Goal: Task Accomplishment & Management: Use online tool/utility

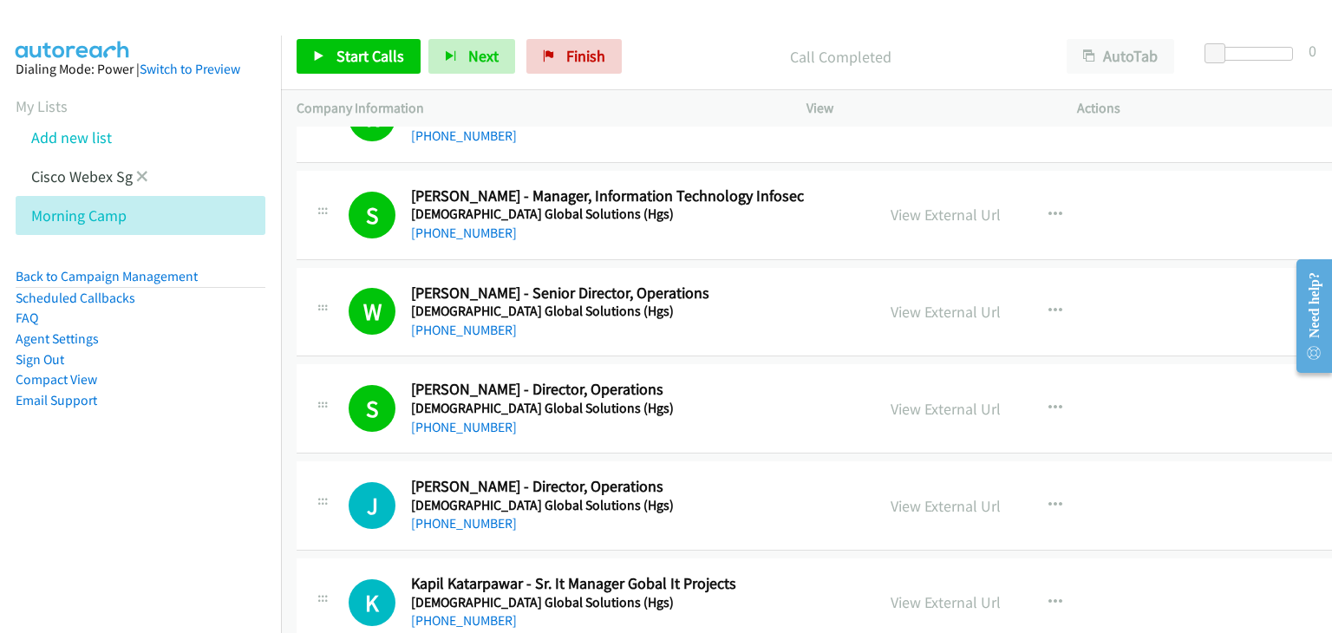
click at [147, 173] on li "Cisco Webex Sg" at bounding box center [156, 176] width 281 height 39
click at [141, 173] on icon at bounding box center [142, 178] width 12 height 12
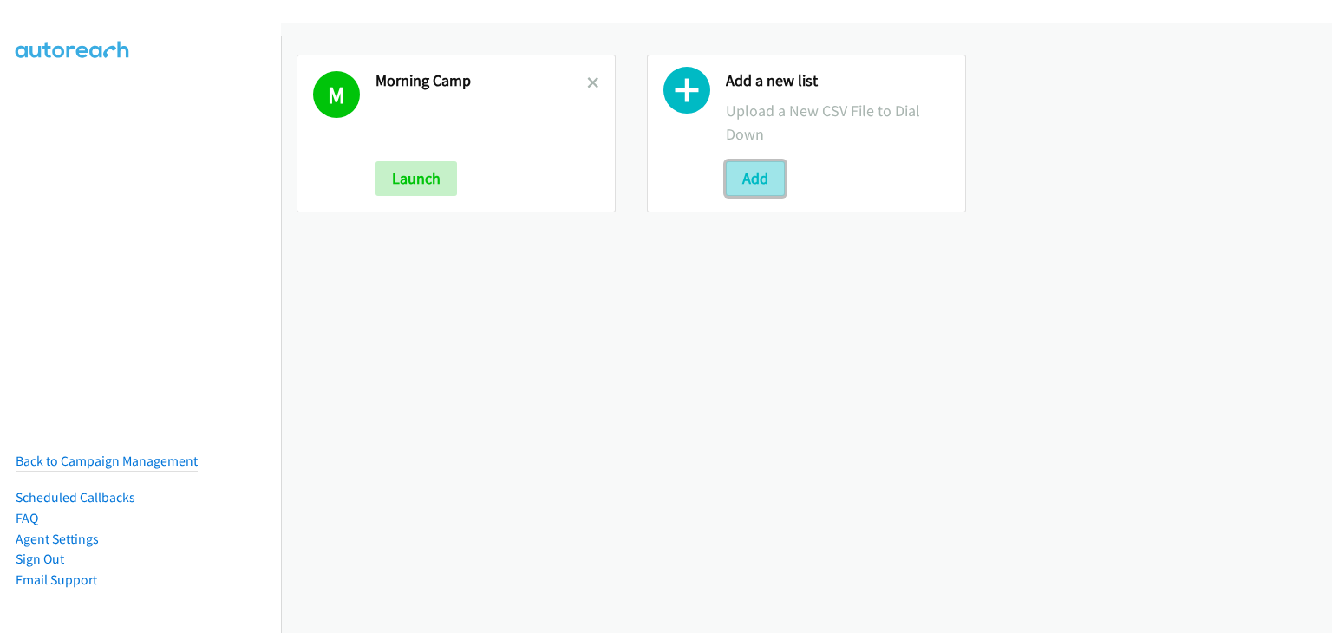
click at [736, 191] on button "Add" at bounding box center [755, 178] width 59 height 35
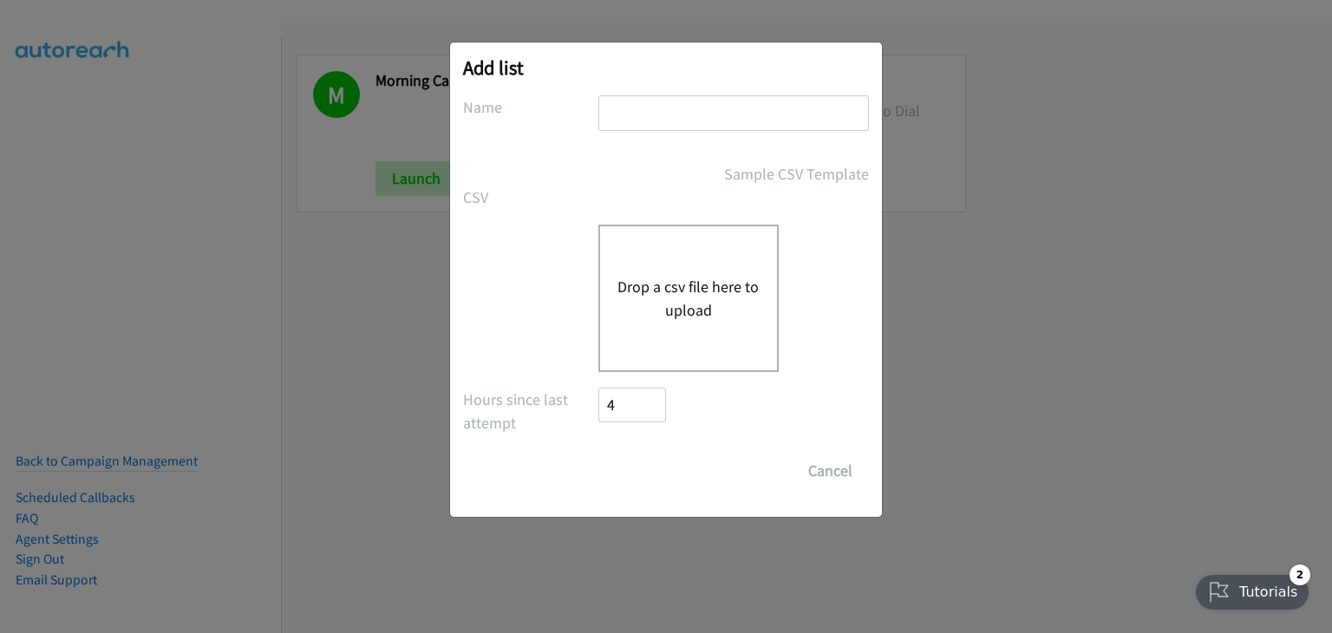
click at [650, 110] on input "text" at bounding box center [734, 113] width 271 height 36
type input "Afternoon camp"
click at [666, 289] on button "Drop a csv file here to upload" at bounding box center [689, 298] width 142 height 47
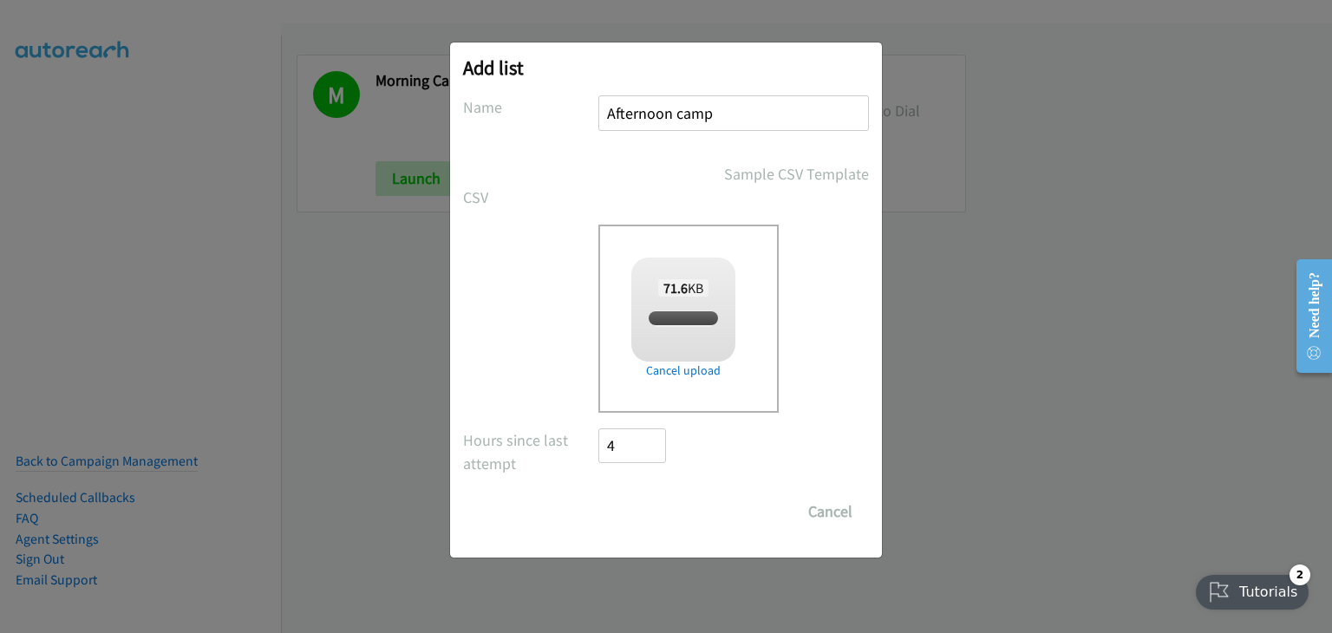
checkbox input "true"
click at [649, 508] on input "Save List" at bounding box center [644, 511] width 91 height 35
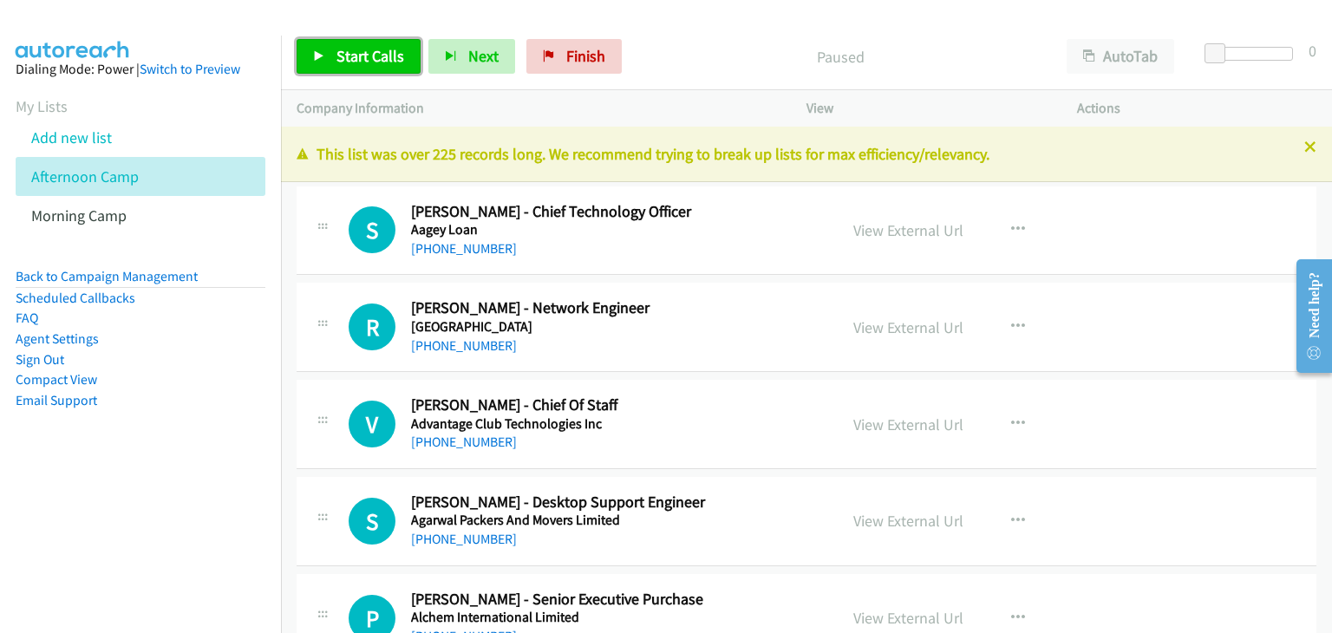
click at [378, 60] on span "Start Calls" at bounding box center [371, 56] width 68 height 20
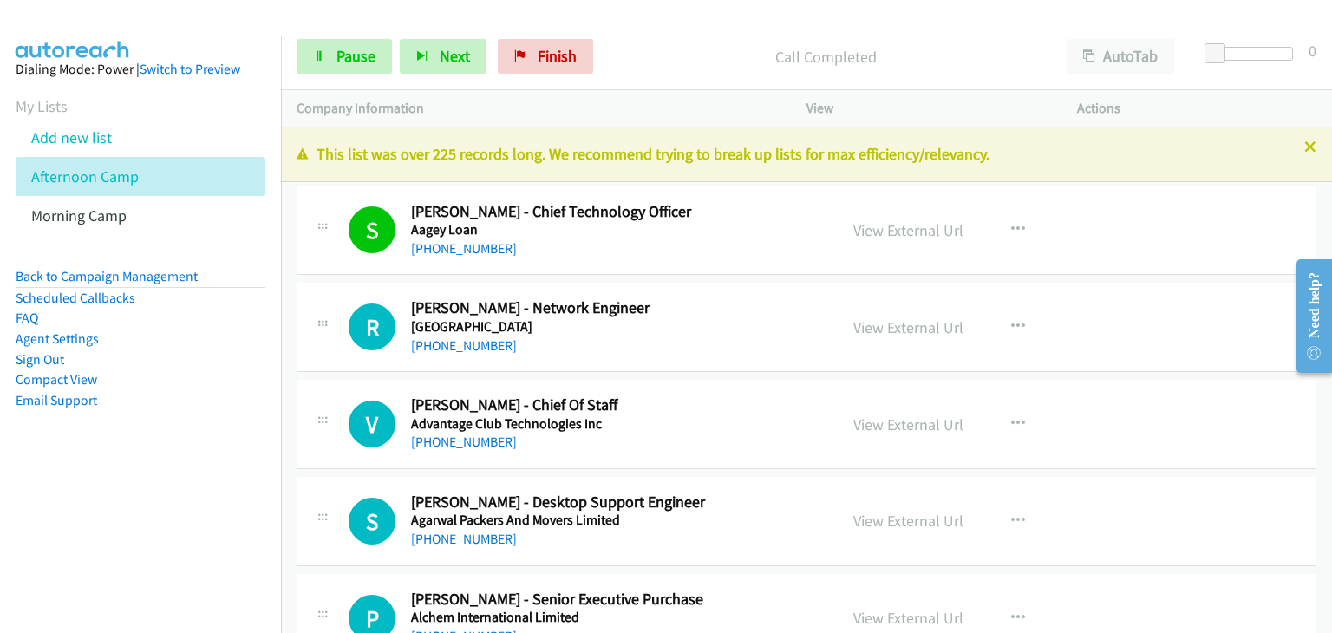
click at [342, 74] on div "Start Calls Pause Next Finish Call Completed AutoTab AutoTab 0" at bounding box center [806, 56] width 1051 height 67
click at [347, 46] on span "Pause" at bounding box center [356, 56] width 39 height 20
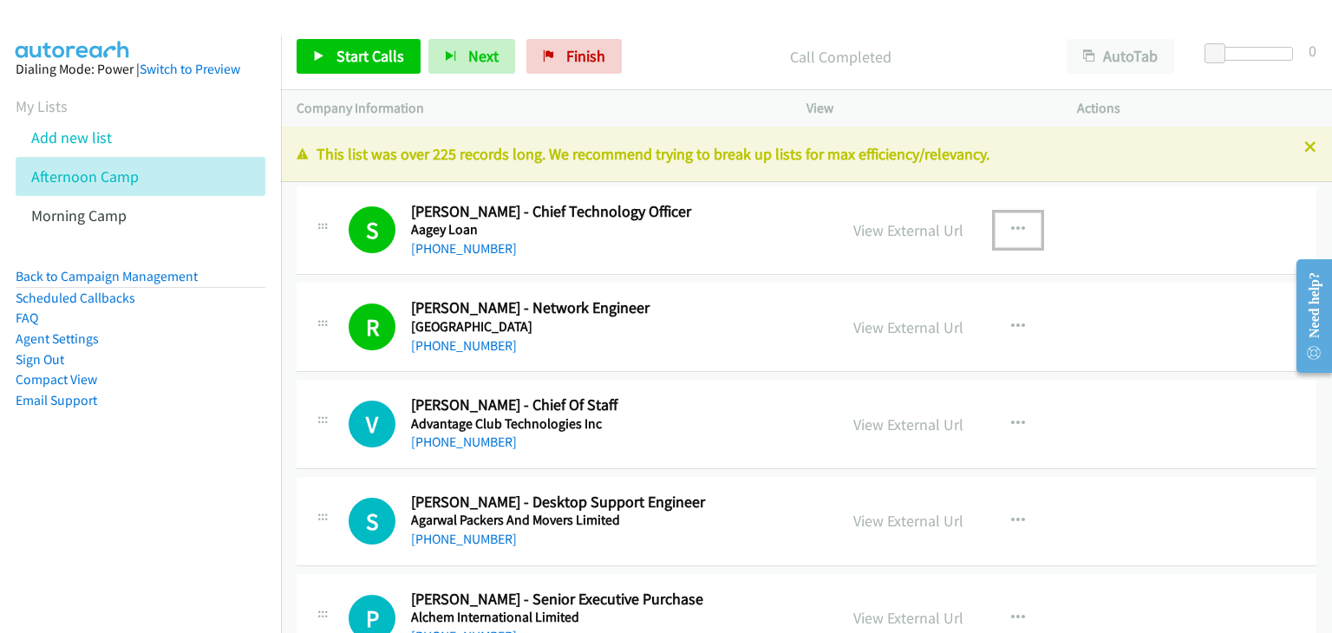
click at [1011, 226] on icon "button" at bounding box center [1018, 230] width 14 height 14
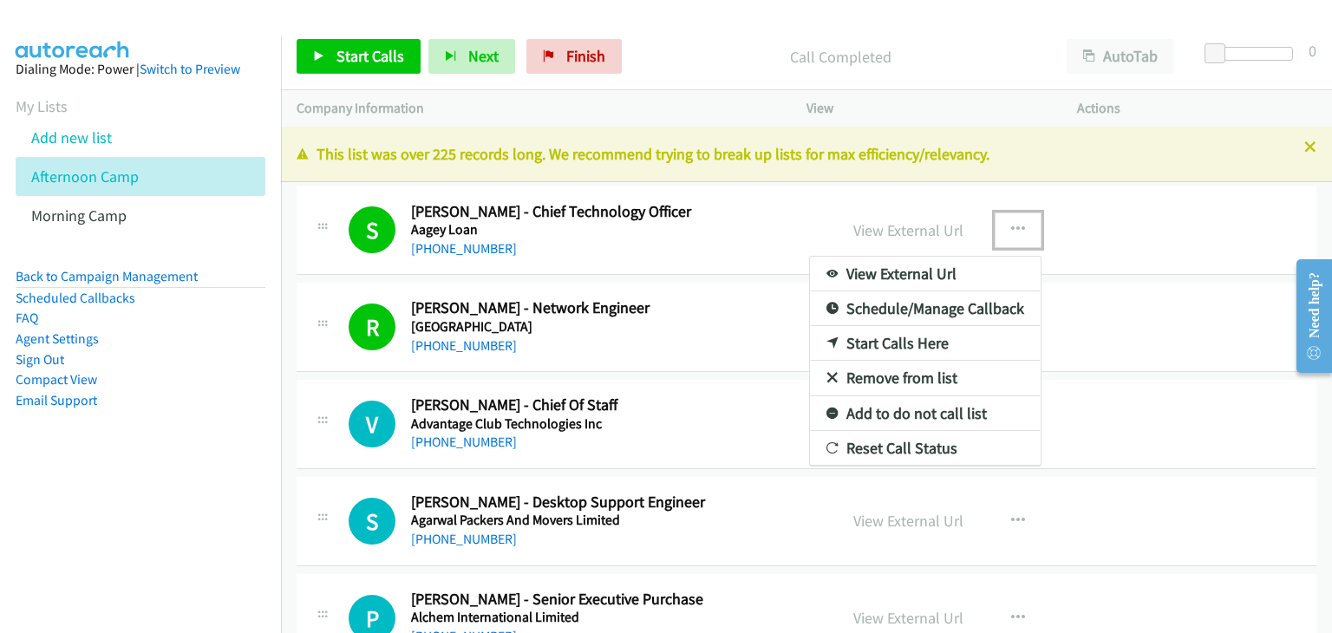
click at [930, 344] on link "Start Calls Here" at bounding box center [925, 343] width 231 height 35
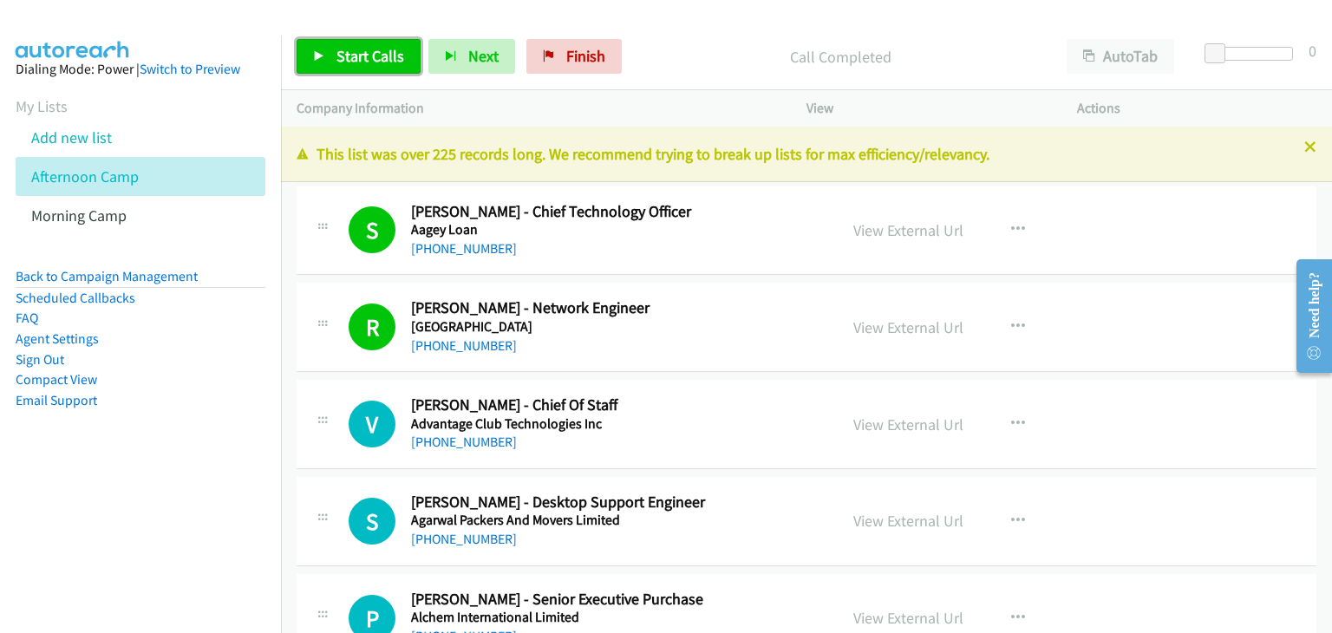
click at [350, 60] on span "Start Calls" at bounding box center [371, 56] width 68 height 20
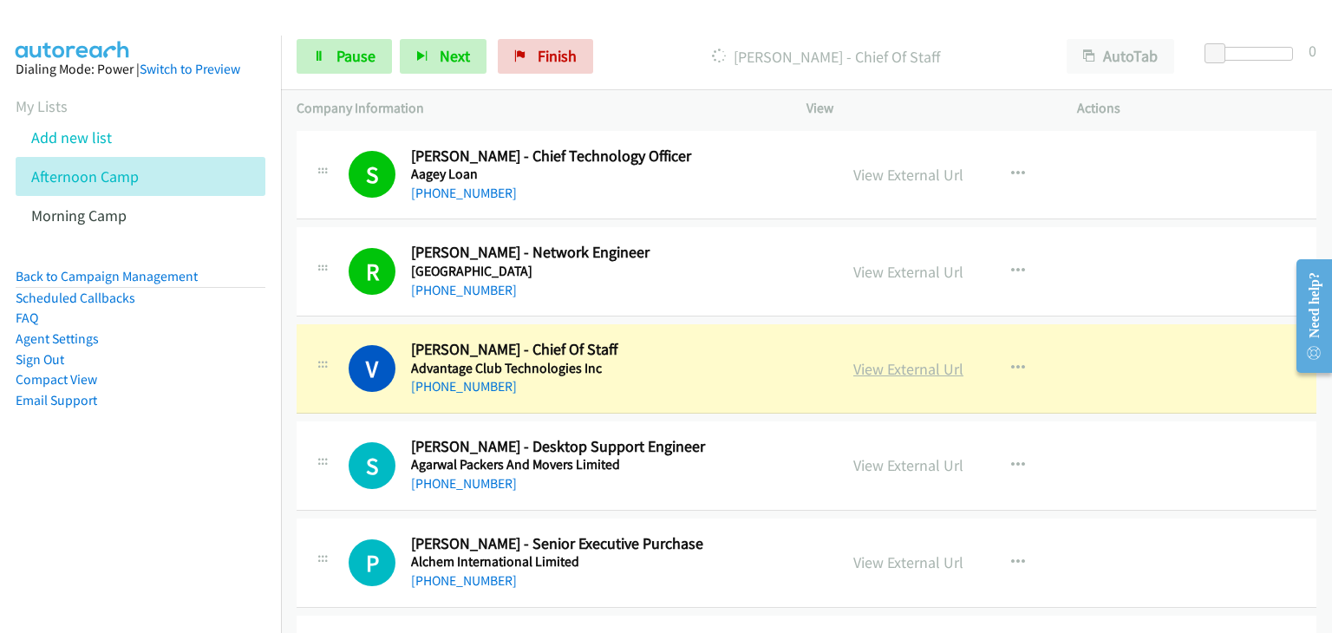
scroll to position [87, 0]
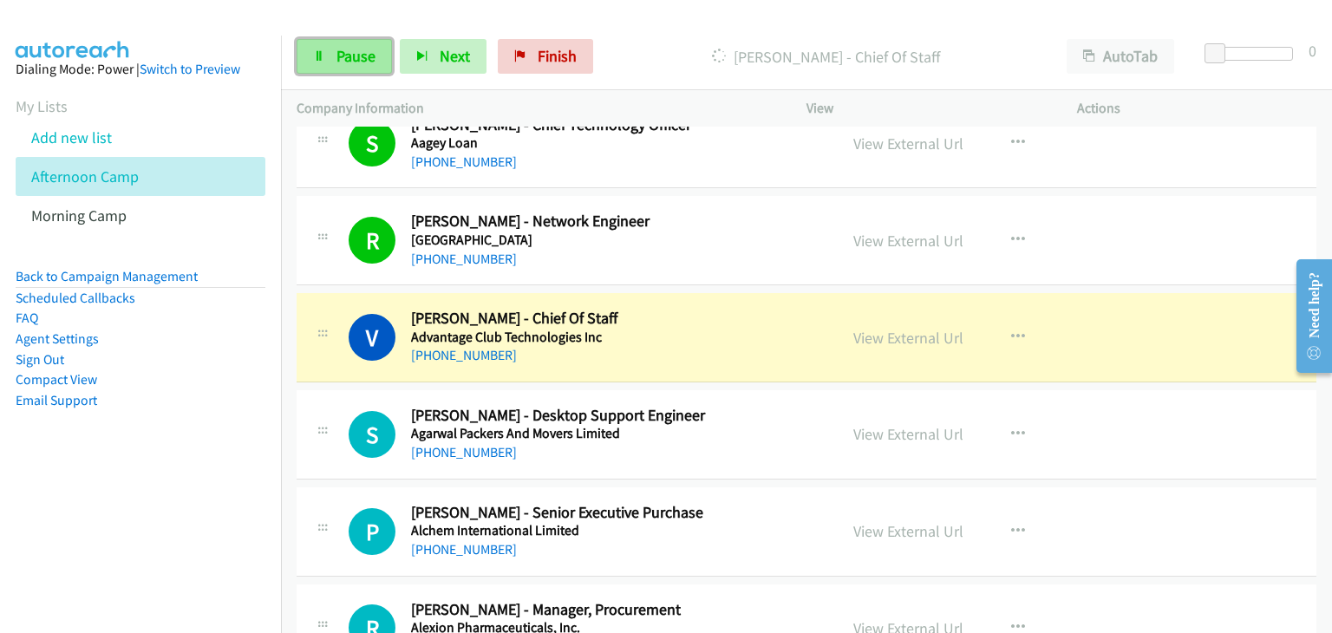
click at [344, 51] on span "Pause" at bounding box center [356, 56] width 39 height 20
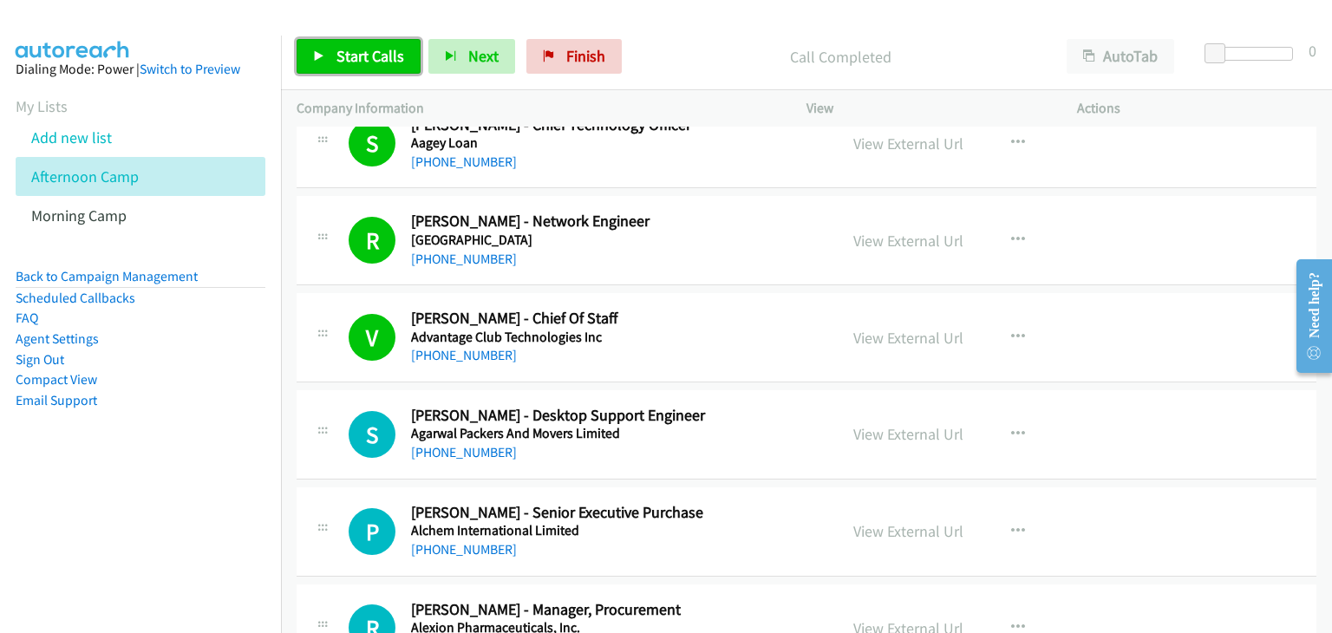
click at [389, 45] on link "Start Calls" at bounding box center [359, 56] width 124 height 35
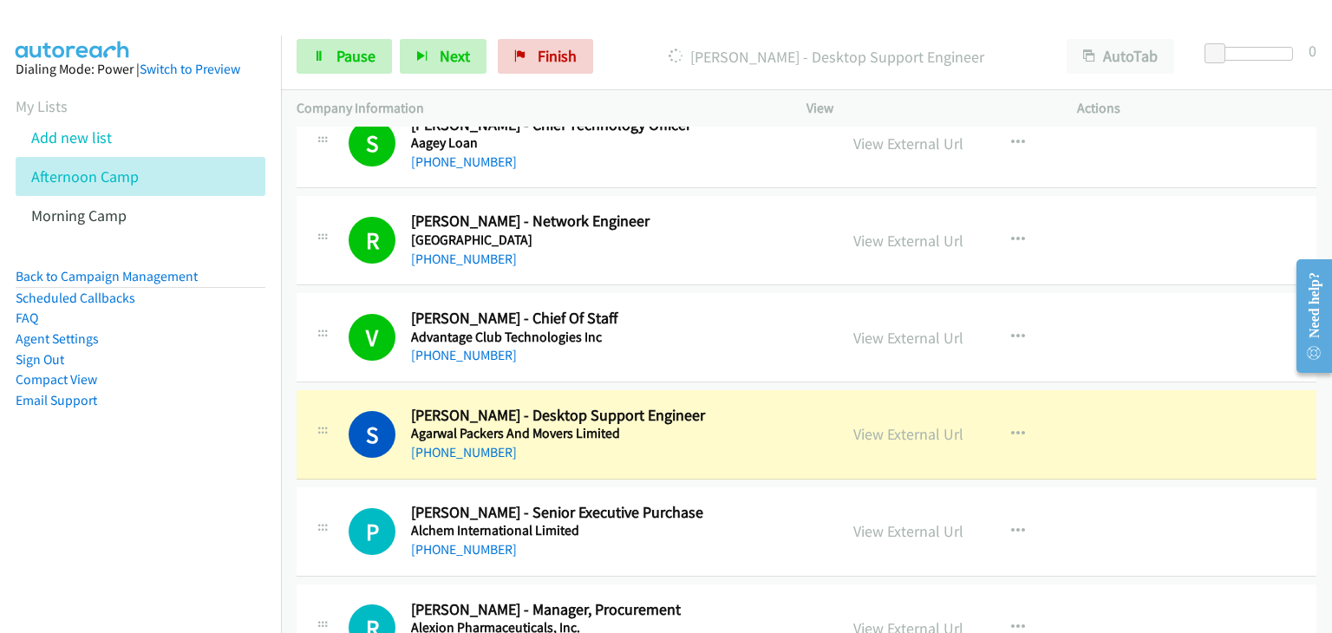
click at [1170, 320] on div "V Callback Scheduled Viplesh Yadav - Chief Of Staff Advantage Club Technologies…" at bounding box center [807, 337] width 1020 height 89
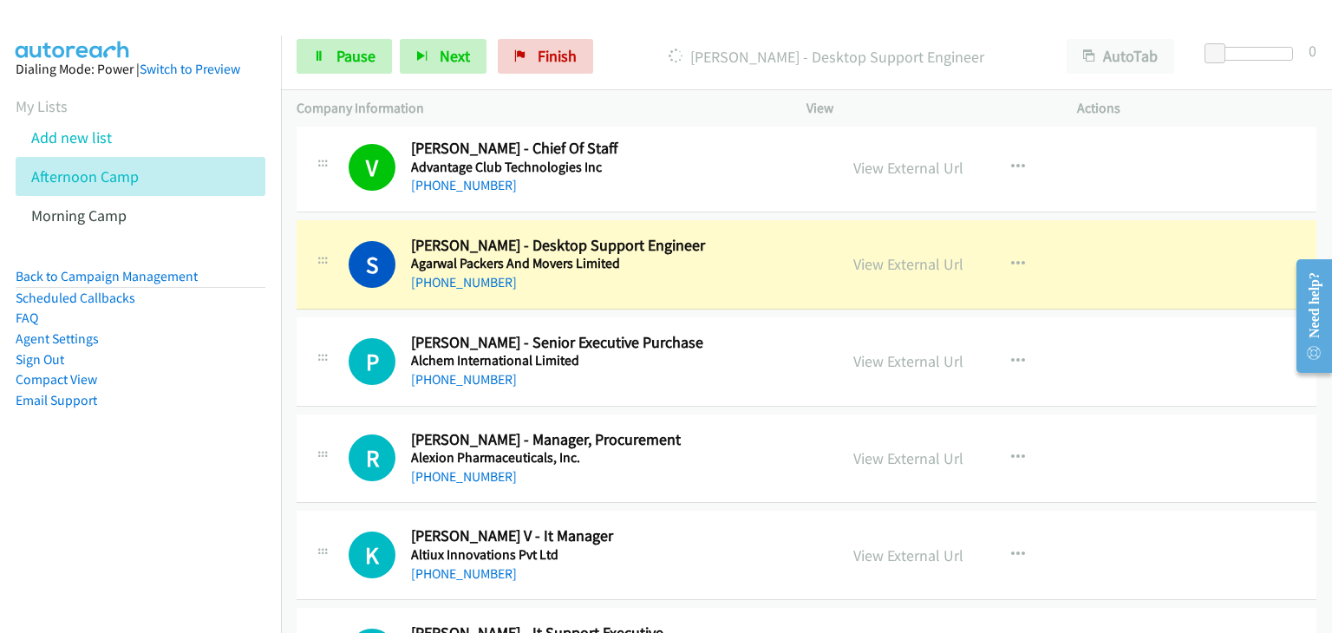
scroll to position [260, 0]
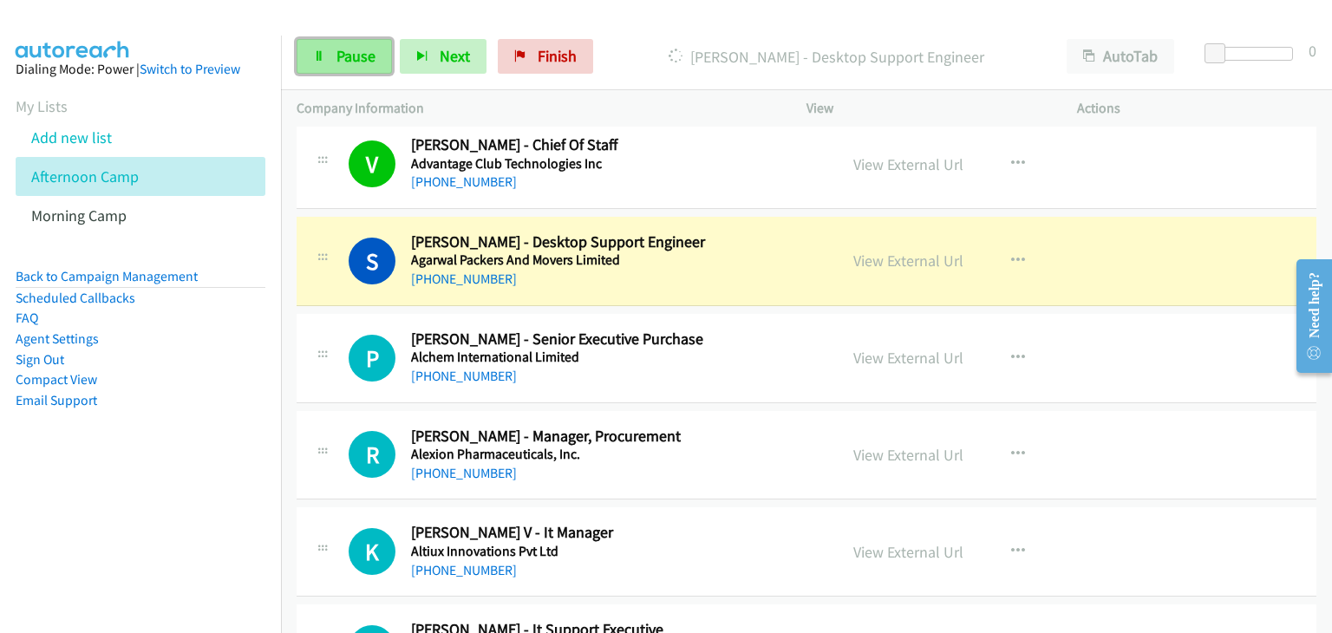
click at [327, 63] on link "Pause" at bounding box center [344, 56] width 95 height 35
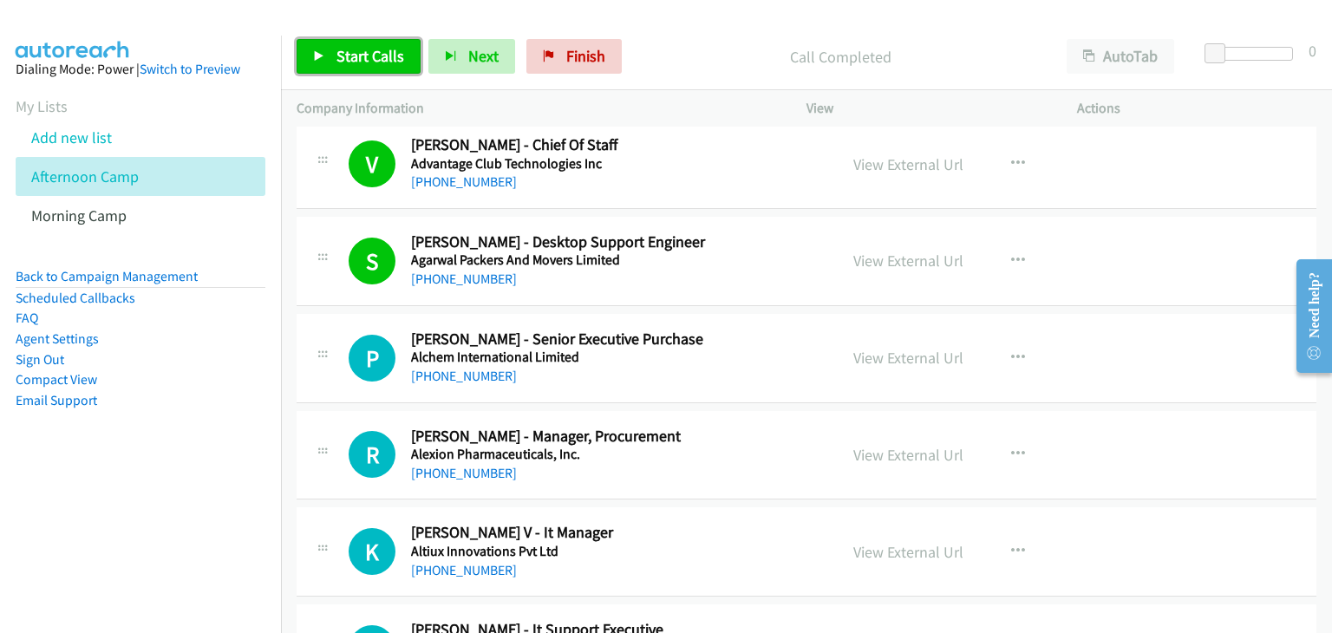
click at [354, 60] on span "Start Calls" at bounding box center [371, 56] width 68 height 20
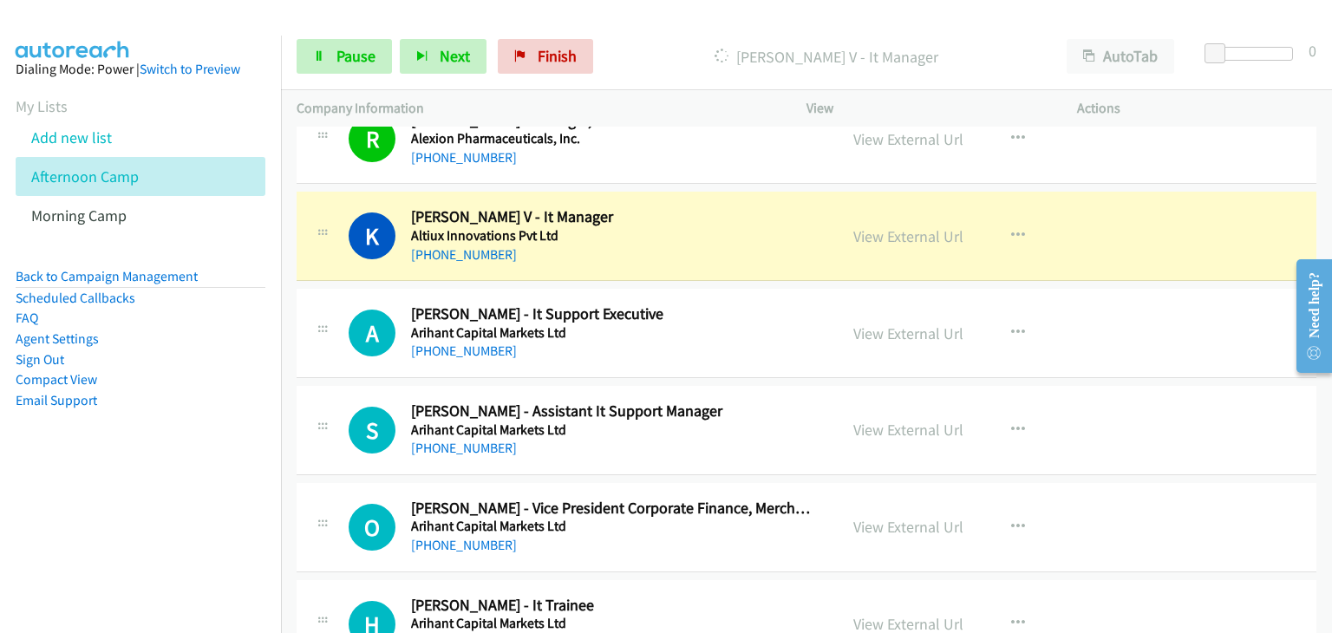
scroll to position [607, 0]
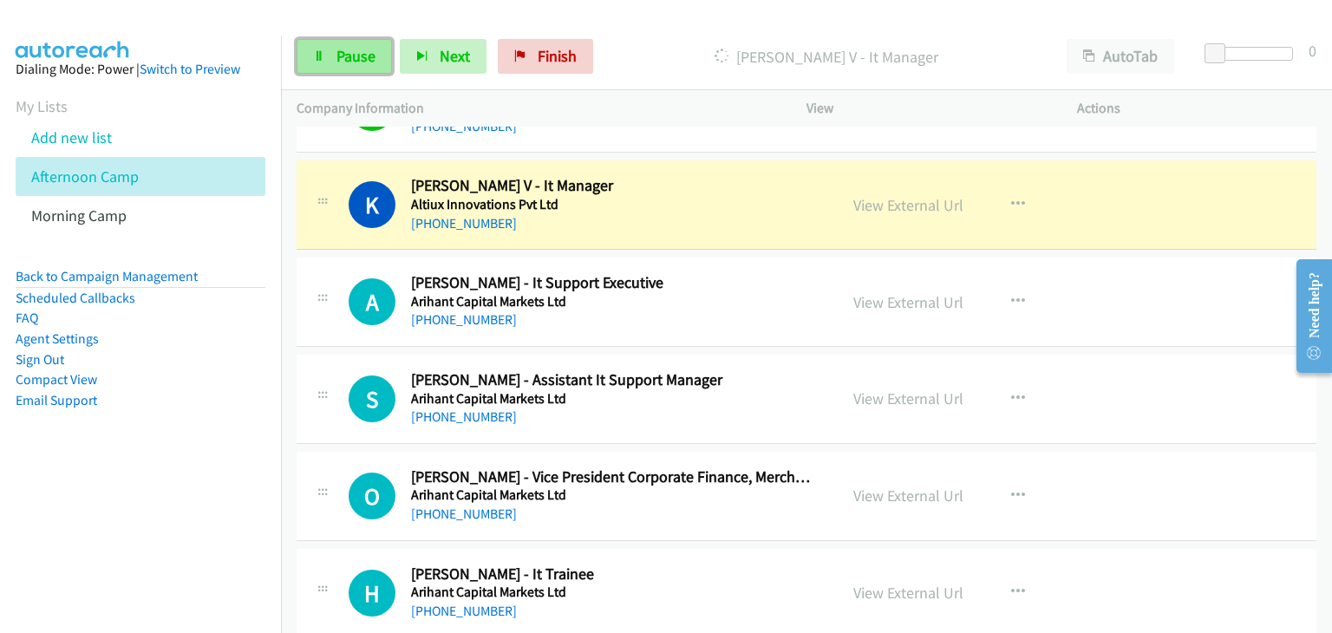
click at [307, 54] on link "Pause" at bounding box center [344, 56] width 95 height 35
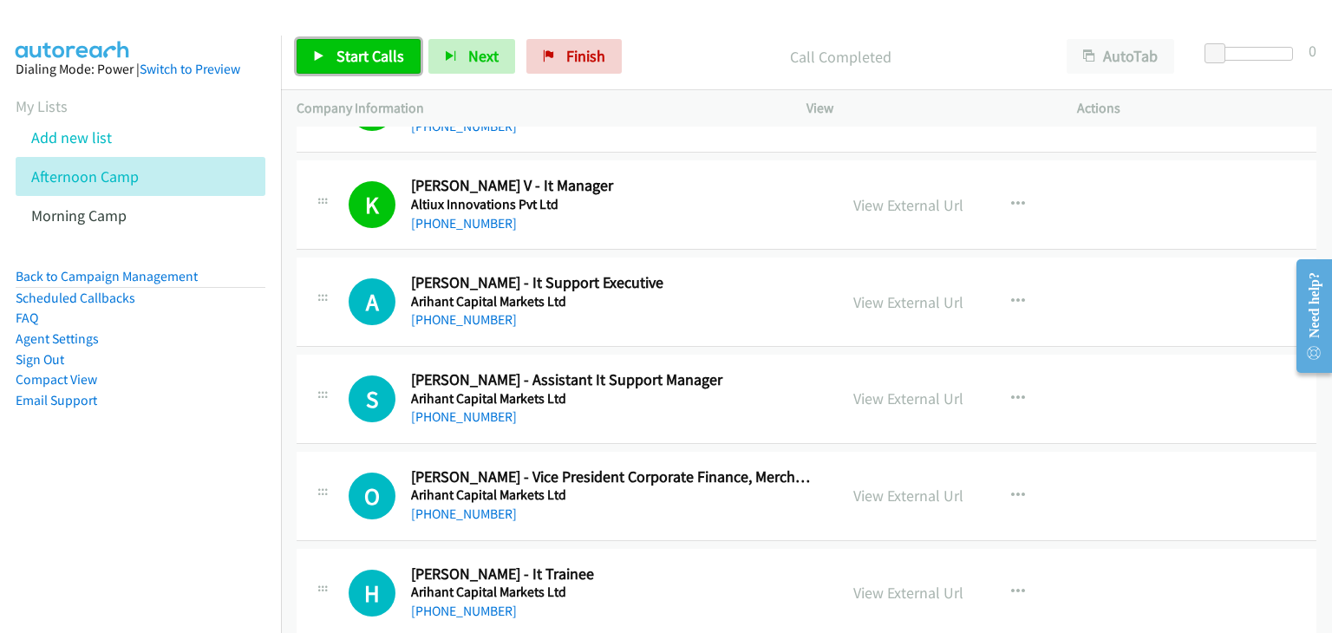
click at [361, 63] on span "Start Calls" at bounding box center [371, 56] width 68 height 20
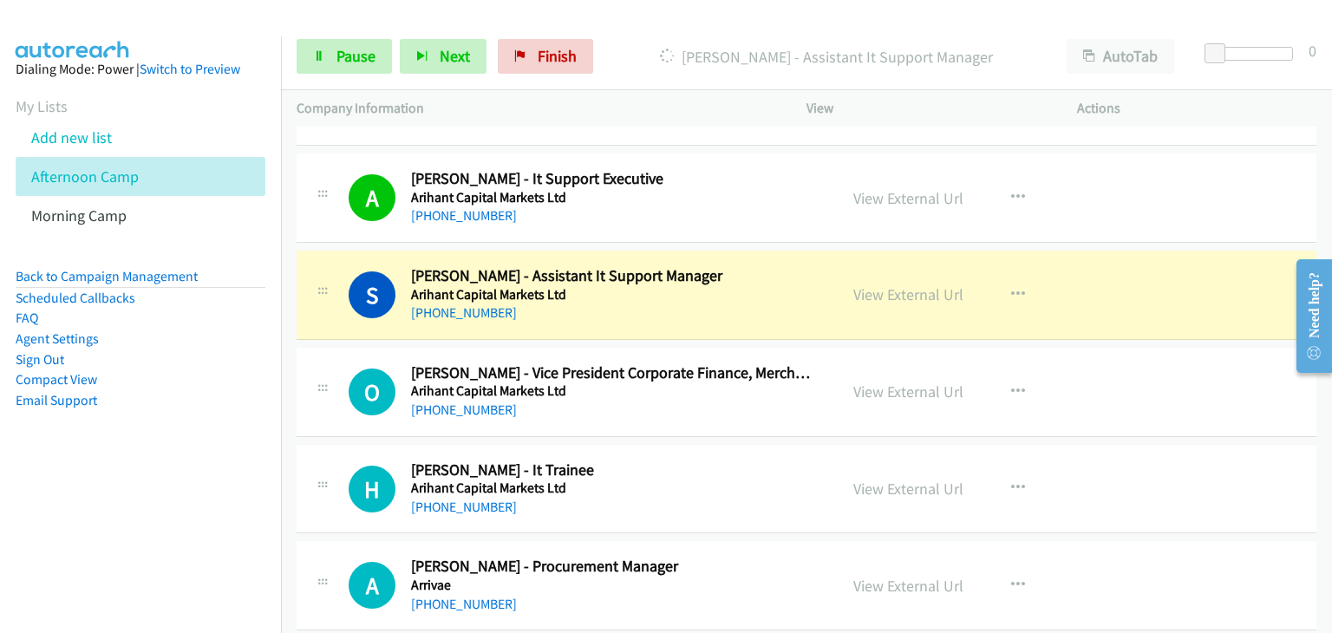
scroll to position [781, 0]
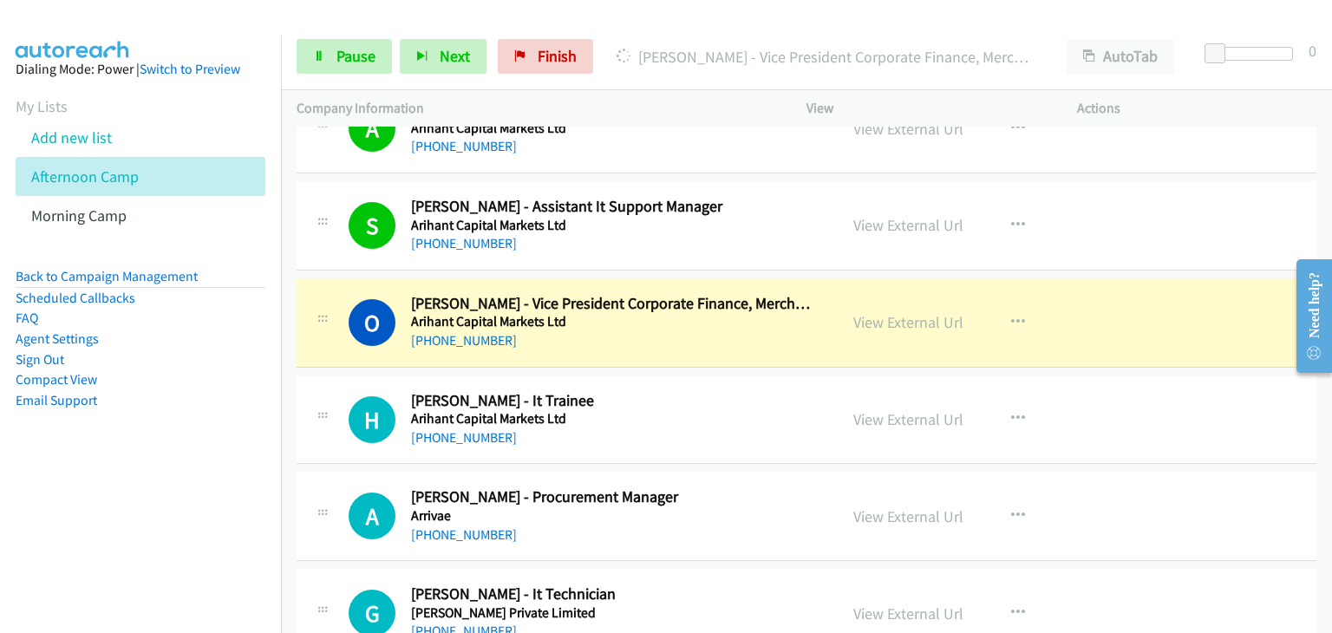
click at [1149, 480] on div "A Callback Scheduled Arun Kumar Tiwari - Procurement Manager Arrivae Asia/Calcu…" at bounding box center [807, 516] width 1020 height 89
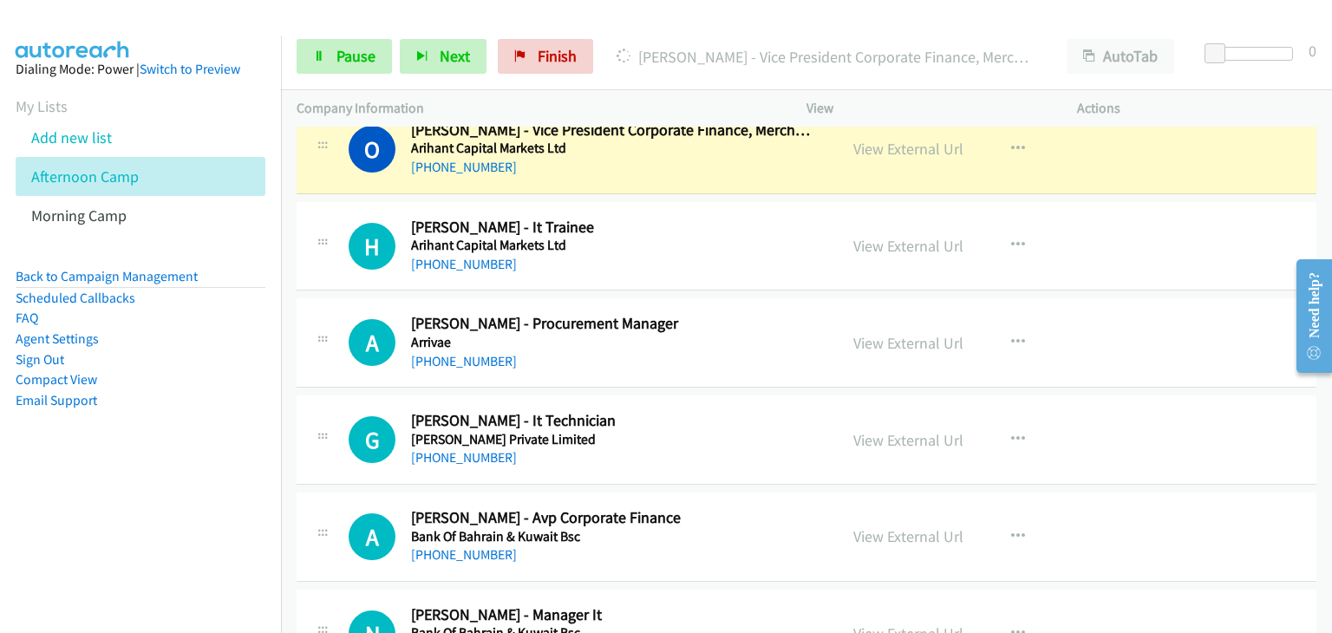
scroll to position [867, 0]
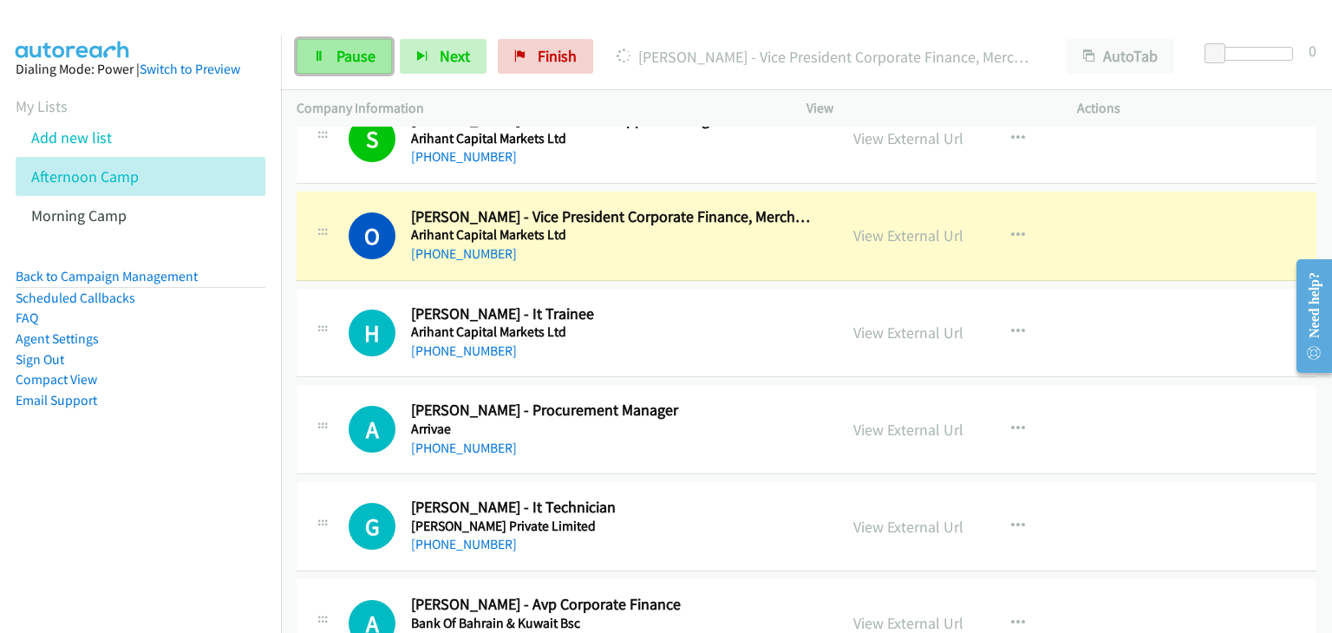
click at [331, 54] on link "Pause" at bounding box center [344, 56] width 95 height 35
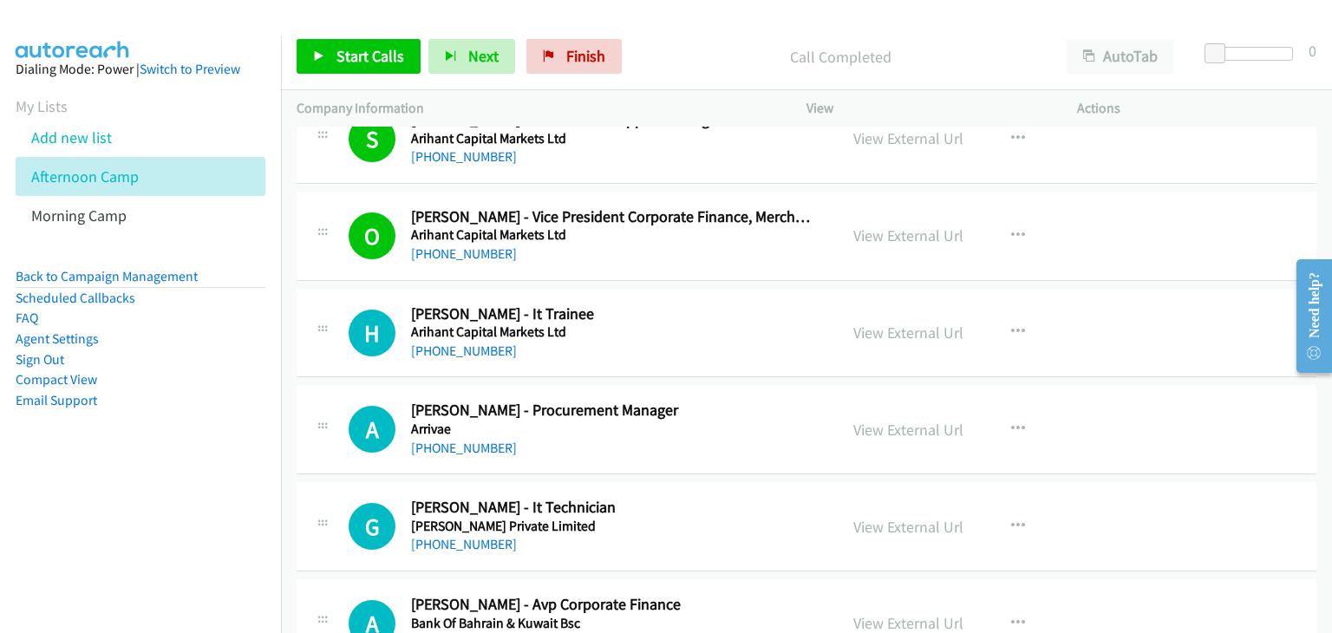
click at [1164, 435] on div "A Callback Scheduled Arun Kumar Tiwari - Procurement Manager Arrivae Asia/Calcu…" at bounding box center [807, 429] width 1020 height 89
click at [342, 44] on link "Start Calls" at bounding box center [359, 56] width 124 height 35
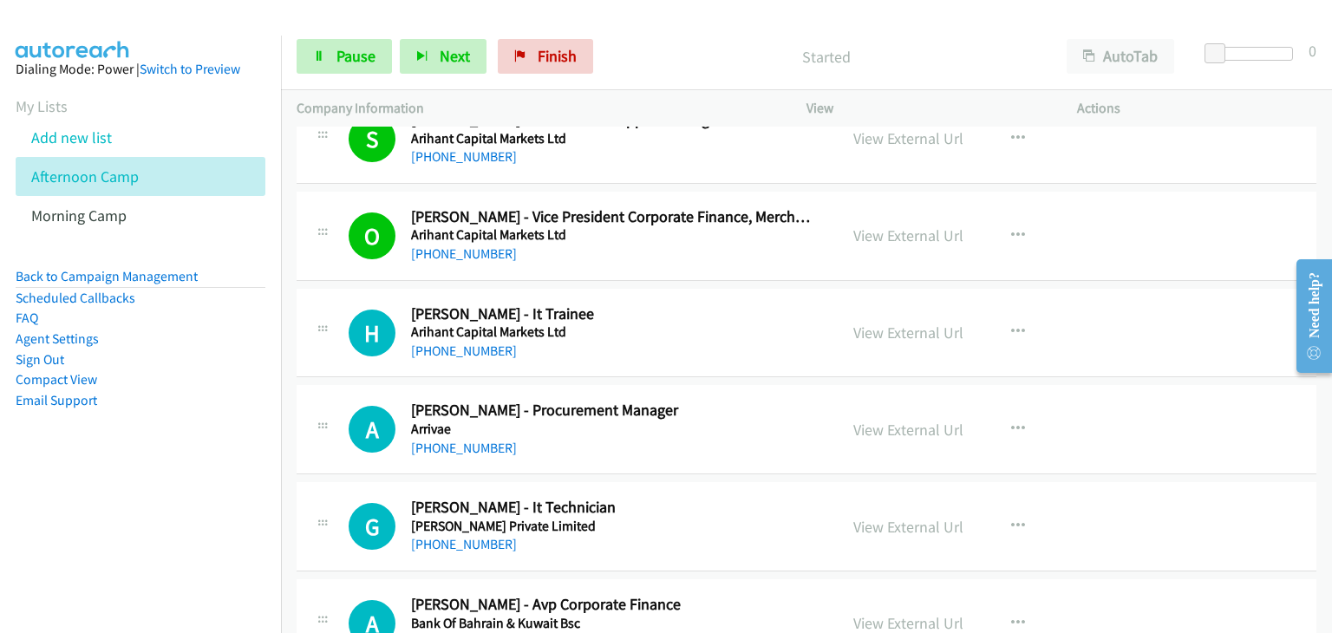
drag, startPoint x: 1090, startPoint y: 403, endPoint x: 1074, endPoint y: 385, distance: 23.3
click at [1090, 403] on div "View External Url View External Url Schedule/Manage Callback Start Calls Here R…" at bounding box center [981, 429] width 286 height 57
drag, startPoint x: 930, startPoint y: 327, endPoint x: 551, endPoint y: 171, distance: 410.0
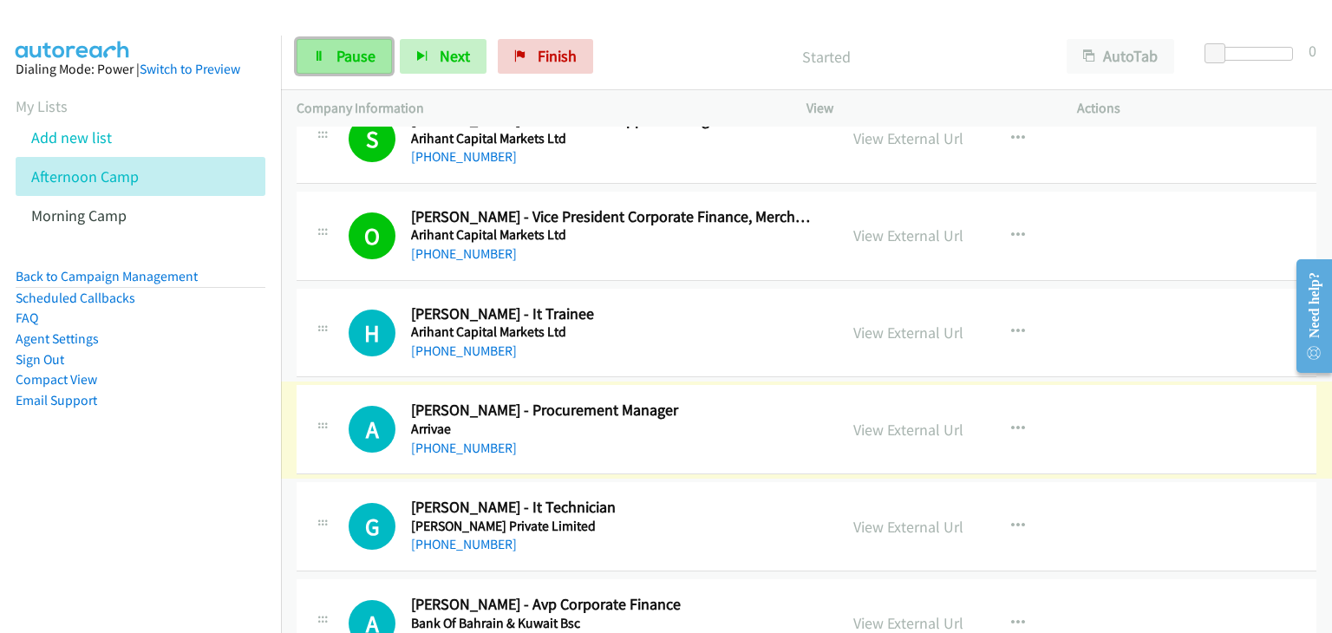
click at [347, 49] on span "Pause" at bounding box center [356, 56] width 39 height 20
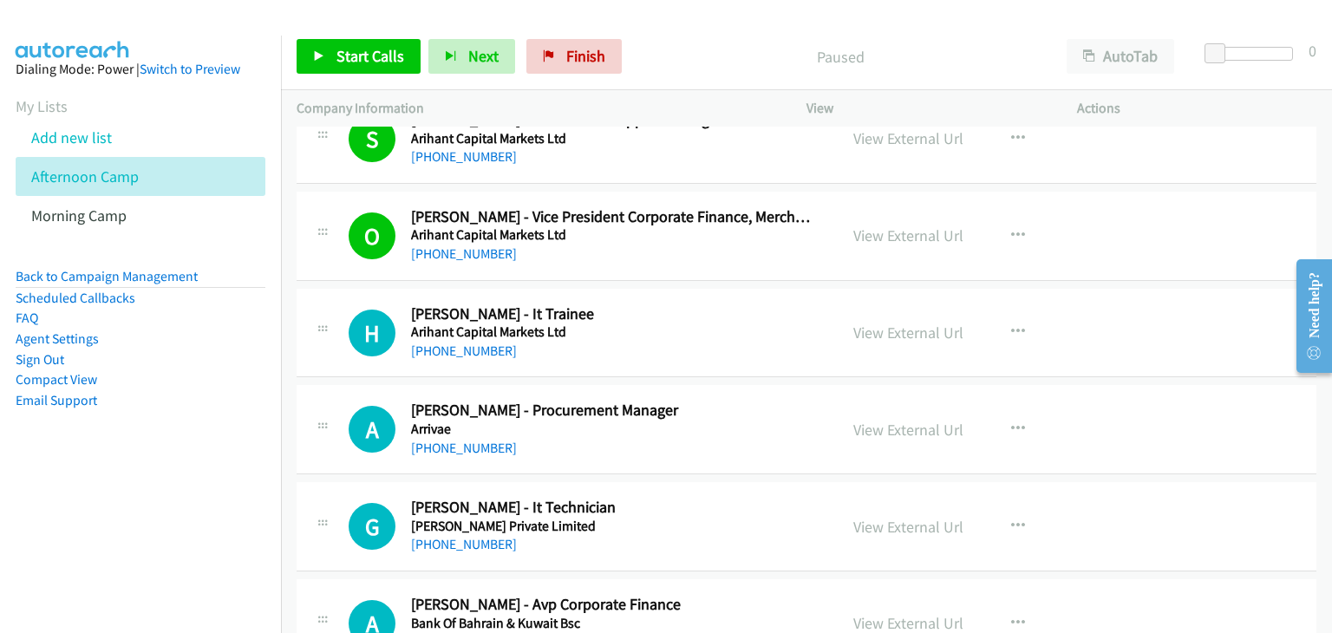
drag, startPoint x: 920, startPoint y: 422, endPoint x: 855, endPoint y: 319, distance: 120.8
click at [1011, 424] on icon "button" at bounding box center [1018, 429] width 14 height 14
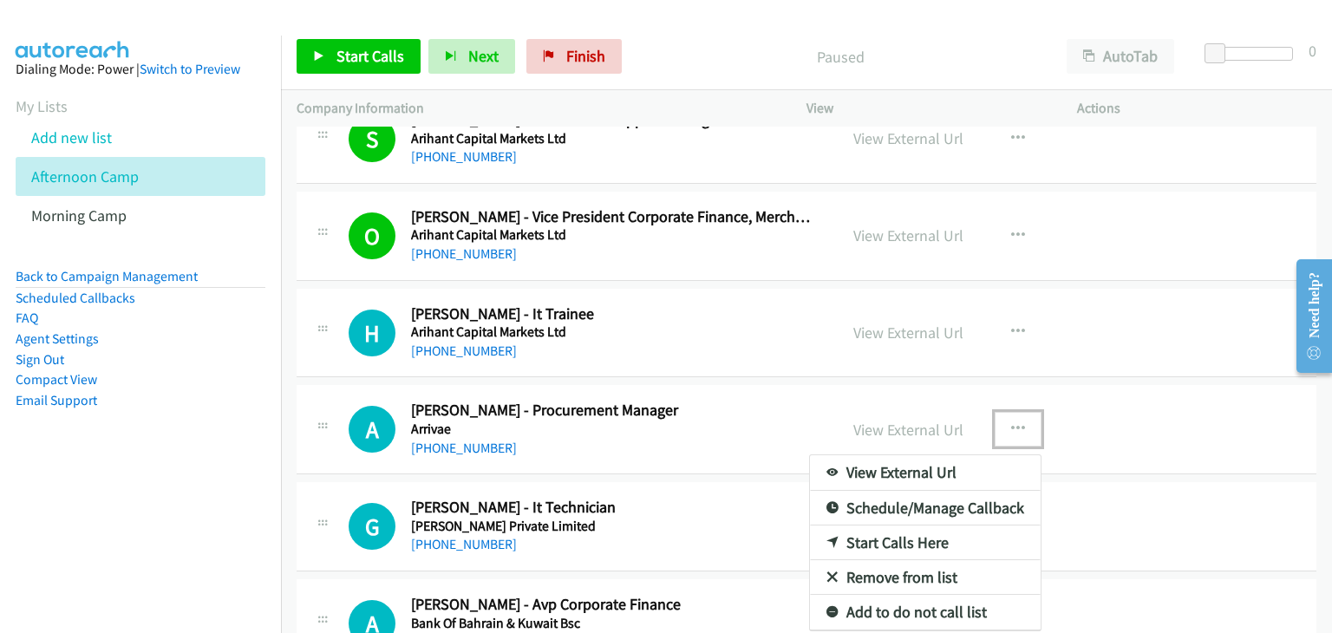
click at [885, 571] on link "Remove from list" at bounding box center [925, 577] width 231 height 35
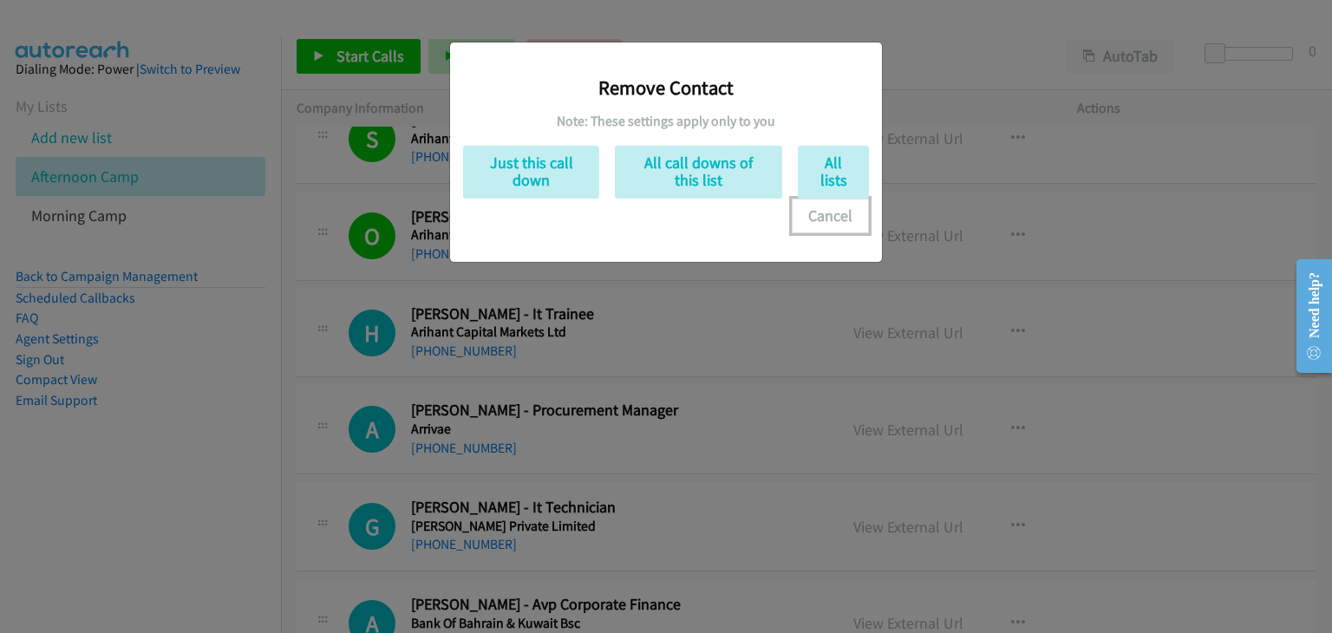
click at [828, 216] on button "Cancel" at bounding box center [830, 216] width 77 height 35
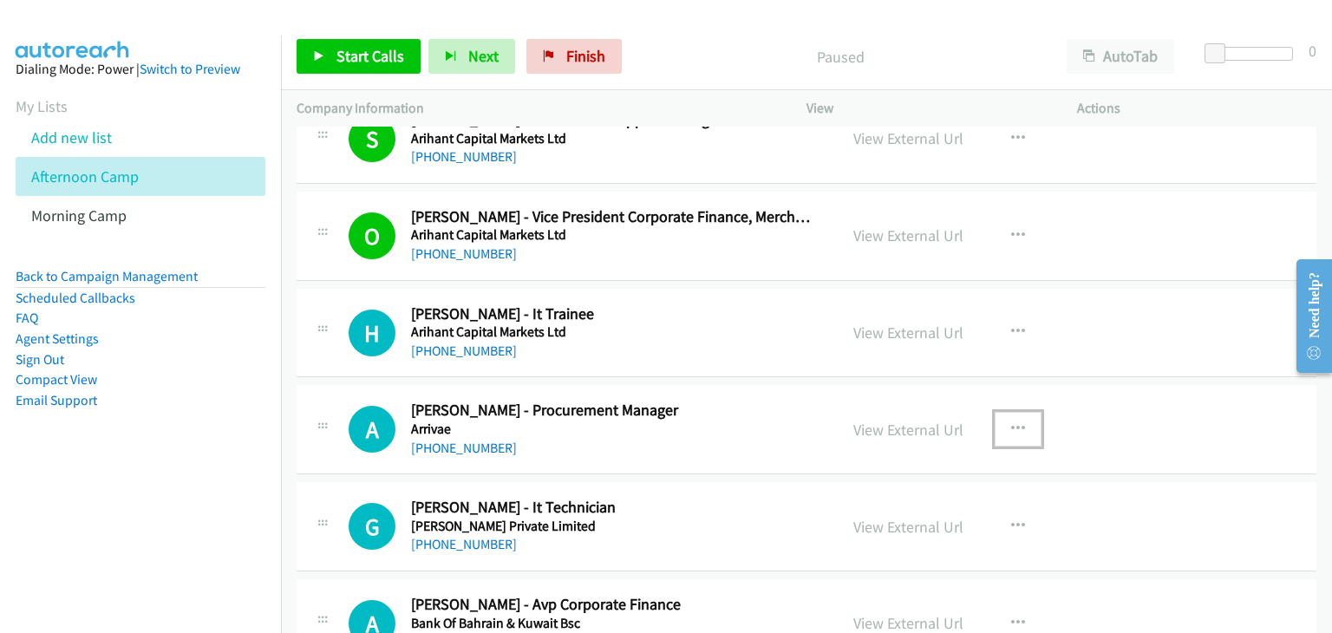
click at [1011, 429] on icon "button" at bounding box center [1018, 429] width 14 height 14
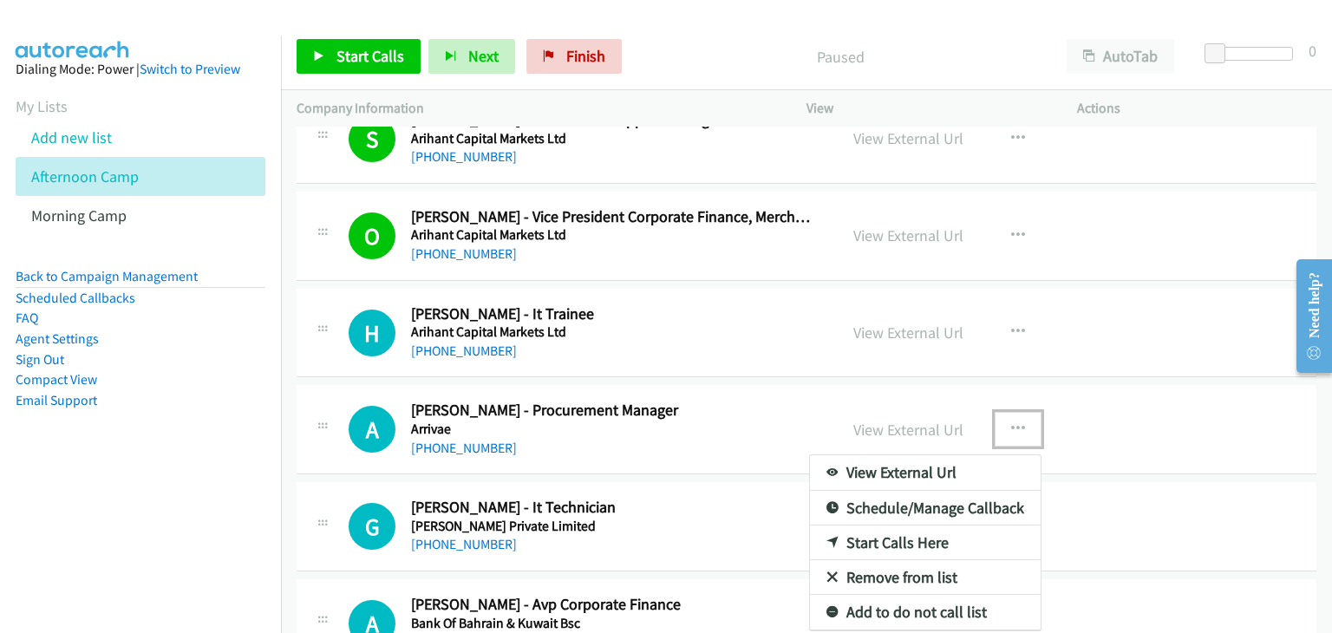
click at [903, 537] on link "Start Calls Here" at bounding box center [925, 543] width 231 height 35
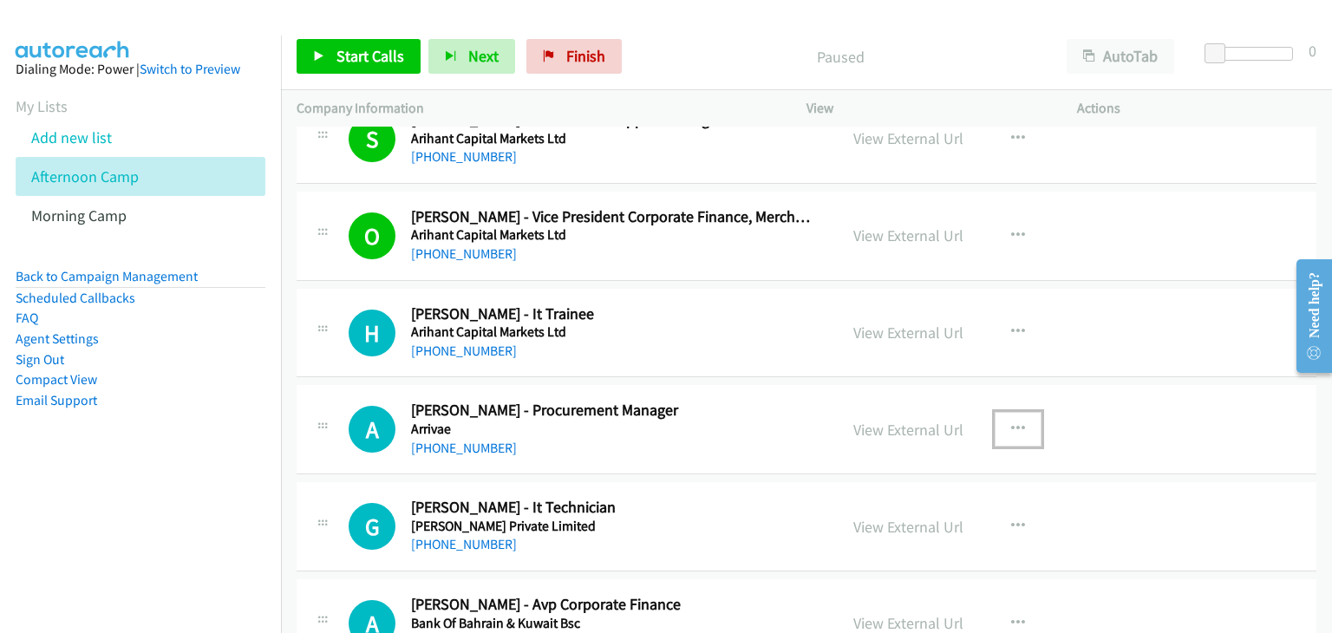
drag, startPoint x: 1011, startPoint y: 427, endPoint x: 1006, endPoint y: 438, distance: 12.4
click at [1011, 427] on icon "button" at bounding box center [1018, 429] width 14 height 14
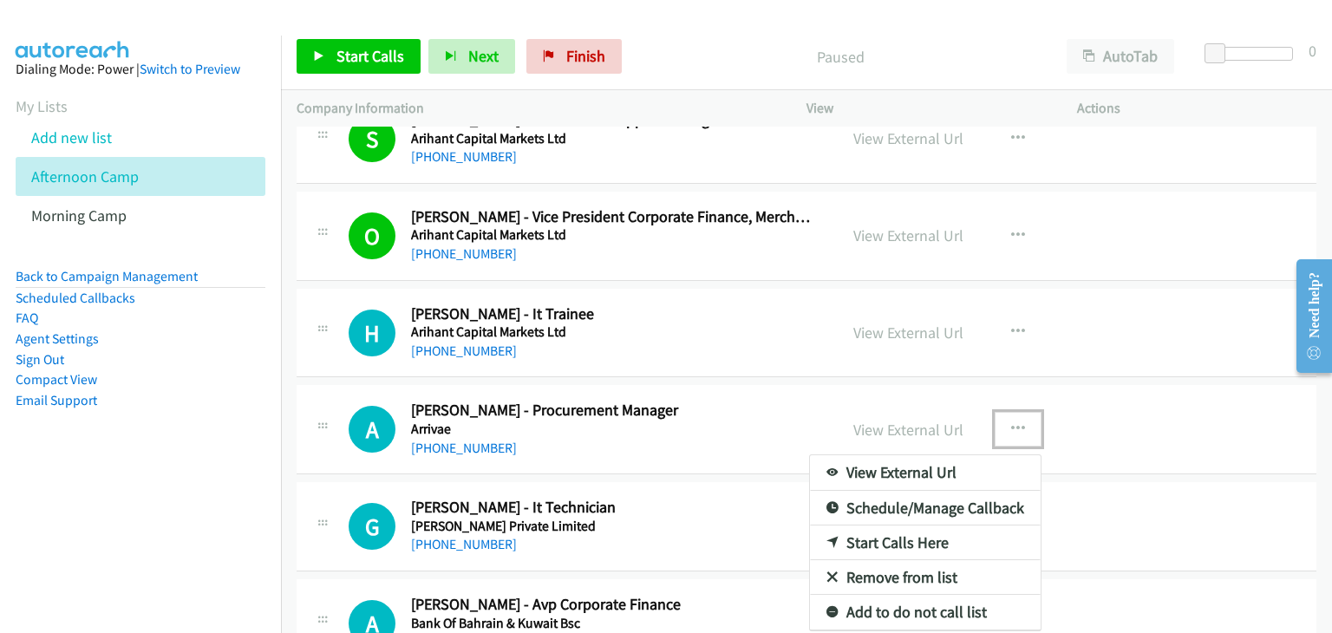
drag, startPoint x: 861, startPoint y: 535, endPoint x: 438, endPoint y: 129, distance: 585.9
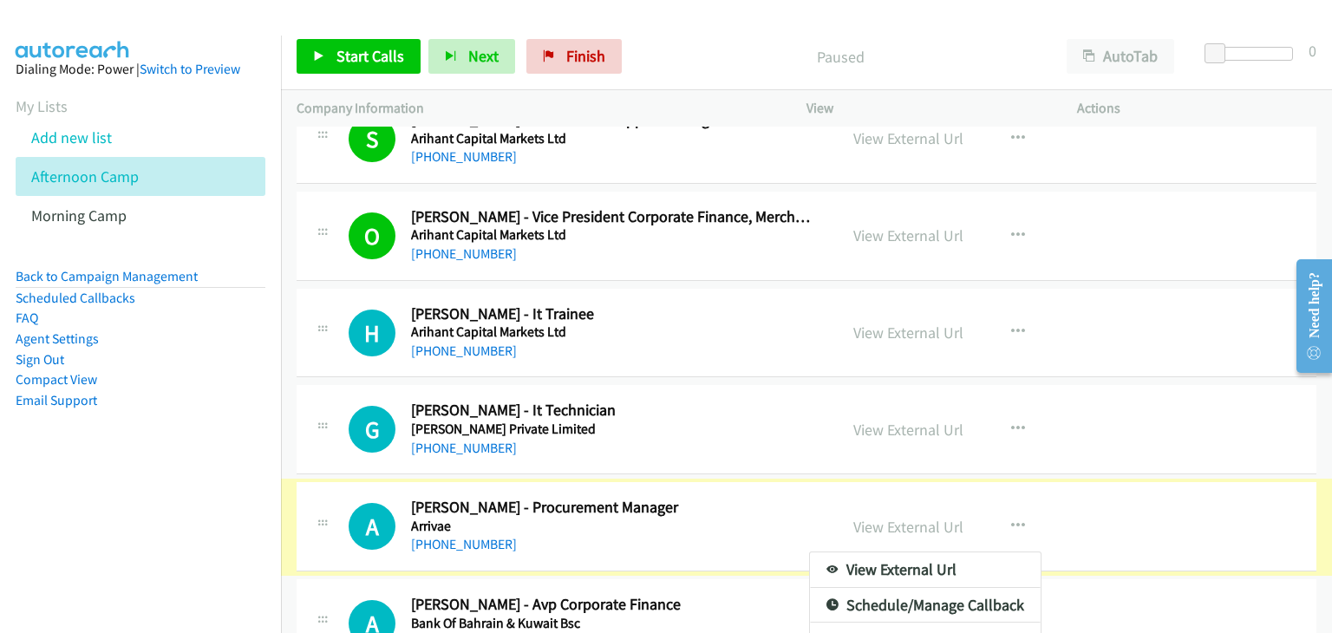
click at [376, 63] on div at bounding box center [666, 316] width 1332 height 633
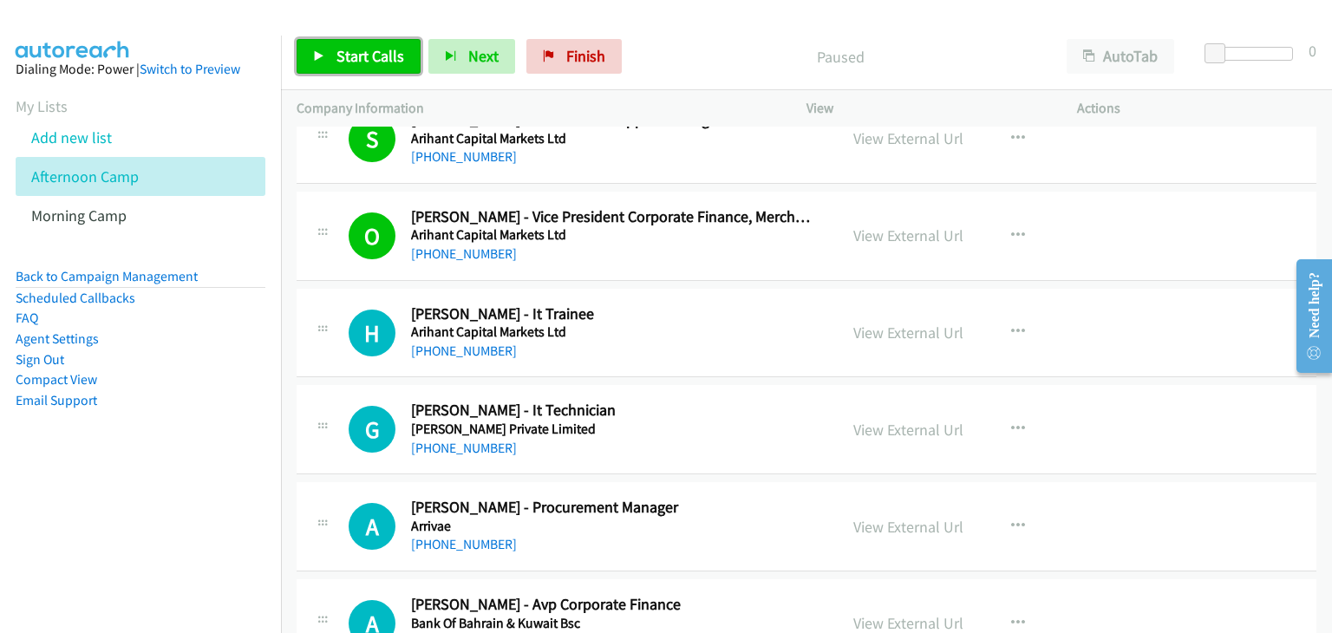
click at [376, 48] on span "Start Calls" at bounding box center [371, 56] width 68 height 20
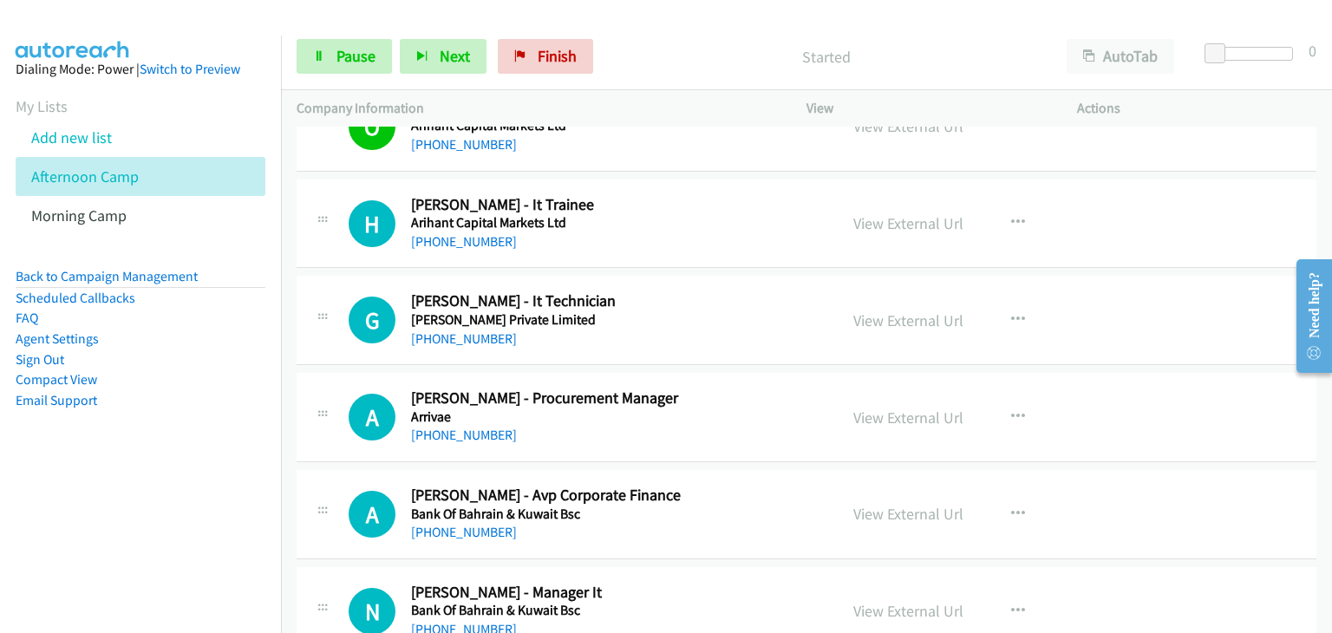
scroll to position [1041, 0]
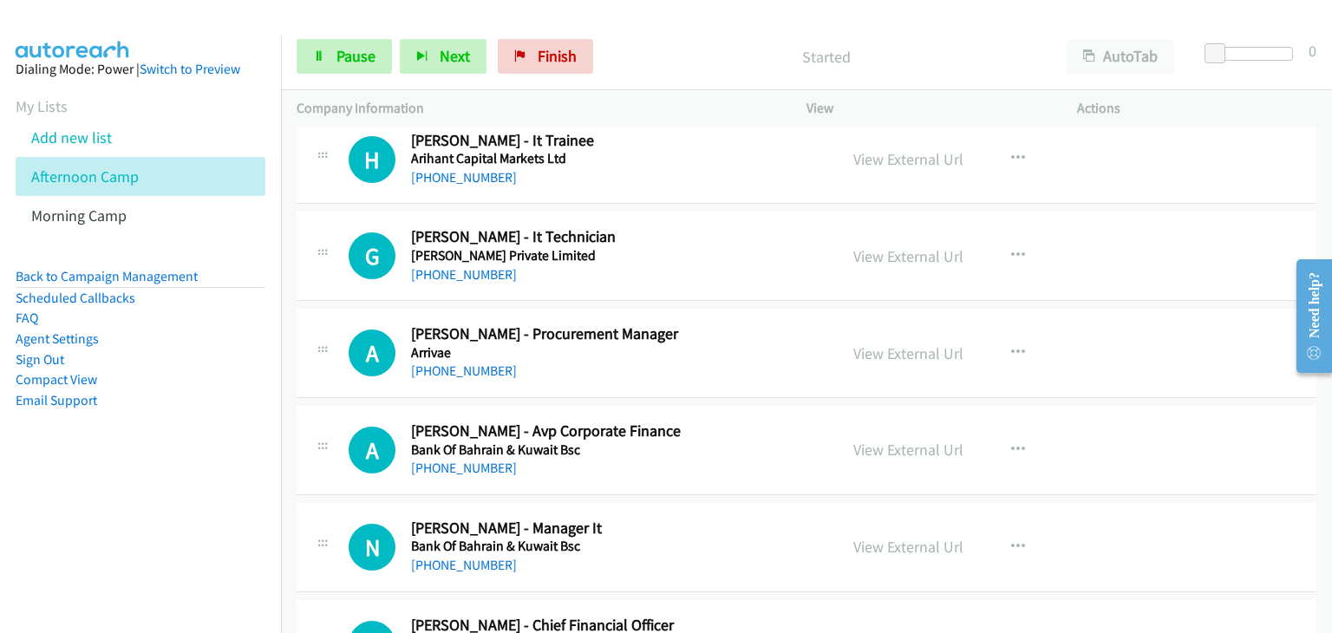
click at [1258, 369] on div "A Callback Scheduled Arun Kumar Tiwari - Procurement Manager Arrivae Asia/Calcu…" at bounding box center [807, 353] width 1020 height 89
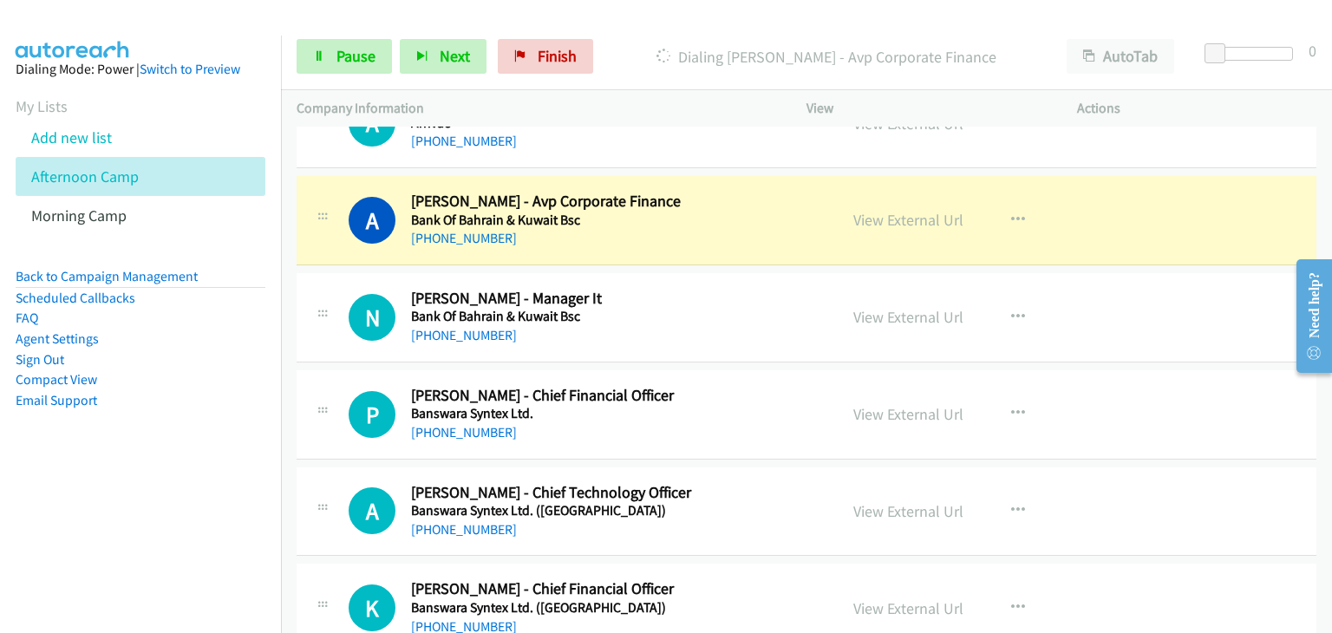
scroll to position [1301, 0]
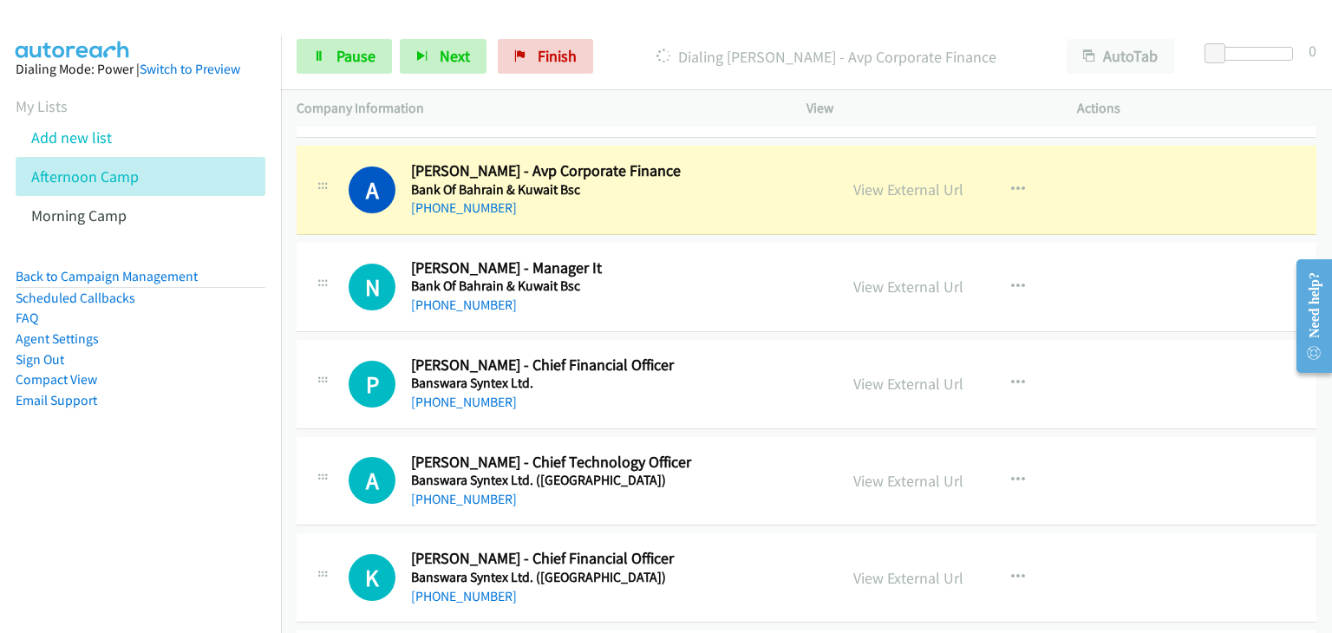
click at [1116, 457] on div "A Callback Scheduled Amit Nandwana - Chief Technology Officer Banswara Syntex L…" at bounding box center [807, 481] width 1020 height 89
click at [1162, 455] on div "A Callback Scheduled Amit Nandwana - Chief Technology Officer Banswara Syntex L…" at bounding box center [807, 481] width 1020 height 89
click at [324, 65] on link "Pause" at bounding box center [344, 56] width 95 height 35
click at [365, 63] on span "Pause" at bounding box center [356, 56] width 39 height 20
click at [310, 44] on link "Pause" at bounding box center [344, 56] width 95 height 35
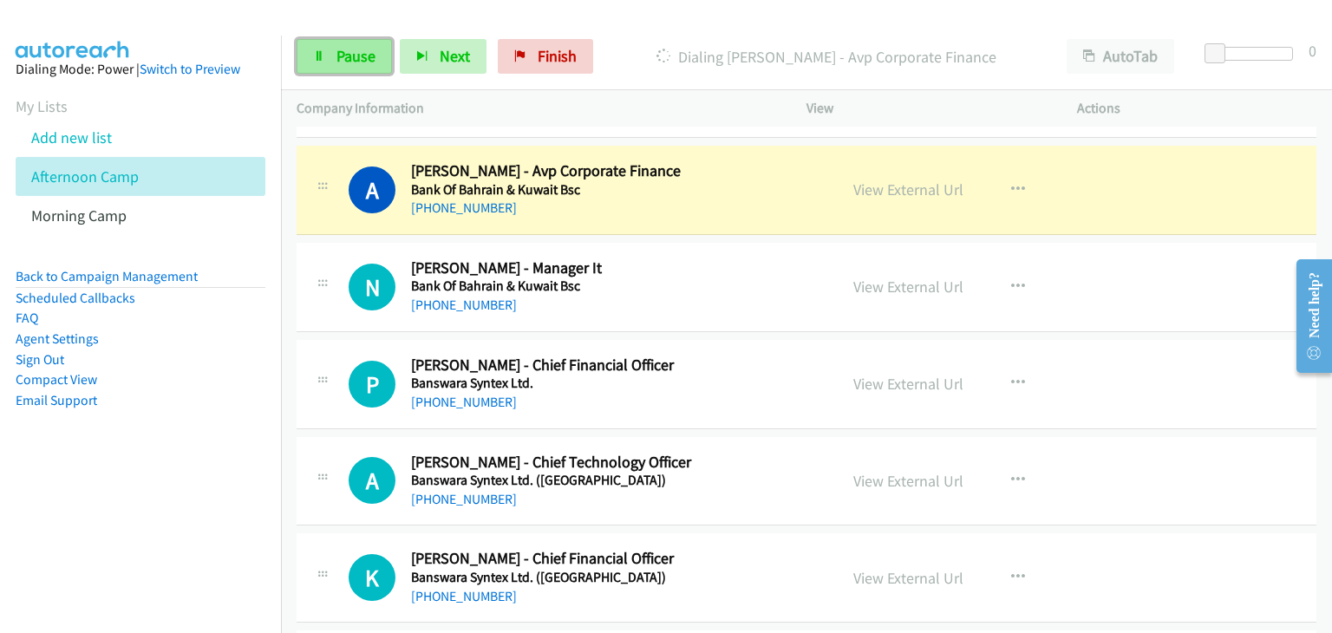
click at [310, 44] on link "Pause" at bounding box center [344, 56] width 95 height 35
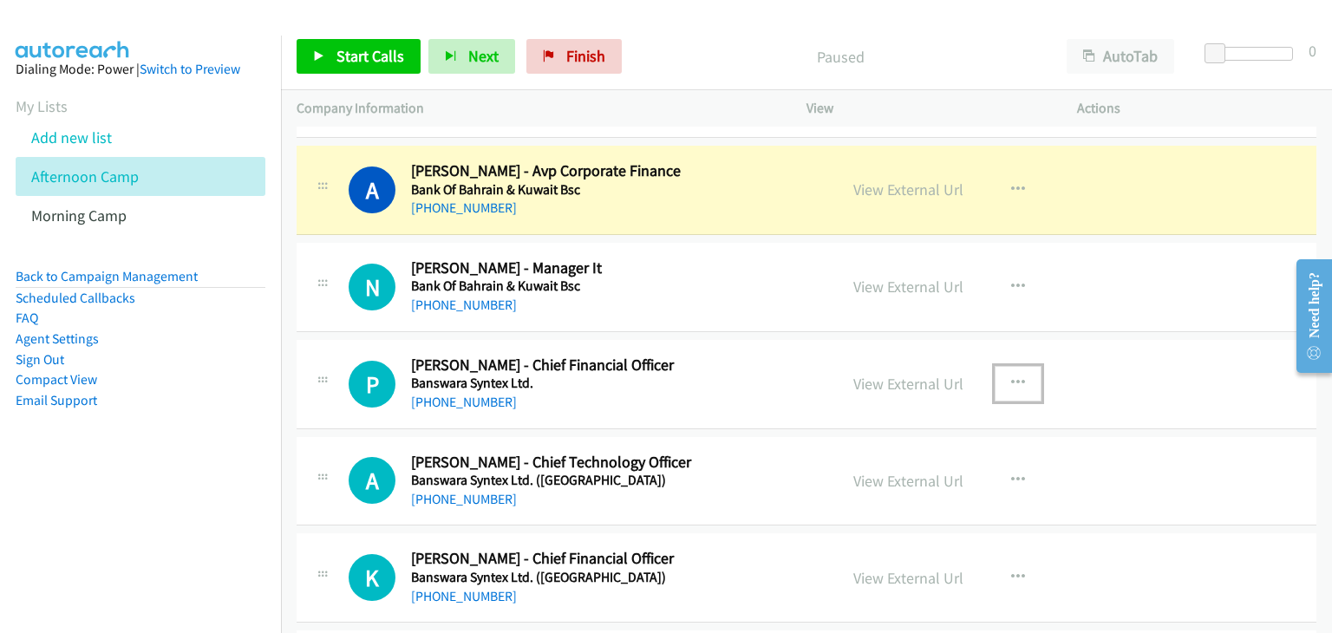
click at [1011, 383] on icon "button" at bounding box center [1018, 383] width 14 height 14
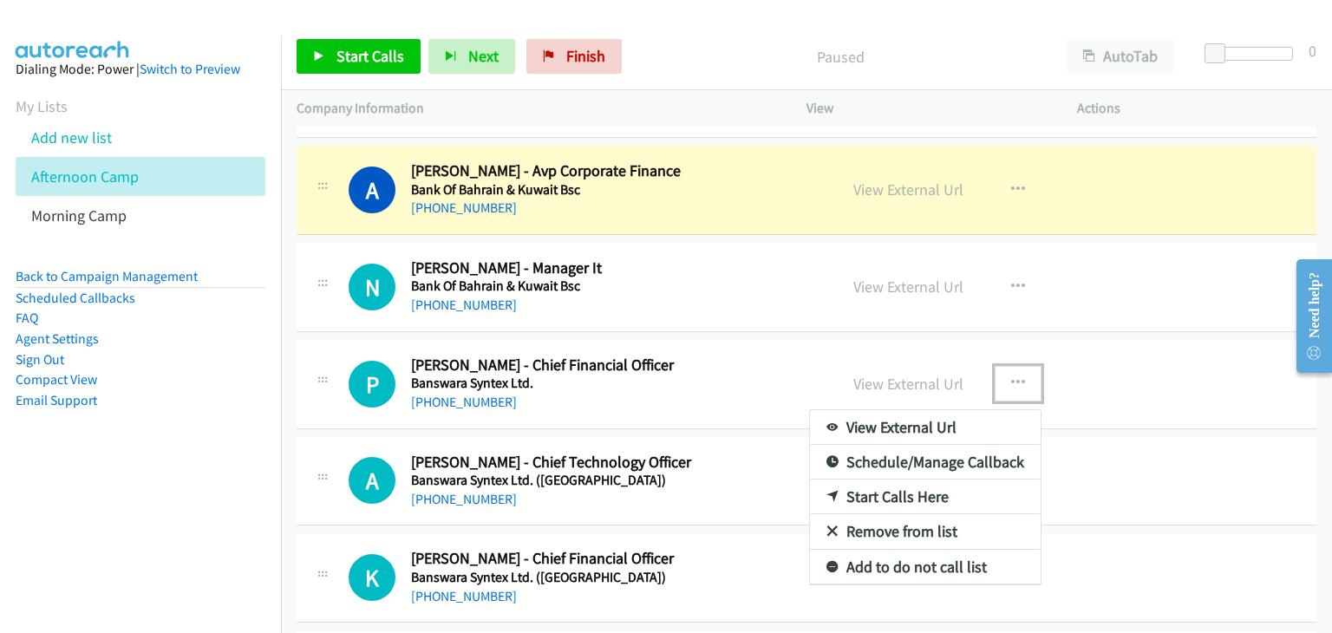
click at [885, 491] on link "Start Calls Here" at bounding box center [925, 497] width 231 height 35
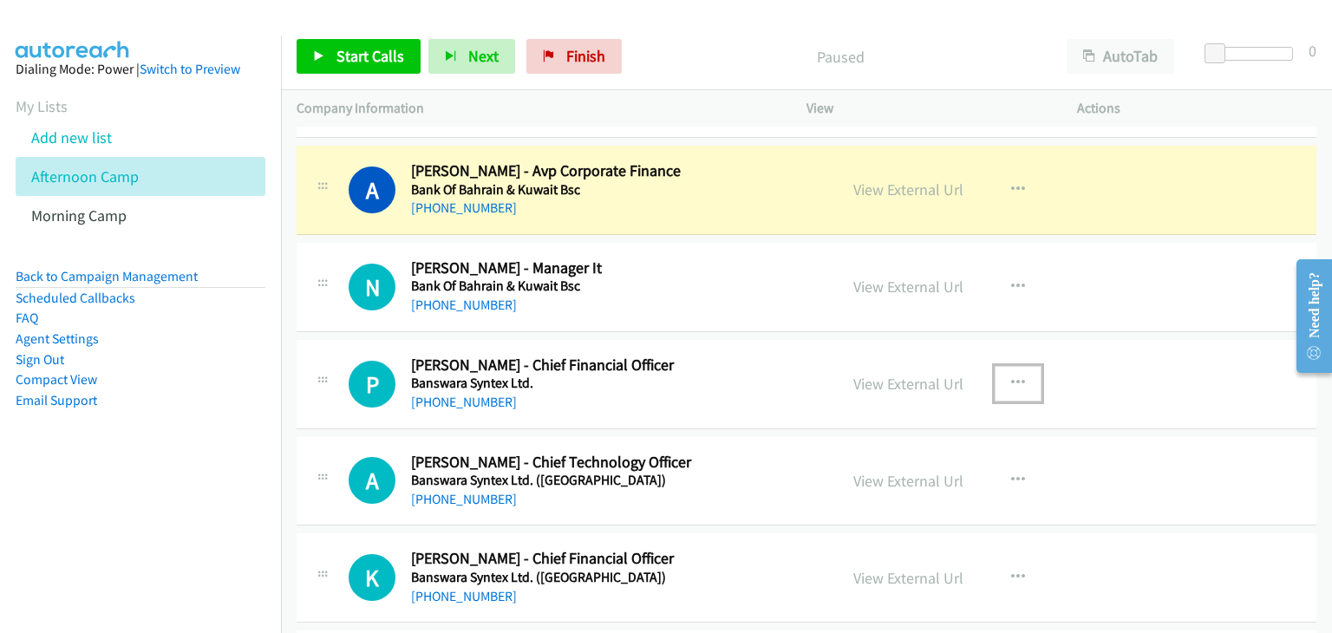
click at [1017, 386] on icon "button" at bounding box center [1018, 383] width 14 height 14
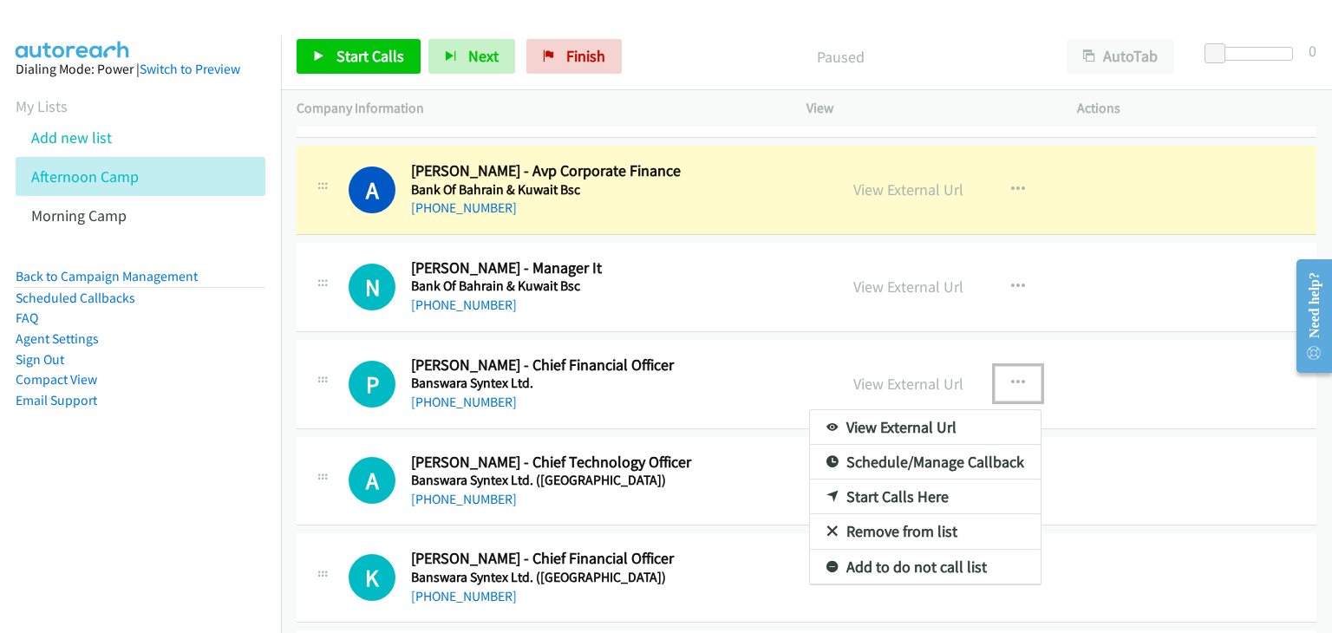
click at [910, 490] on link "Start Calls Here" at bounding box center [925, 497] width 231 height 35
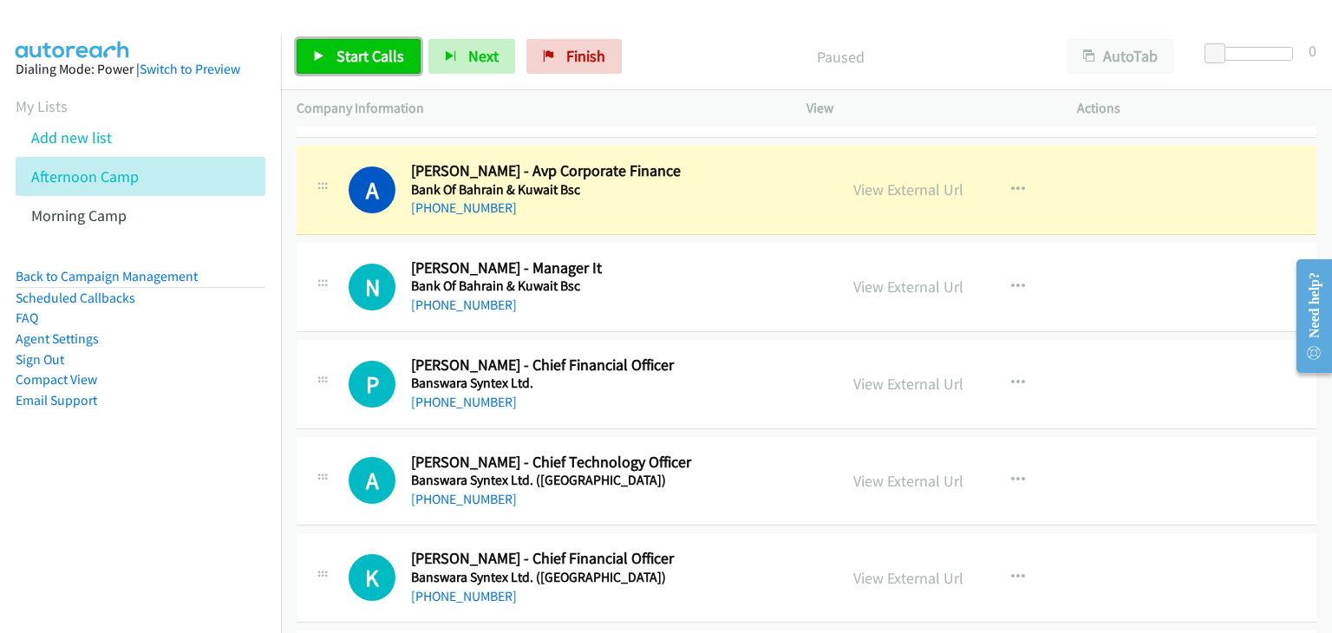
click at [376, 54] on span "Start Calls" at bounding box center [371, 56] width 68 height 20
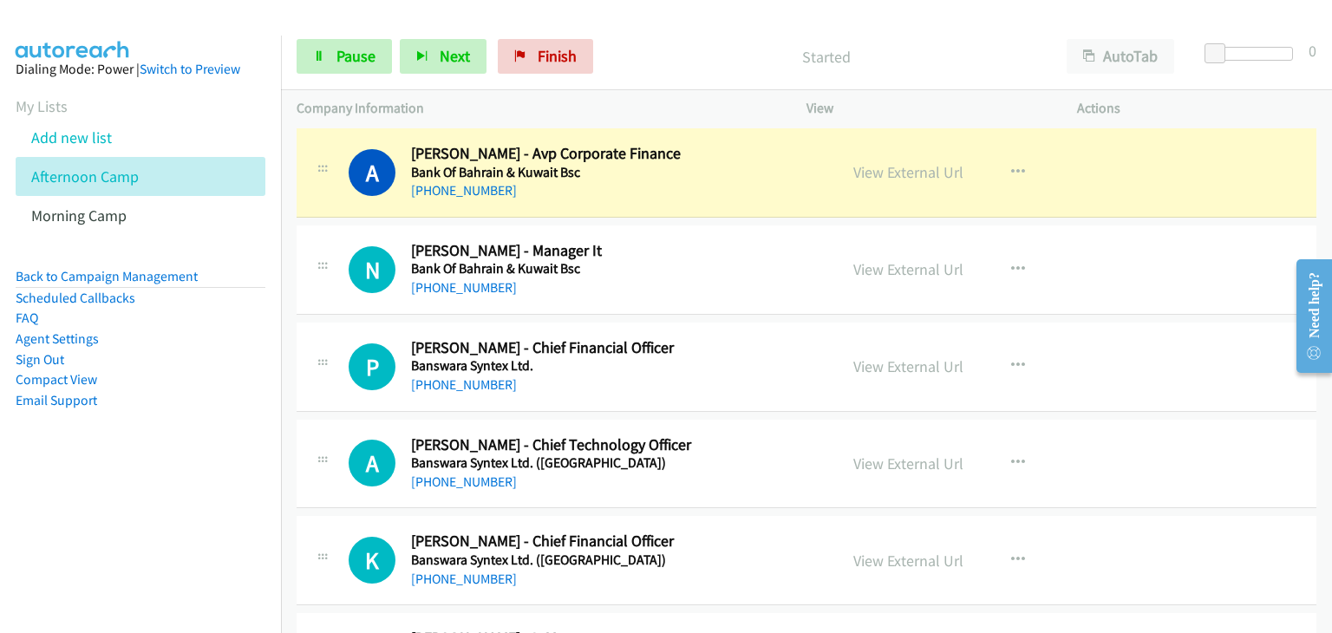
scroll to position [1214, 0]
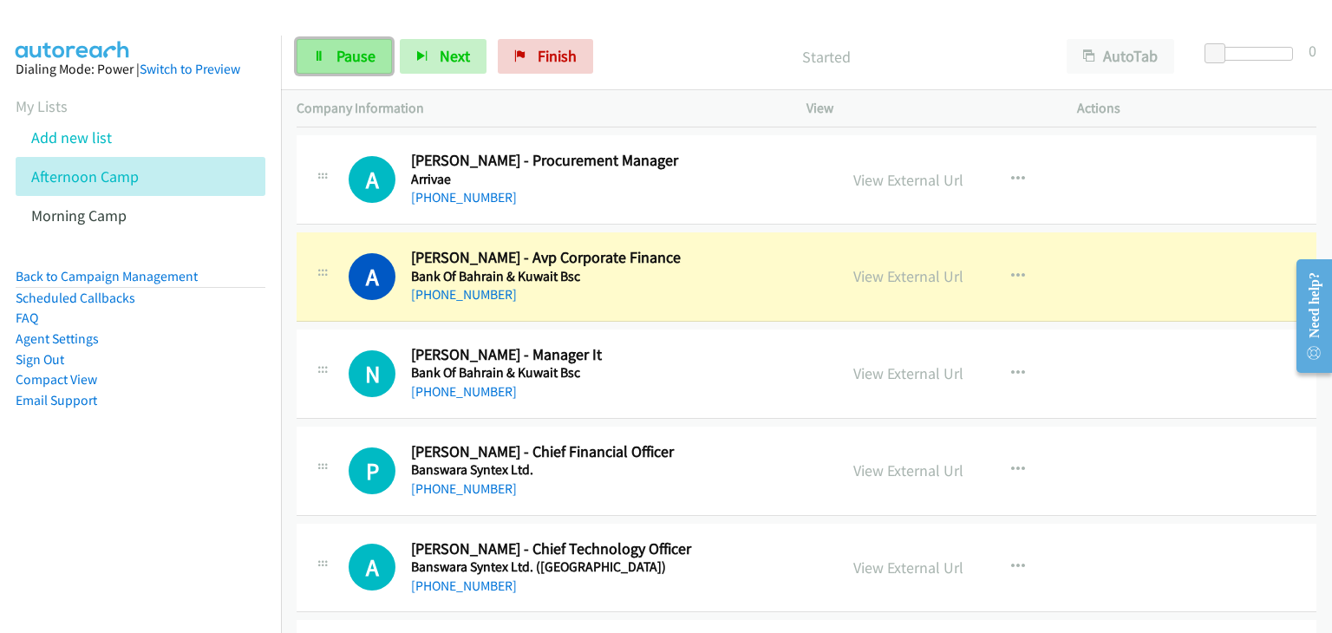
click at [330, 63] on link "Pause" at bounding box center [344, 56] width 95 height 35
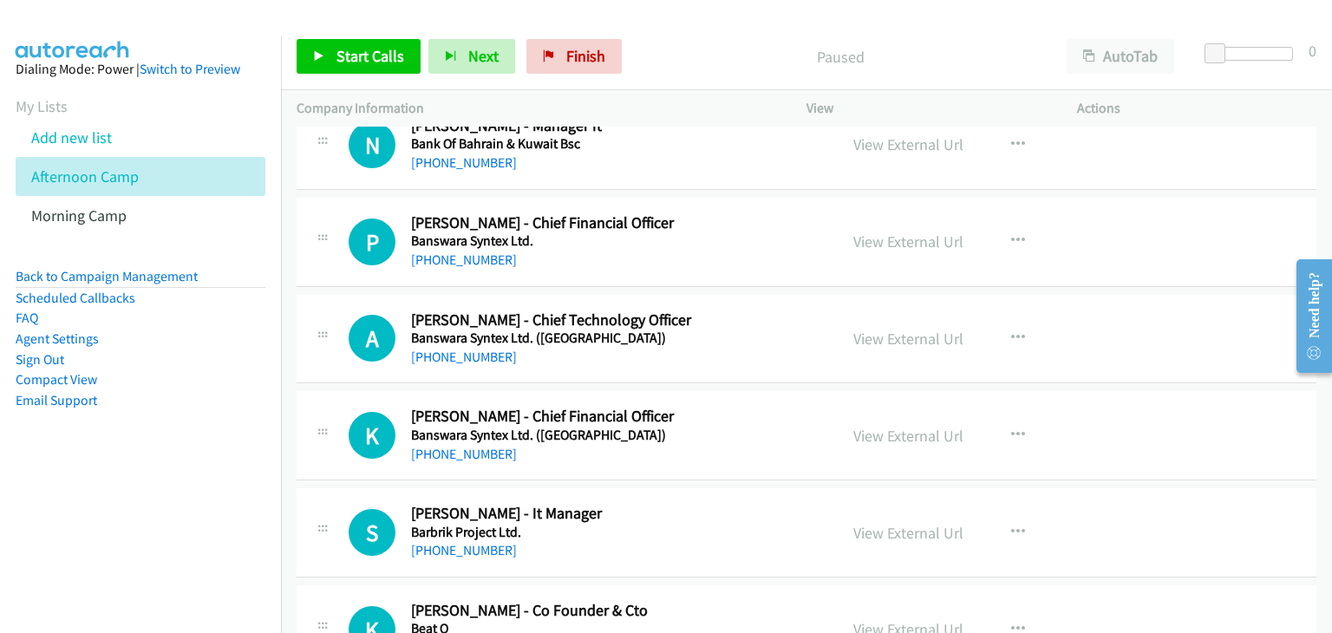
scroll to position [1475, 0]
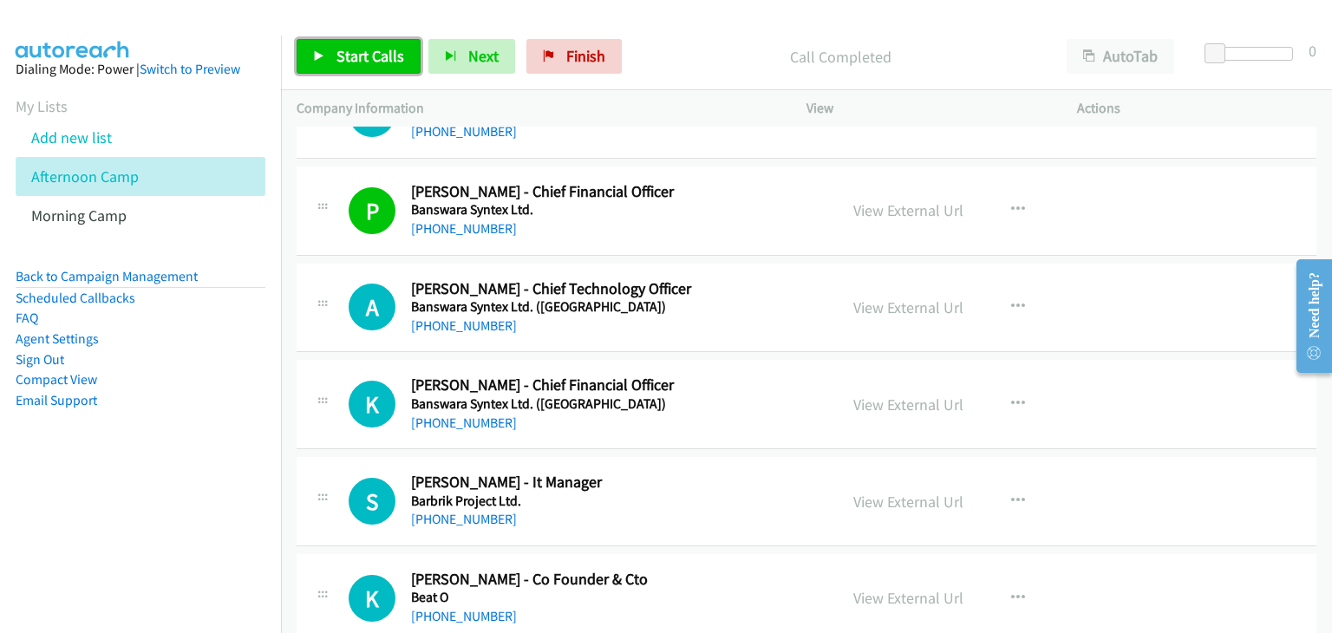
click at [342, 52] on span "Start Calls" at bounding box center [371, 56] width 68 height 20
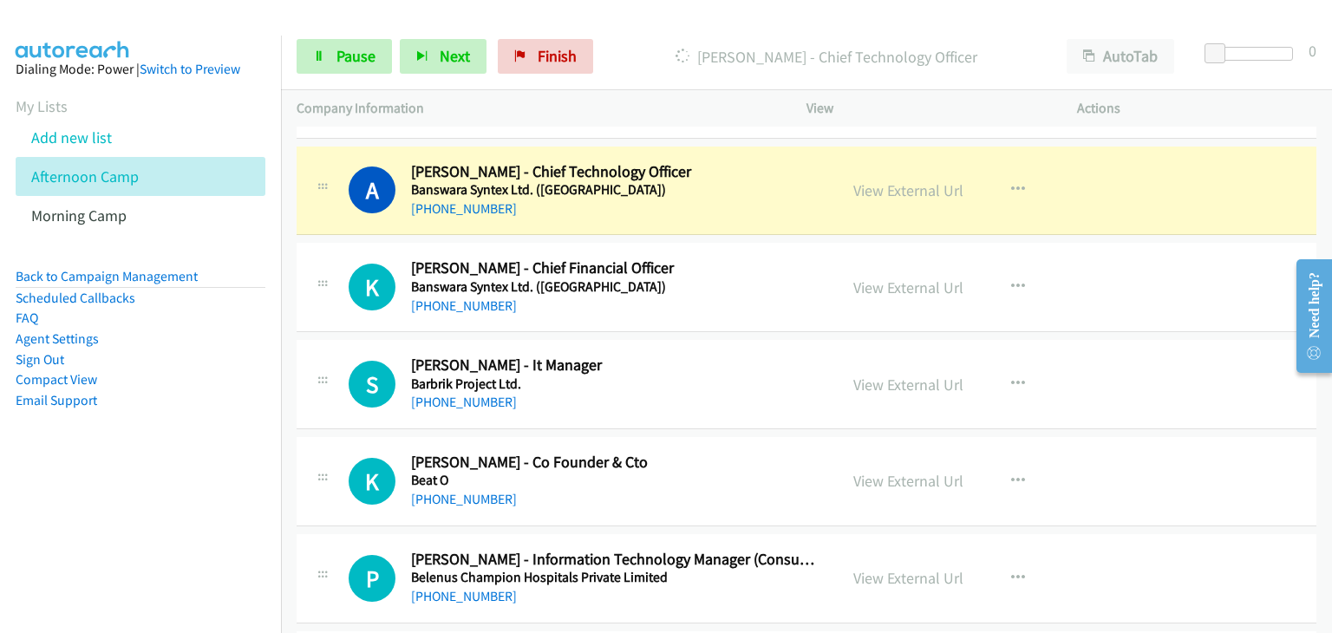
scroll to position [1561, 0]
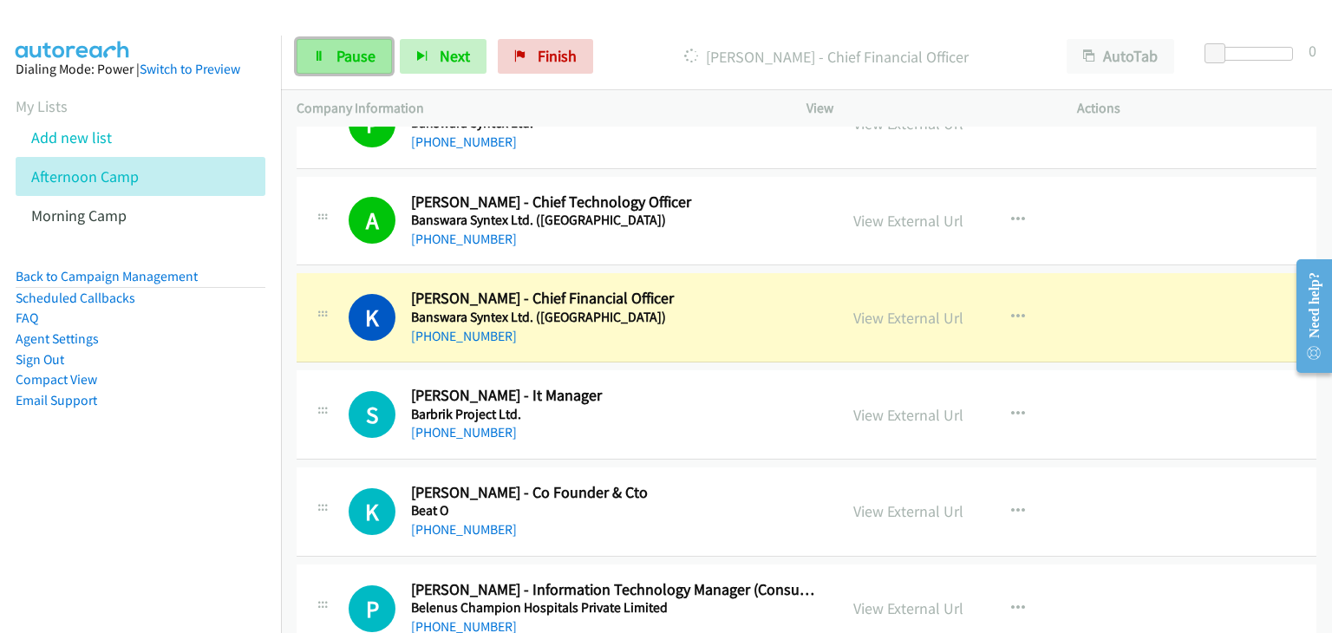
click at [342, 65] on span "Pause" at bounding box center [356, 56] width 39 height 20
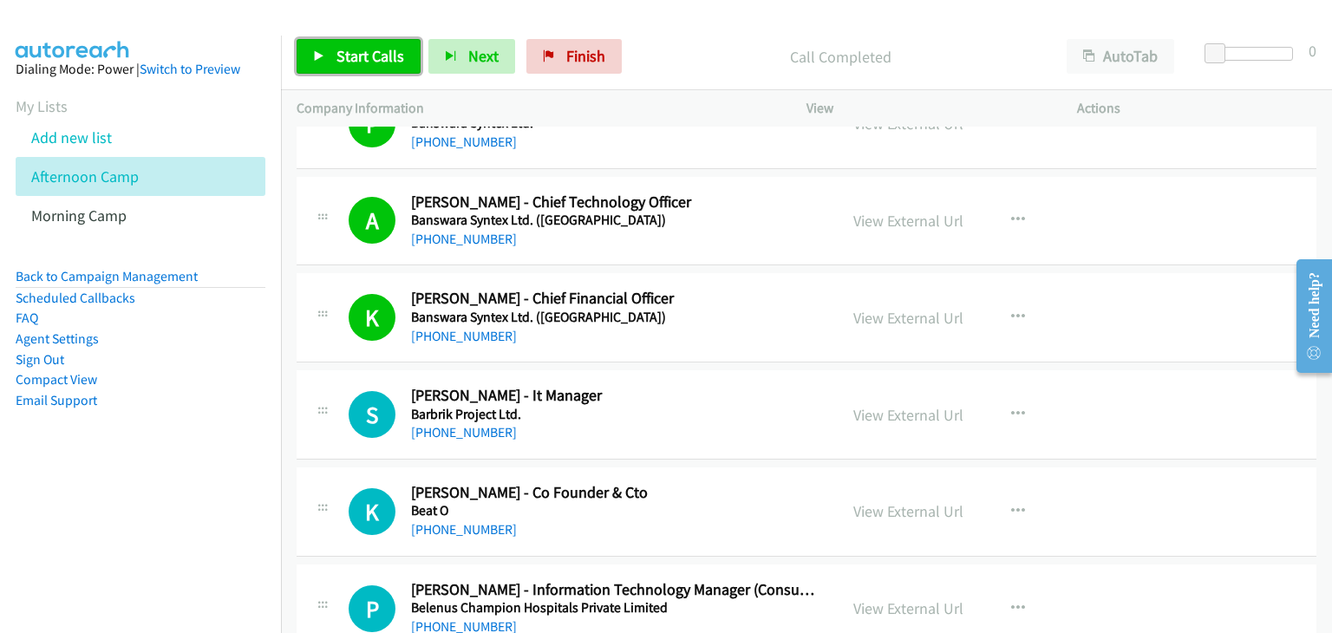
click at [369, 48] on span "Start Calls" at bounding box center [371, 56] width 68 height 20
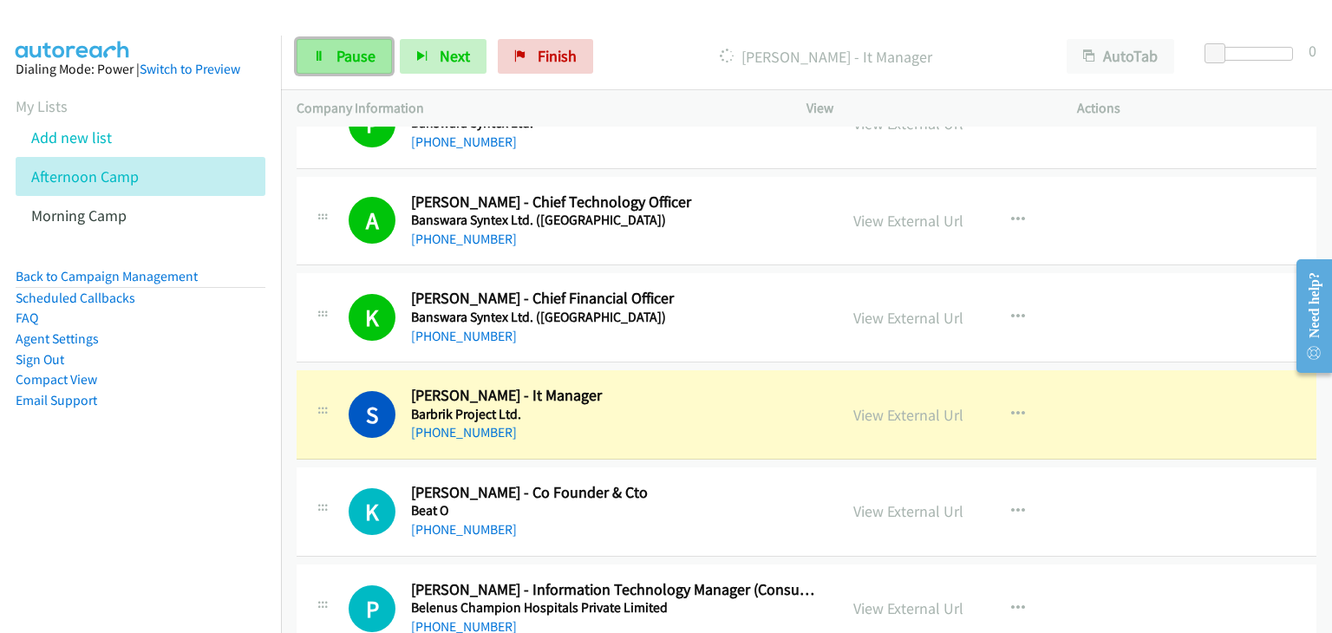
click at [375, 62] on link "Pause" at bounding box center [344, 56] width 95 height 35
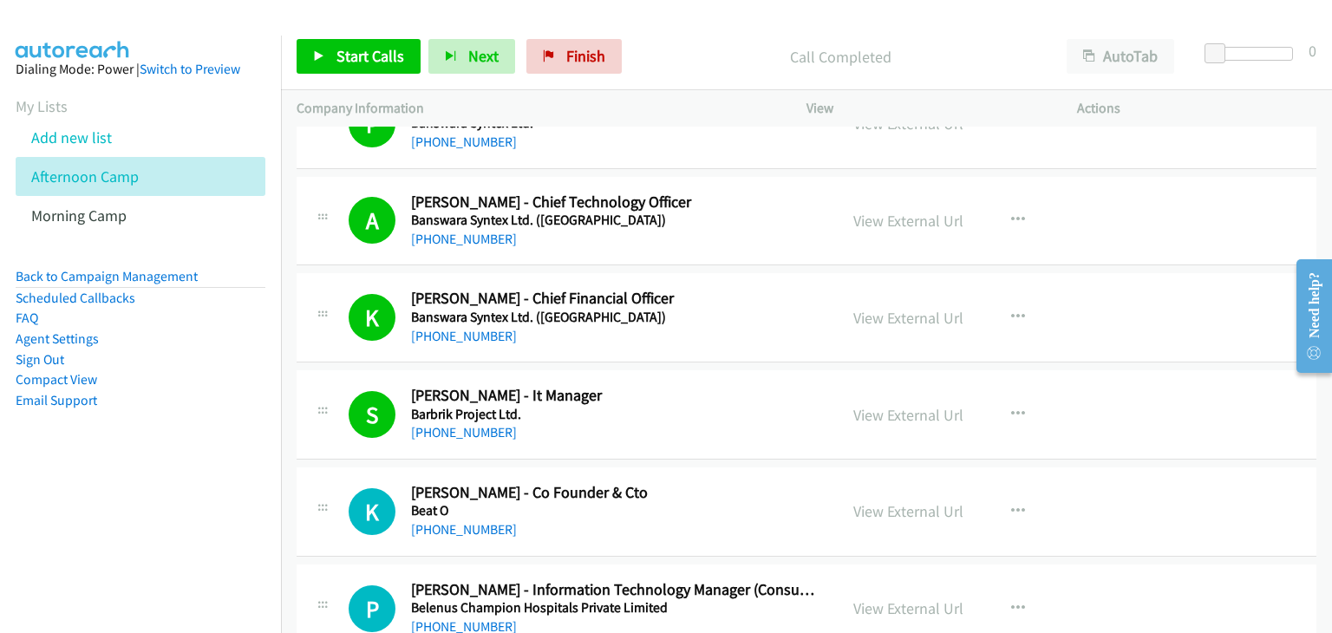
click at [295, 88] on div "Start Calls Pause Next Finish Call Completed AutoTab AutoTab 0" at bounding box center [806, 56] width 1051 height 67
click at [333, 72] on link "Start Calls" at bounding box center [359, 56] width 124 height 35
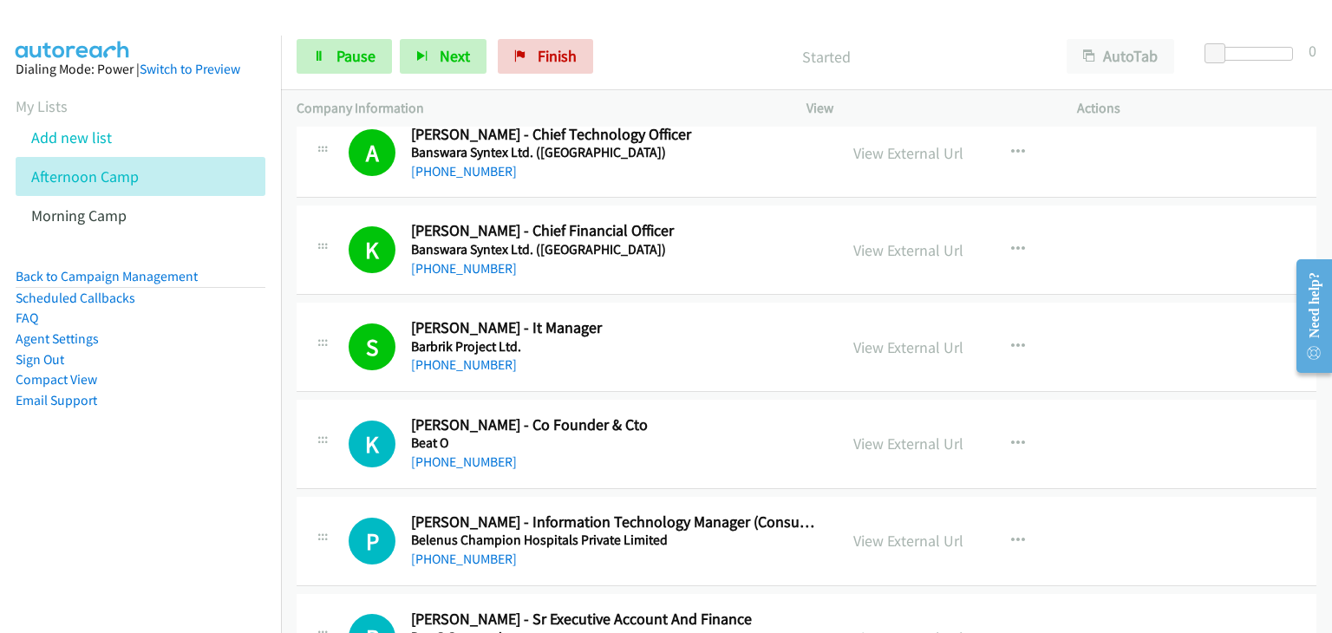
scroll to position [1735, 0]
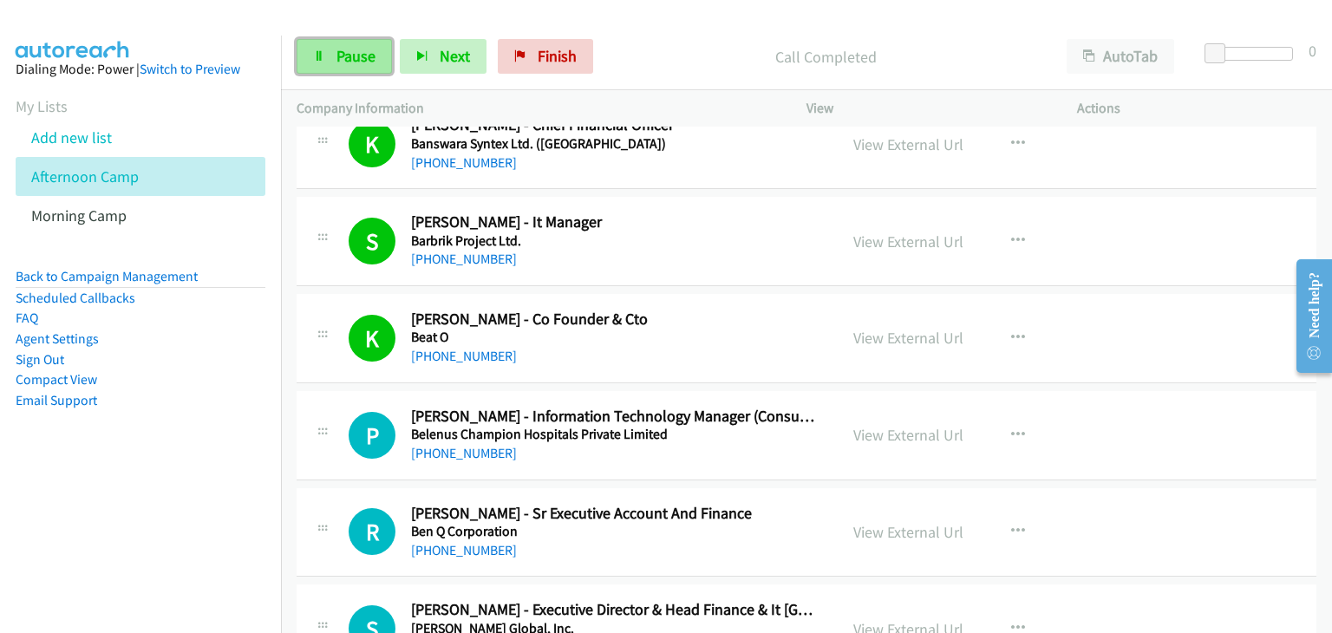
click at [302, 70] on link "Pause" at bounding box center [344, 56] width 95 height 35
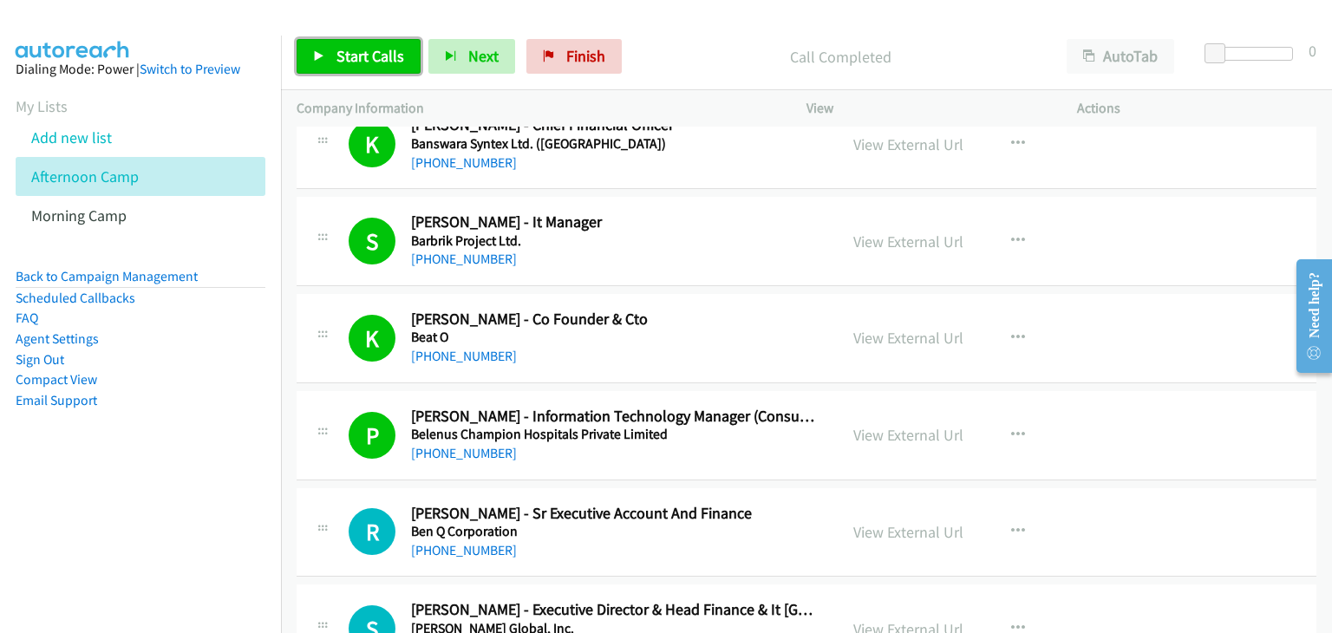
drag, startPoint x: 384, startPoint y: 64, endPoint x: 384, endPoint y: 49, distance: 14.7
click at [384, 64] on span "Start Calls" at bounding box center [371, 56] width 68 height 20
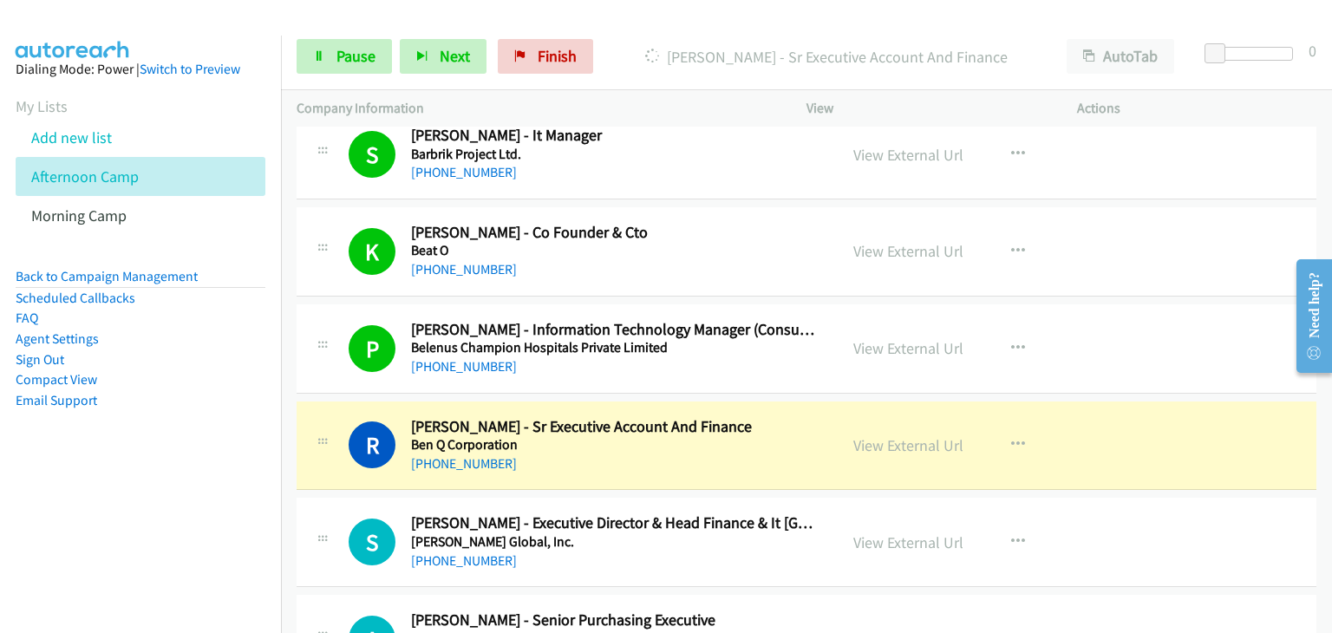
scroll to position [1908, 0]
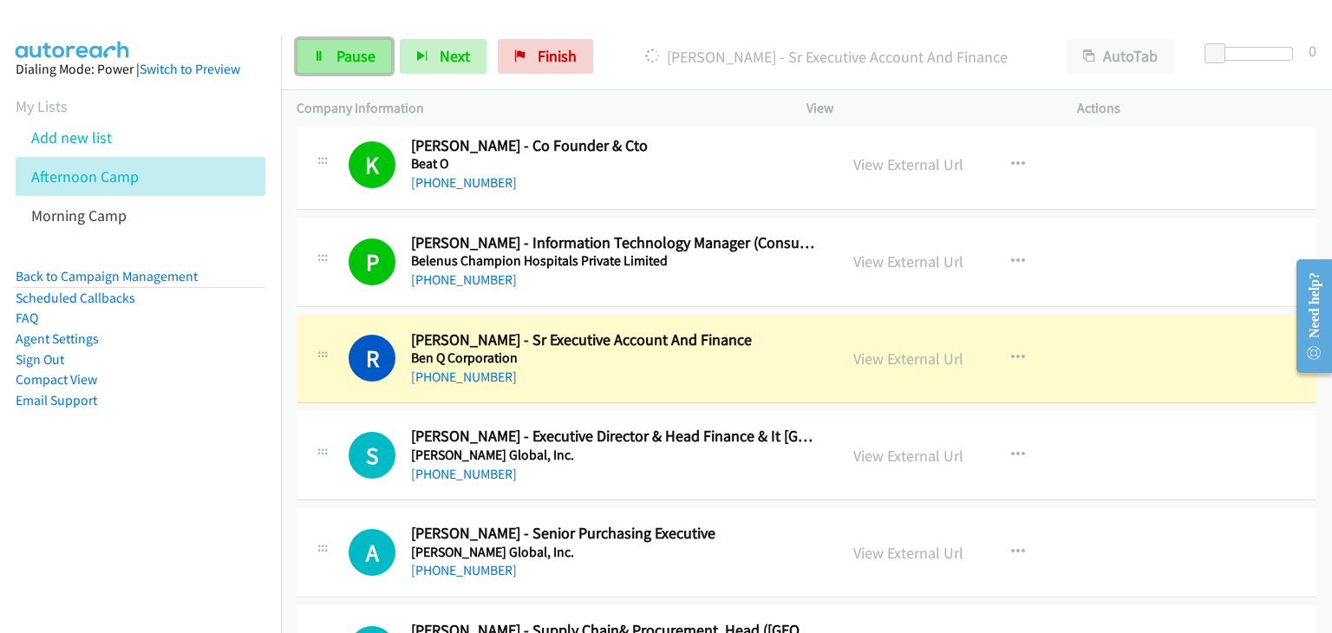
click at [342, 56] on span "Pause" at bounding box center [356, 56] width 39 height 20
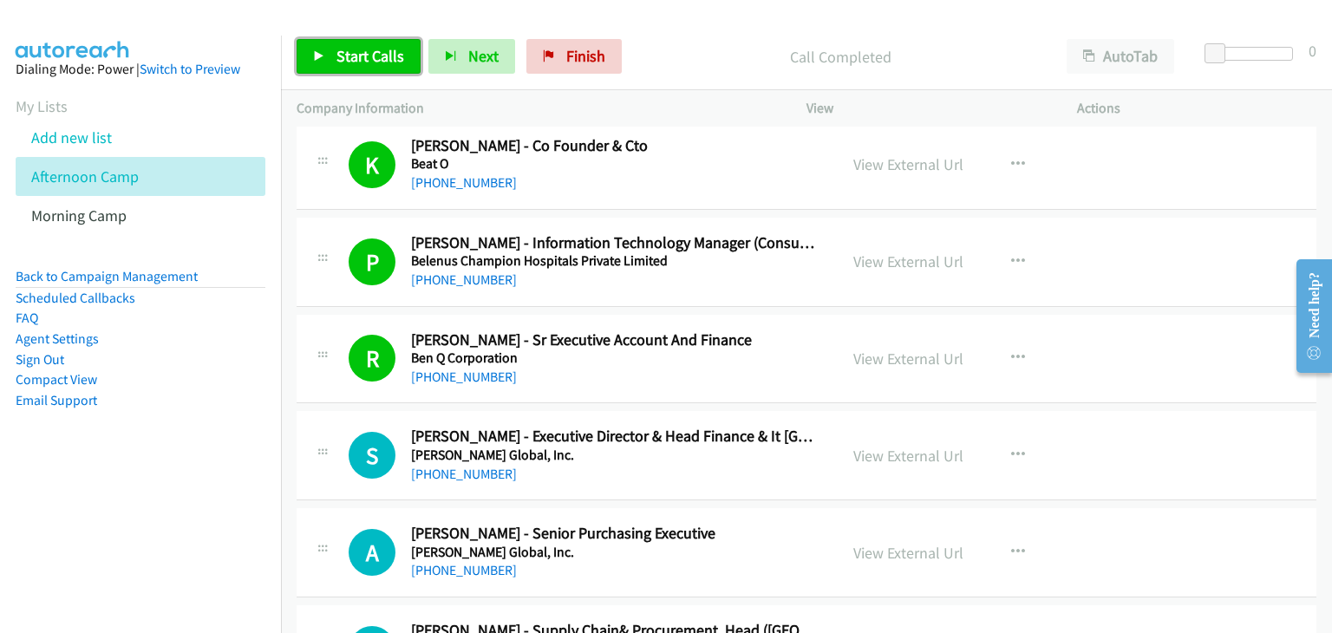
click at [355, 60] on span "Start Calls" at bounding box center [371, 56] width 68 height 20
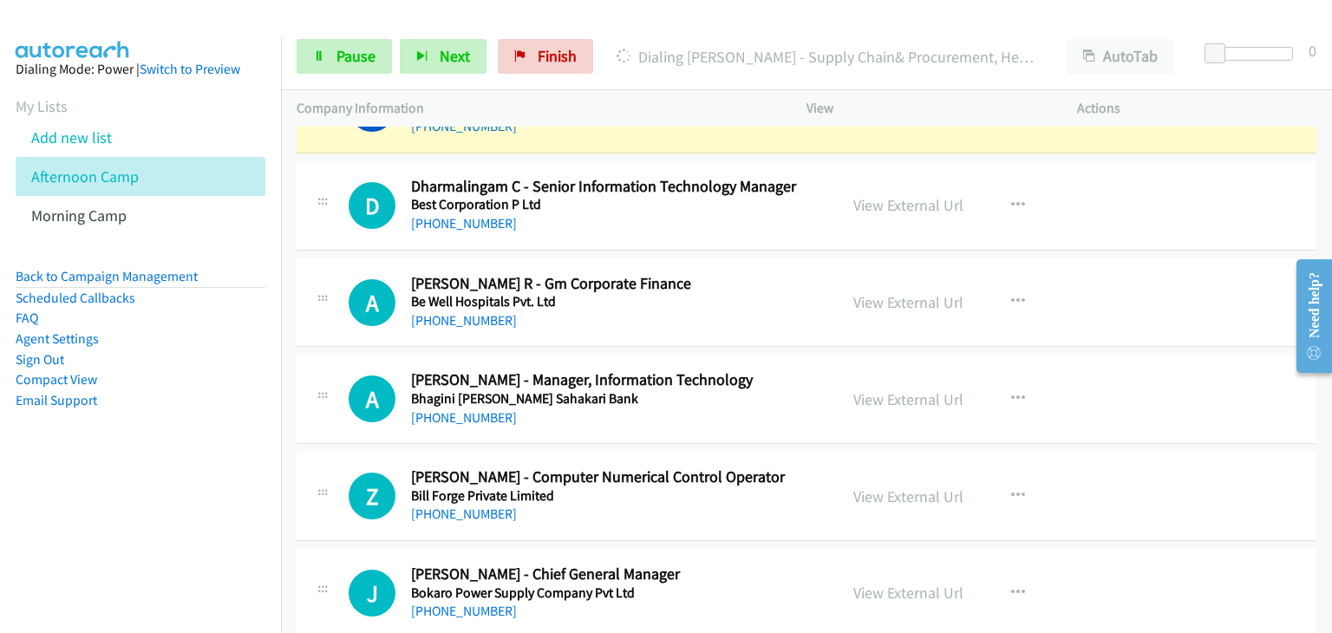
scroll to position [2342, 0]
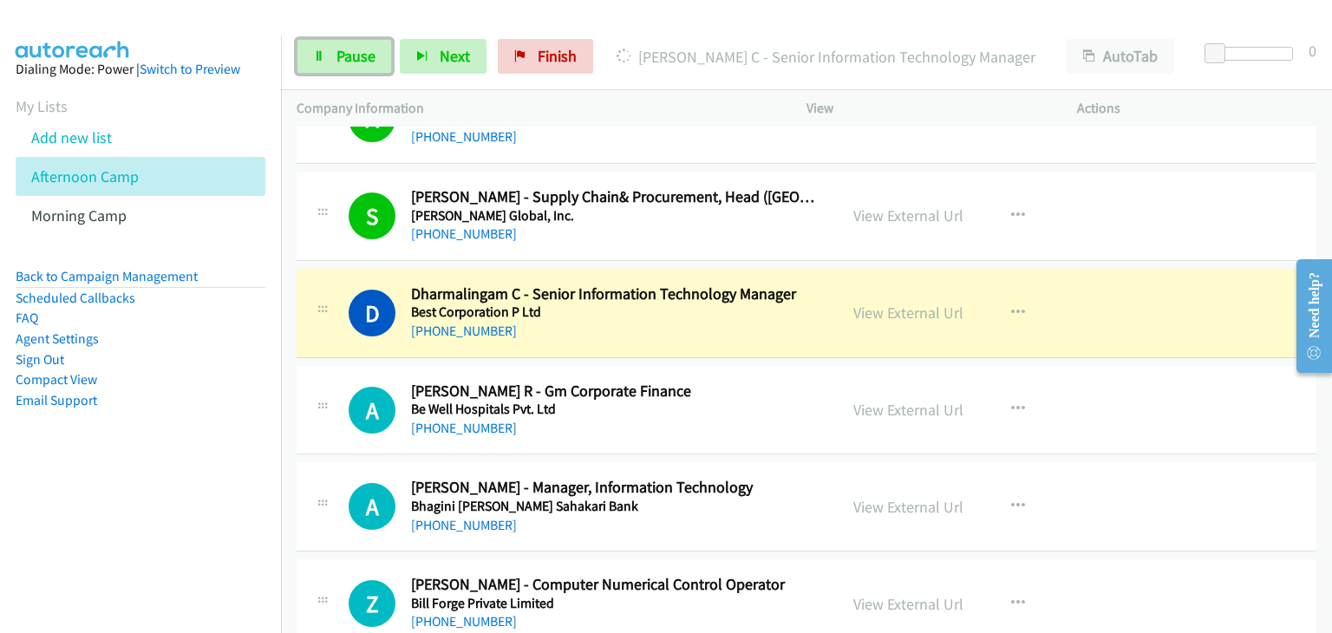
drag, startPoint x: 358, startPoint y: 52, endPoint x: 667, endPoint y: 398, distance: 463.9
click at [358, 53] on span "Pause" at bounding box center [356, 56] width 39 height 20
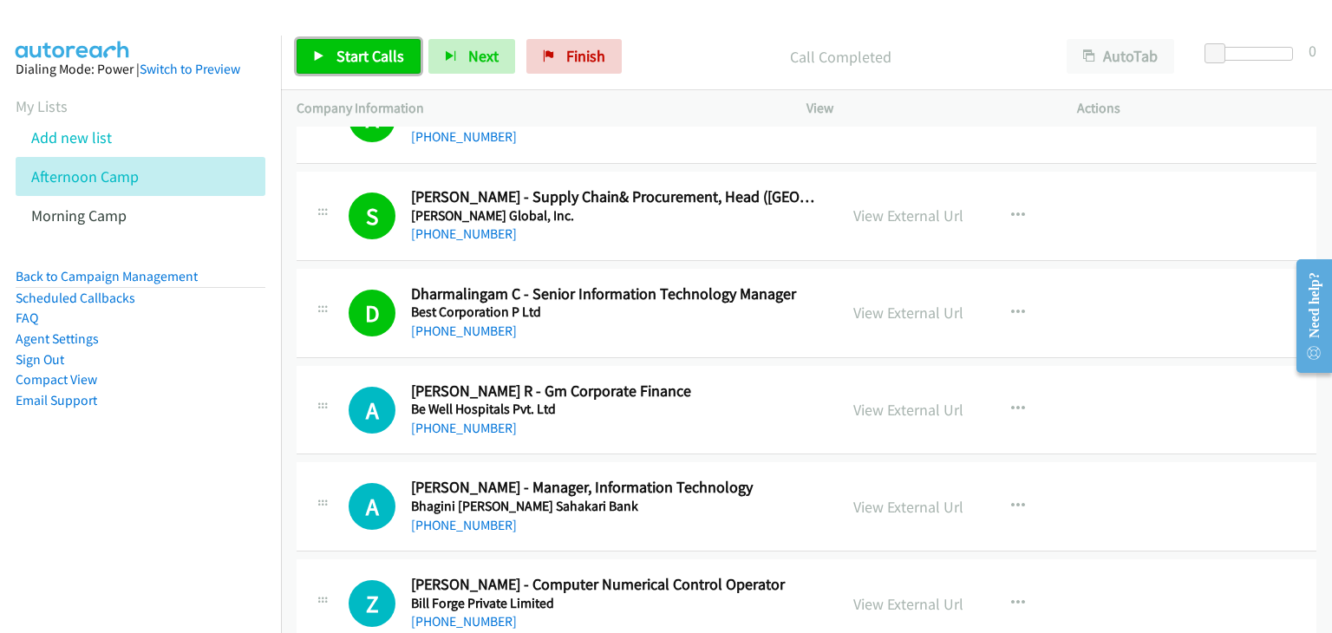
click at [348, 47] on span "Start Calls" at bounding box center [371, 56] width 68 height 20
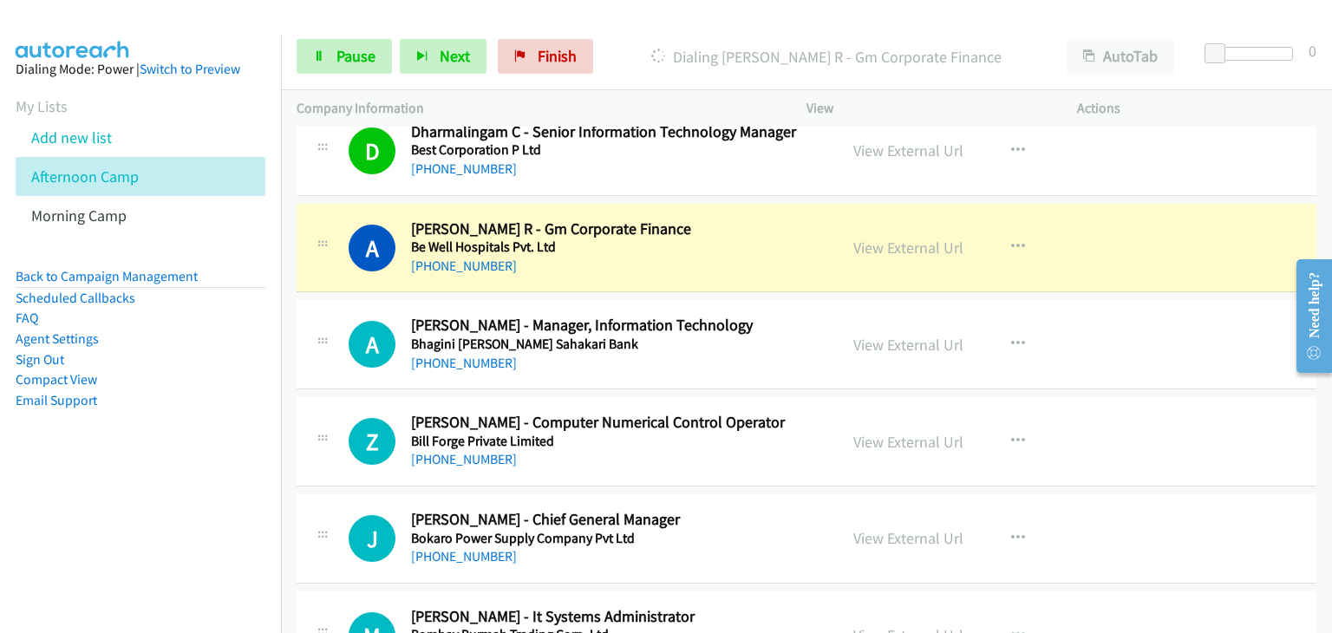
scroll to position [2516, 0]
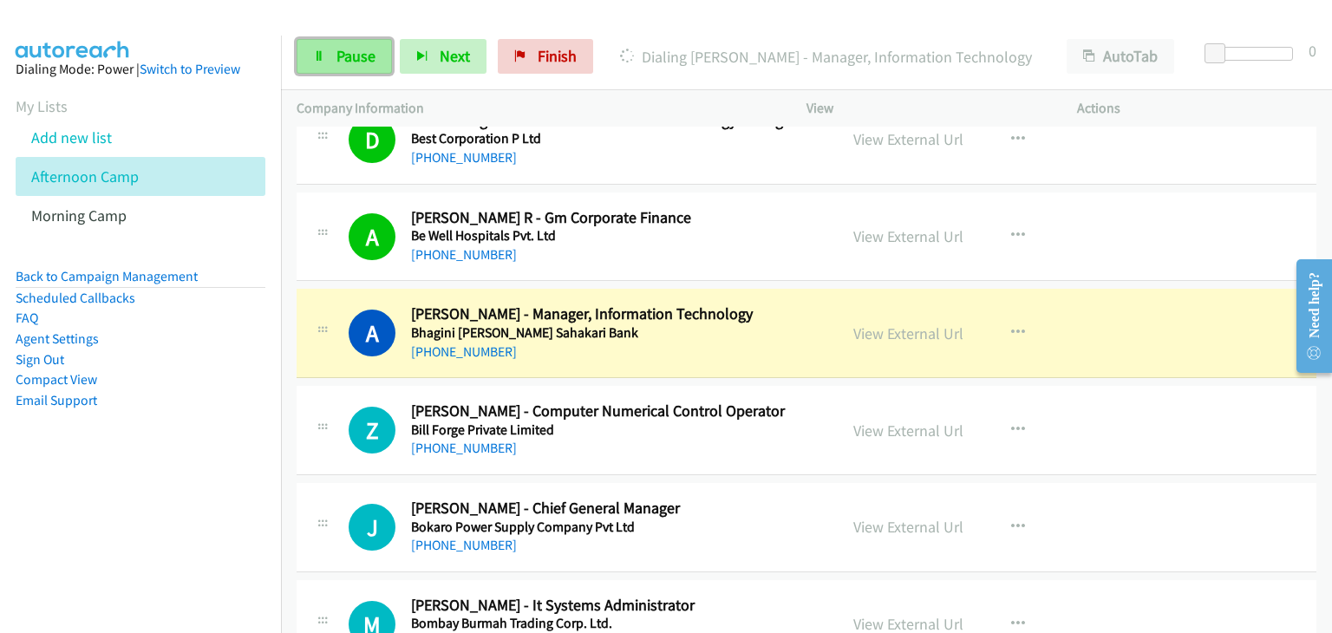
click at [339, 59] on span "Pause" at bounding box center [356, 56] width 39 height 20
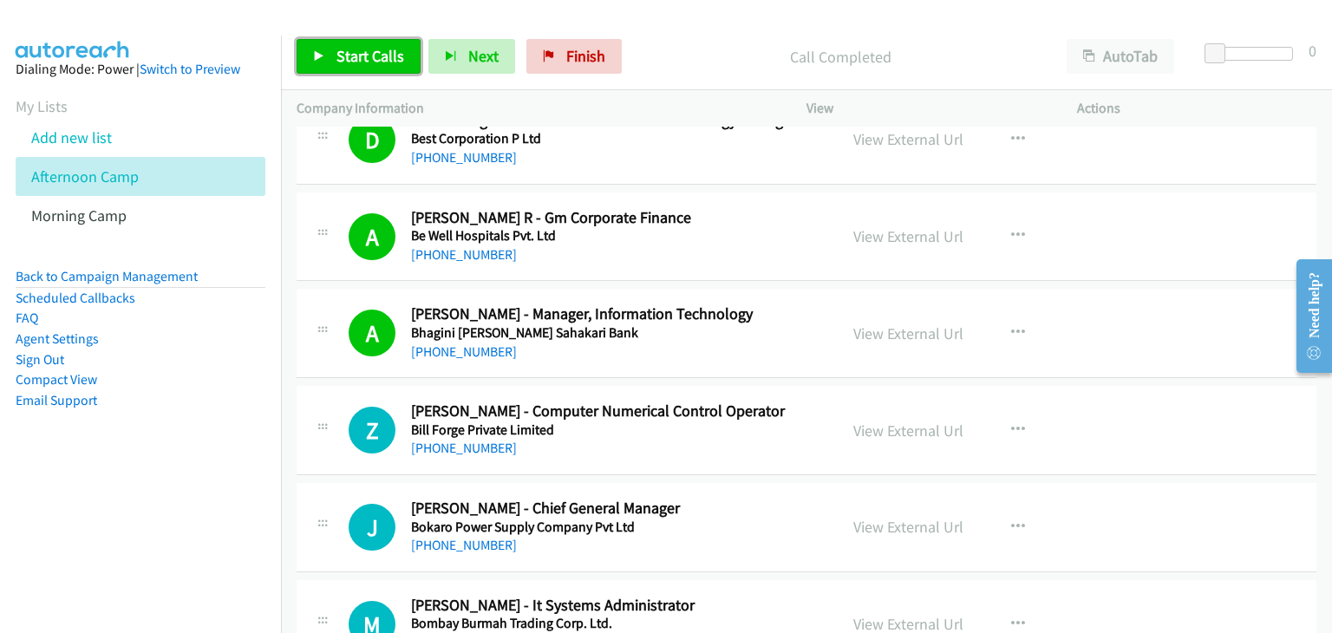
click at [330, 58] on link "Start Calls" at bounding box center [359, 56] width 124 height 35
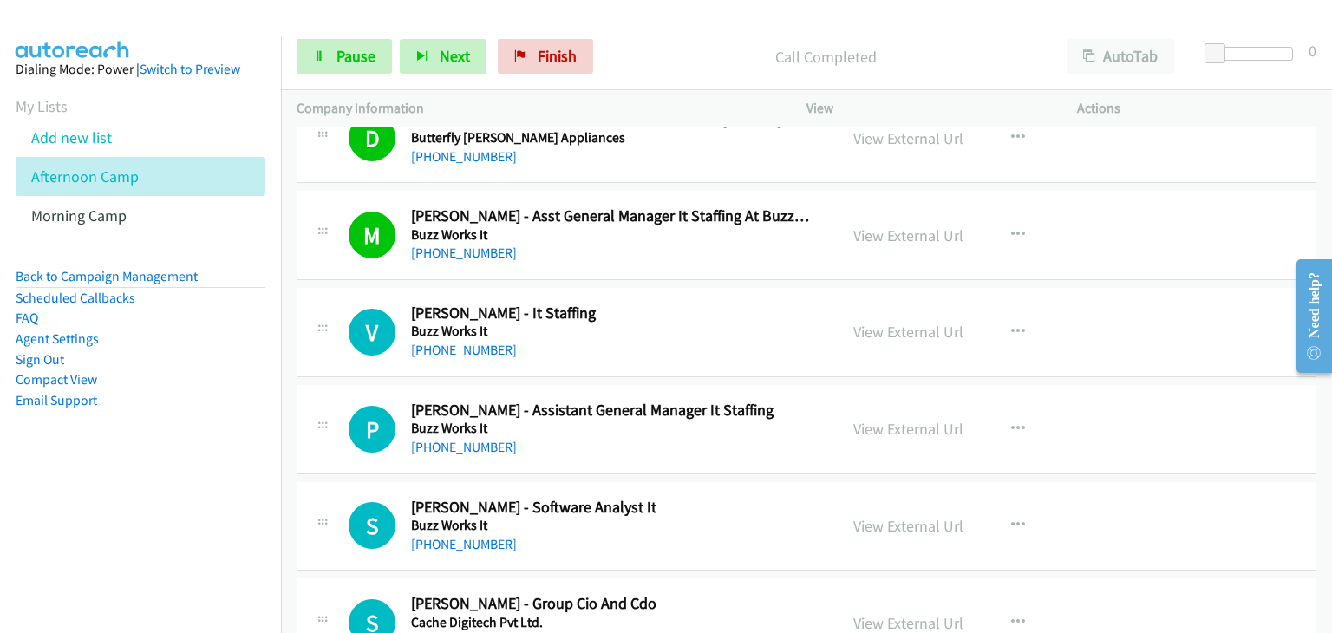
scroll to position [3383, 0]
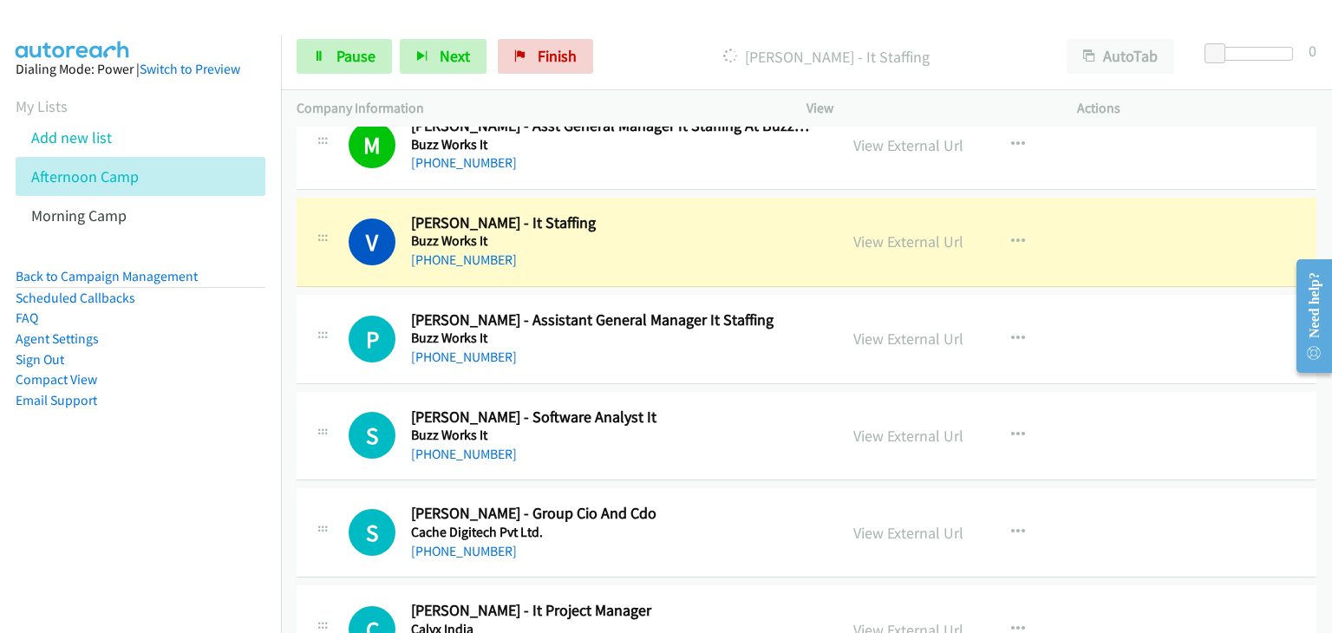
click at [1163, 344] on div "P Callback Scheduled Pavan Kumar - Assistant General Manager It Staffing Buzz W…" at bounding box center [807, 339] width 1020 height 89
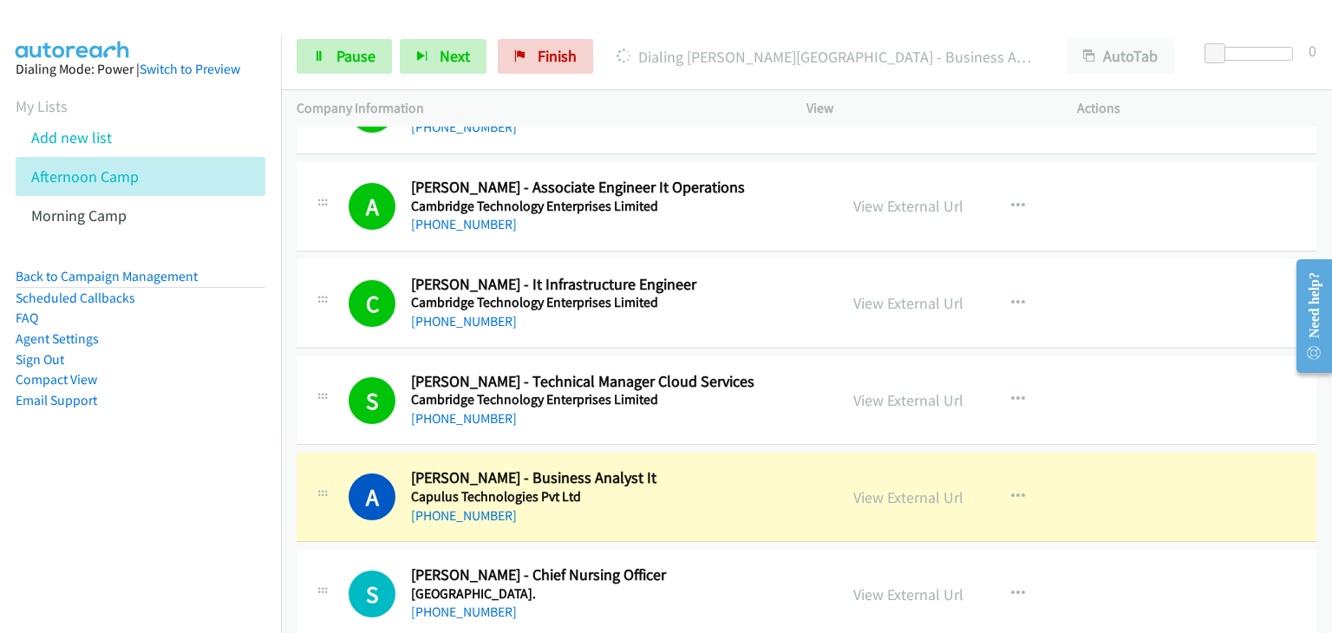
scroll to position [4164, 0]
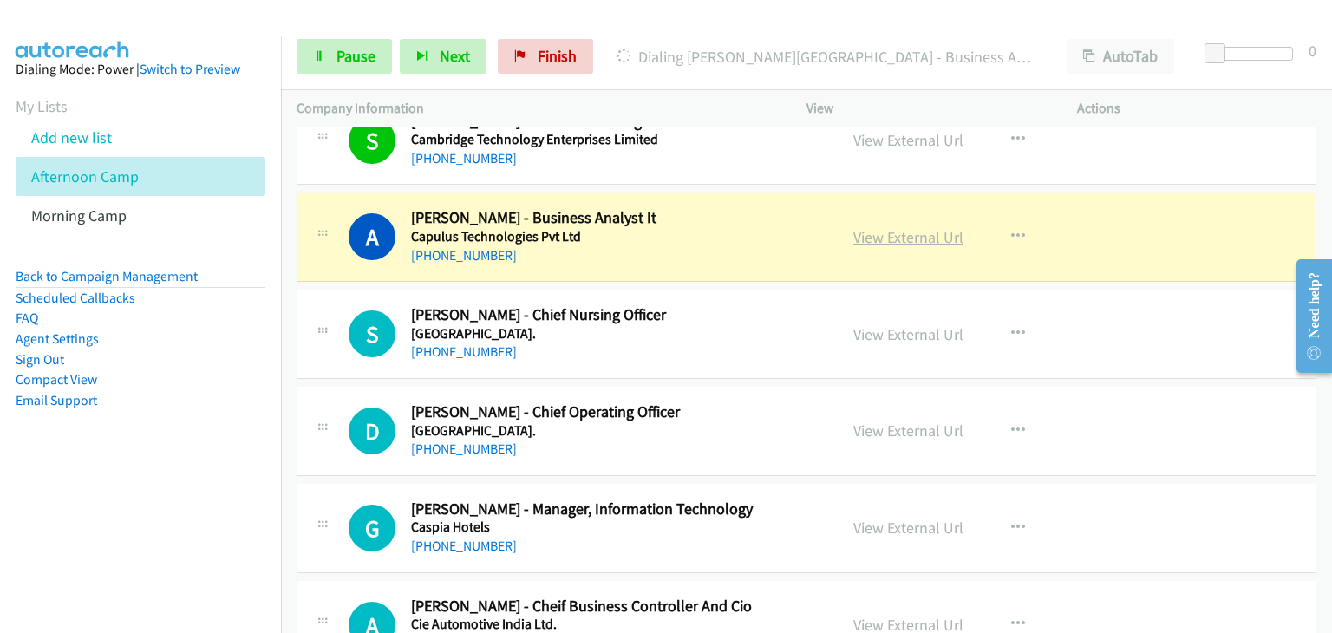
drag, startPoint x: 920, startPoint y: 239, endPoint x: 901, endPoint y: 230, distance: 20.6
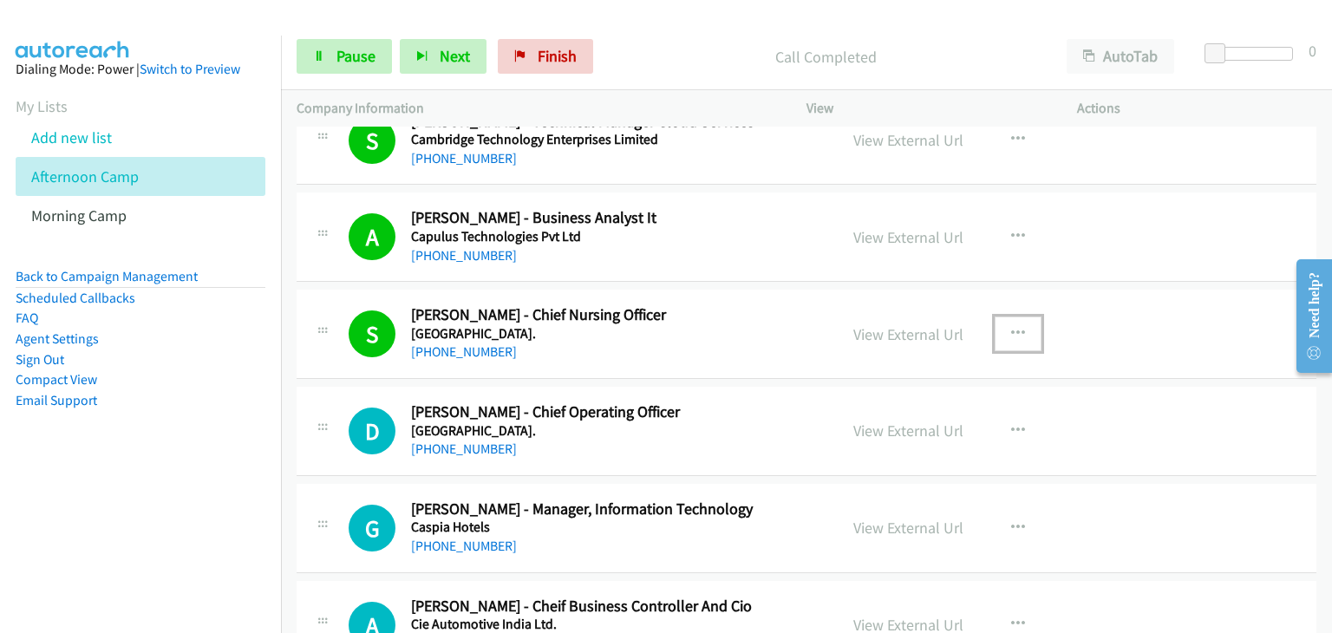
click at [1011, 327] on icon "button" at bounding box center [1018, 334] width 14 height 14
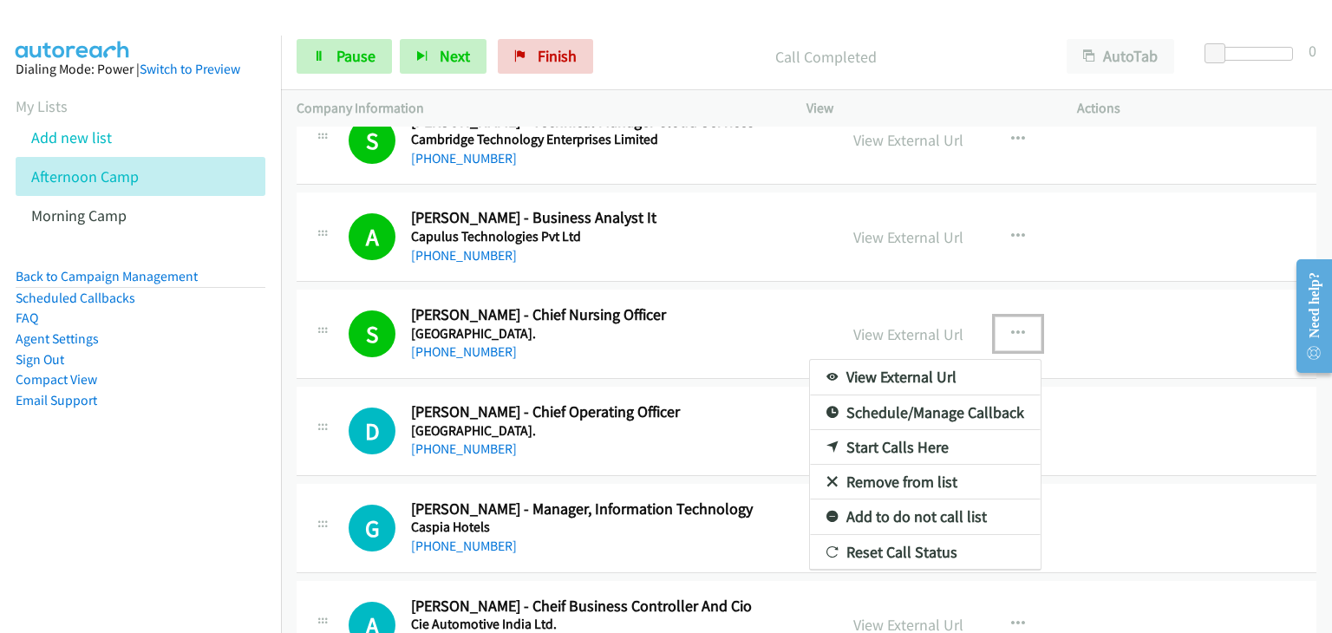
click at [892, 465] on link "Remove from list" at bounding box center [925, 482] width 231 height 35
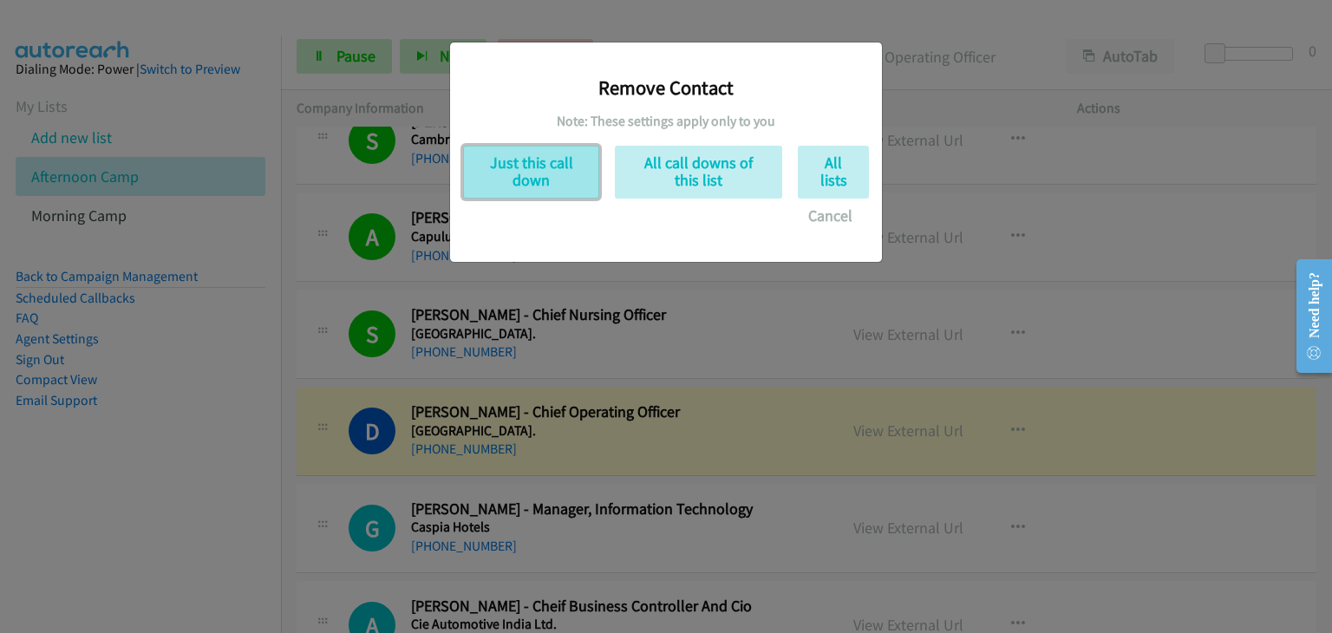
click at [548, 160] on button "Just this call down" at bounding box center [531, 172] width 136 height 53
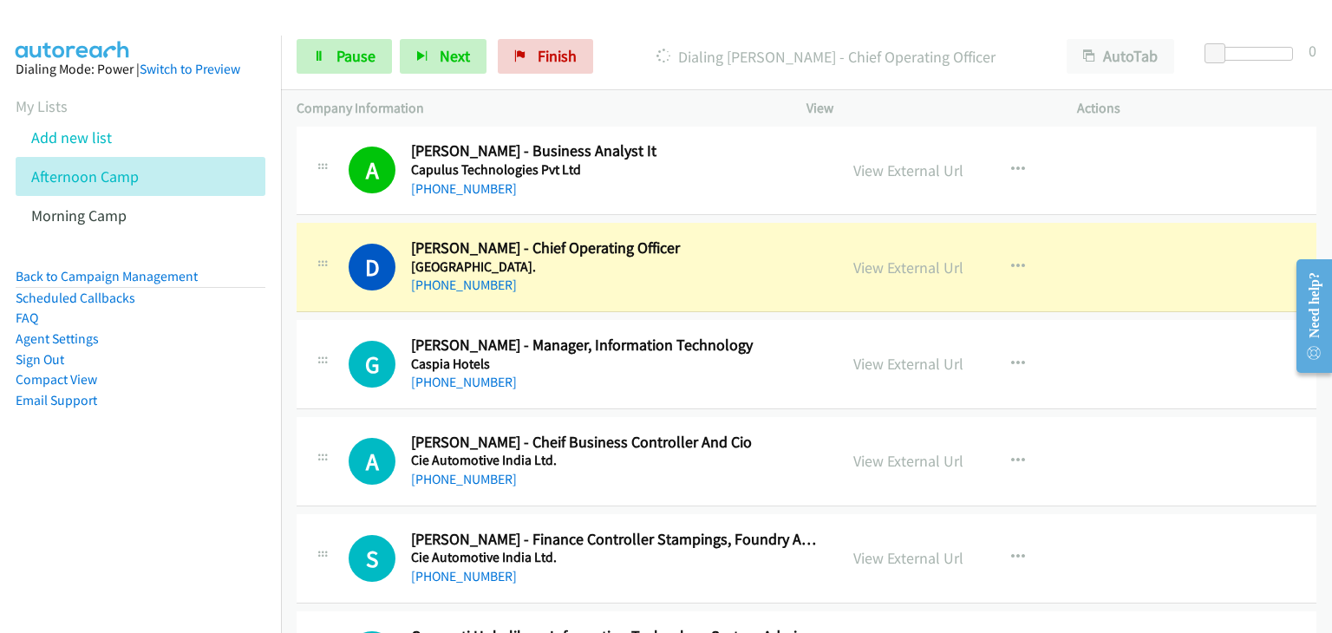
scroll to position [4251, 0]
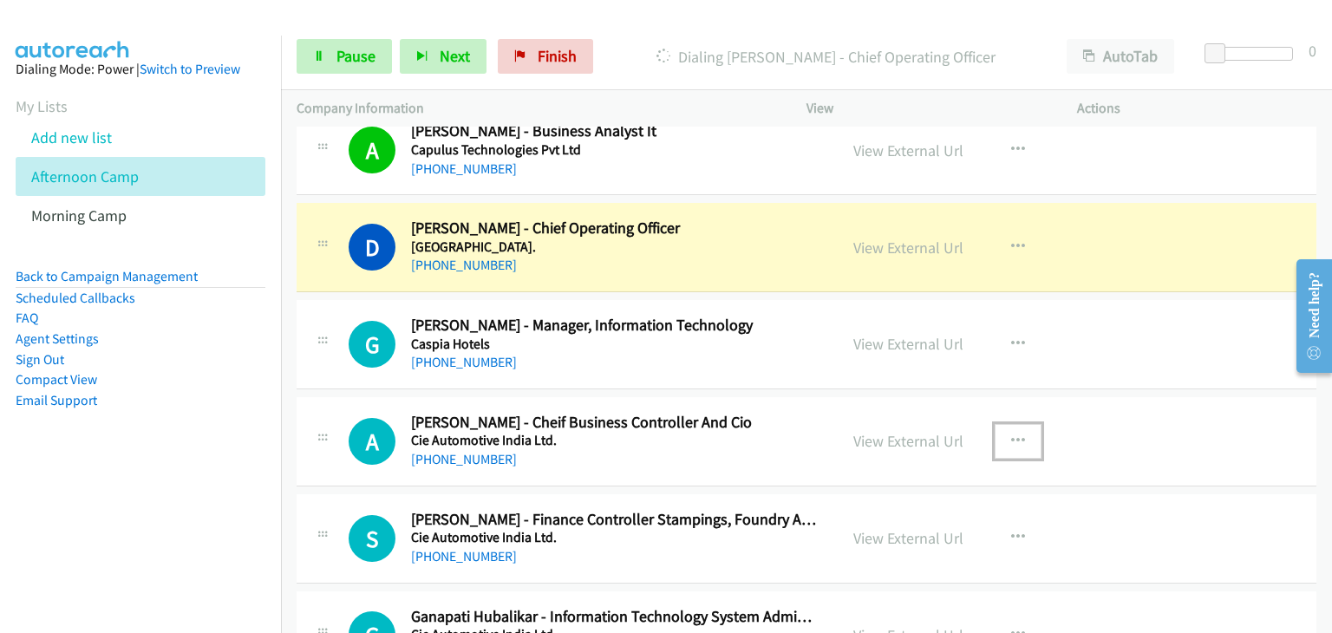
click at [1018, 431] on button "button" at bounding box center [1018, 441] width 47 height 35
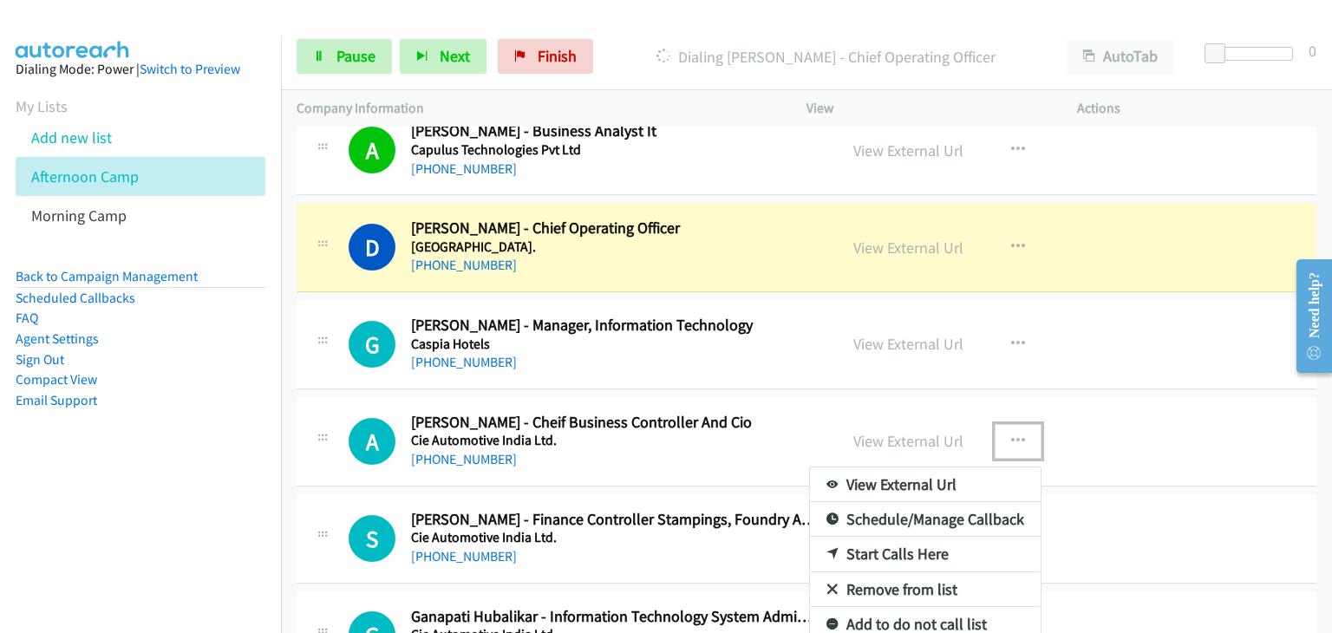
click at [326, 61] on div at bounding box center [666, 316] width 1332 height 633
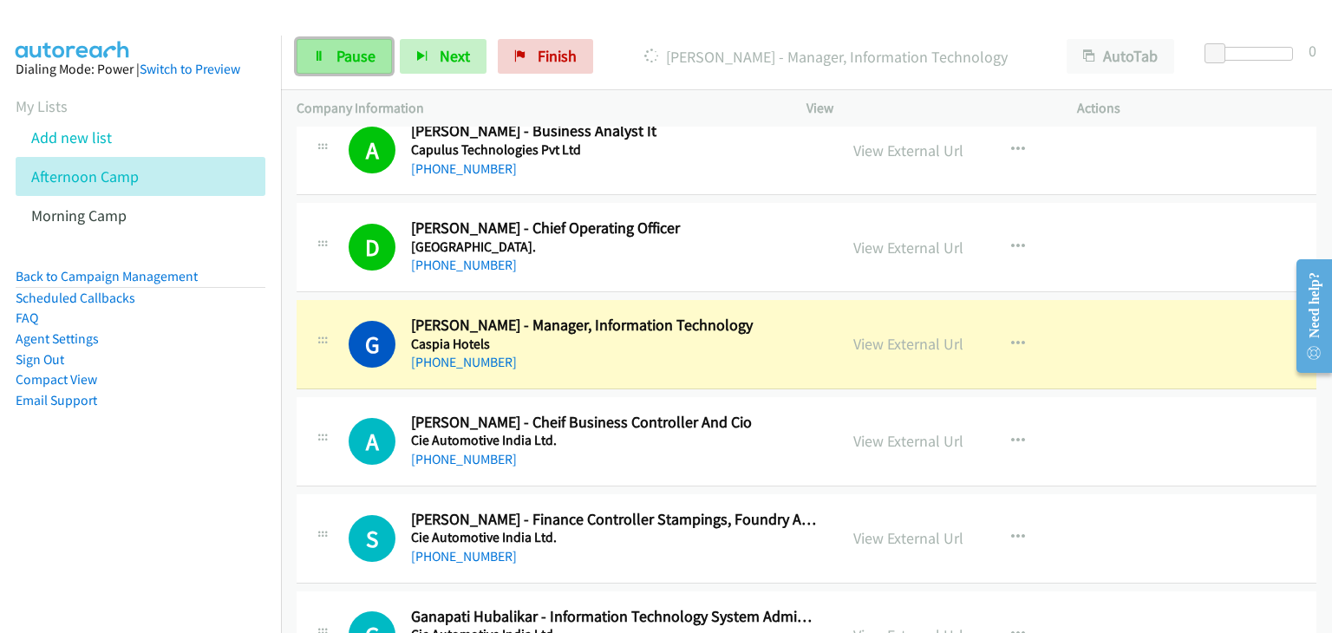
click at [313, 62] on link "Pause" at bounding box center [344, 56] width 95 height 35
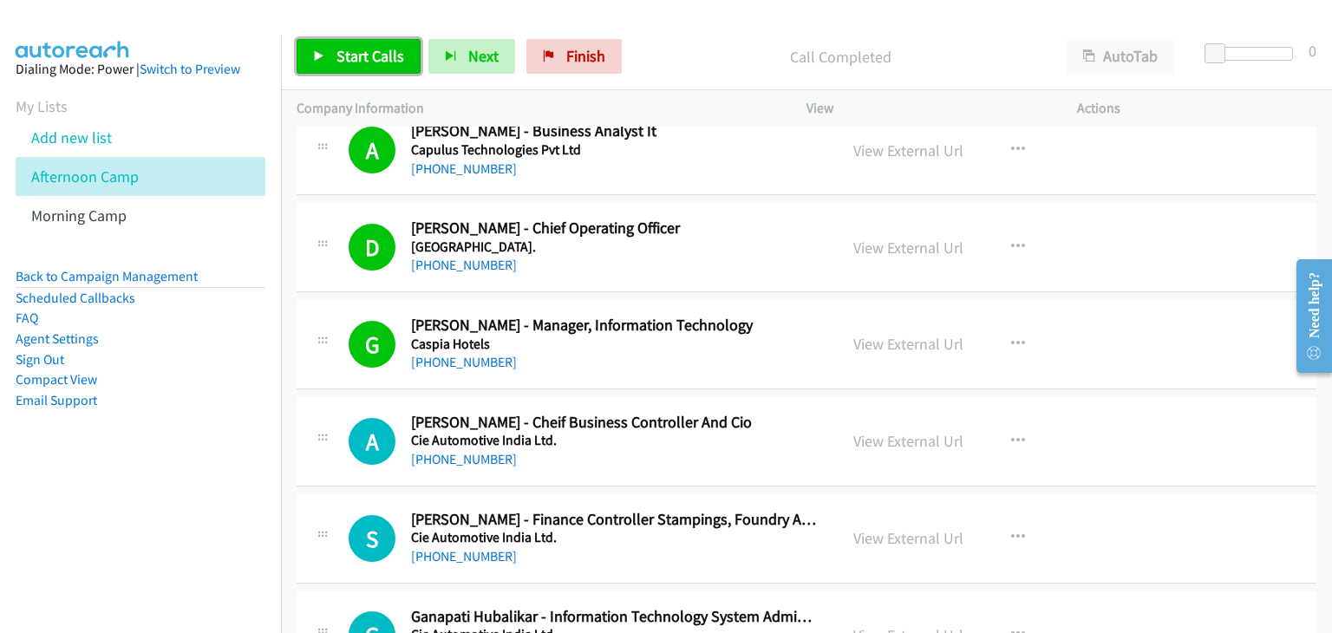
click at [342, 53] on span "Start Calls" at bounding box center [371, 56] width 68 height 20
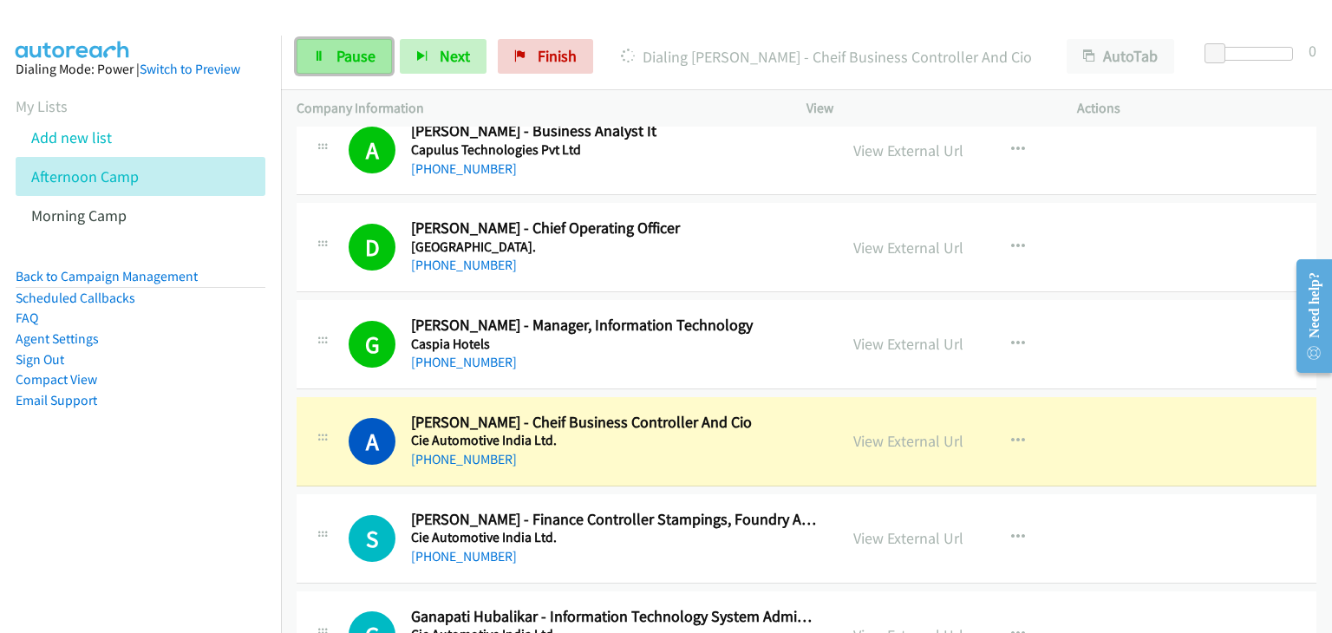
click at [357, 53] on span "Pause" at bounding box center [356, 56] width 39 height 20
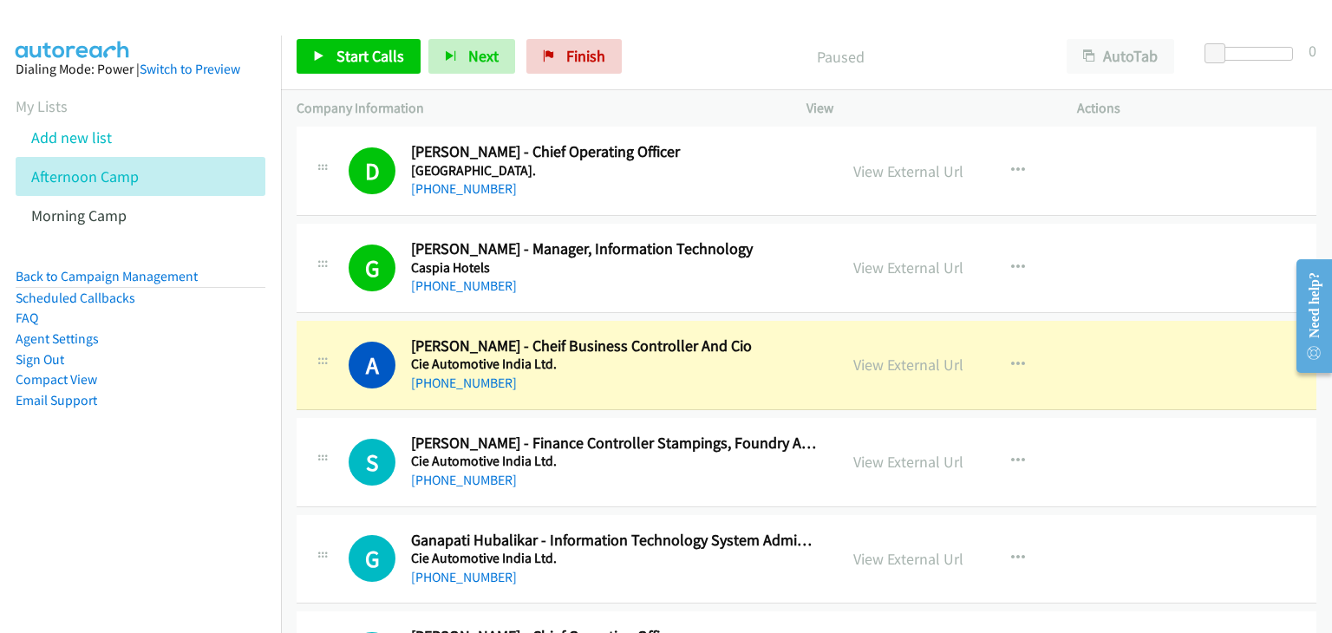
scroll to position [4424, 0]
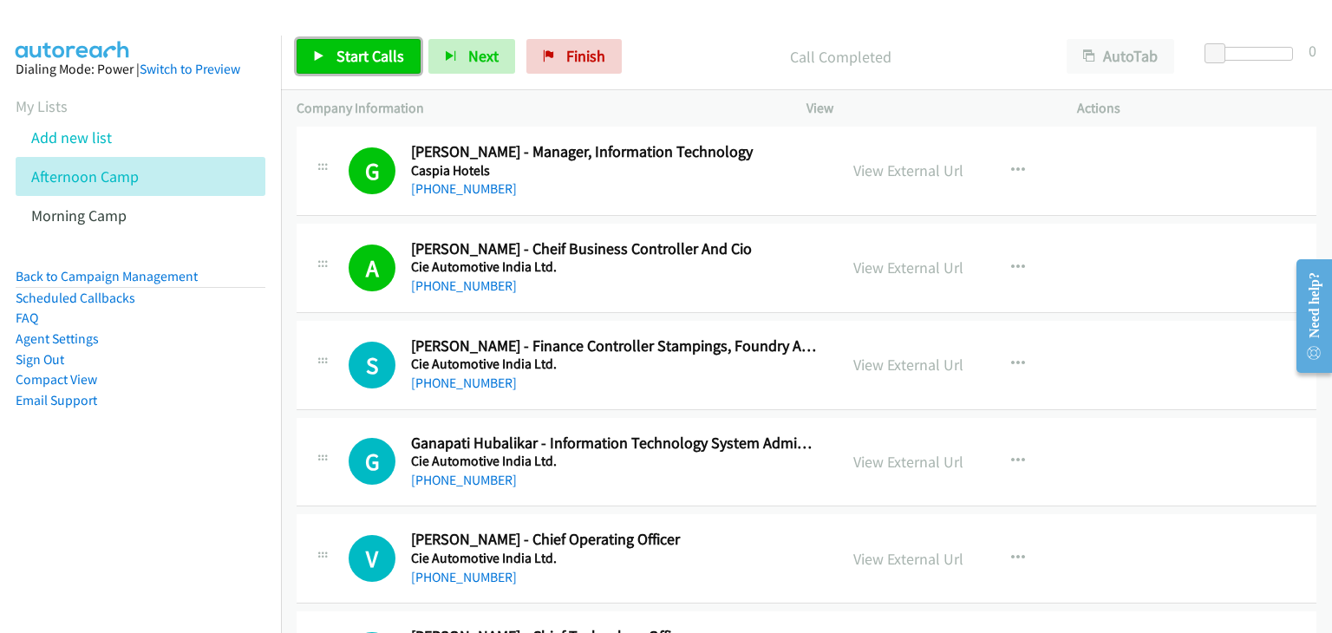
click at [344, 51] on span "Start Calls" at bounding box center [371, 56] width 68 height 20
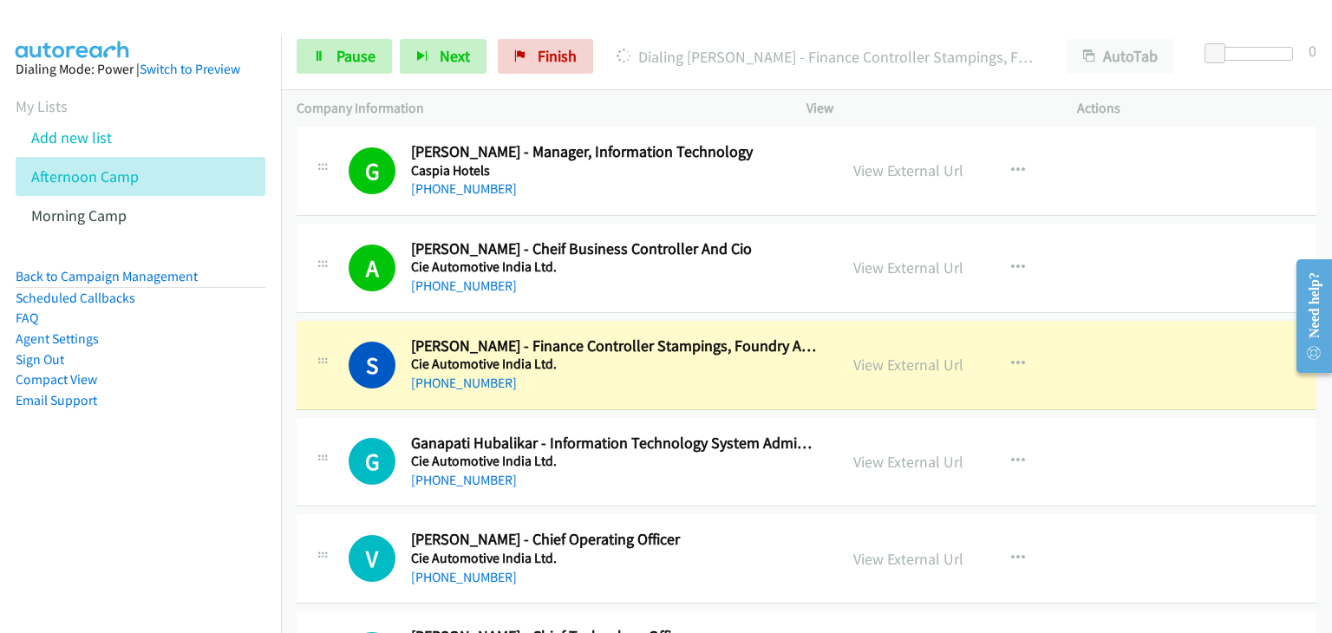
scroll to position [4598, 0]
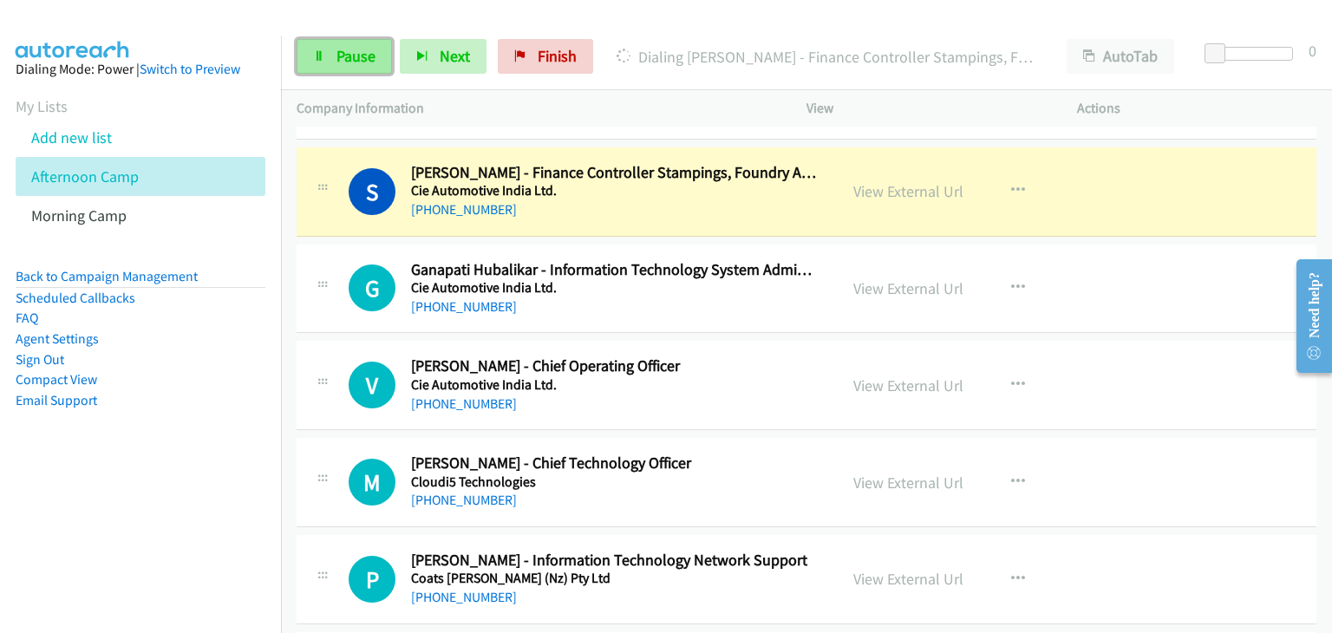
click at [316, 63] on link "Pause" at bounding box center [344, 56] width 95 height 35
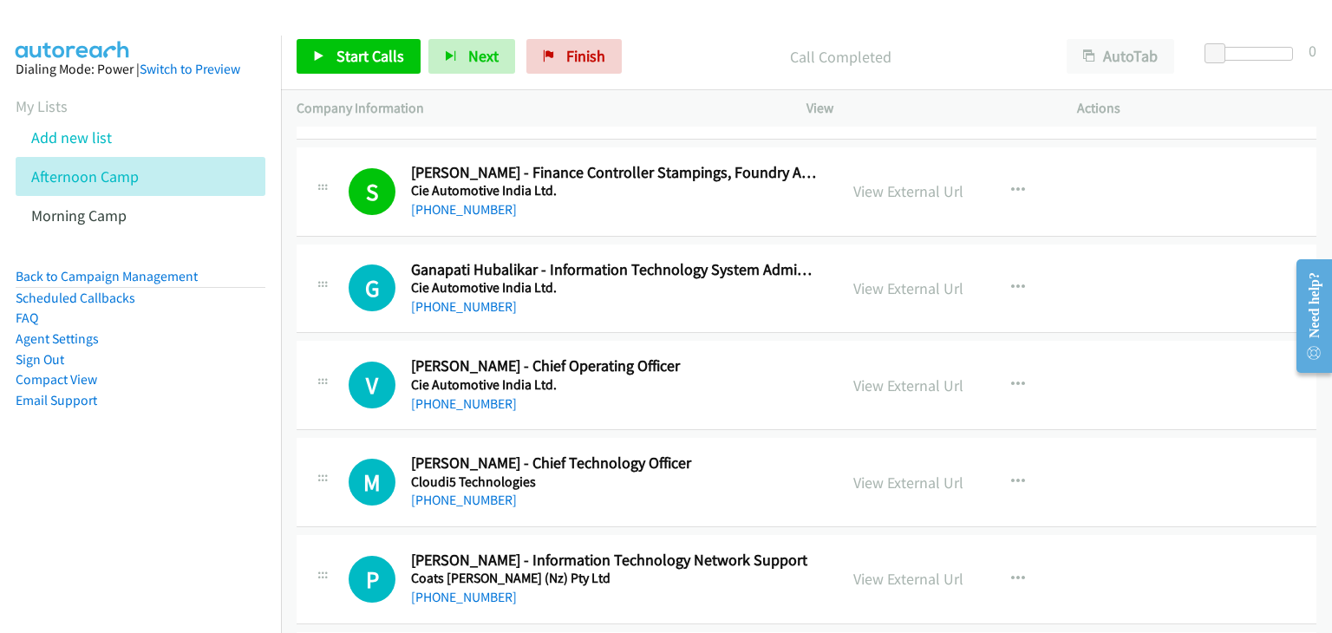
click at [1142, 358] on div "V Callback Scheduled Vaibhav Paharia - Chief Operating Officer Cie Automotive I…" at bounding box center [807, 385] width 1020 height 89
click at [314, 56] on icon at bounding box center [319, 57] width 12 height 12
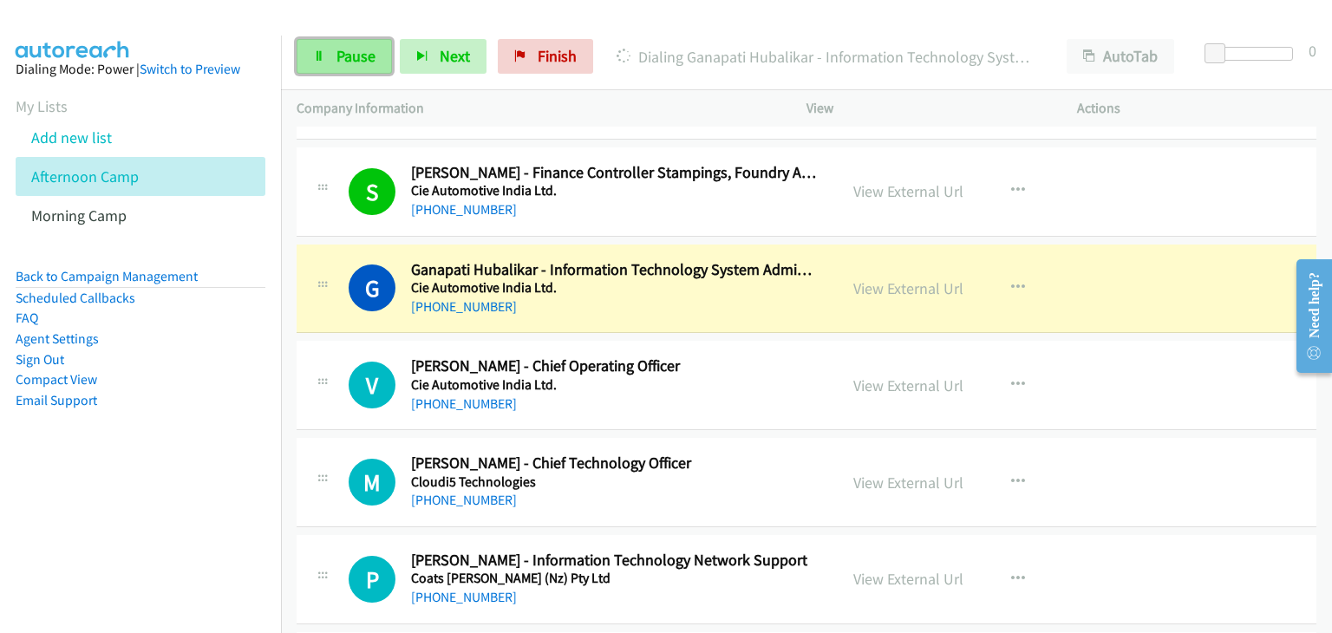
click at [337, 48] on span "Pause" at bounding box center [356, 56] width 39 height 20
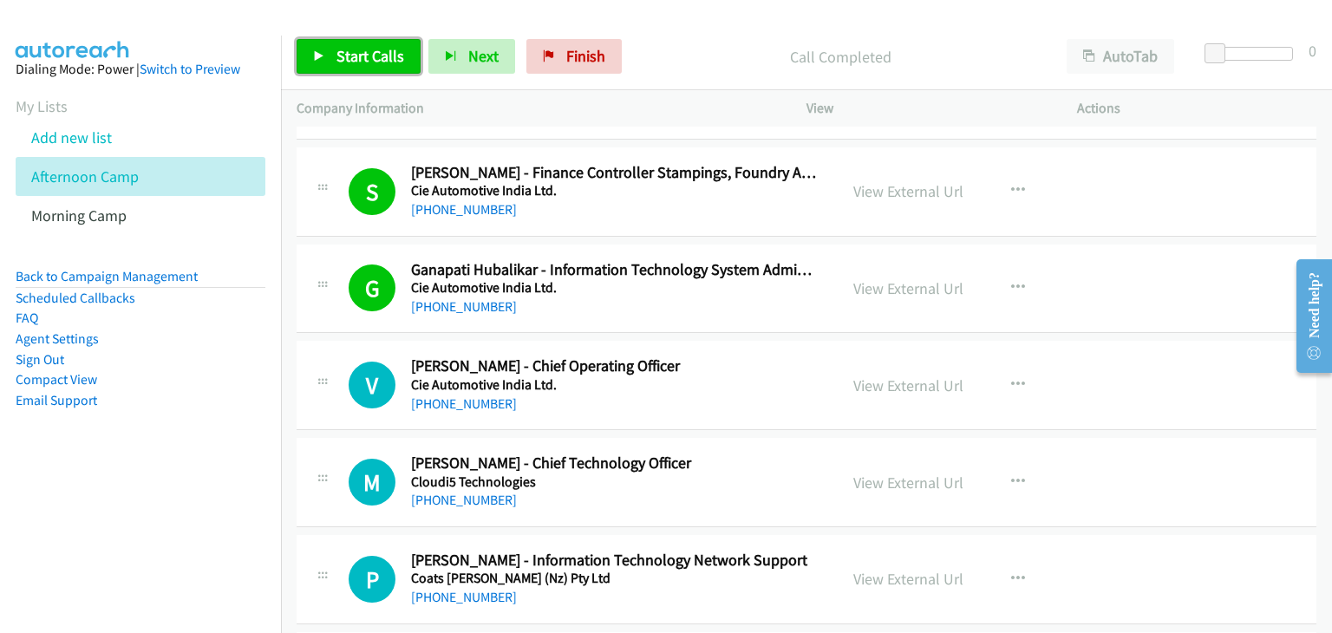
drag, startPoint x: 357, startPoint y: 69, endPoint x: 393, endPoint y: 75, distance: 36.1
click at [357, 69] on link "Start Calls" at bounding box center [359, 56] width 124 height 35
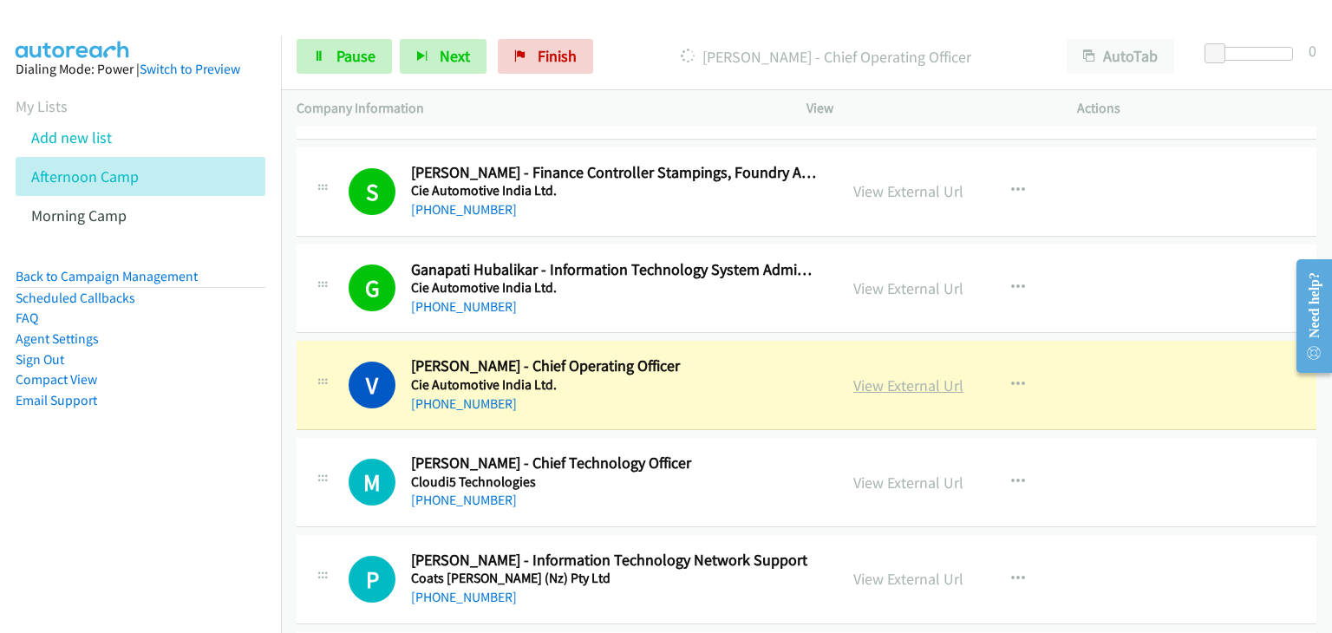
scroll to position [4684, 0]
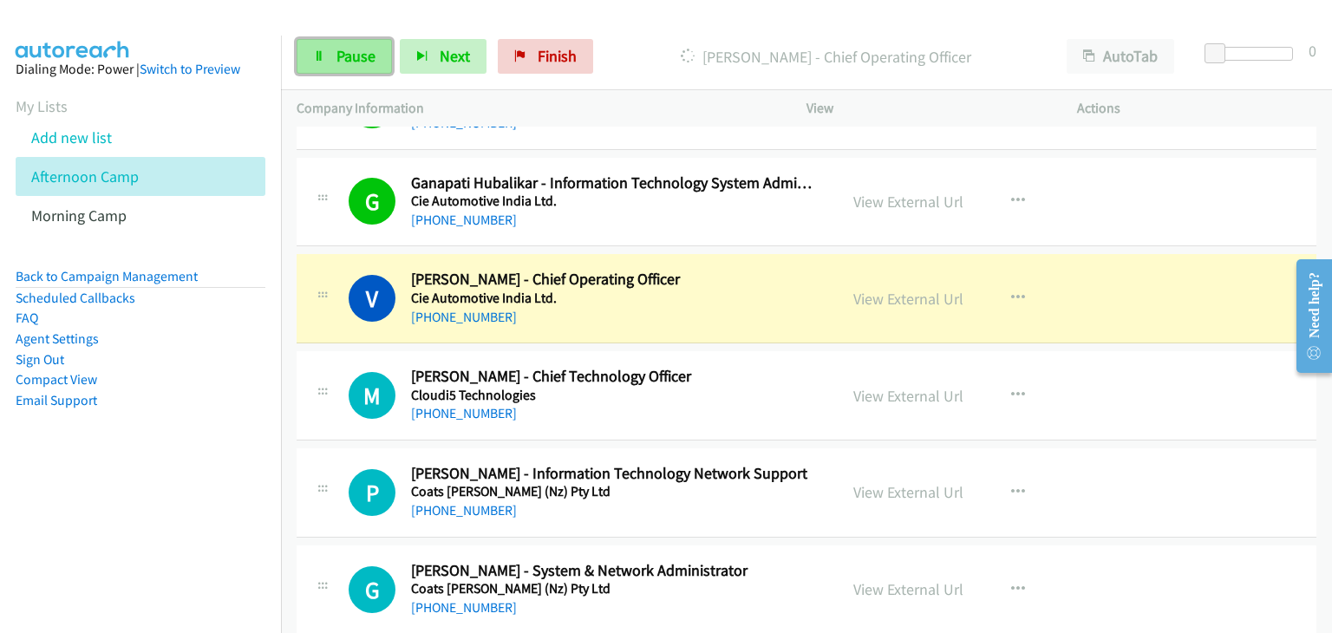
click at [343, 66] on link "Pause" at bounding box center [344, 56] width 95 height 35
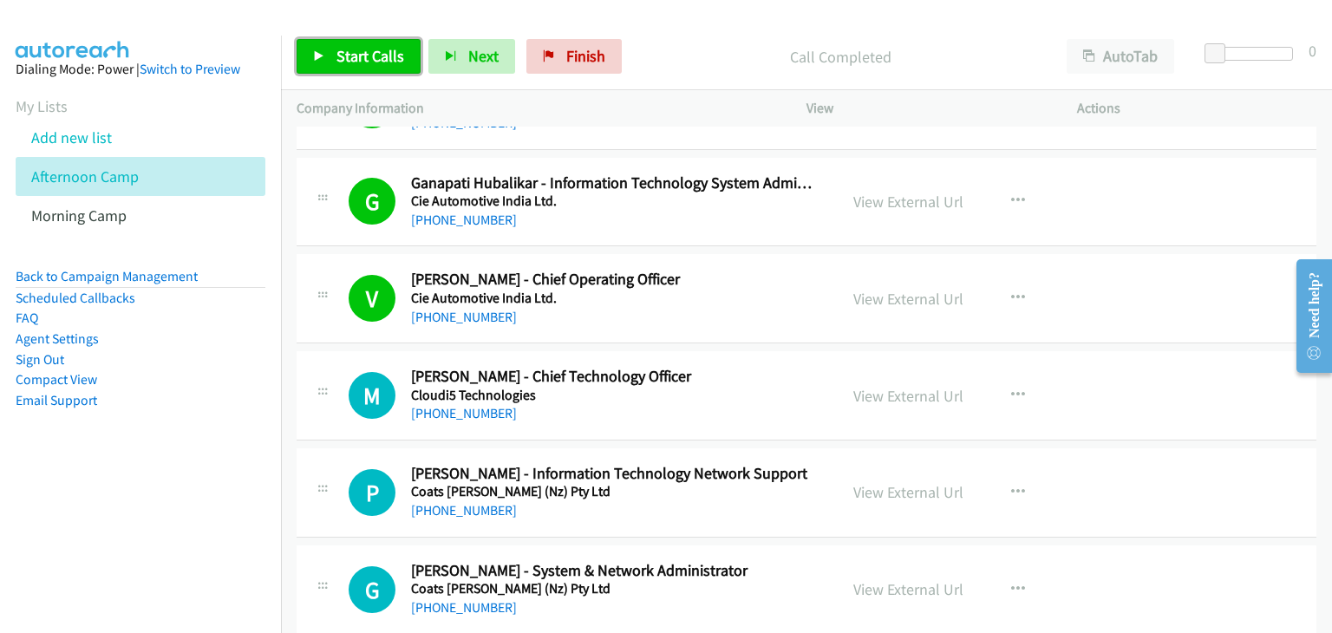
click at [375, 64] on span "Start Calls" at bounding box center [371, 56] width 68 height 20
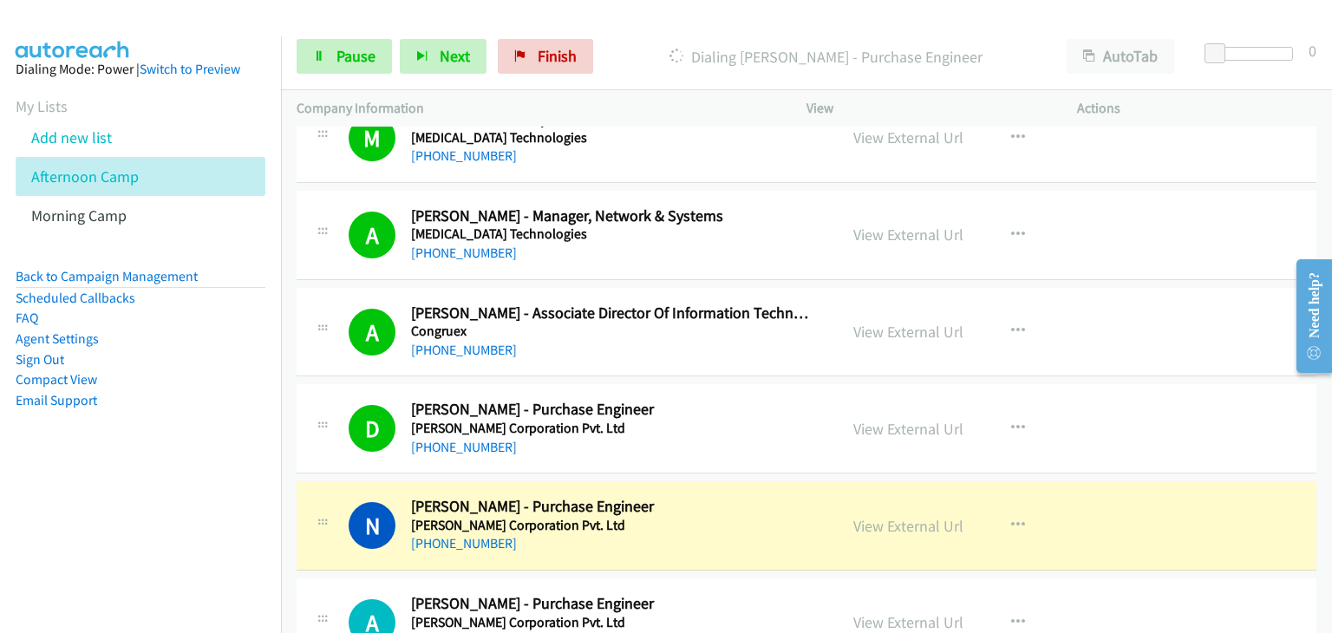
scroll to position [5725, 0]
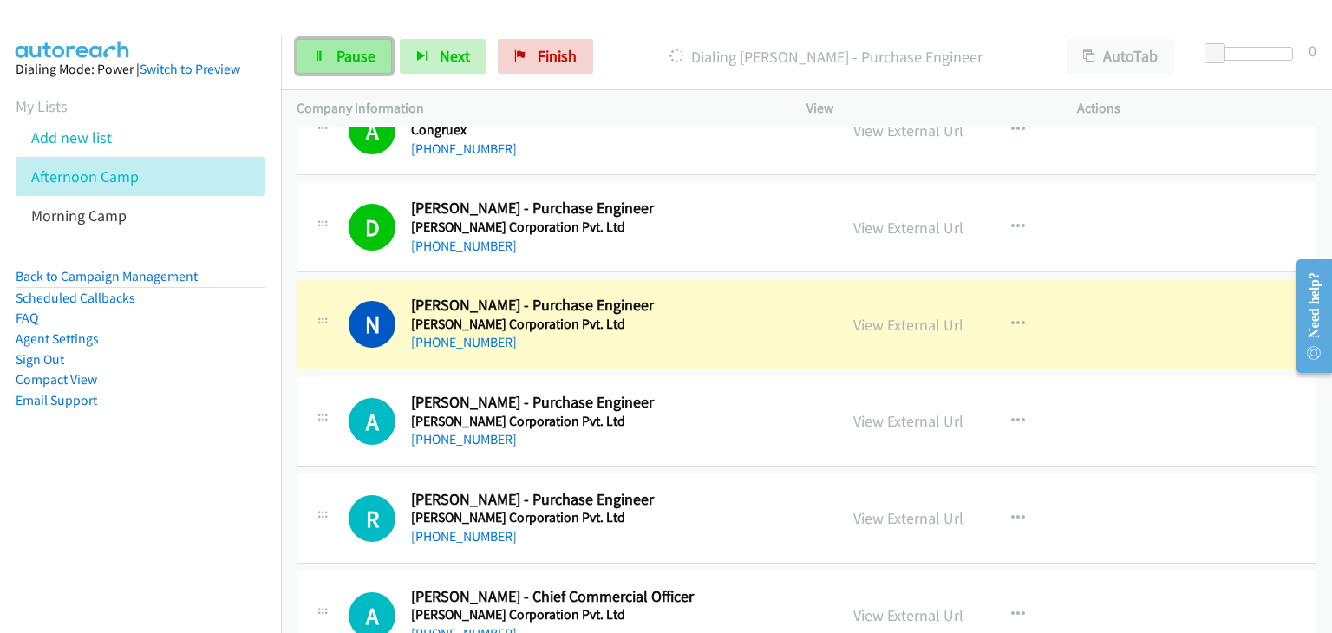
click at [328, 51] on link "Pause" at bounding box center [344, 56] width 95 height 35
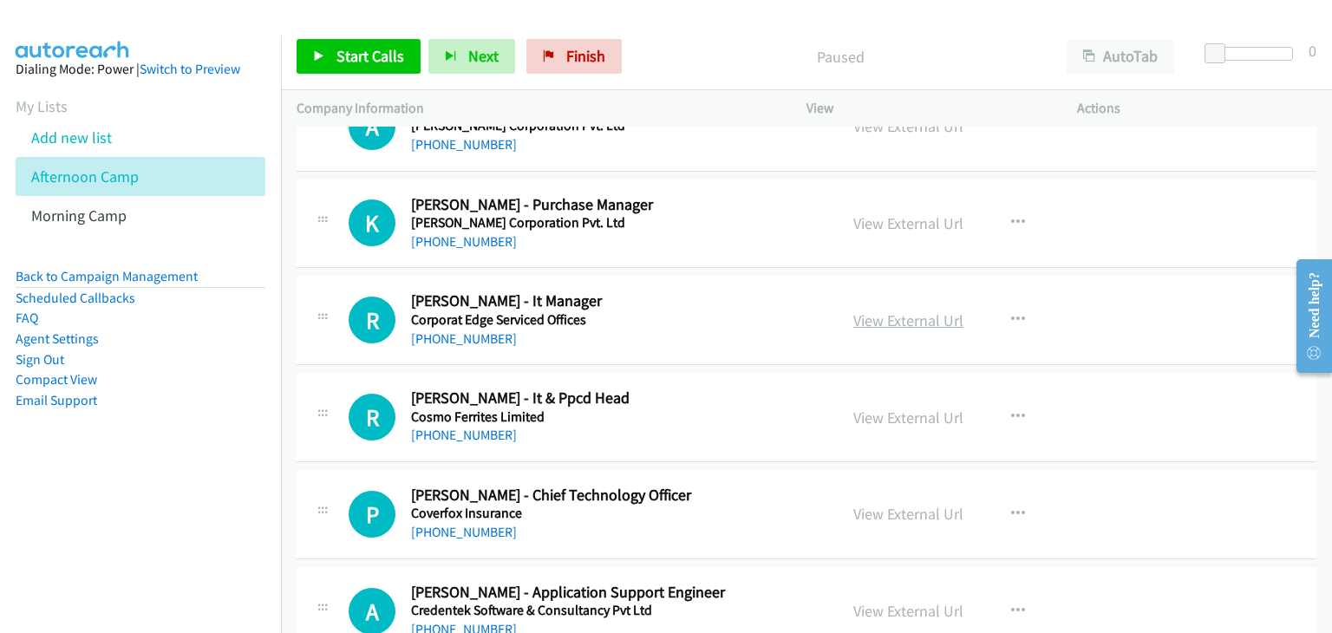
scroll to position [6246, 0]
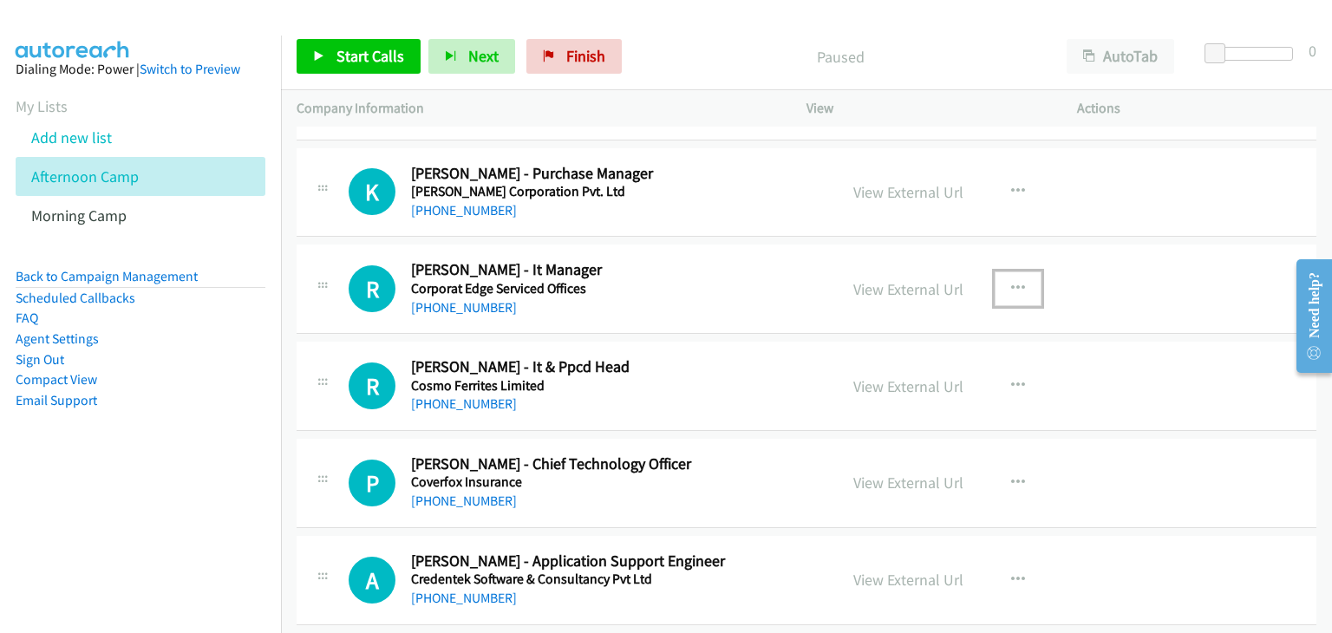
click at [1017, 282] on icon "button" at bounding box center [1018, 289] width 14 height 14
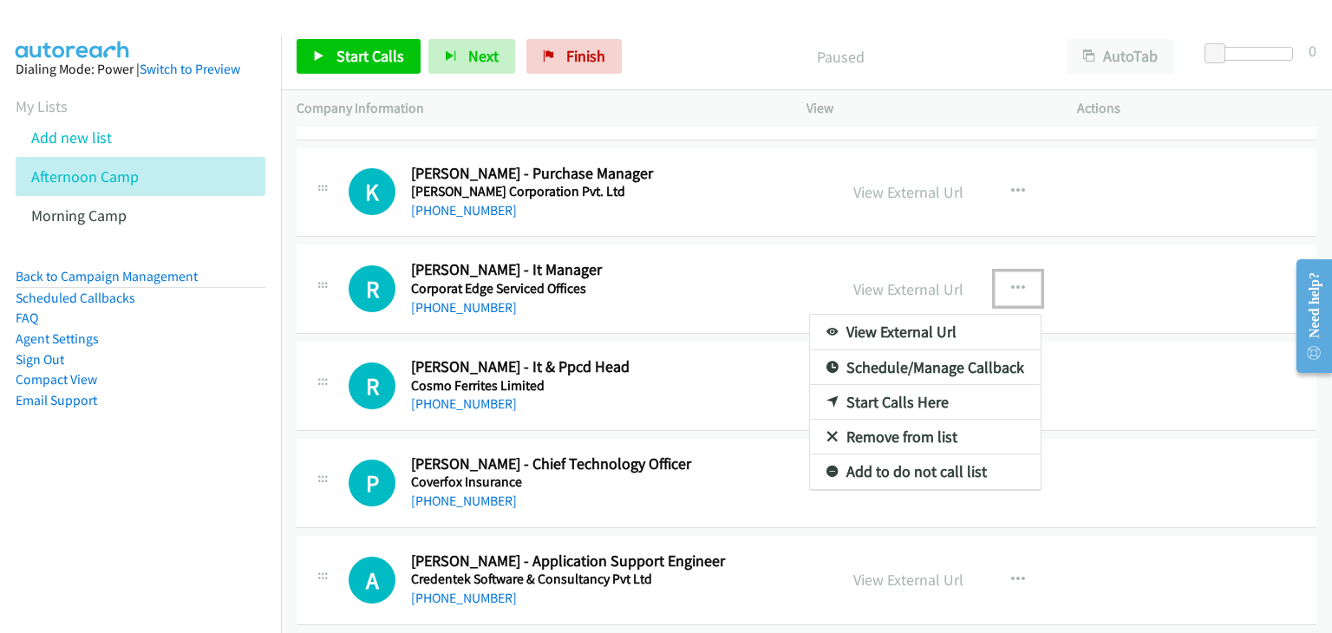
click at [904, 389] on link "Start Calls Here" at bounding box center [925, 402] width 231 height 35
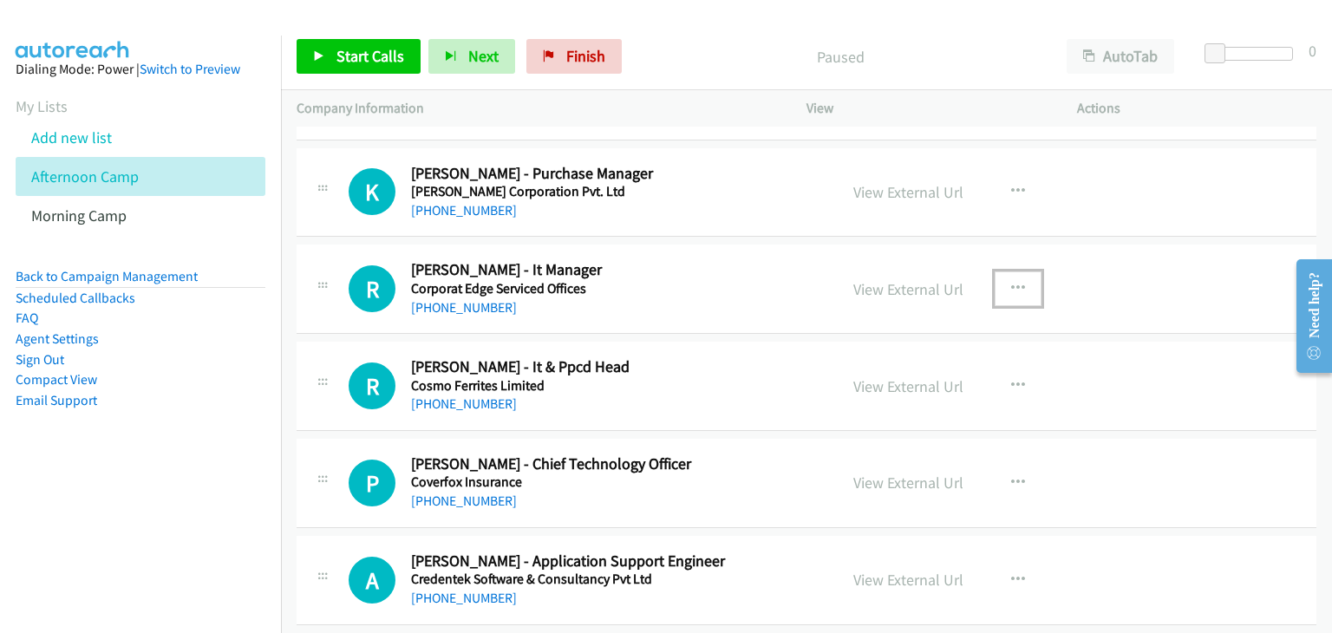
click at [1011, 282] on icon "button" at bounding box center [1018, 289] width 14 height 14
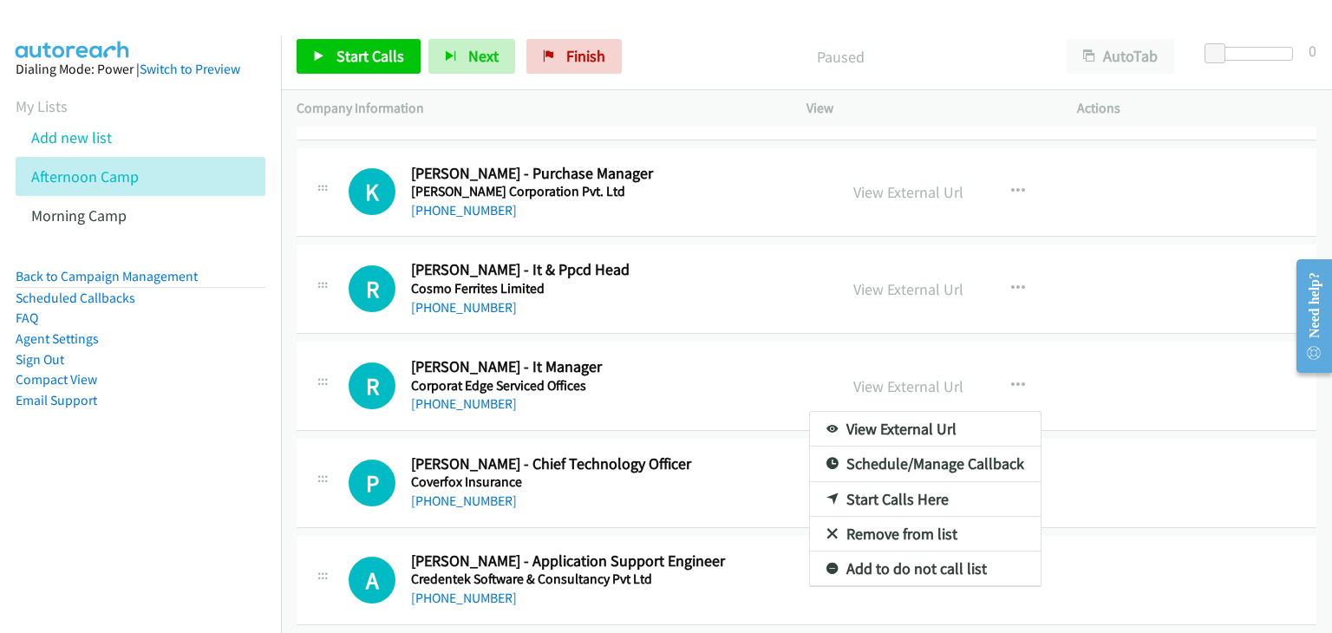
click at [1011, 281] on div at bounding box center [666, 316] width 1332 height 633
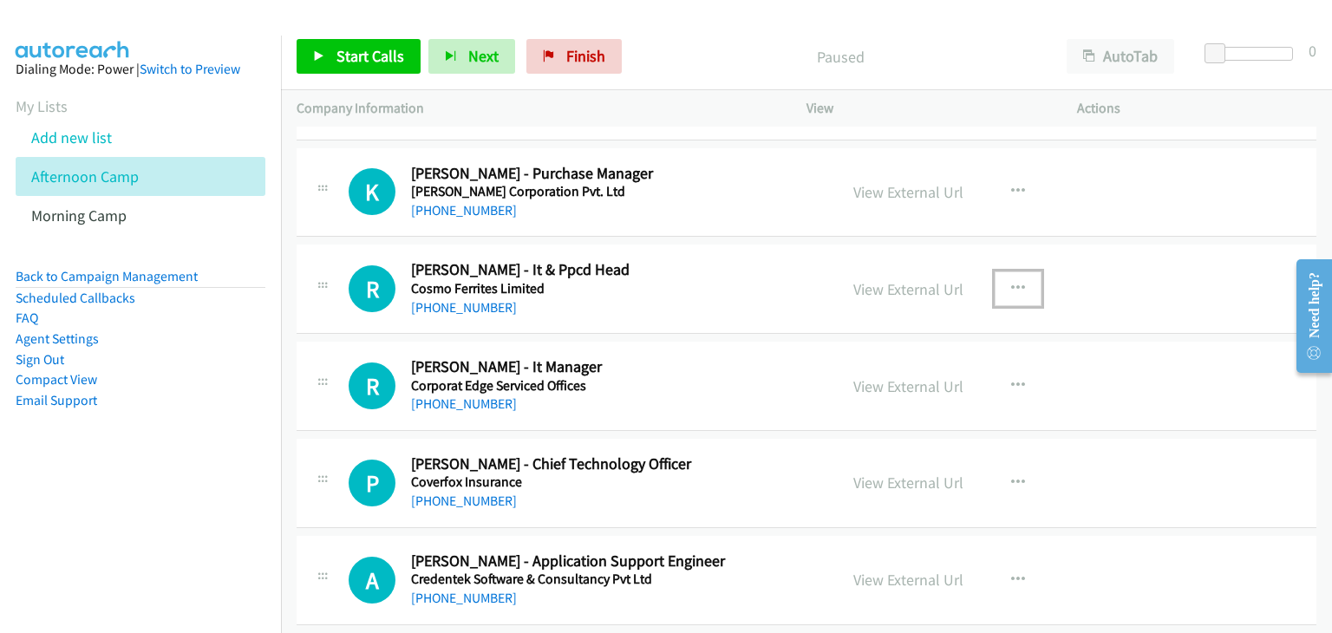
click at [1012, 282] on icon "button" at bounding box center [1018, 289] width 14 height 14
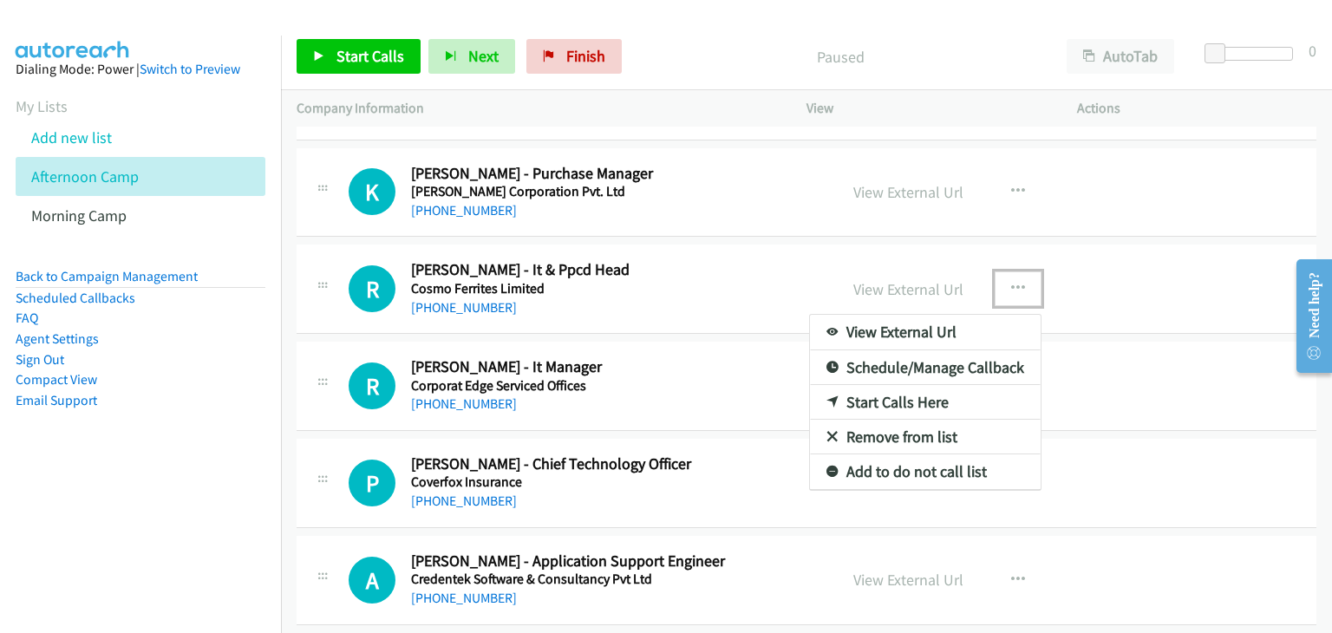
click at [884, 385] on link "Start Calls Here" at bounding box center [925, 402] width 231 height 35
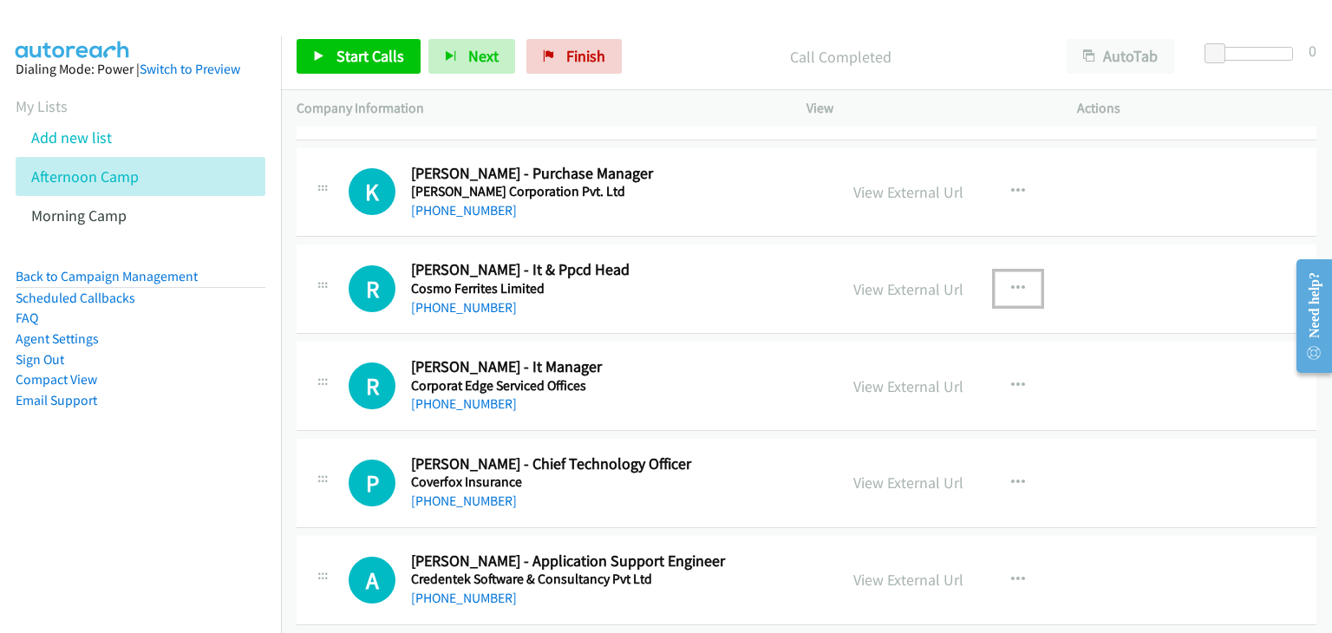
click at [1014, 282] on icon "button" at bounding box center [1018, 289] width 14 height 14
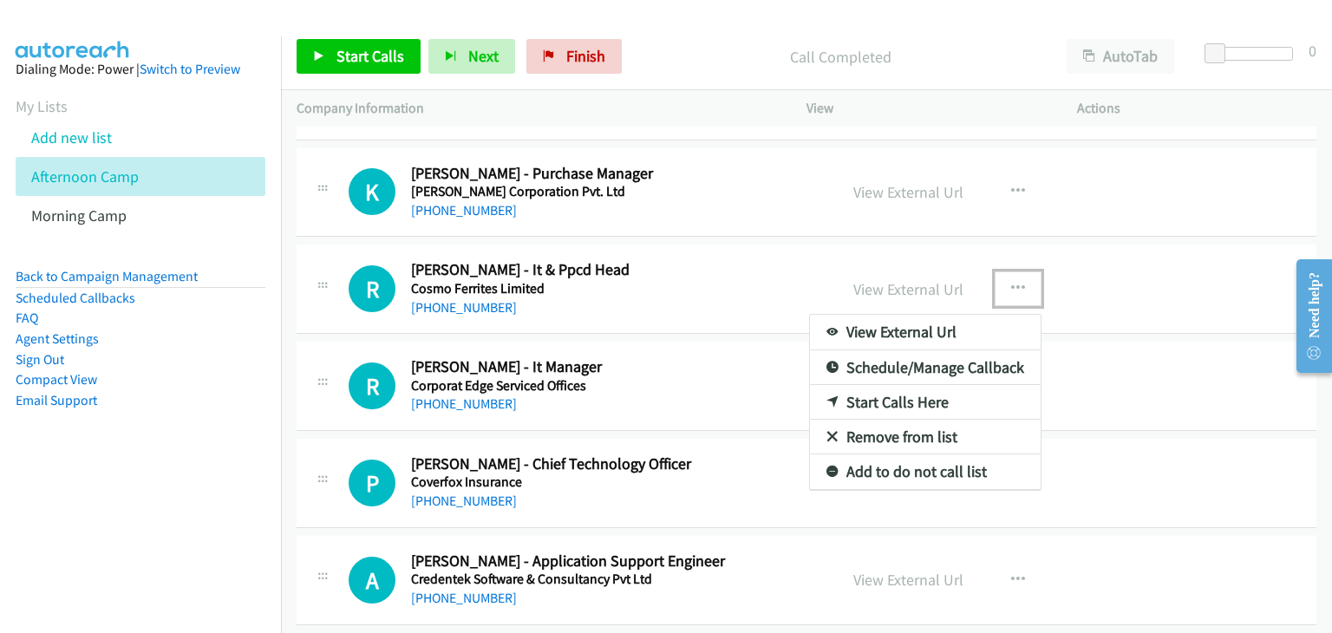
click at [903, 393] on link "Start Calls Here" at bounding box center [925, 402] width 231 height 35
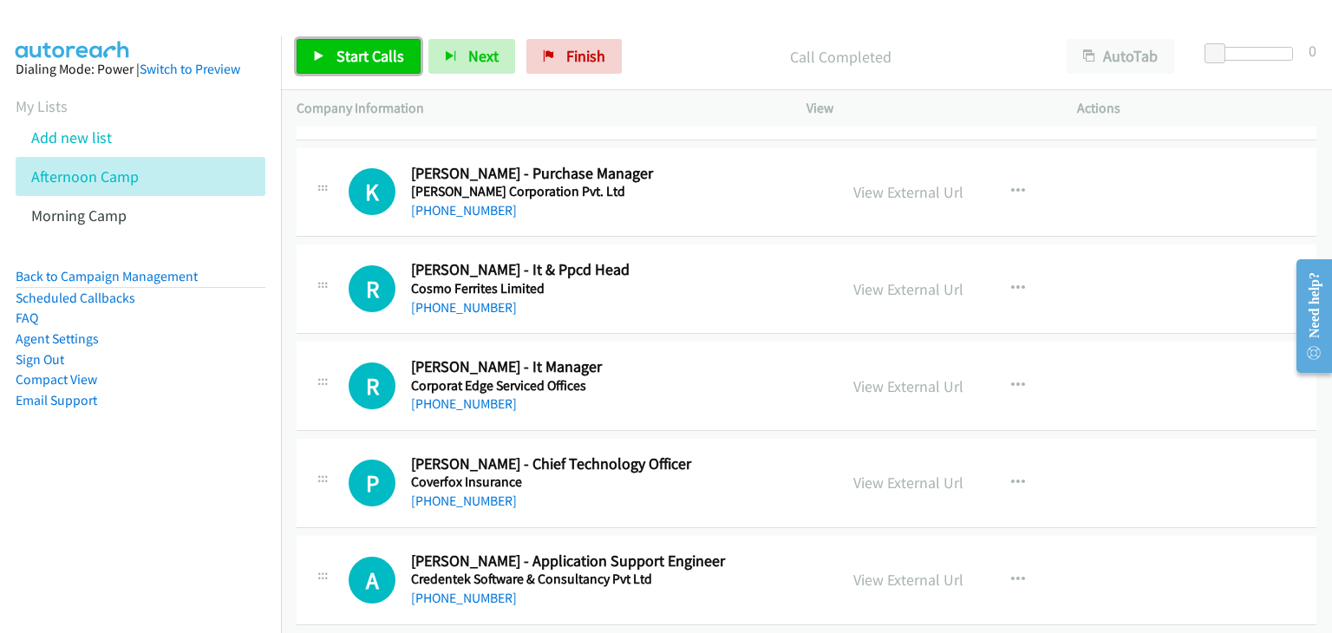
click at [383, 53] on span "Start Calls" at bounding box center [371, 56] width 68 height 20
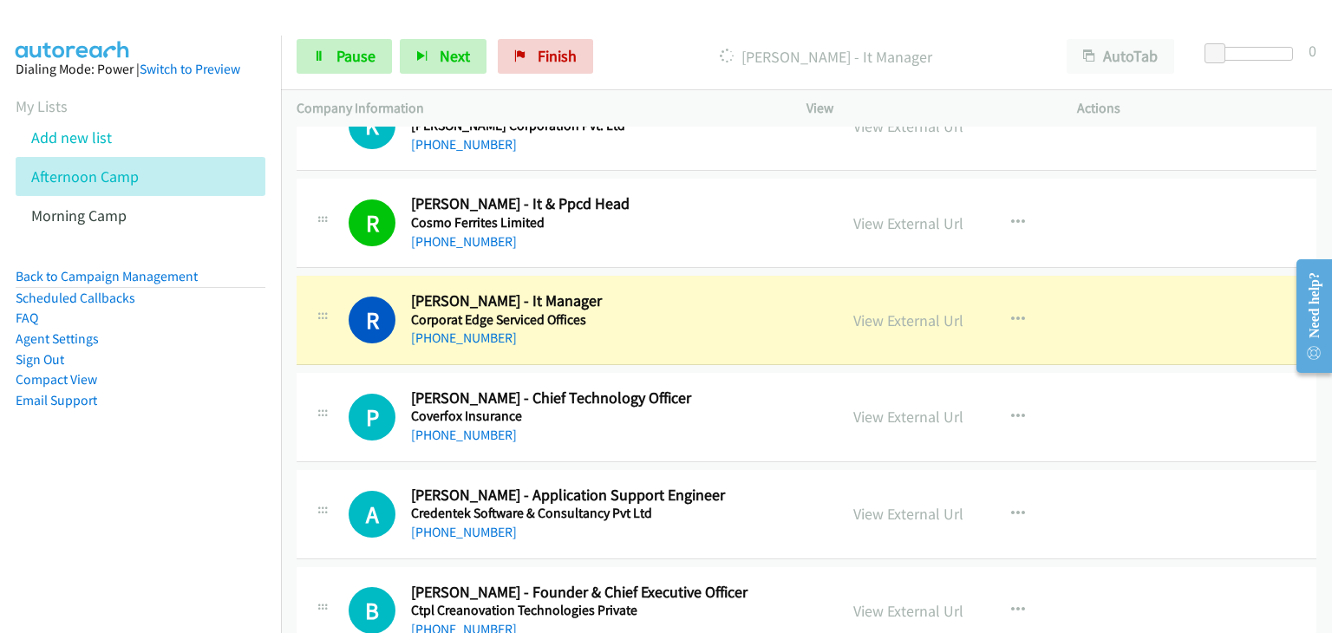
scroll to position [6419, 0]
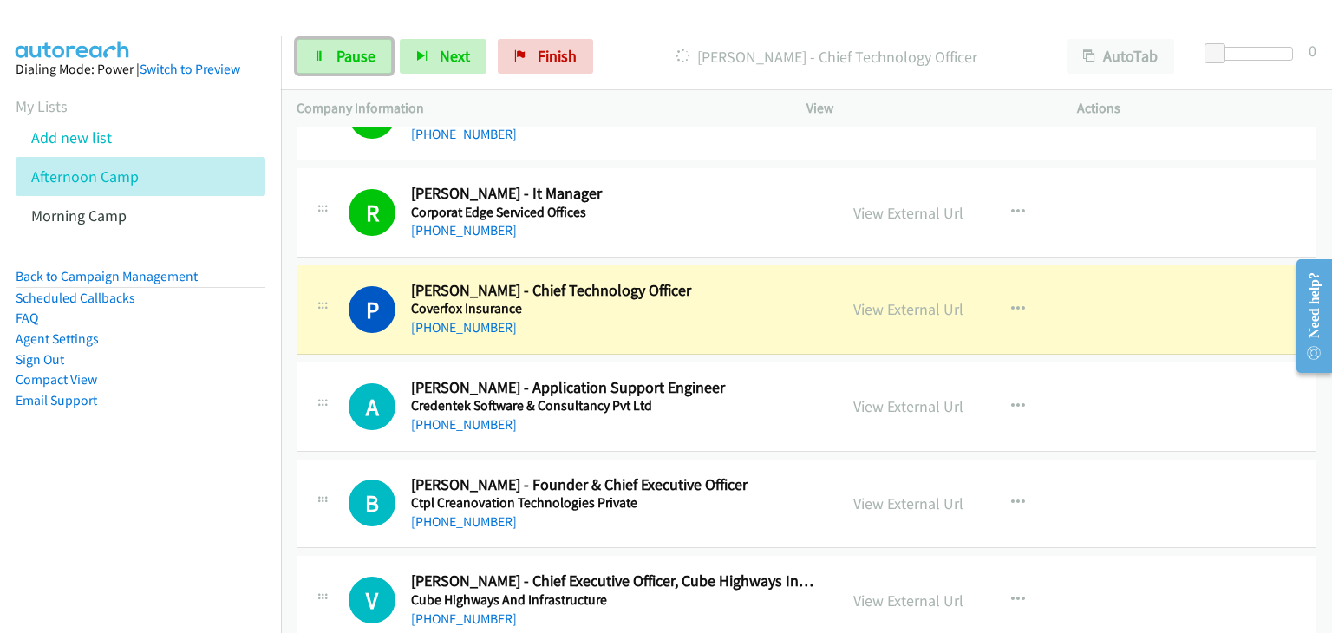
click at [343, 55] on span "Pause" at bounding box center [356, 56] width 39 height 20
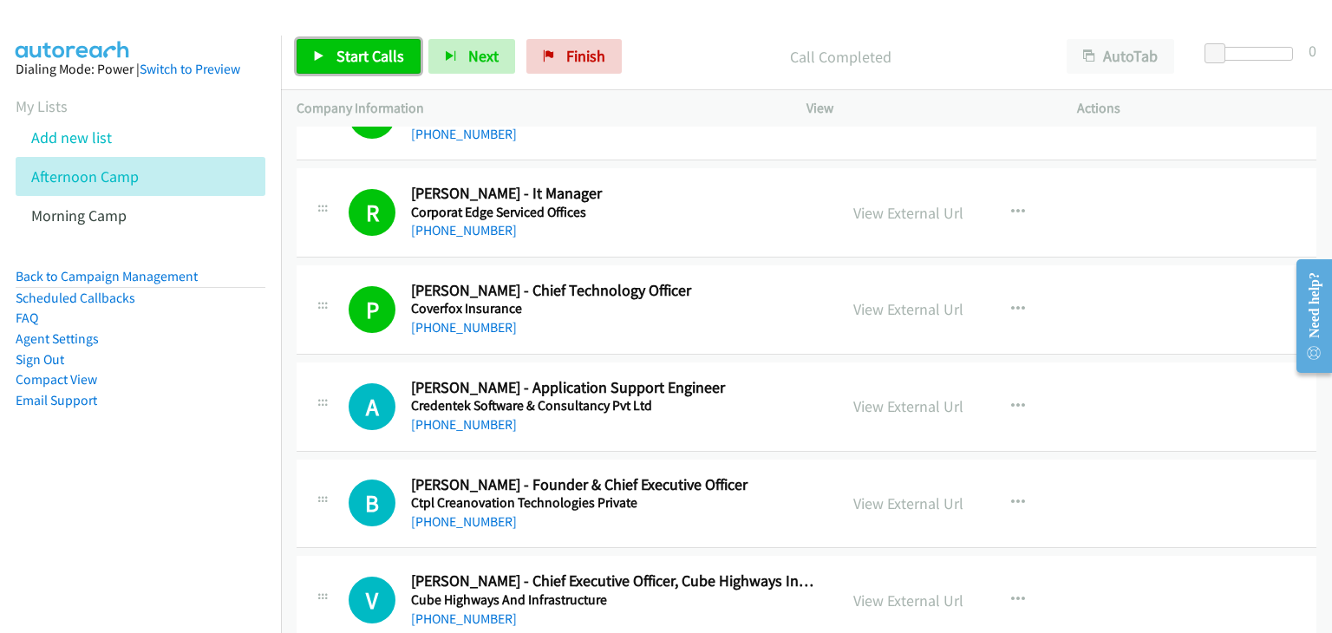
click at [374, 56] on span "Start Calls" at bounding box center [371, 56] width 68 height 20
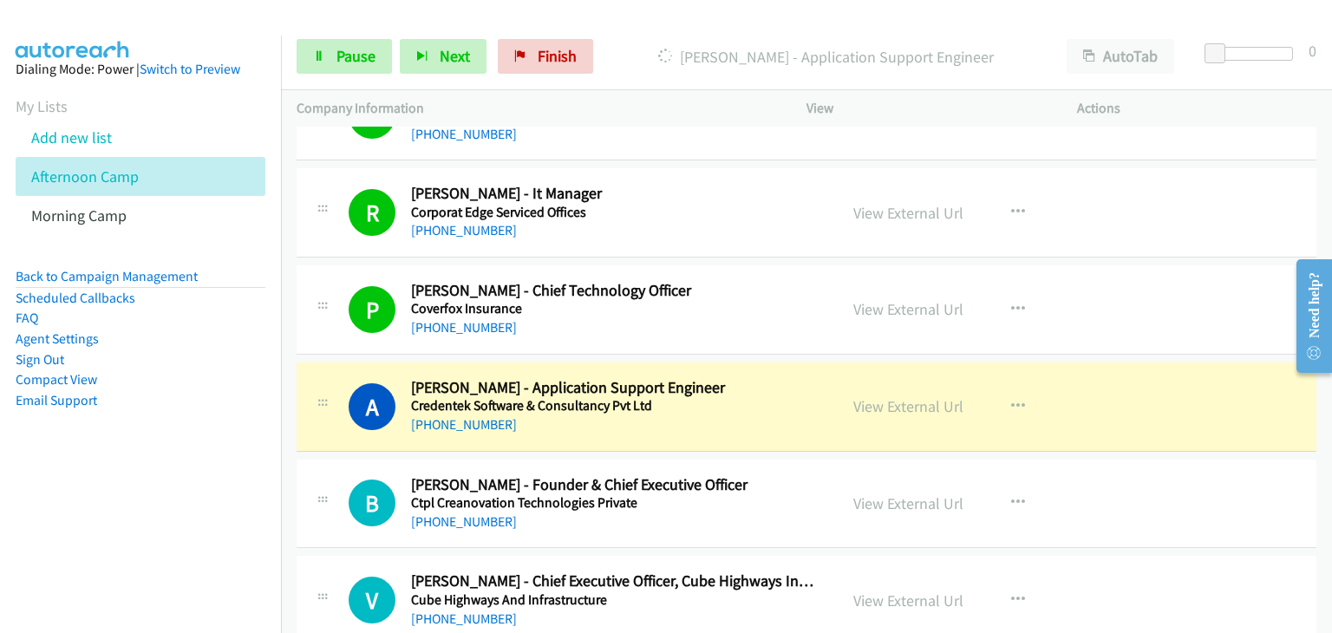
click at [1192, 487] on div "B Callback Scheduled Bikash Sahoo - Founder & Chief Executive Officer Ctpl Crea…" at bounding box center [807, 504] width 1020 height 89
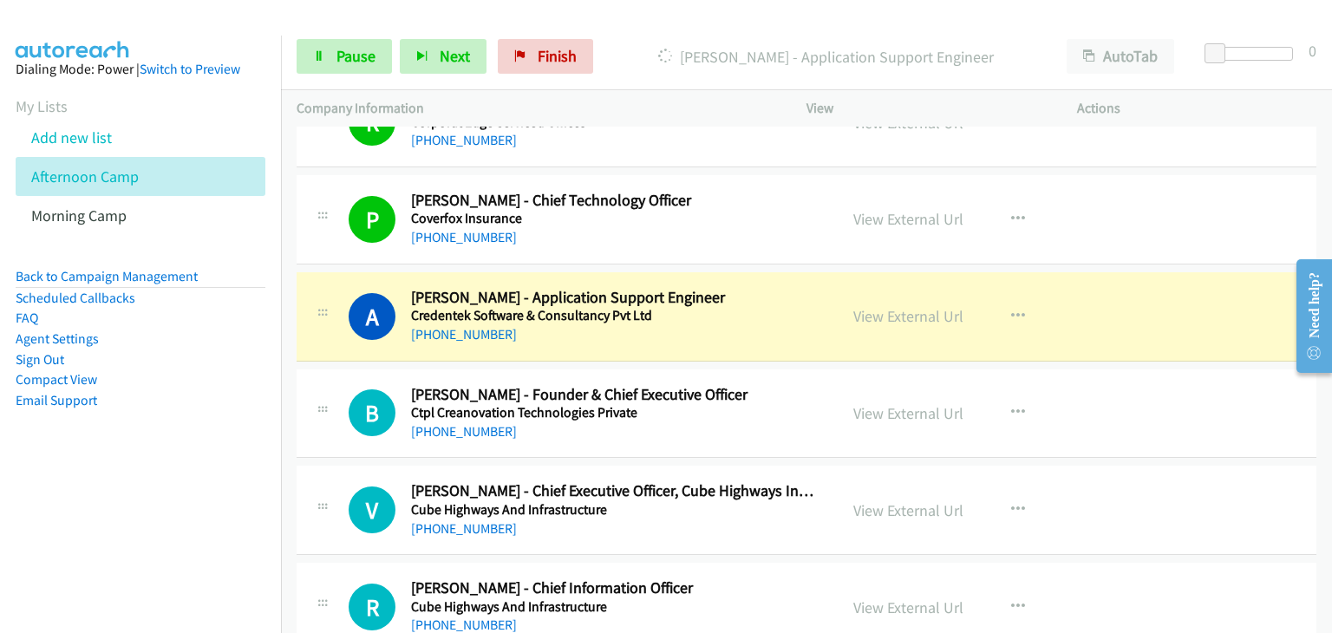
scroll to position [6593, 0]
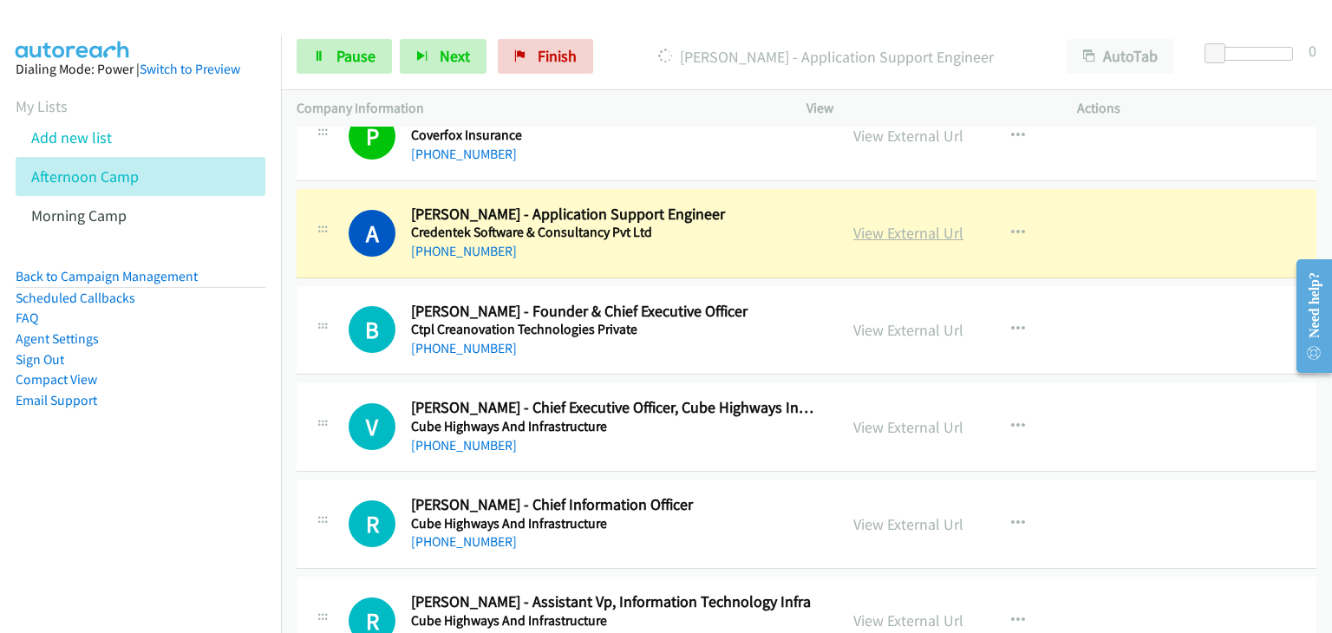
drag, startPoint x: 902, startPoint y: 223, endPoint x: 913, endPoint y: 227, distance: 12.1
click at [383, 67] on link "Pause" at bounding box center [344, 56] width 95 height 35
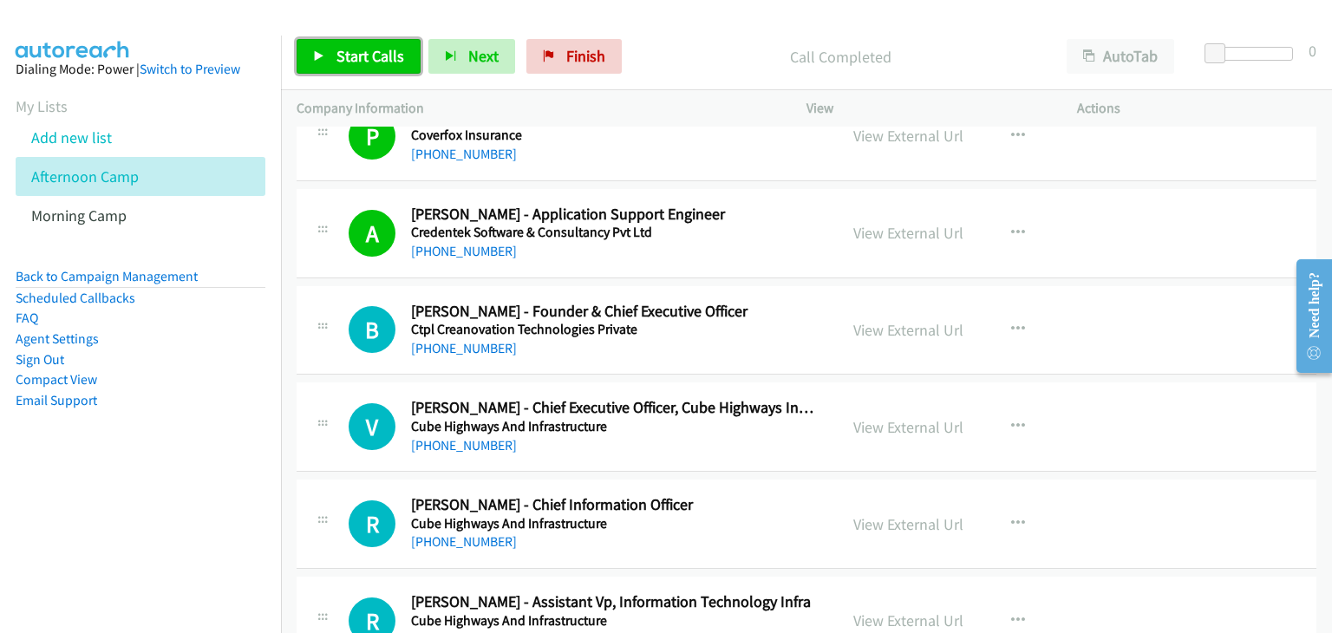
click at [326, 66] on link "Start Calls" at bounding box center [359, 56] width 124 height 35
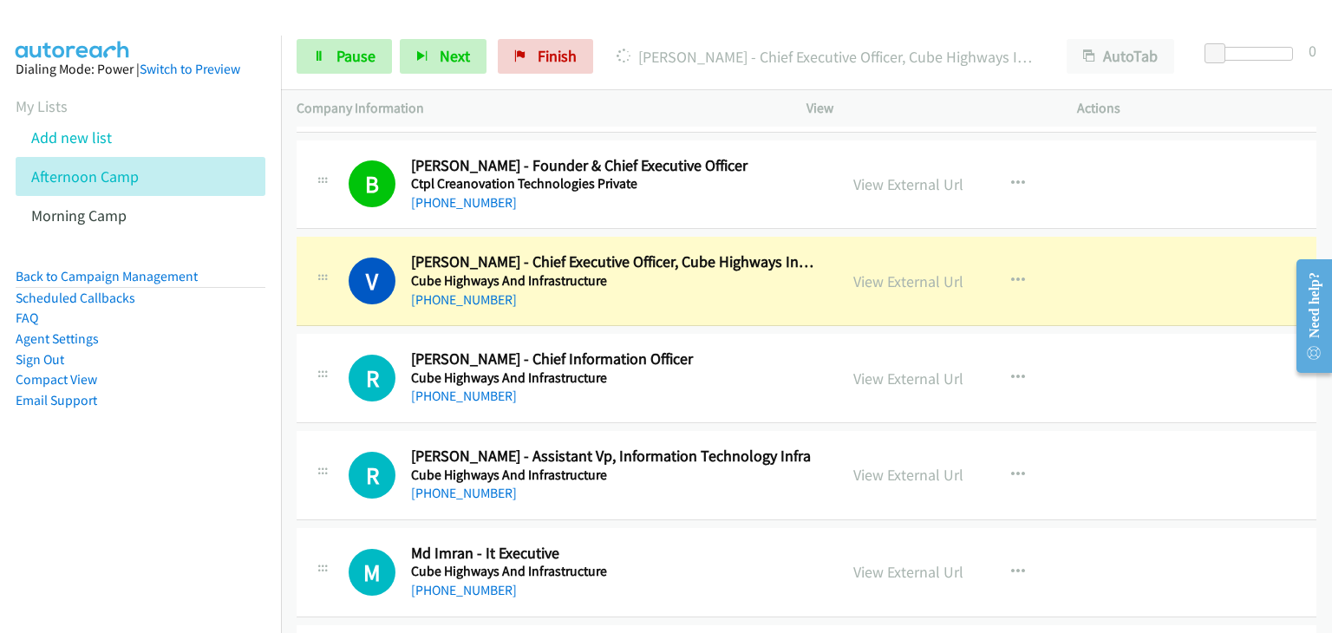
scroll to position [6766, 0]
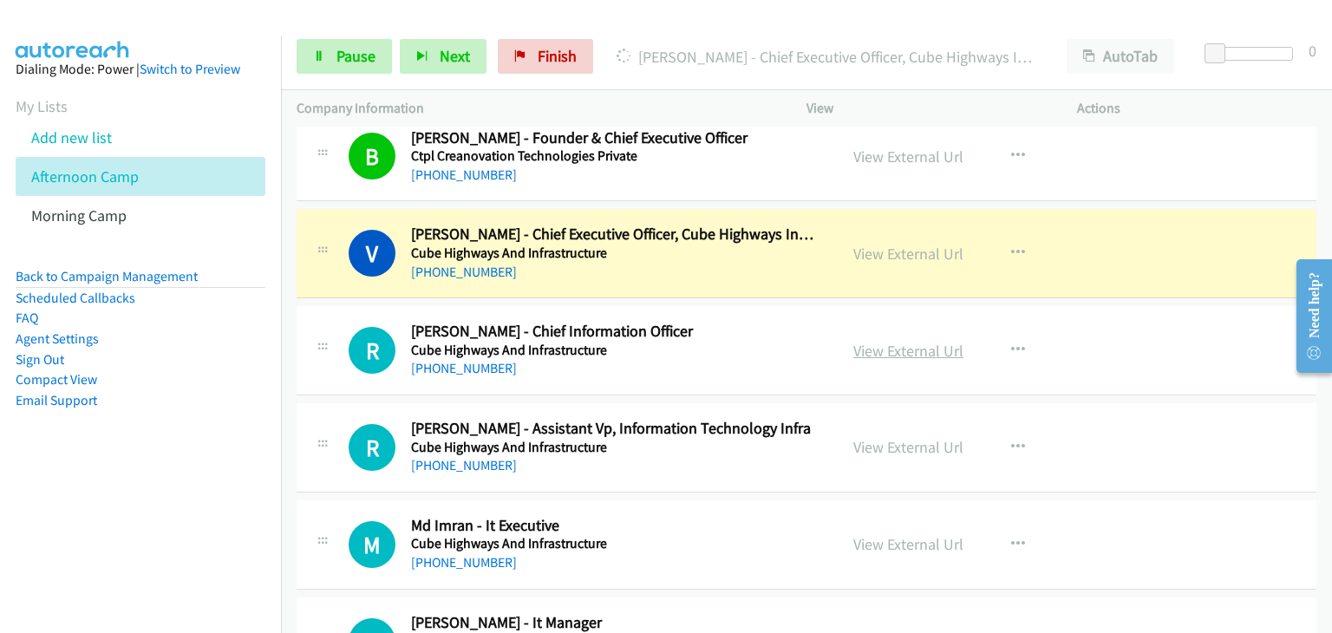
drag, startPoint x: 883, startPoint y: 326, endPoint x: 885, endPoint y: 337, distance: 11.4
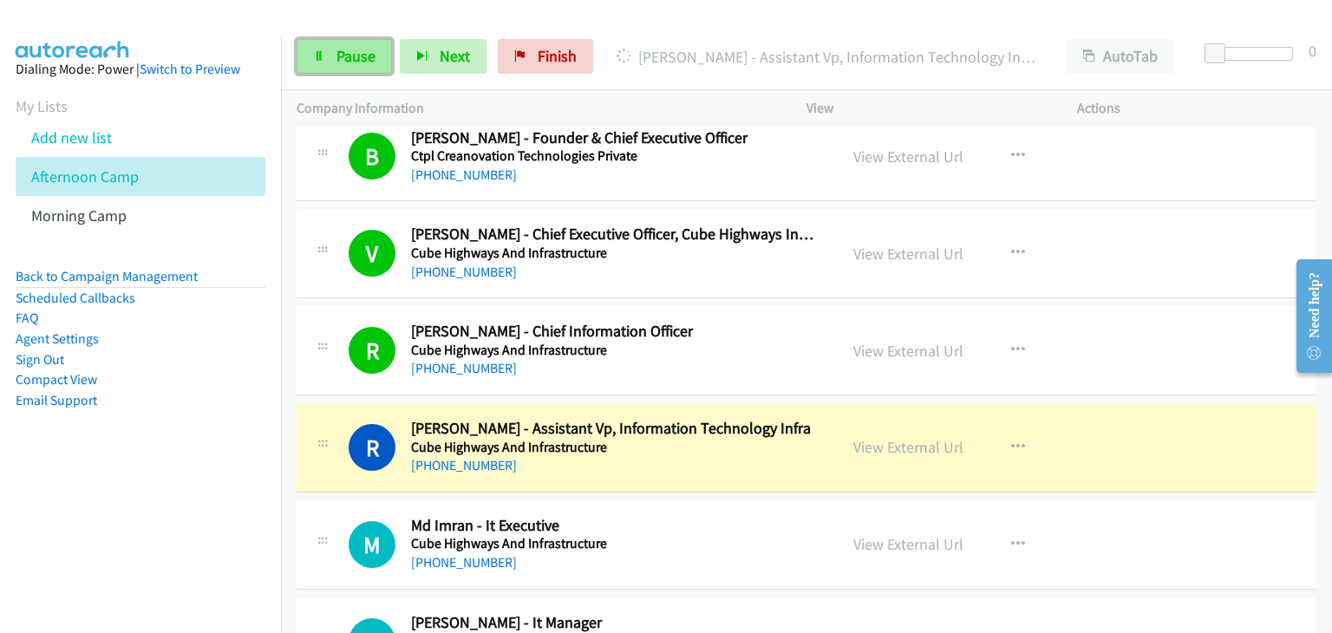
click at [326, 56] on link "Pause" at bounding box center [344, 56] width 95 height 35
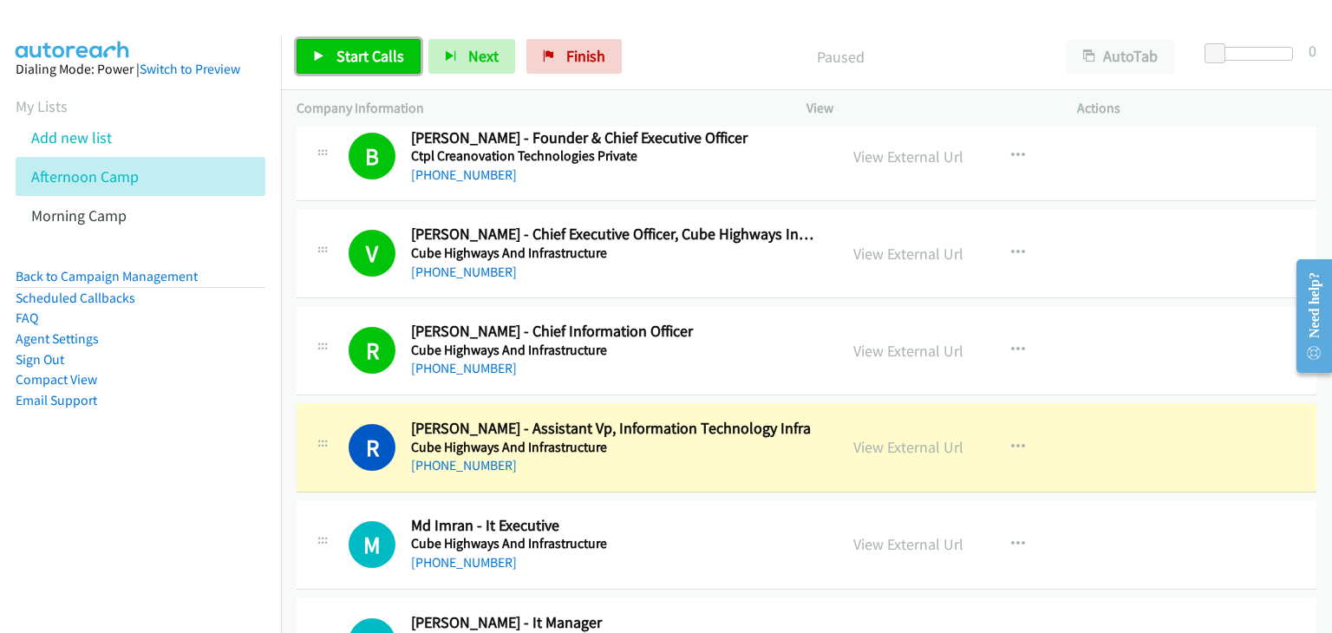
click at [378, 48] on span "Start Calls" at bounding box center [371, 56] width 68 height 20
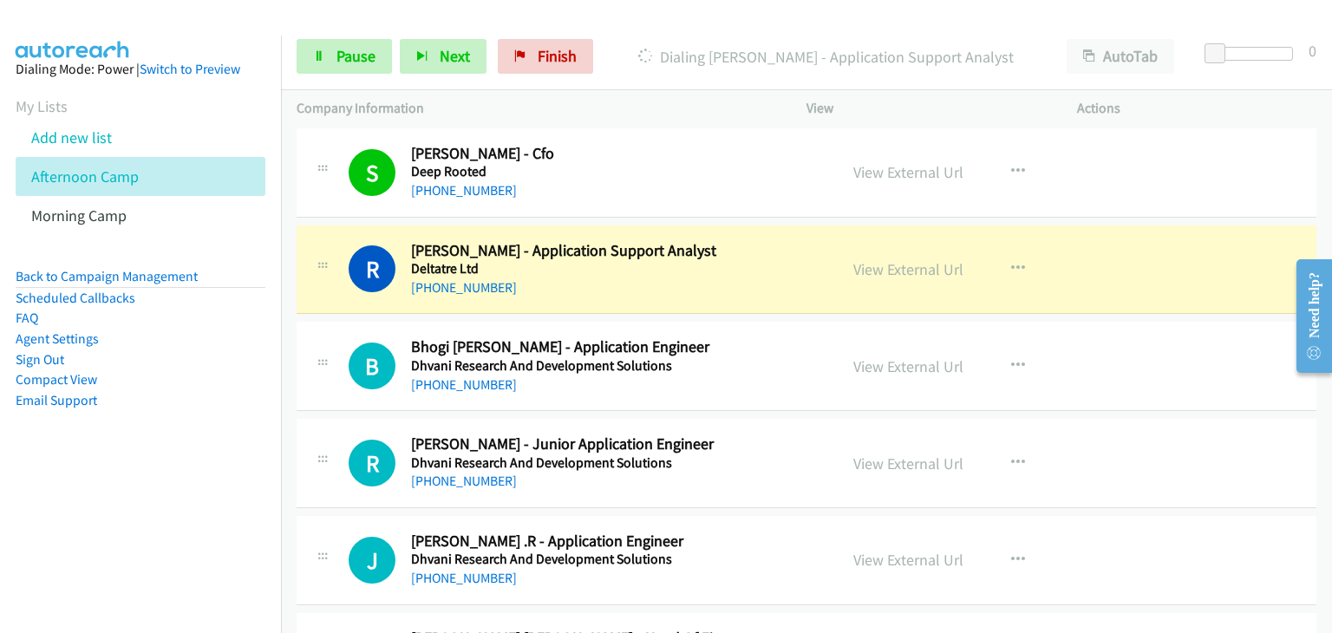
scroll to position [7807, 0]
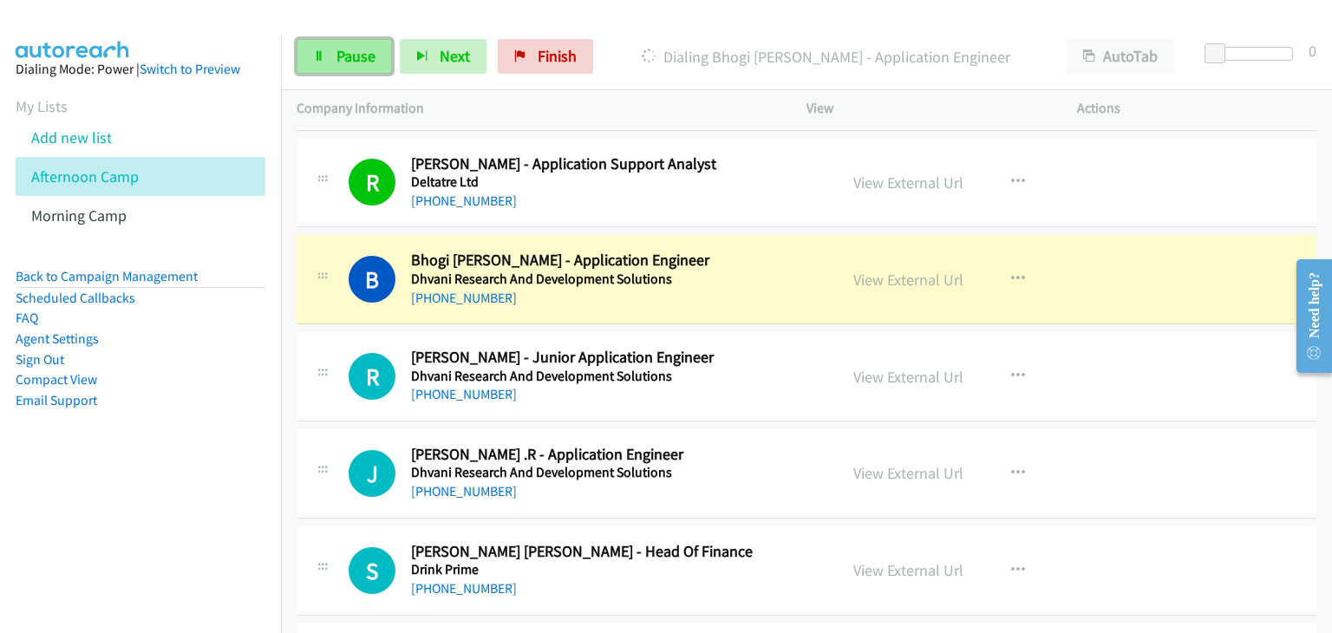
click at [353, 49] on span "Pause" at bounding box center [356, 56] width 39 height 20
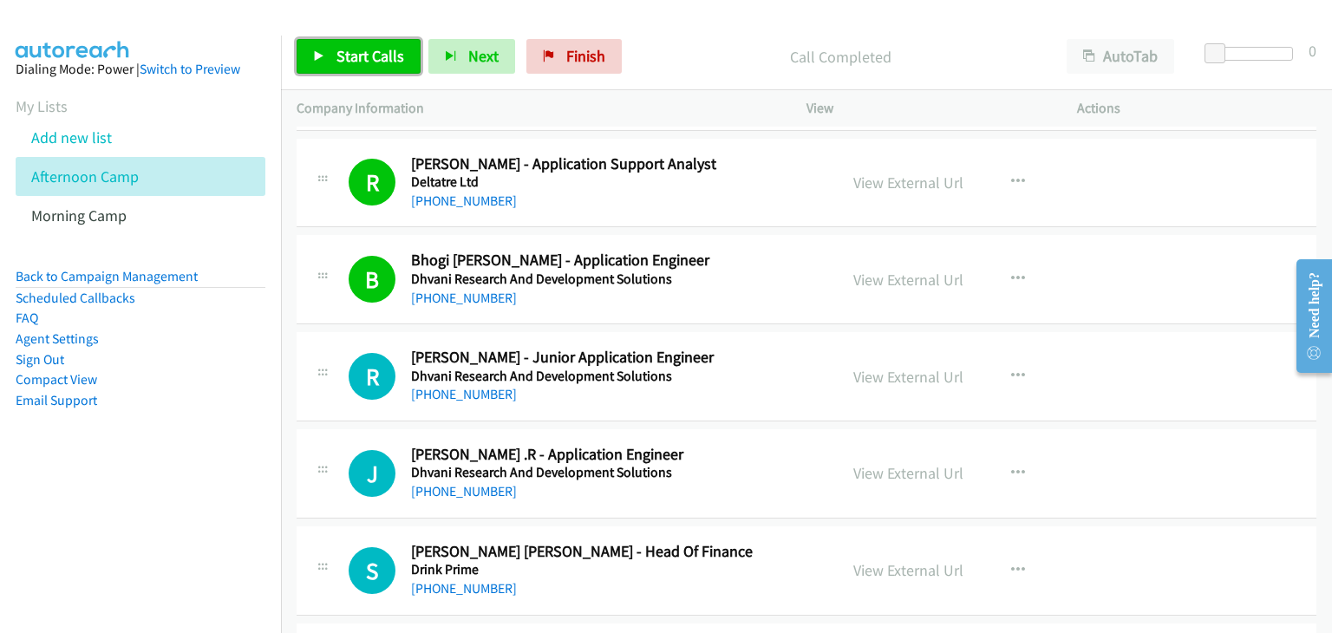
click at [344, 57] on span "Start Calls" at bounding box center [371, 56] width 68 height 20
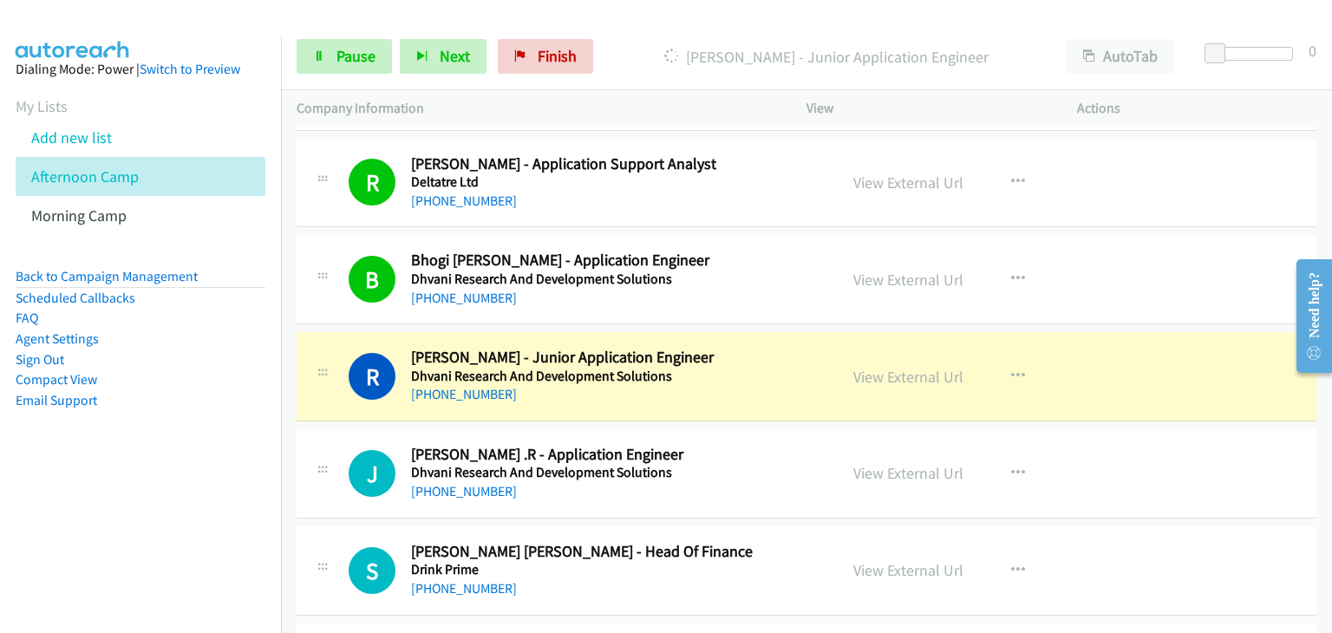
click at [1214, 429] on div "J Callback Scheduled Jerin Rakhul .R - Application Engineer Dhvani Research And…" at bounding box center [807, 473] width 1020 height 89
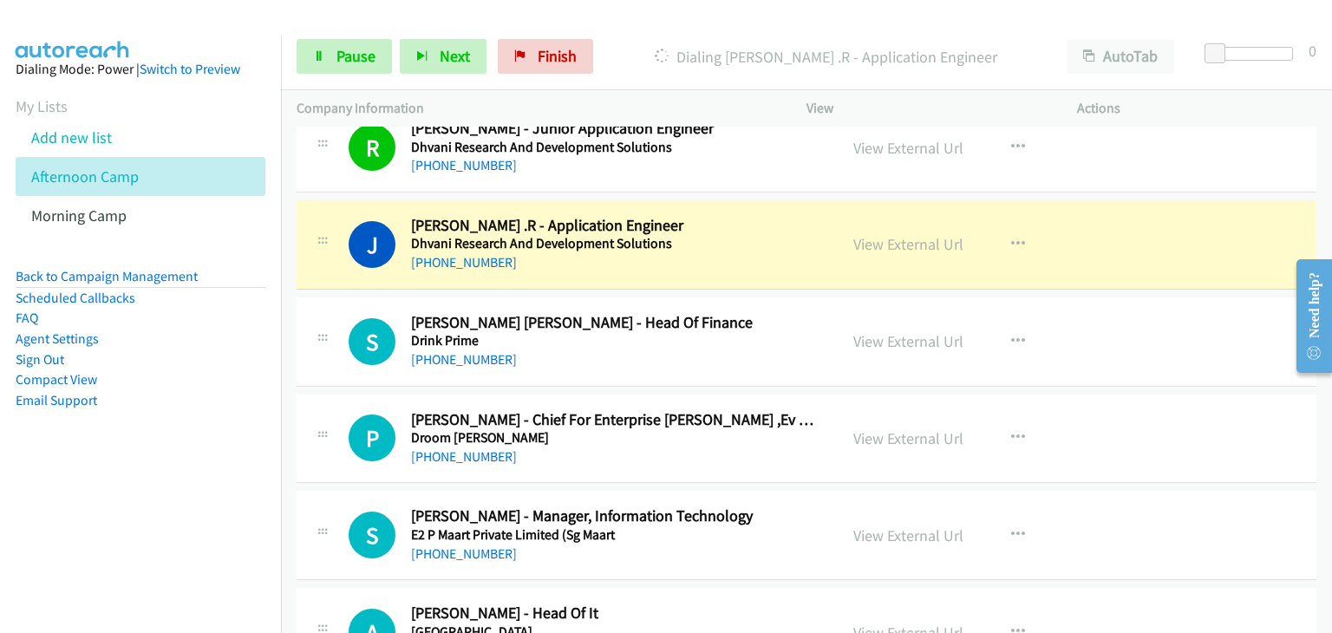
scroll to position [8067, 0]
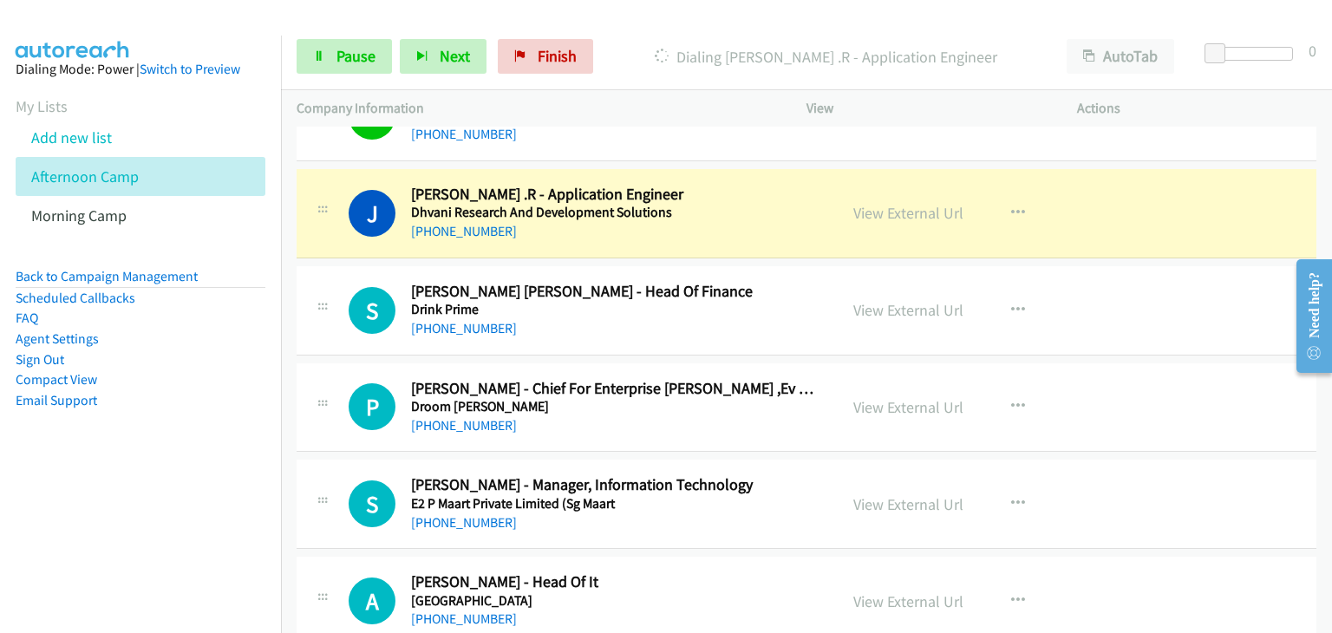
drag, startPoint x: 912, startPoint y: 389, endPoint x: 718, endPoint y: 417, distance: 195.4
click at [1019, 393] on button "button" at bounding box center [1018, 406] width 47 height 35
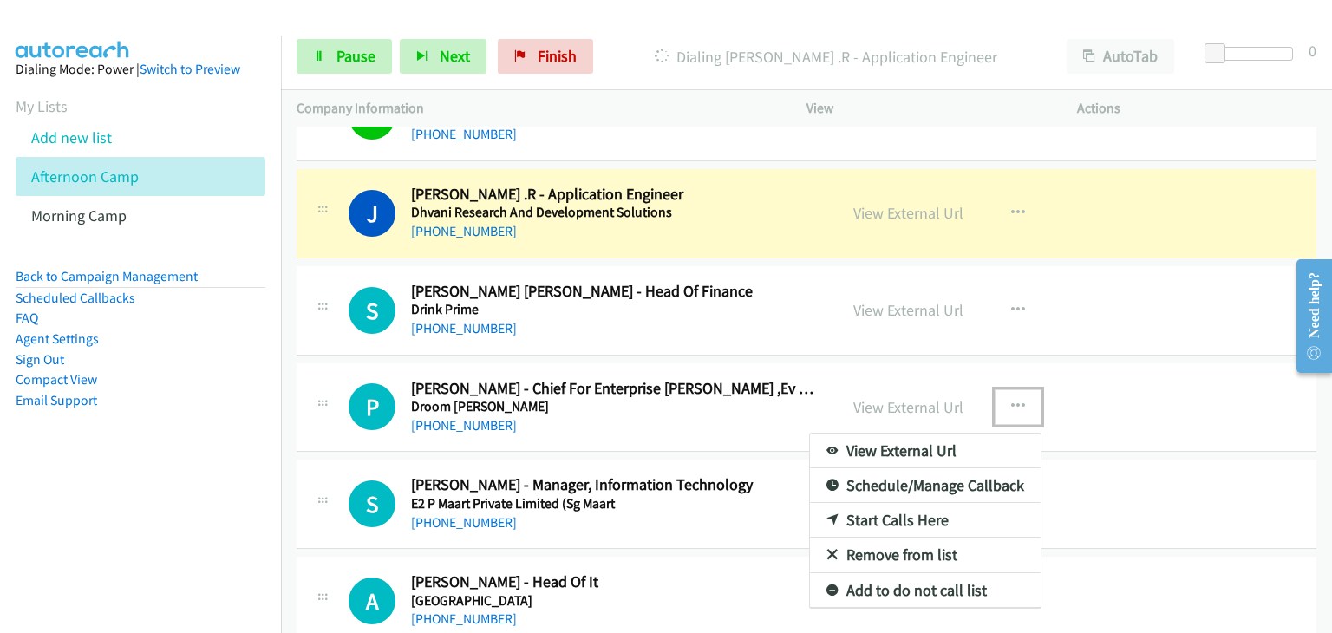
click at [687, 399] on div at bounding box center [666, 316] width 1332 height 633
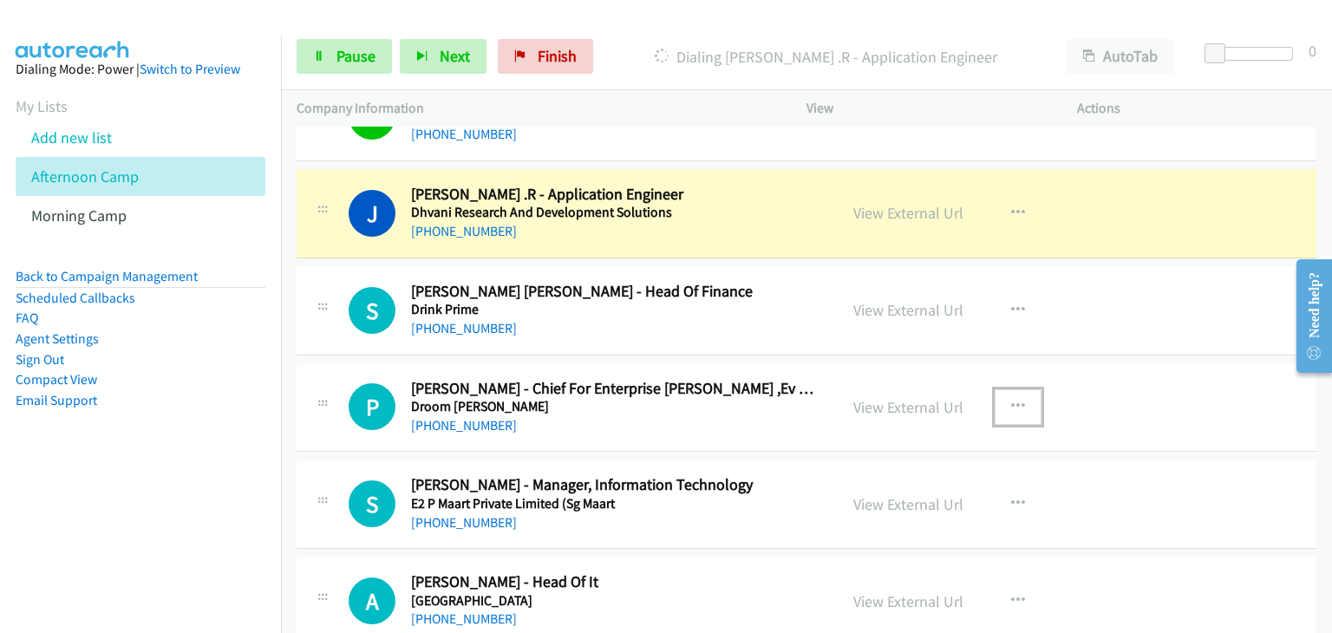
click at [998, 396] on button "button" at bounding box center [1018, 406] width 47 height 35
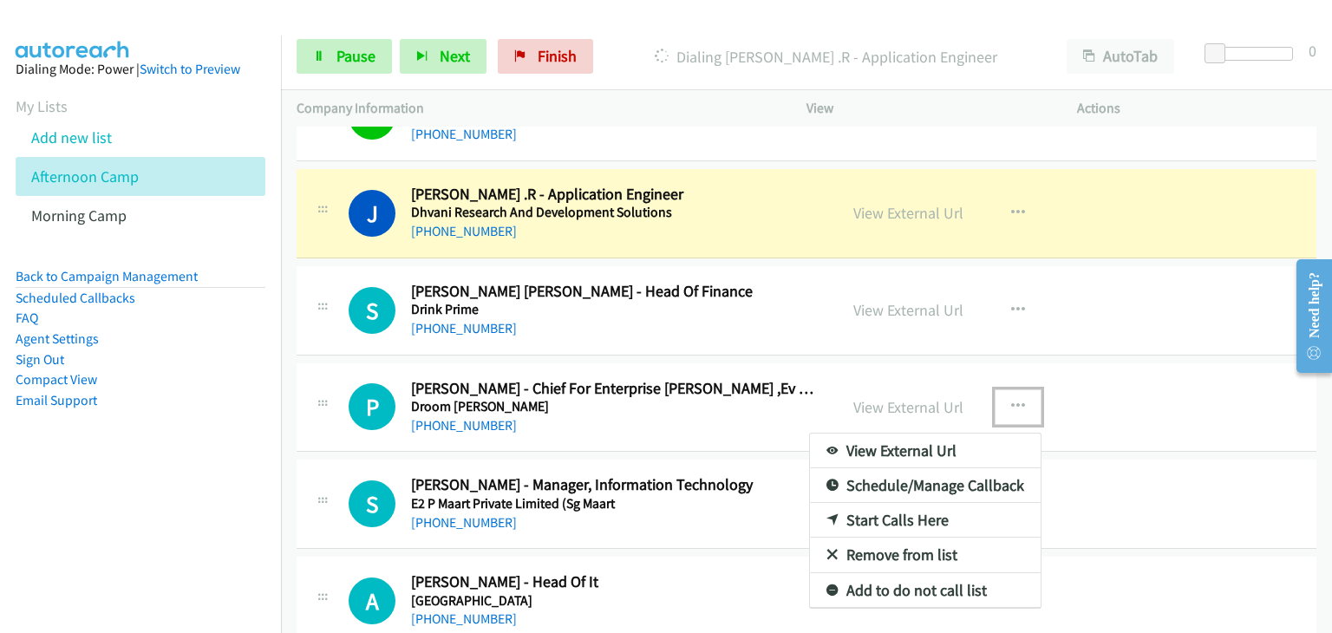
click at [913, 539] on link "Remove from list" at bounding box center [925, 555] width 231 height 35
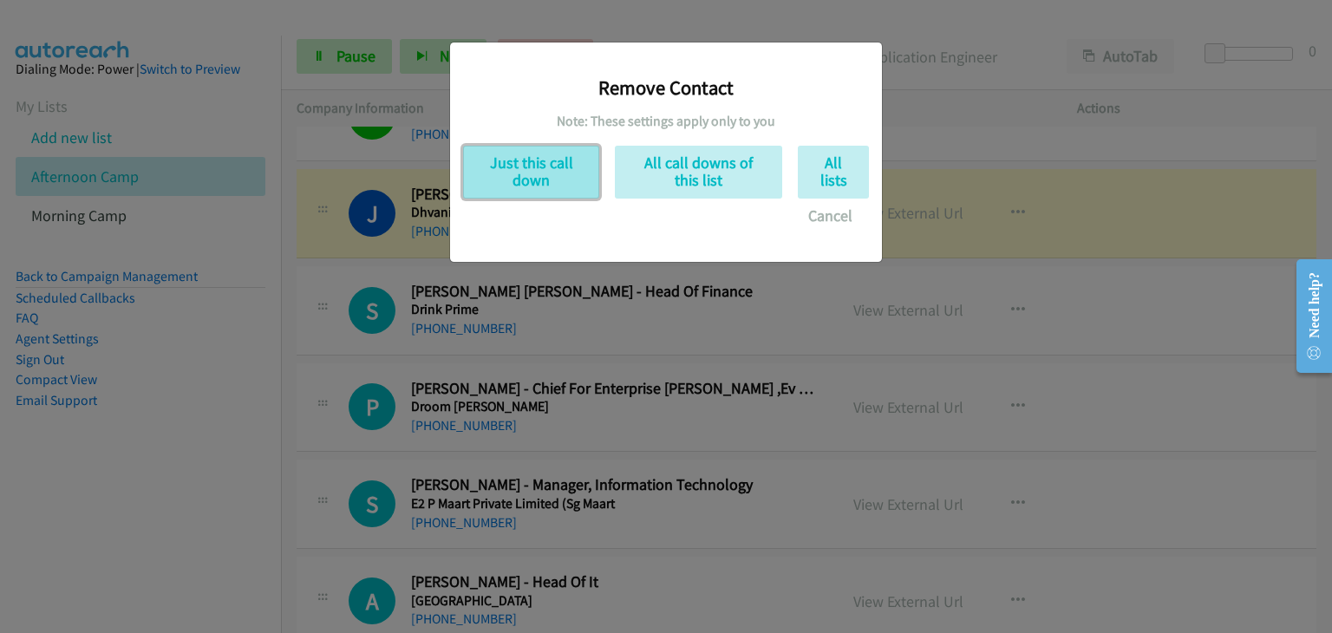
click at [532, 167] on button "Just this call down" at bounding box center [531, 172] width 136 height 53
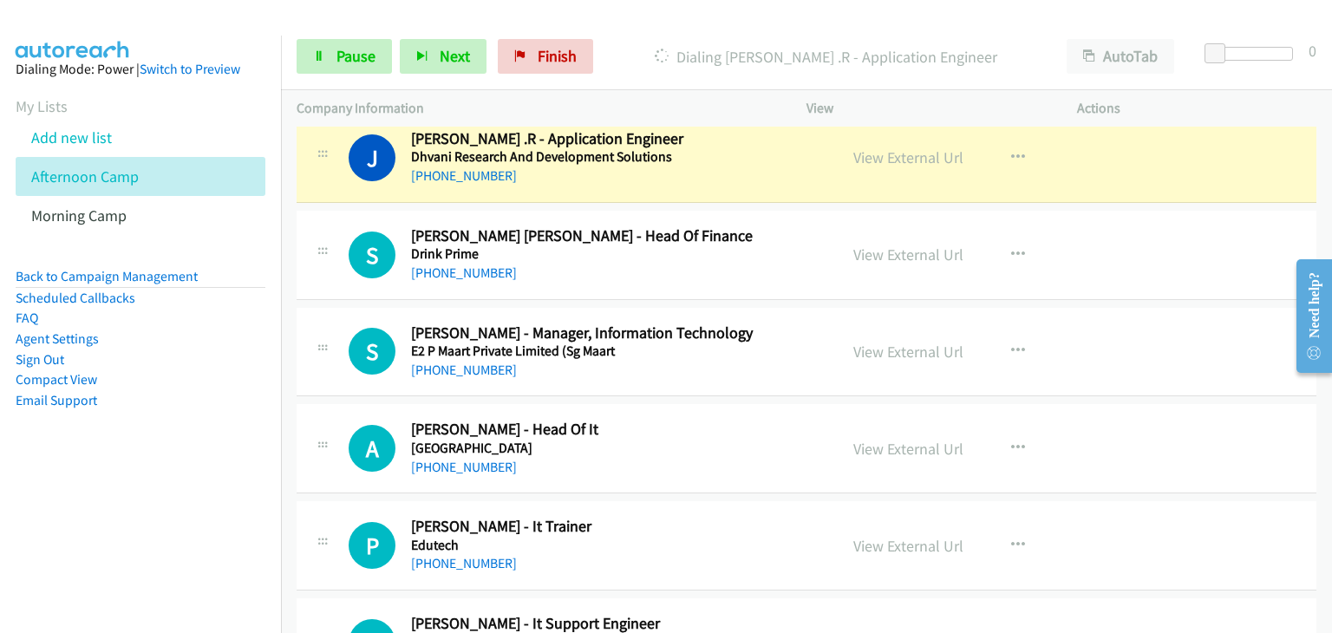
scroll to position [8154, 0]
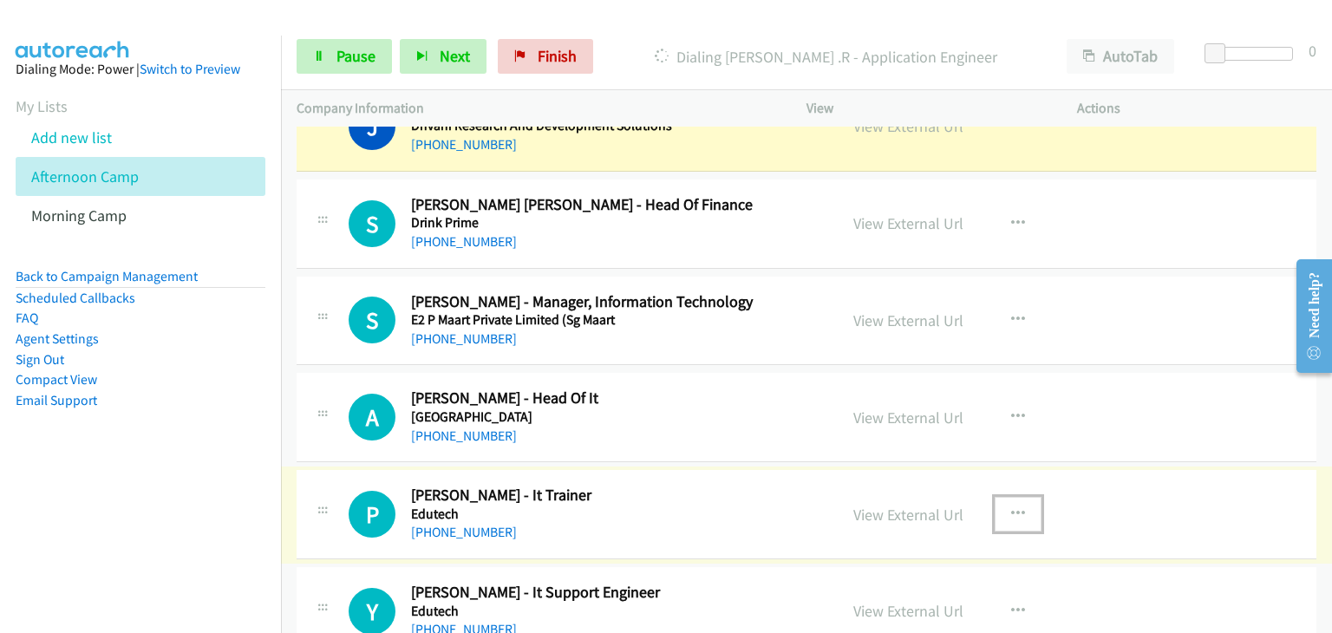
click at [1013, 507] on icon "button" at bounding box center [1018, 514] width 14 height 14
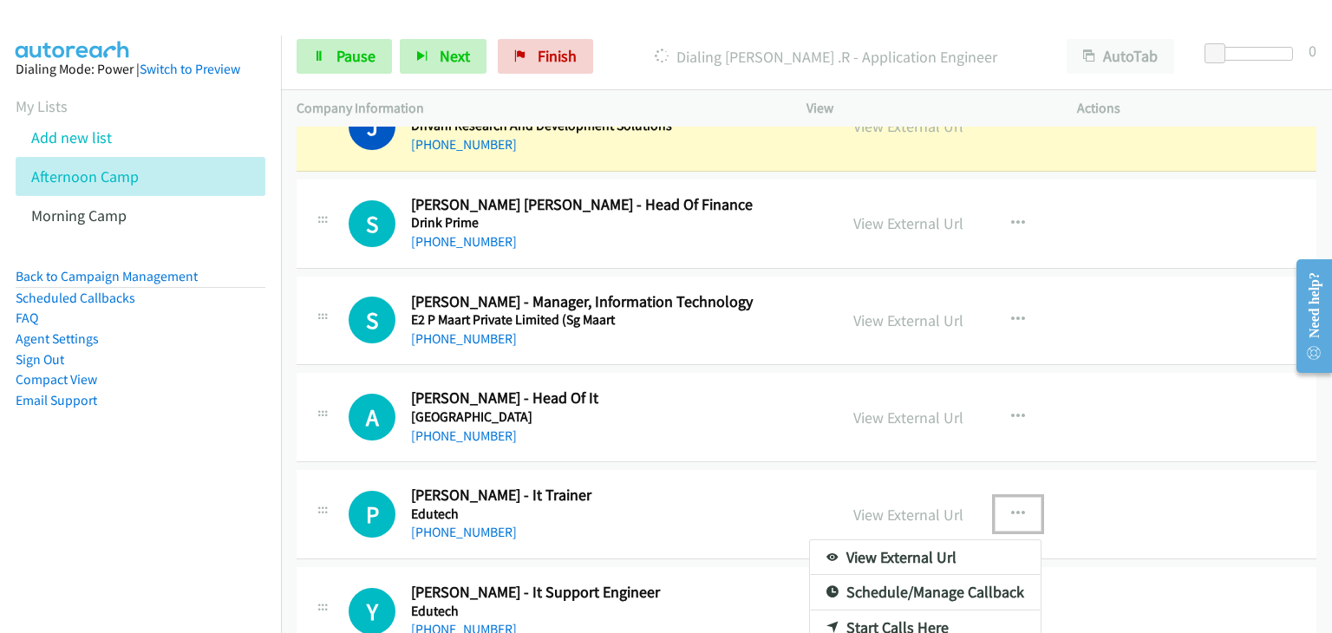
click at [1176, 386] on div at bounding box center [666, 316] width 1332 height 633
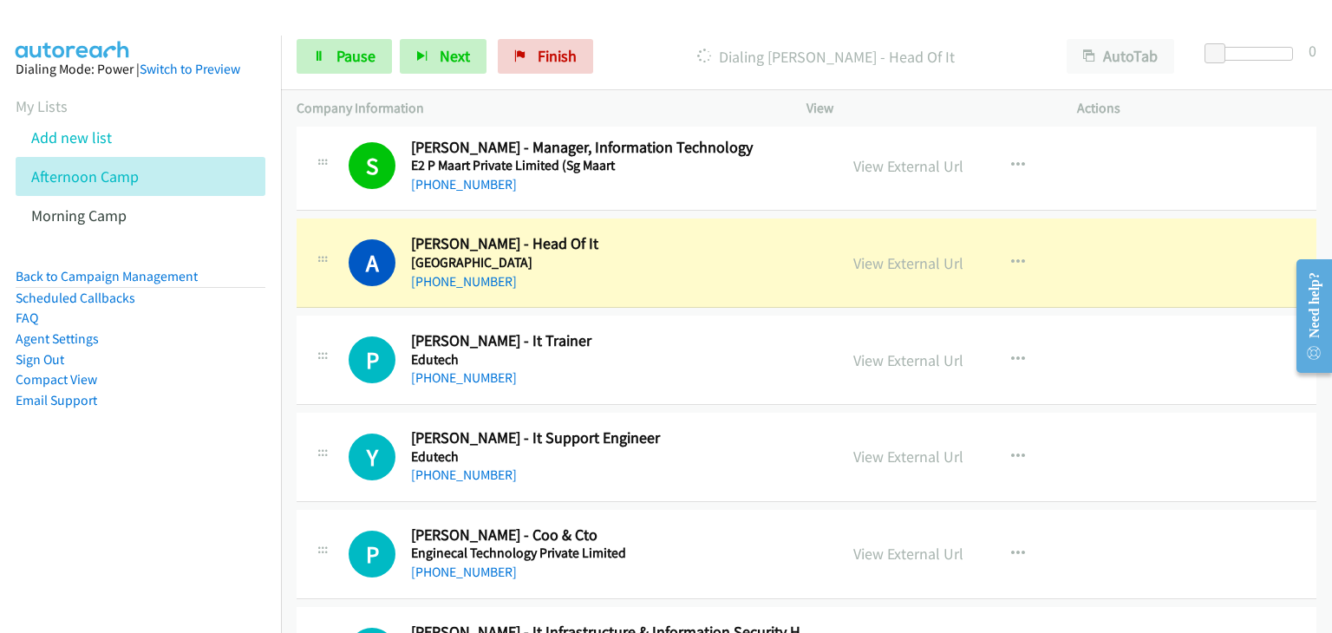
scroll to position [8328, 0]
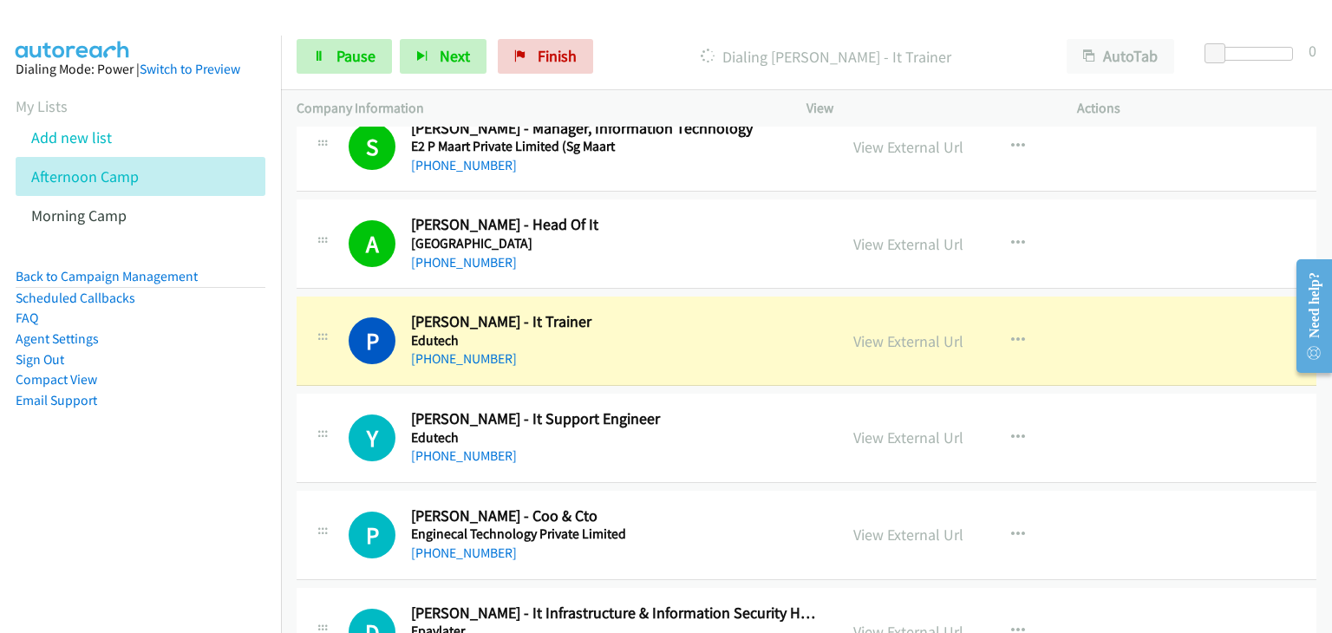
drag, startPoint x: 892, startPoint y: 610, endPoint x: 874, endPoint y: 619, distance: 19.4
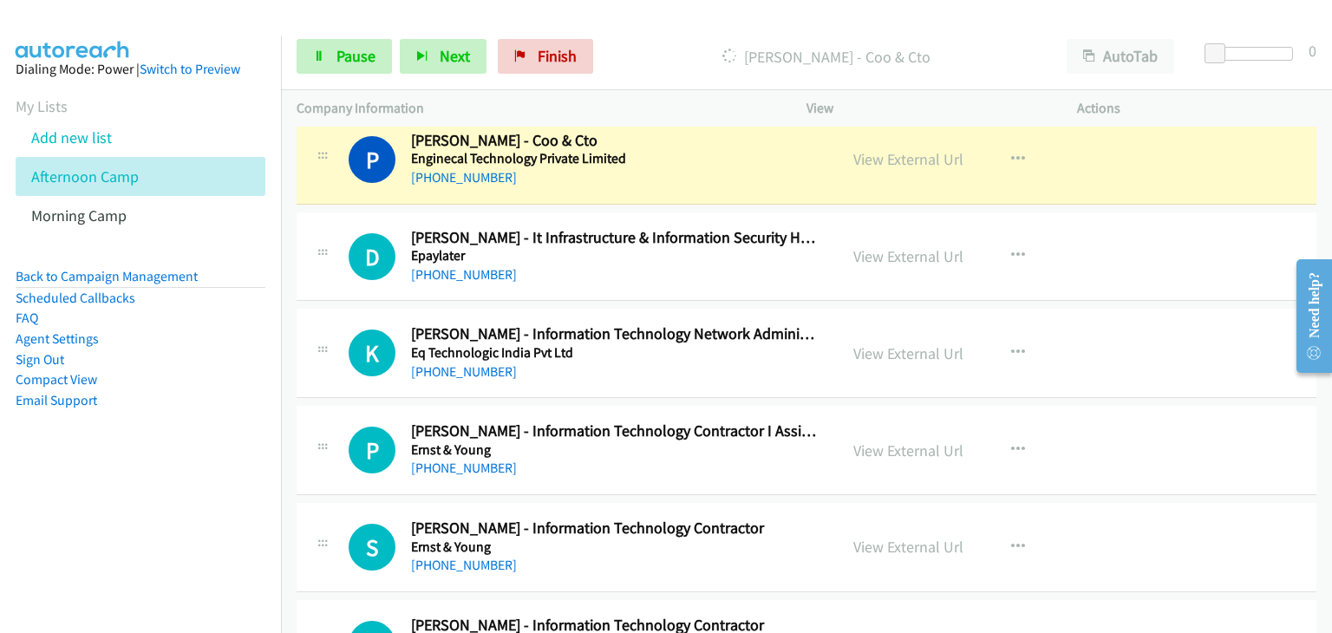
scroll to position [8675, 0]
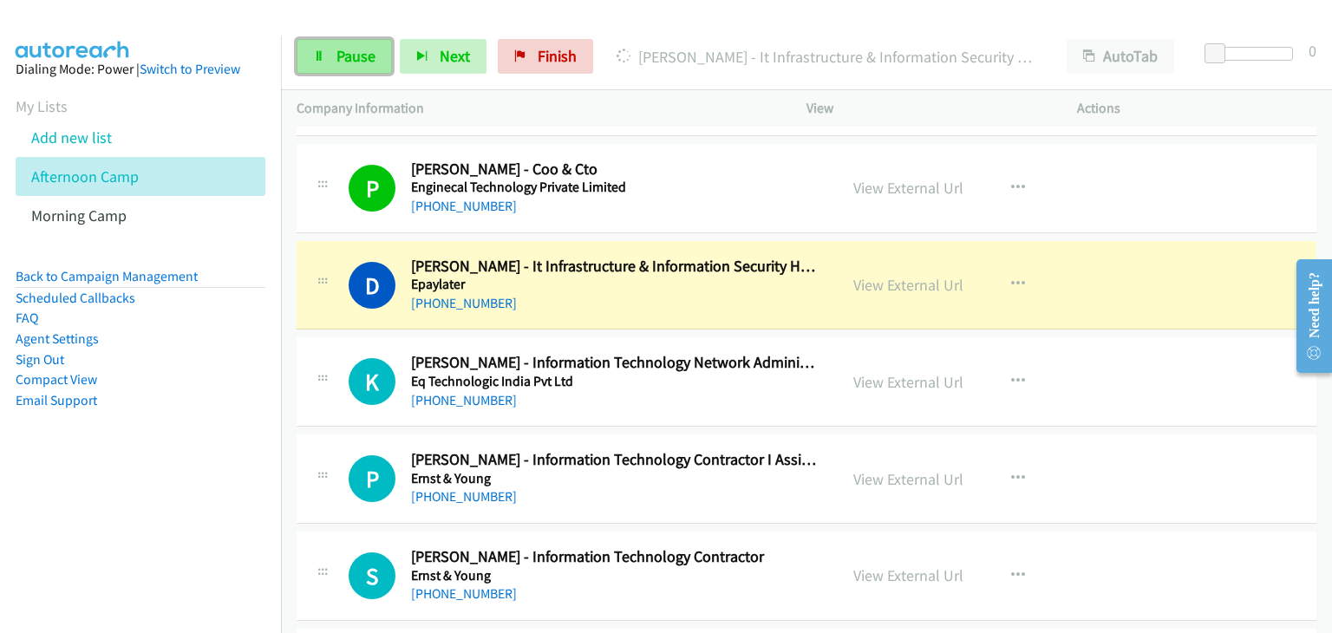
click at [350, 56] on span "Pause" at bounding box center [356, 56] width 39 height 20
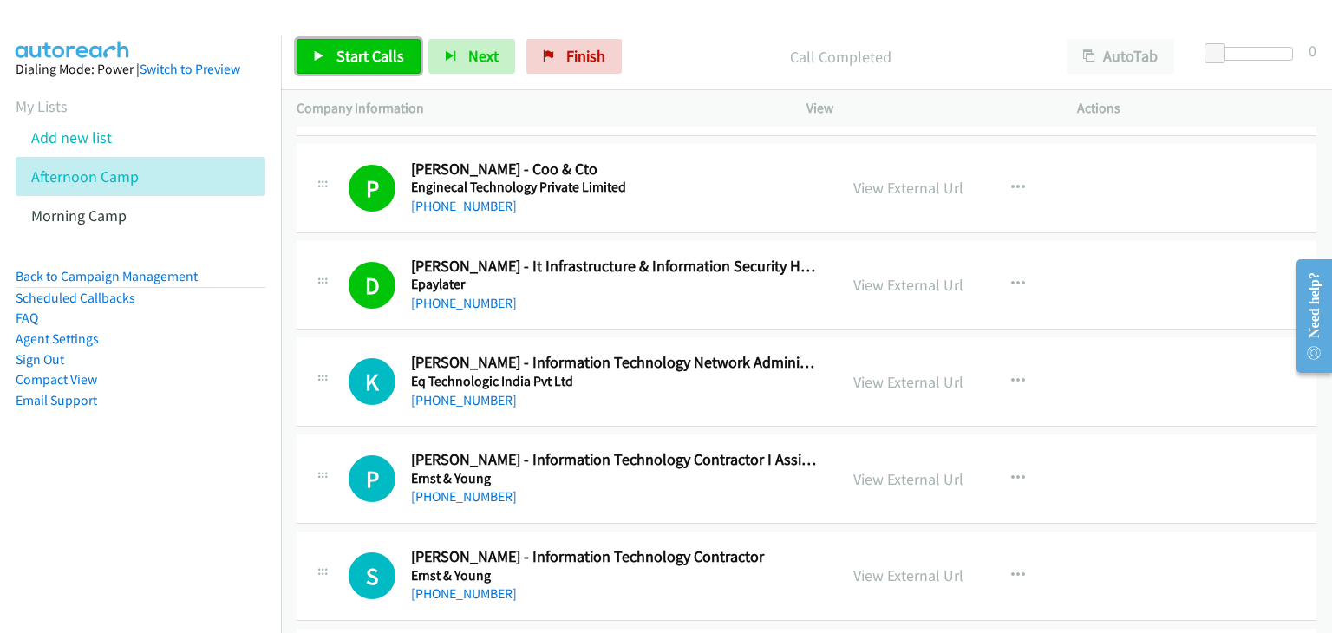
click at [351, 63] on span "Start Calls" at bounding box center [371, 56] width 68 height 20
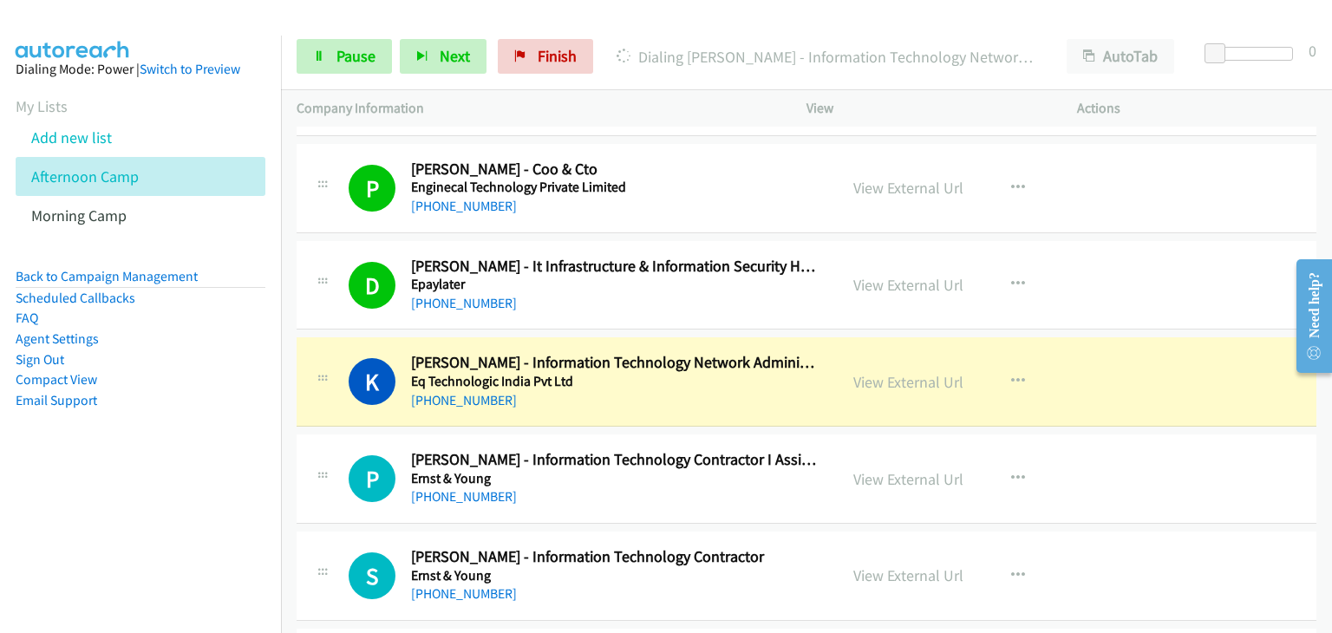
click at [1176, 289] on div "D Callback Scheduled Daljit Singh - It Infrastructure & Information Security He…" at bounding box center [807, 285] width 1020 height 89
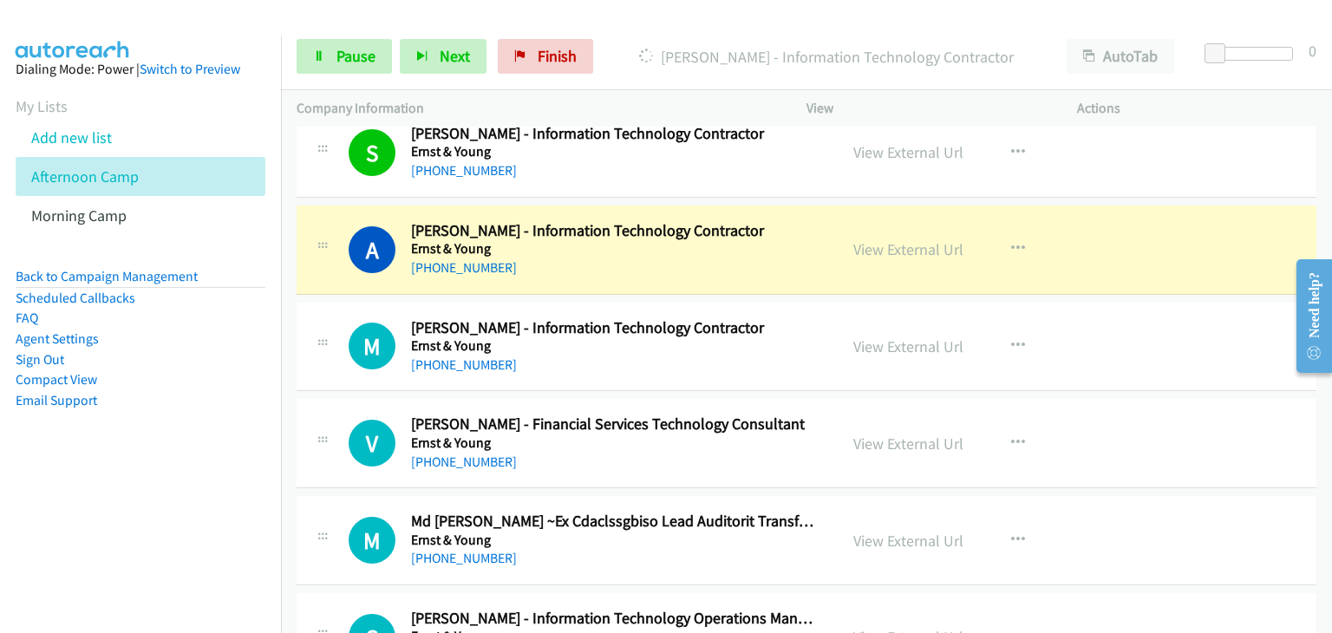
scroll to position [9282, 0]
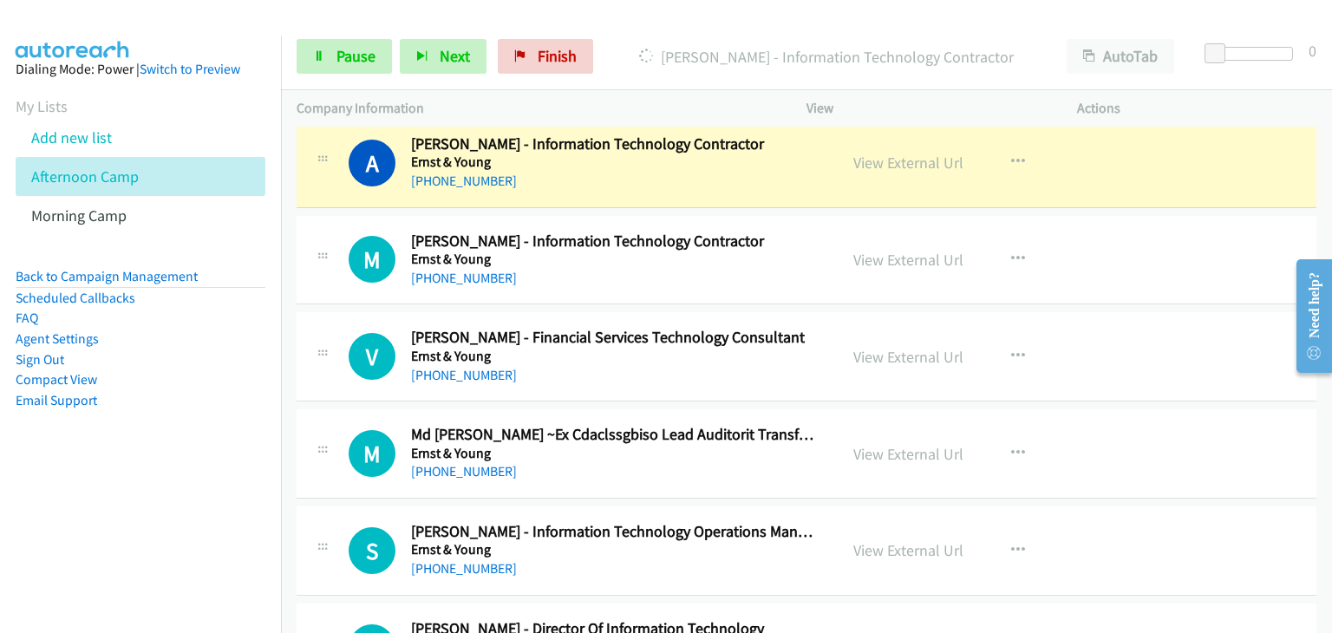
drag, startPoint x: 906, startPoint y: 437, endPoint x: 732, endPoint y: 452, distance: 174.1
click at [1020, 438] on button "button" at bounding box center [1018, 453] width 47 height 35
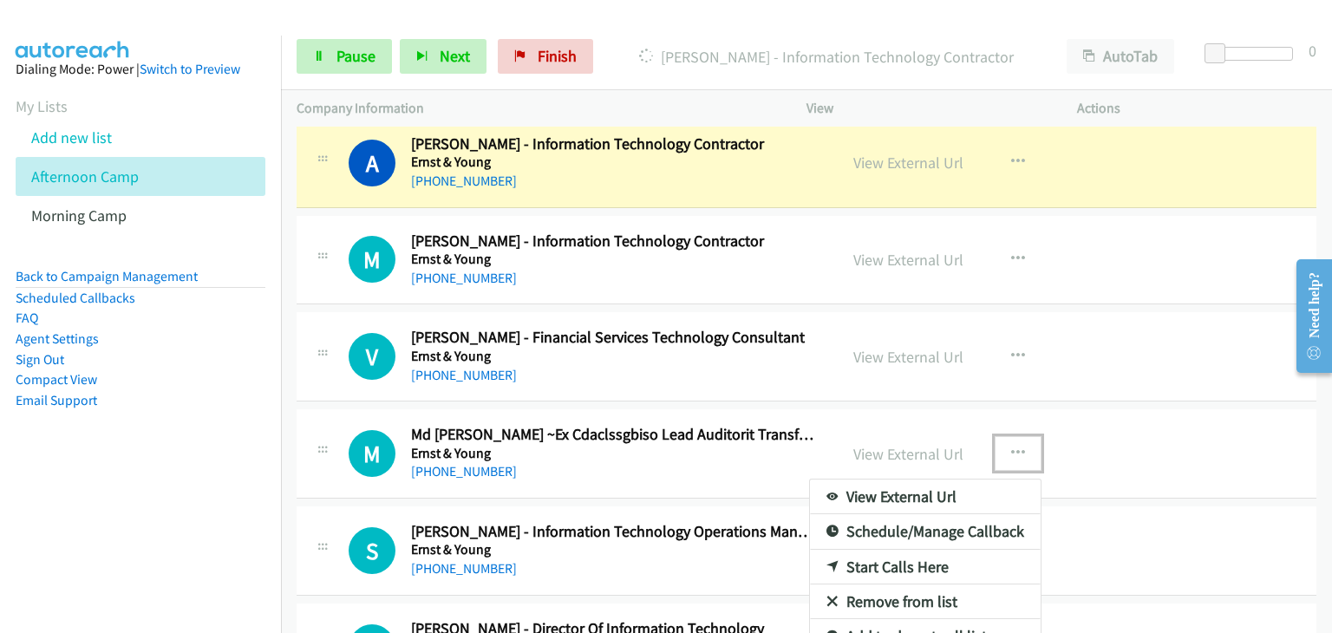
click at [890, 585] on link "Remove from list" at bounding box center [925, 602] width 231 height 35
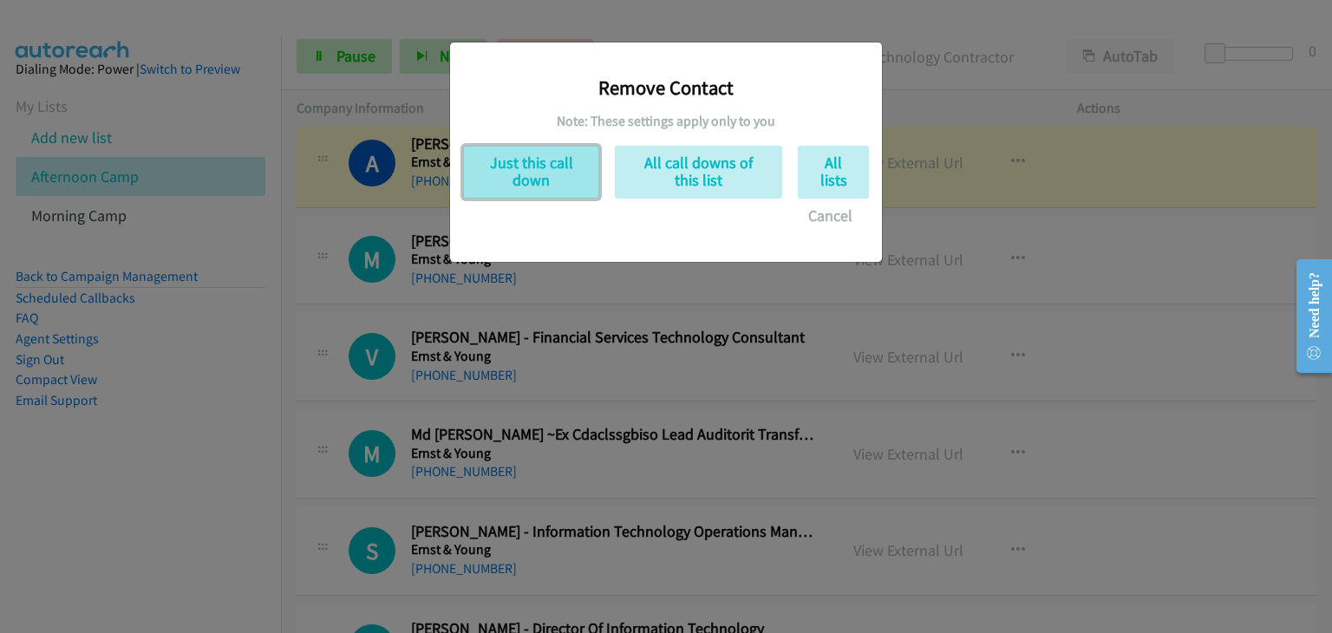
click at [540, 183] on button "Just this call down" at bounding box center [531, 172] width 136 height 53
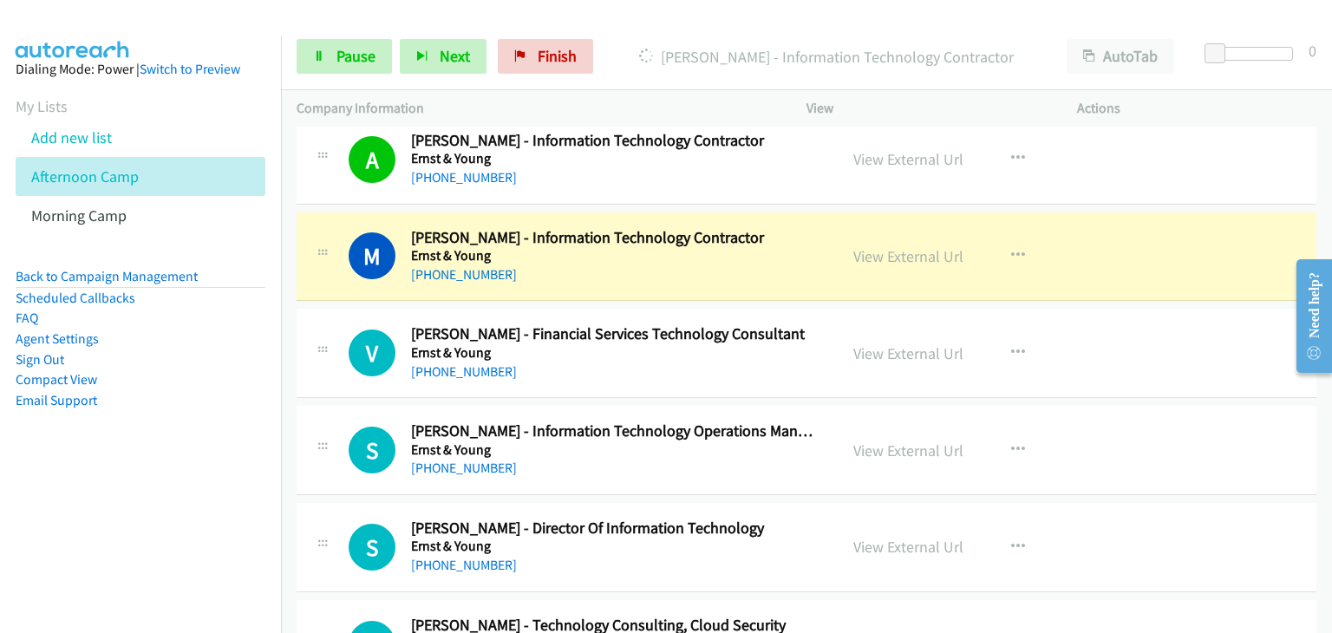
scroll to position [9195, 0]
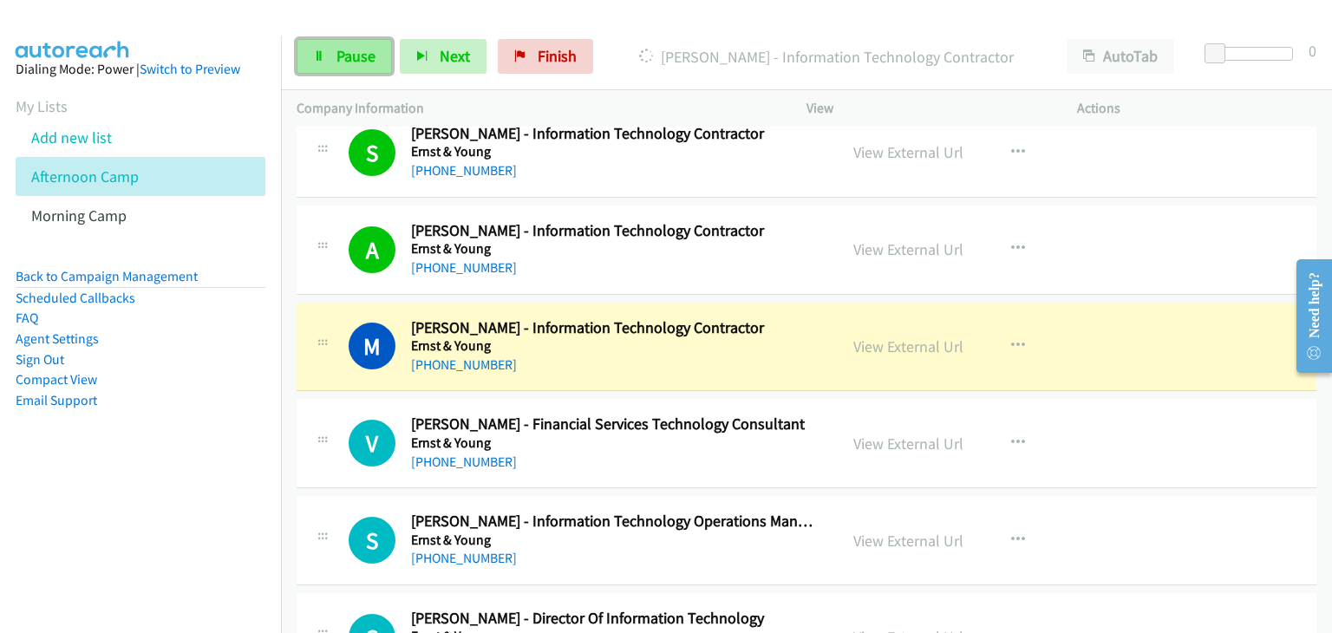
click at [353, 52] on span "Pause" at bounding box center [356, 56] width 39 height 20
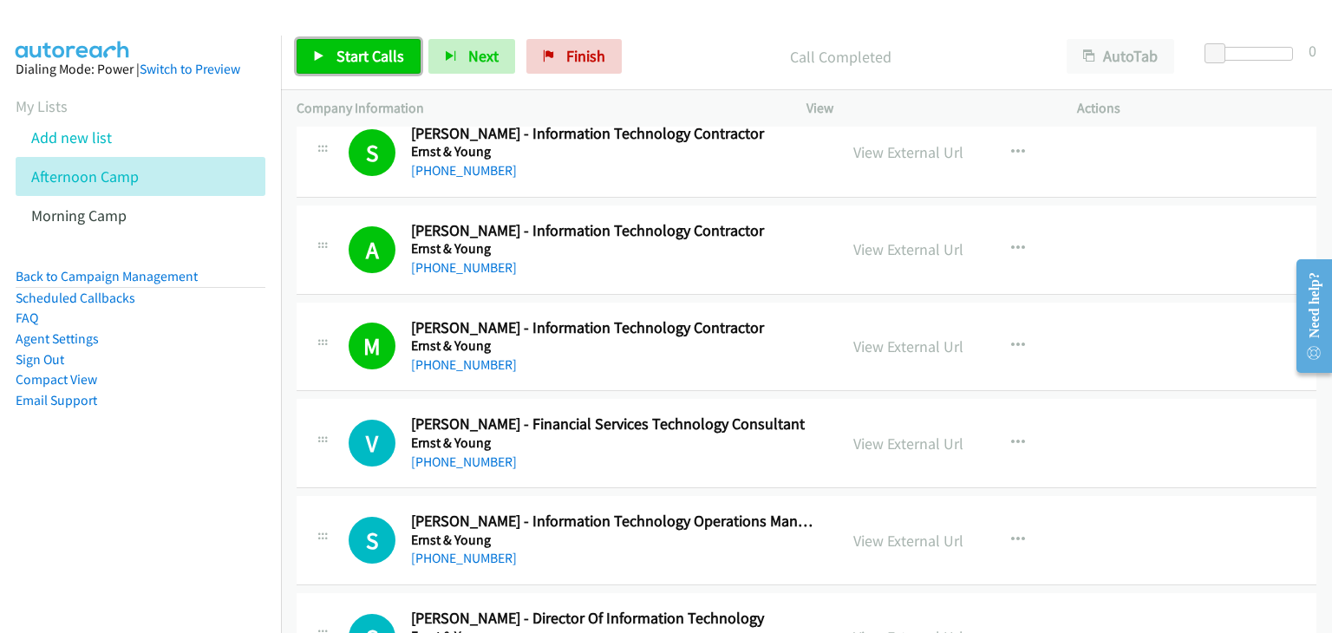
click at [396, 48] on span "Start Calls" at bounding box center [371, 56] width 68 height 20
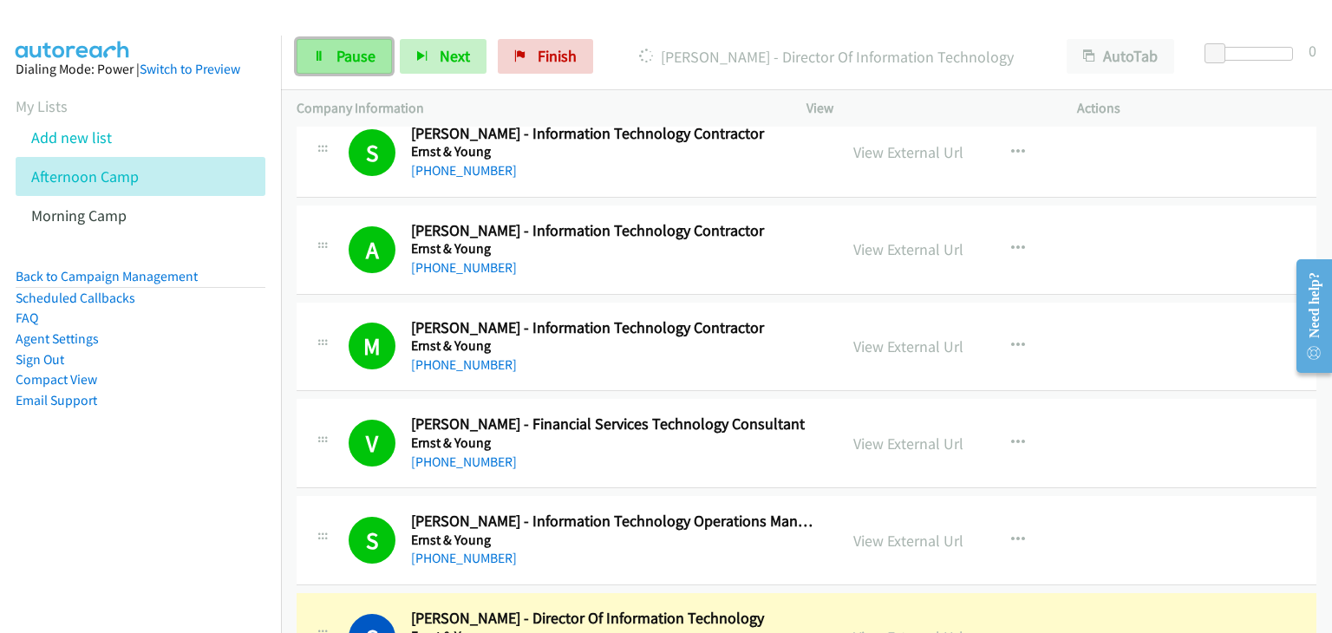
click at [370, 56] on span "Pause" at bounding box center [356, 56] width 39 height 20
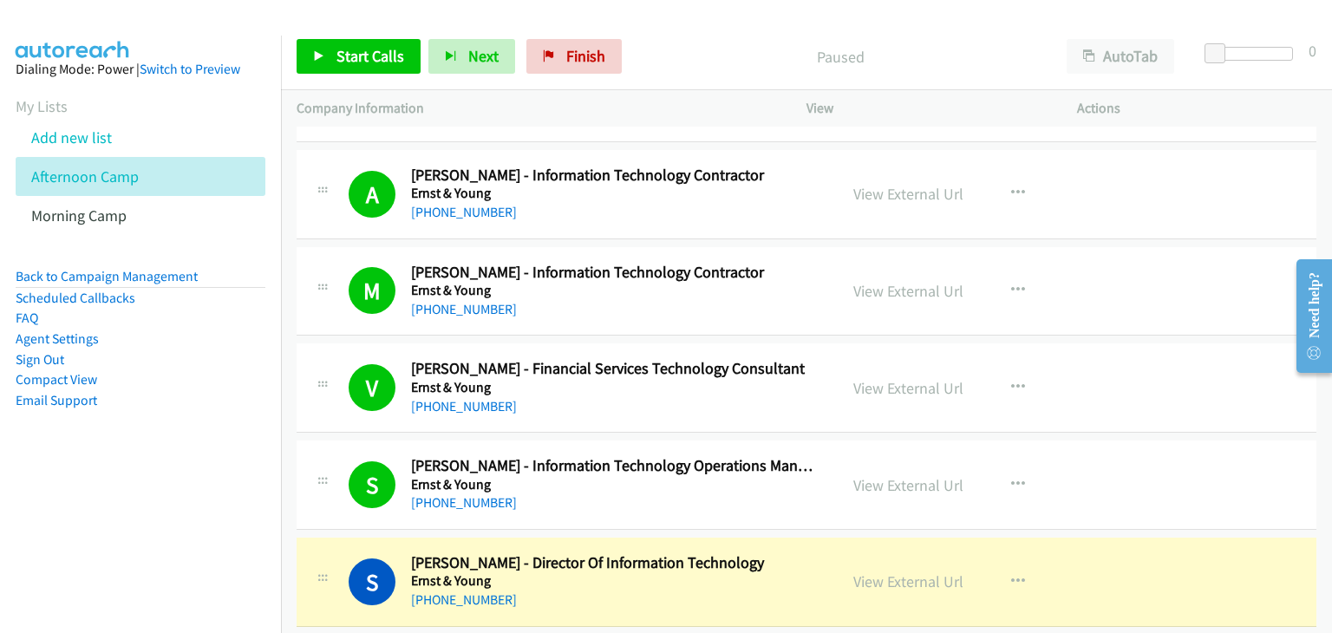
scroll to position [9282, 0]
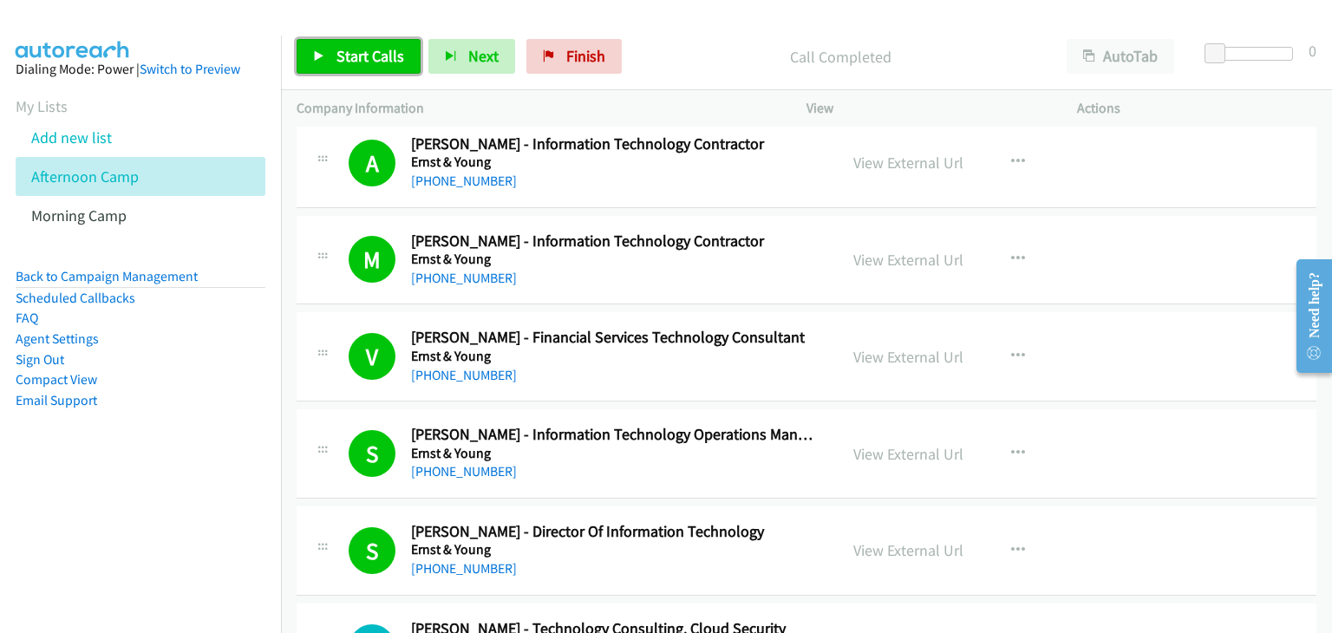
click at [334, 59] on link "Start Calls" at bounding box center [359, 56] width 124 height 35
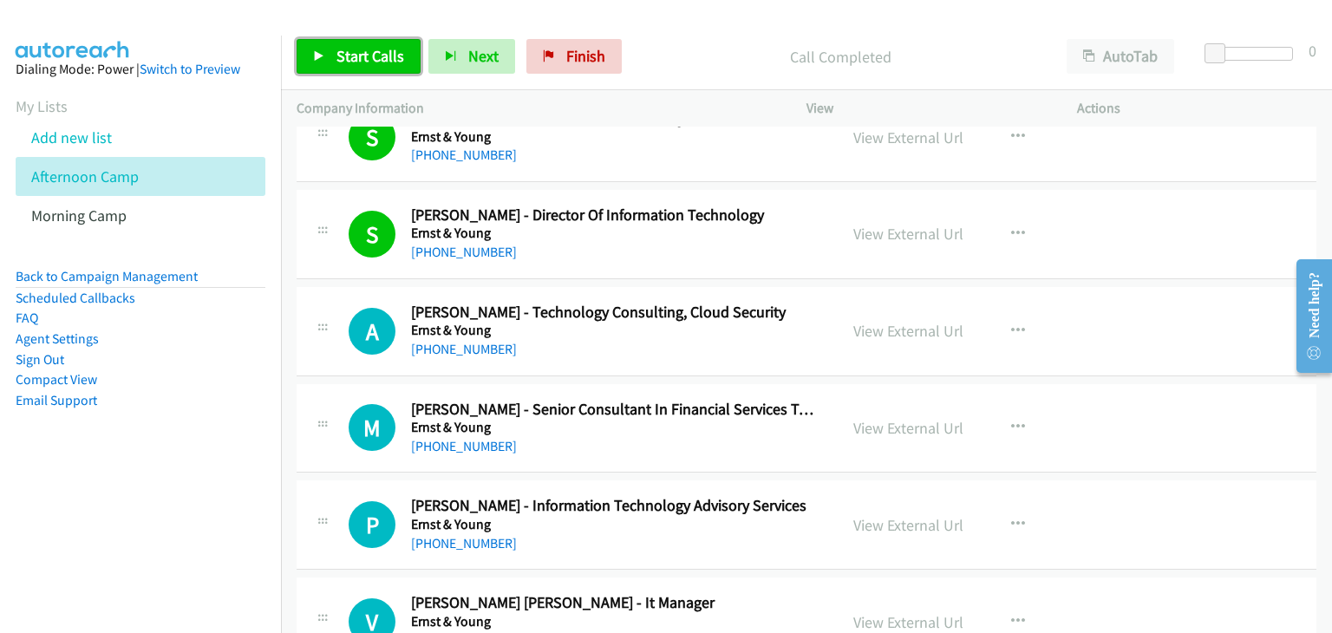
scroll to position [9629, 0]
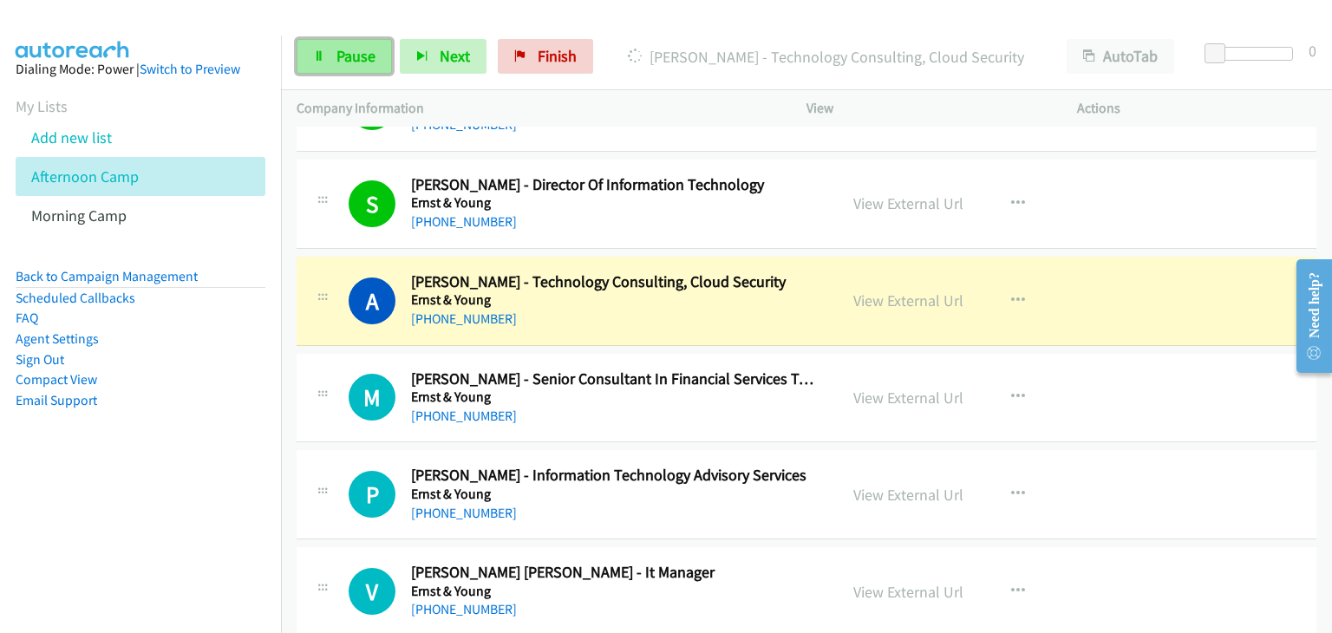
click at [370, 46] on span "Pause" at bounding box center [356, 56] width 39 height 20
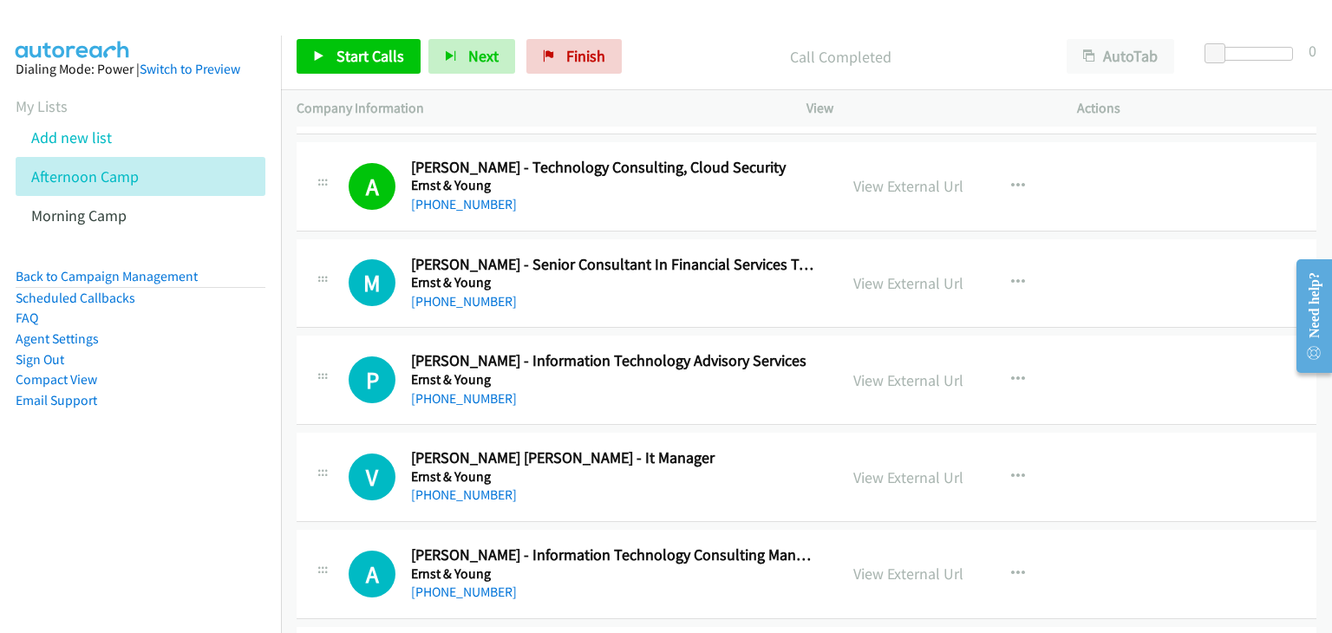
scroll to position [9802, 0]
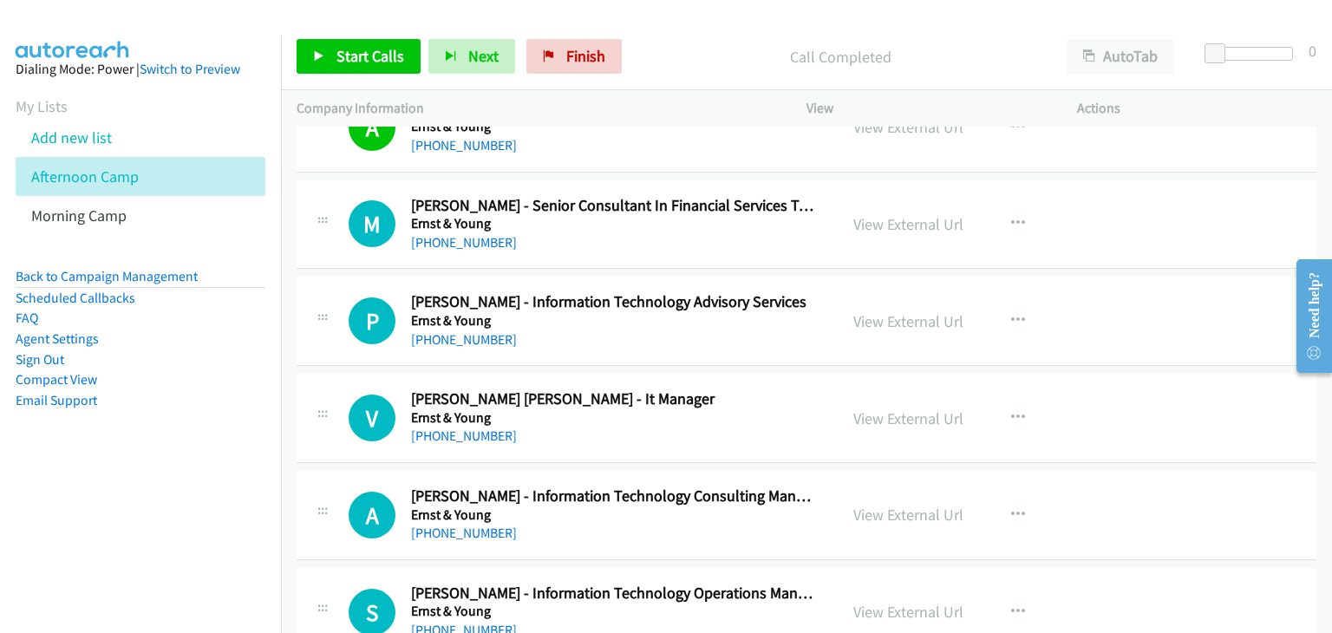
drag, startPoint x: 896, startPoint y: 193, endPoint x: 935, endPoint y: 223, distance: 49.5
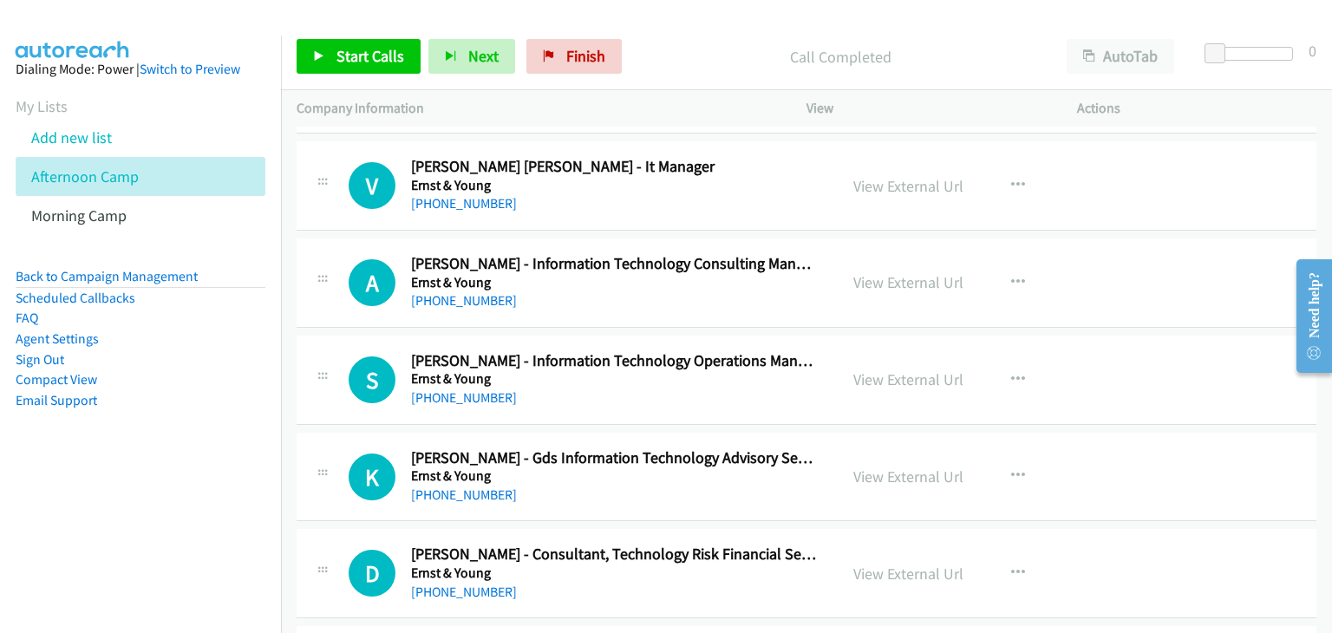
scroll to position [10063, 0]
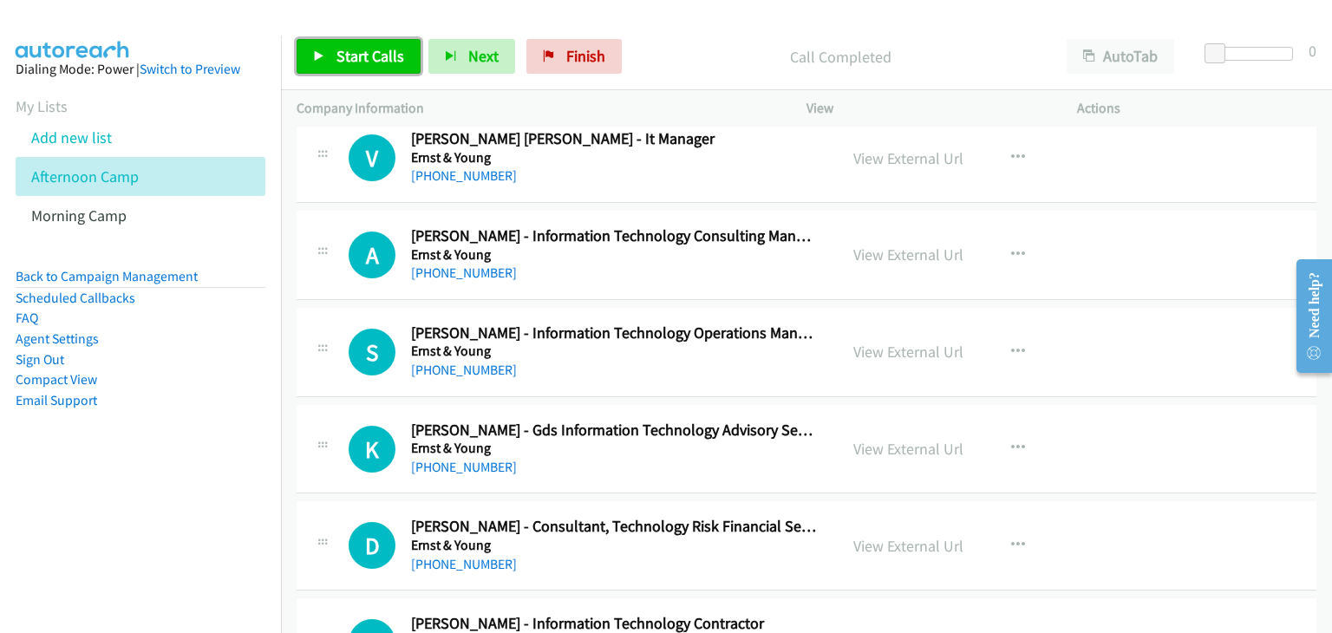
click at [356, 73] on link "Start Calls" at bounding box center [359, 56] width 124 height 35
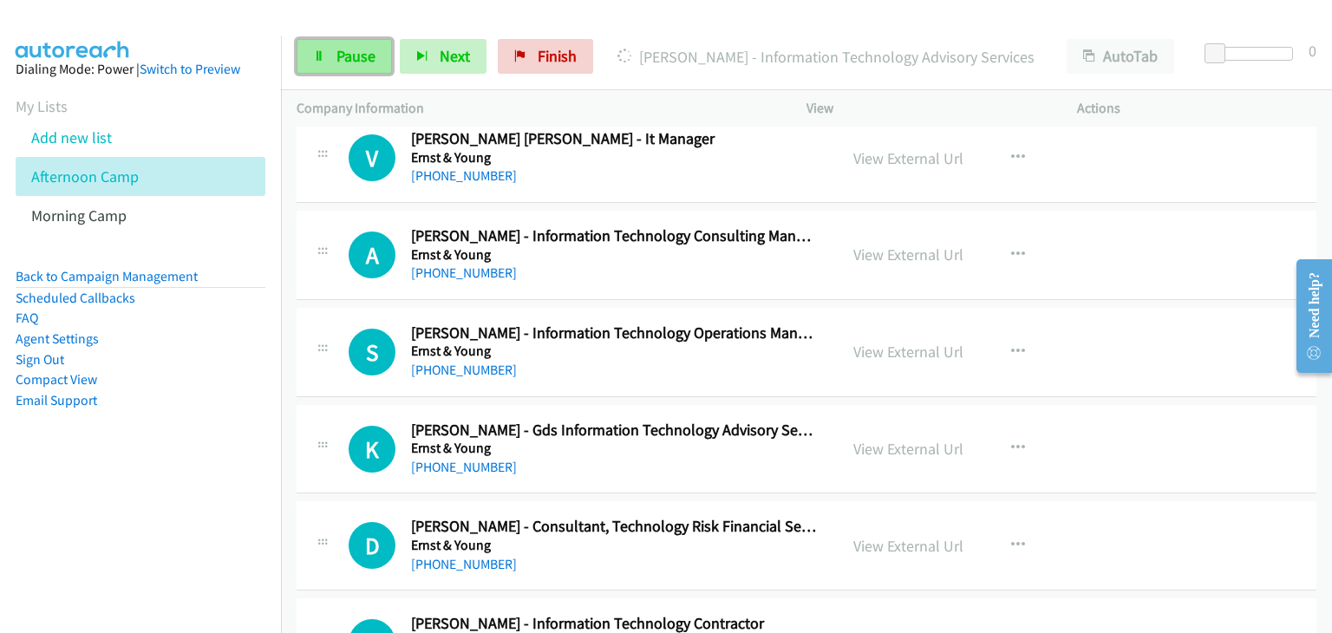
click at [337, 62] on span "Pause" at bounding box center [356, 56] width 39 height 20
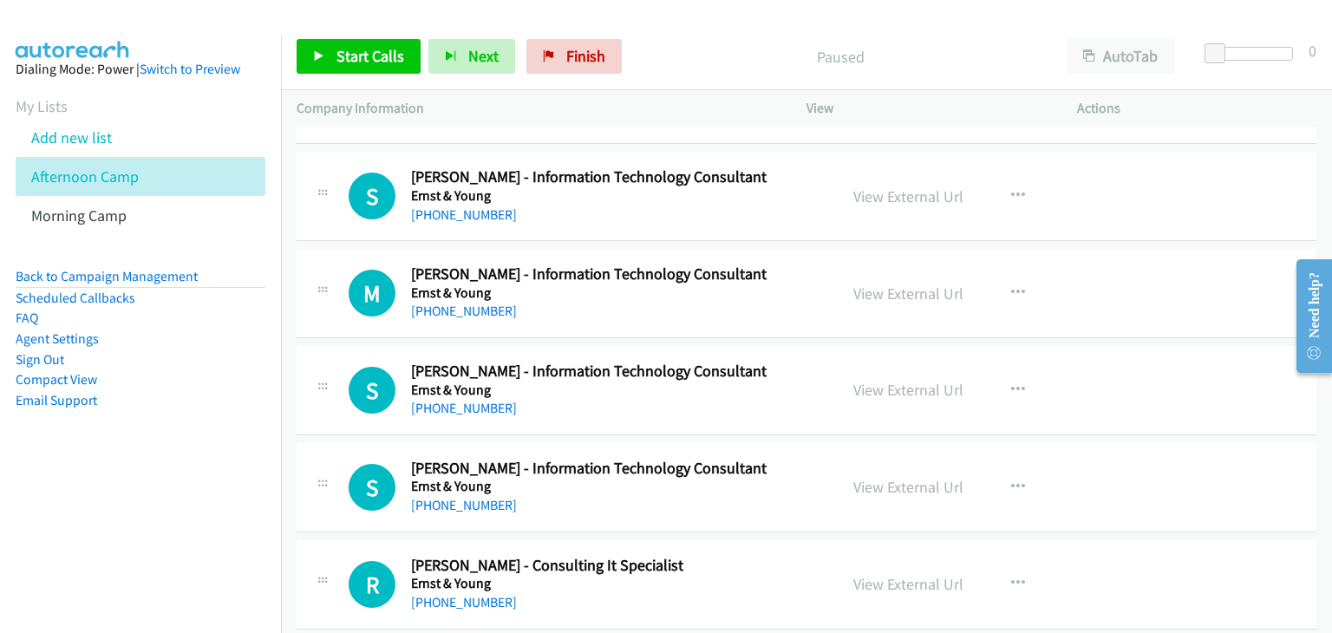
scroll to position [13533, 0]
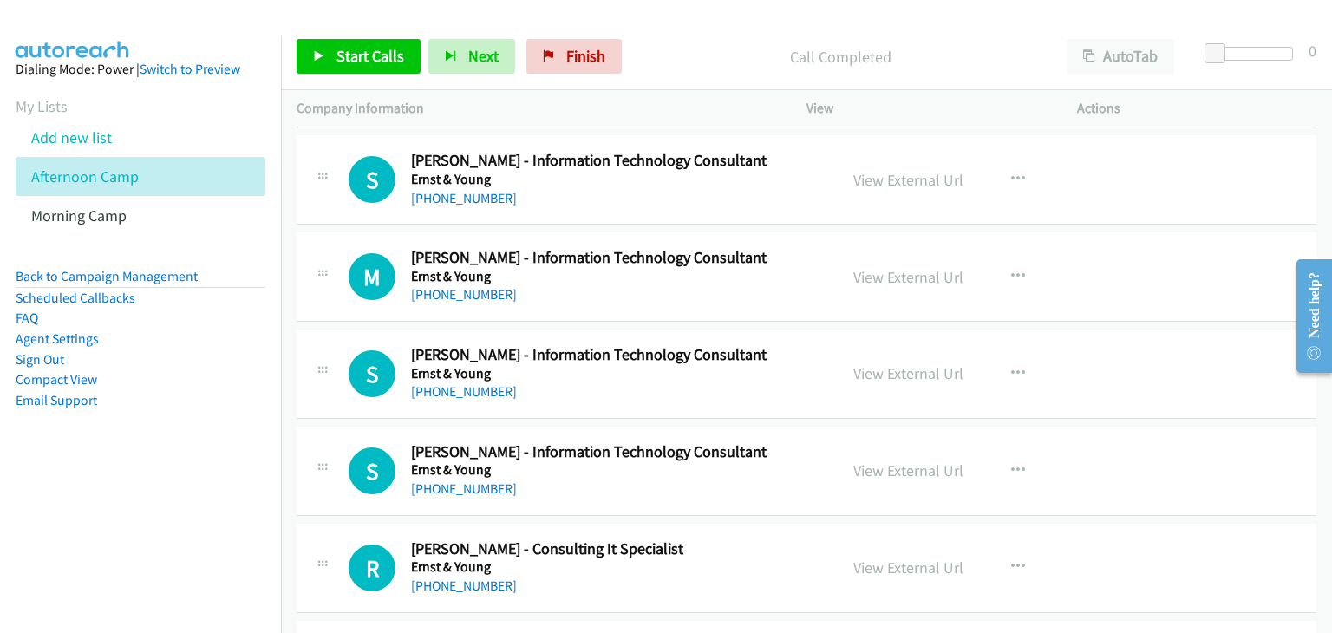
click at [1201, 366] on div "S Callback Scheduled Siddesha Halalli - Information Technology Consultant Ernst…" at bounding box center [807, 374] width 1020 height 89
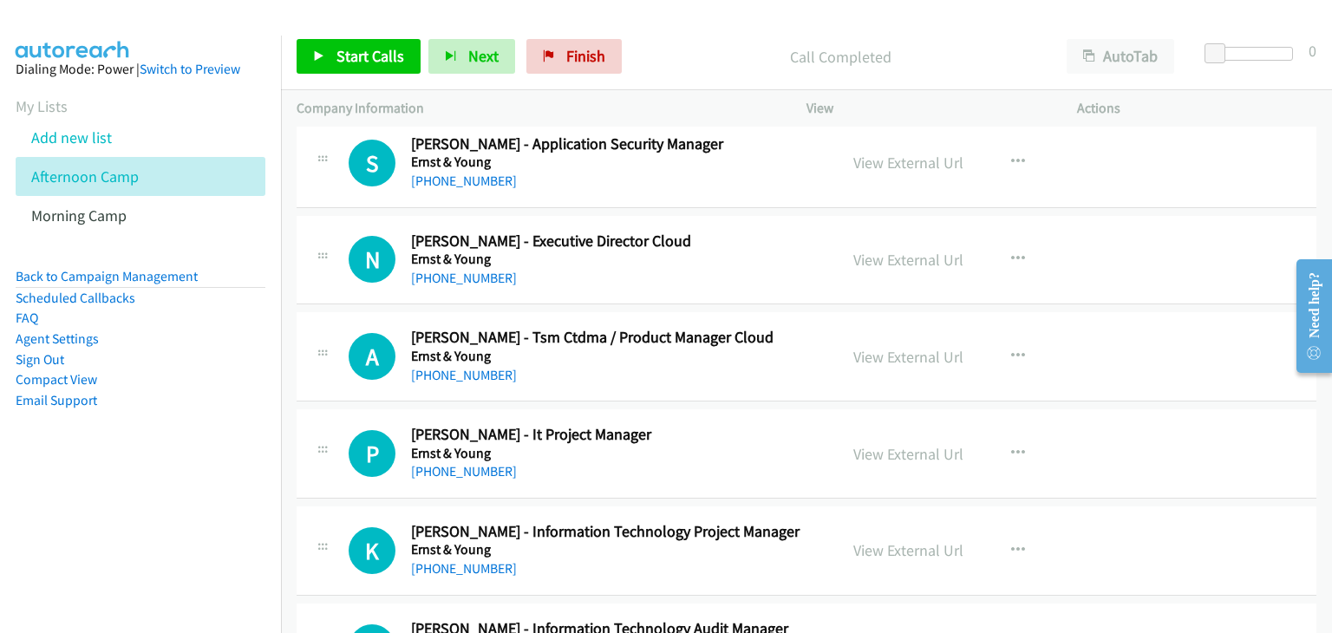
scroll to position [15701, 0]
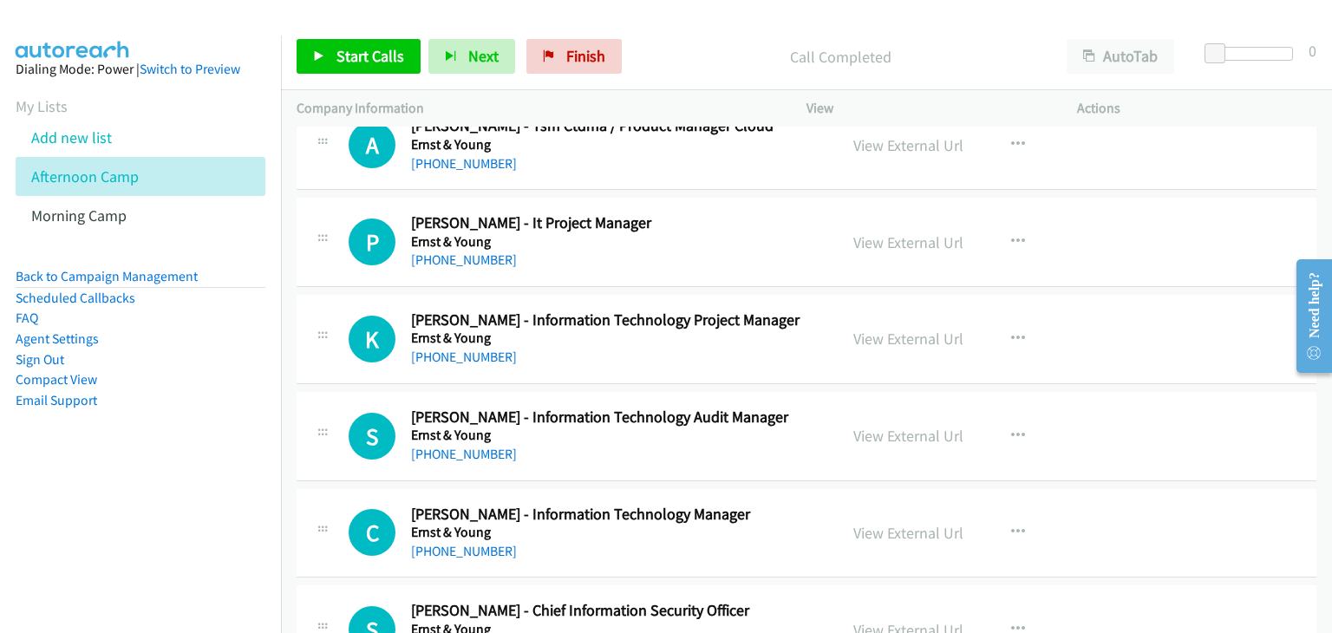
drag, startPoint x: 878, startPoint y: 407, endPoint x: 893, endPoint y: 416, distance: 18.3
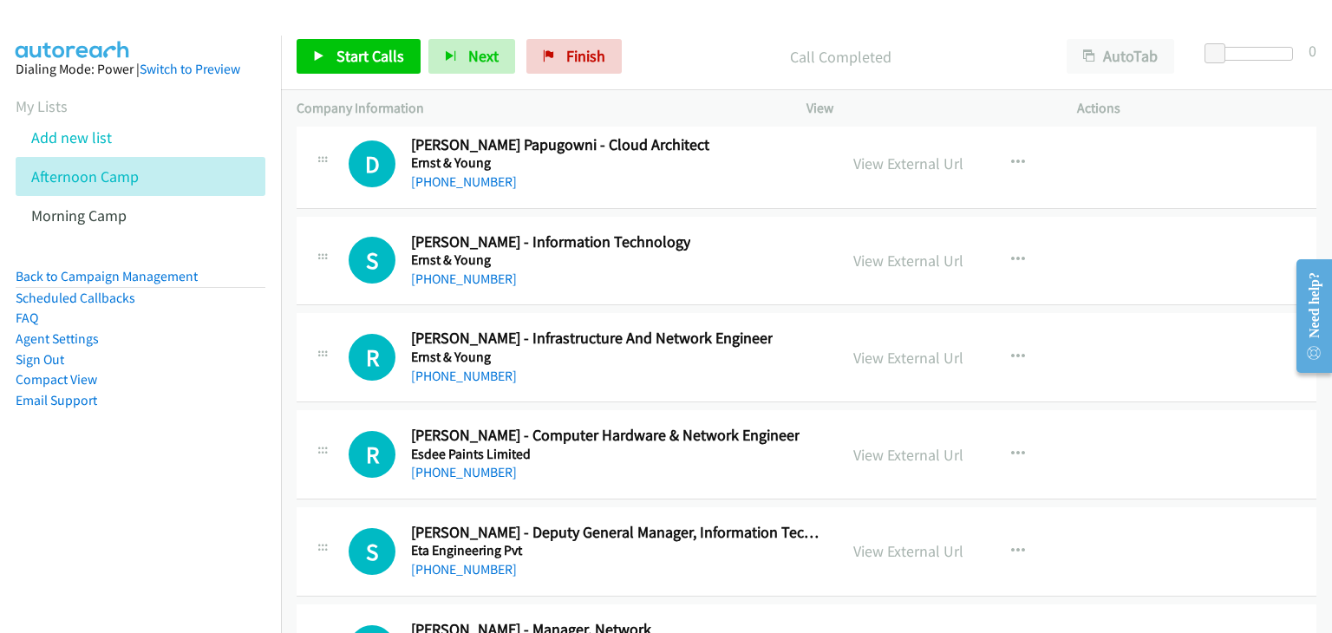
scroll to position [23422, 0]
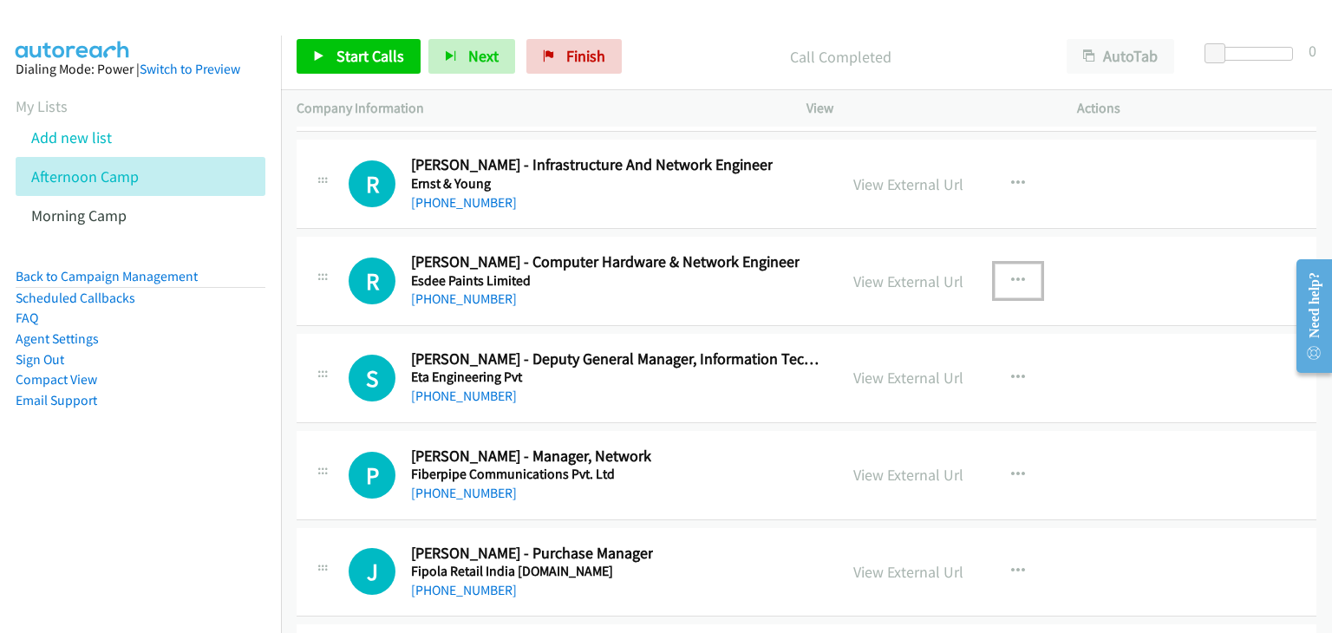
click at [1021, 264] on button "button" at bounding box center [1018, 281] width 47 height 35
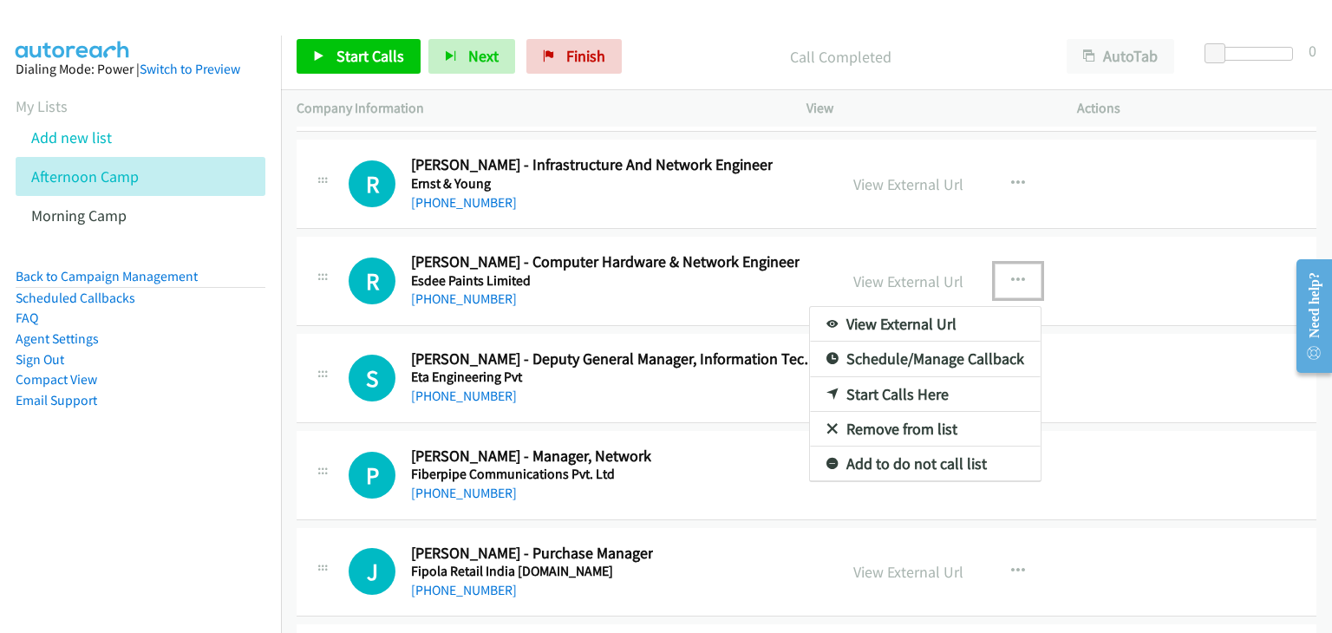
click at [892, 377] on link "Start Calls Here" at bounding box center [925, 394] width 231 height 35
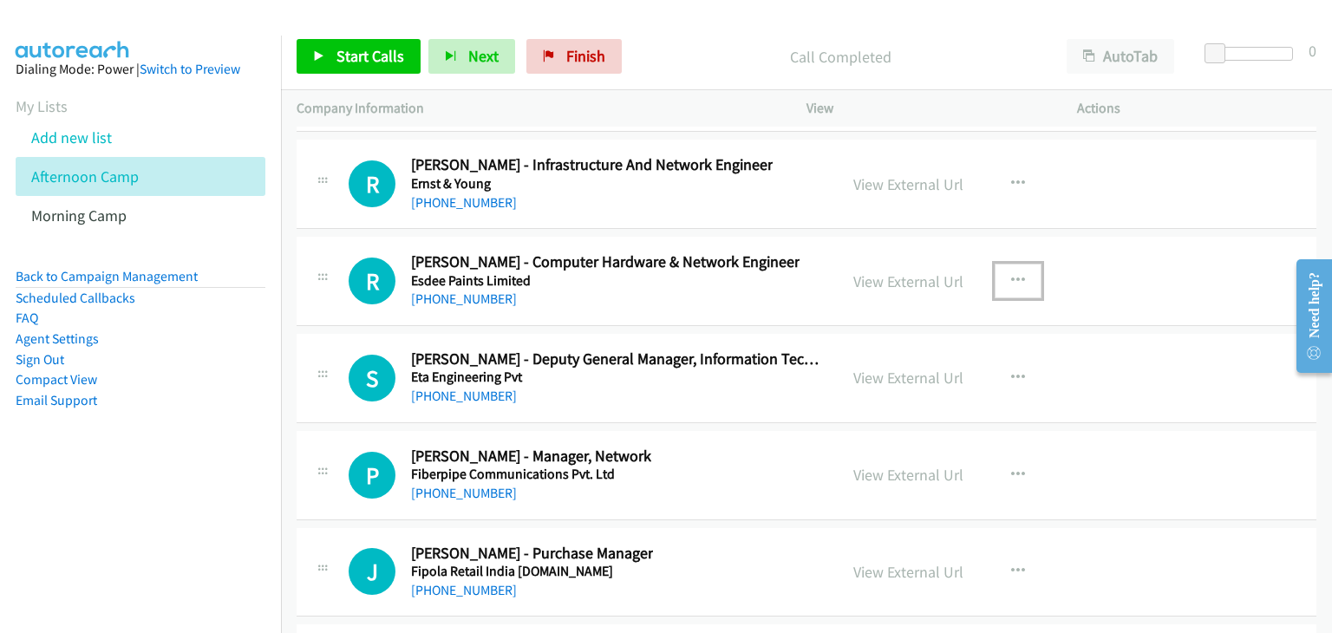
click at [1011, 274] on icon "button" at bounding box center [1018, 281] width 14 height 14
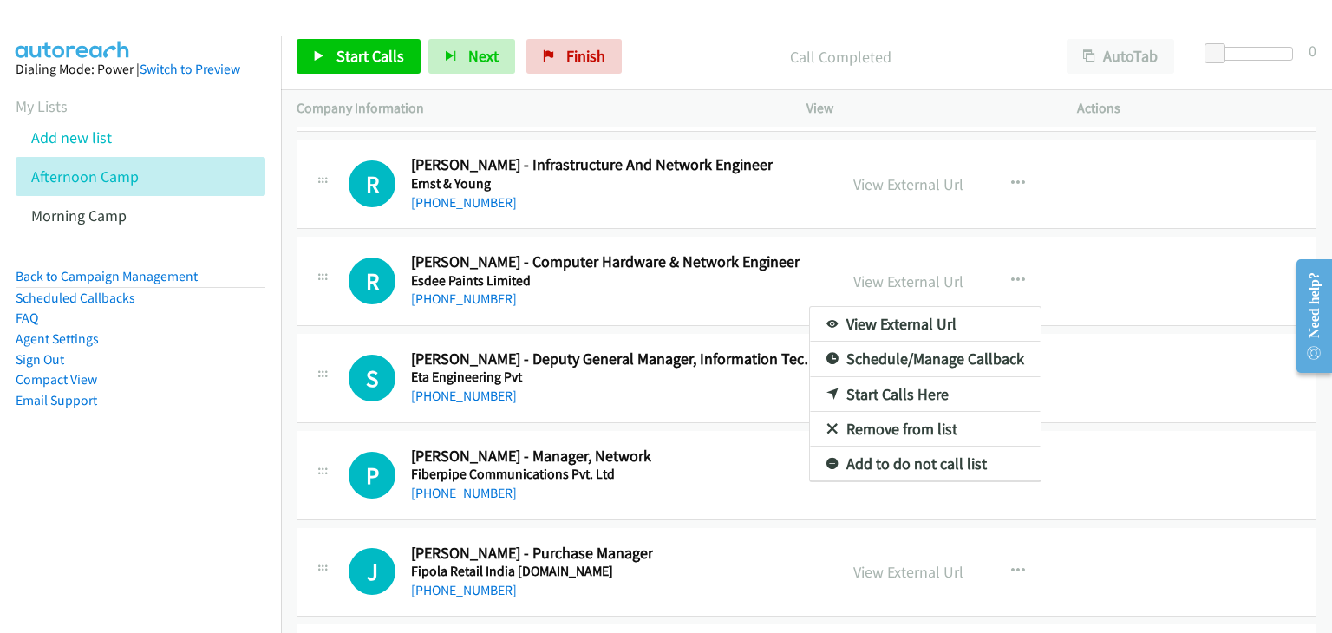
click at [1020, 237] on div at bounding box center [666, 316] width 1332 height 633
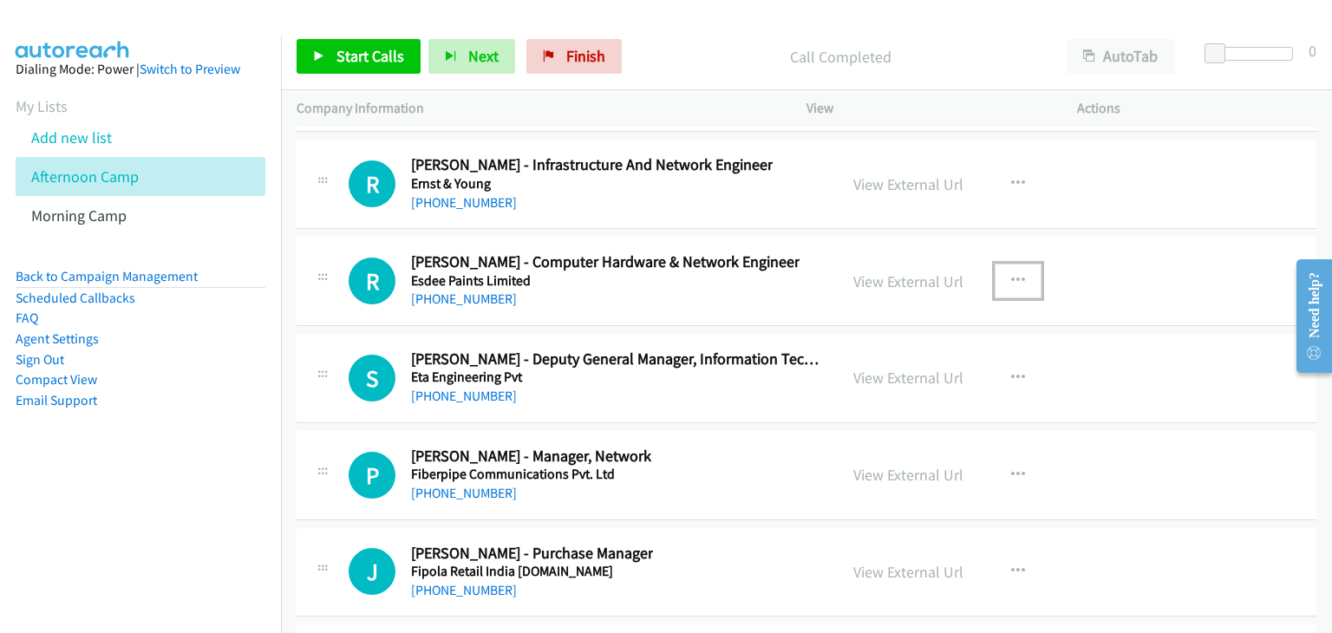
click at [1017, 274] on icon "button" at bounding box center [1018, 281] width 14 height 14
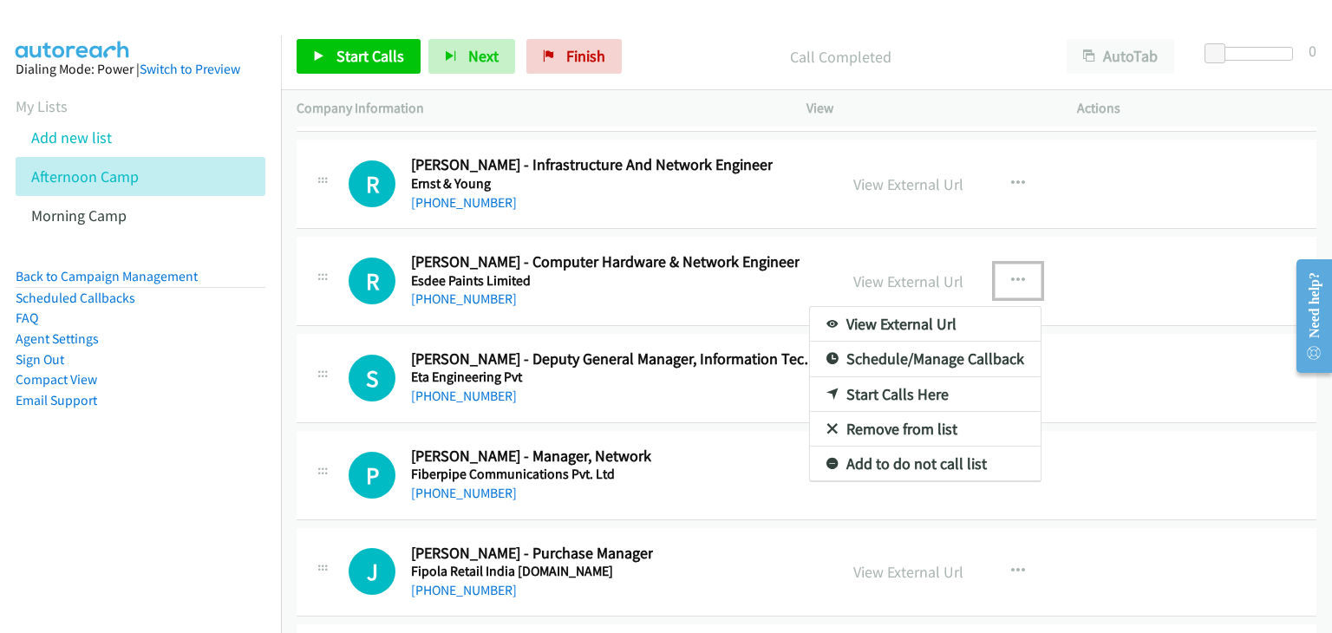
click at [900, 377] on link "Start Calls Here" at bounding box center [925, 394] width 231 height 35
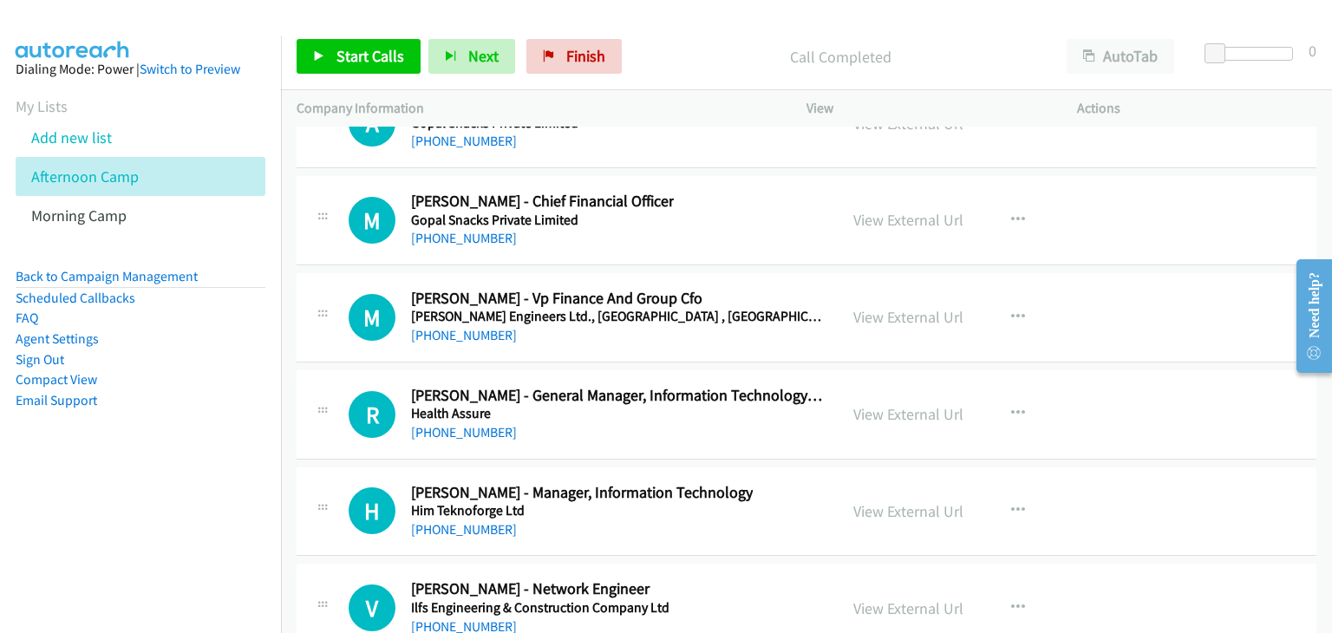
scroll to position [24549, 0]
click at [368, 59] on span "Start Calls" at bounding box center [371, 56] width 68 height 20
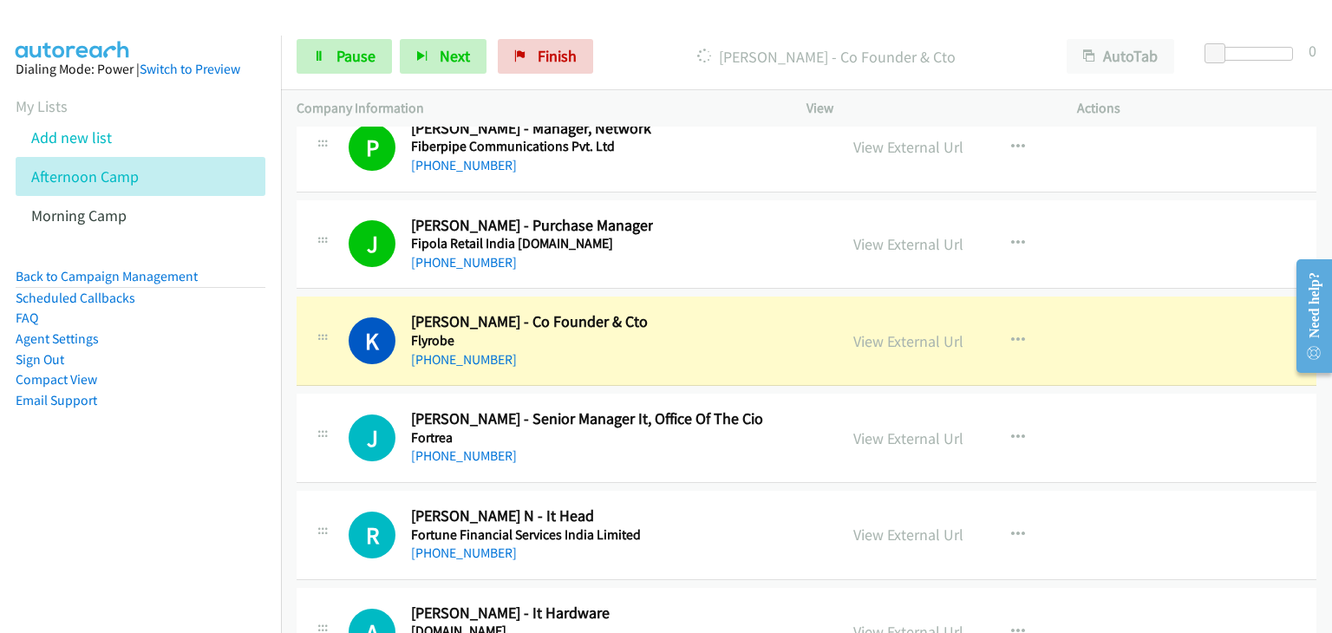
scroll to position [23769, 0]
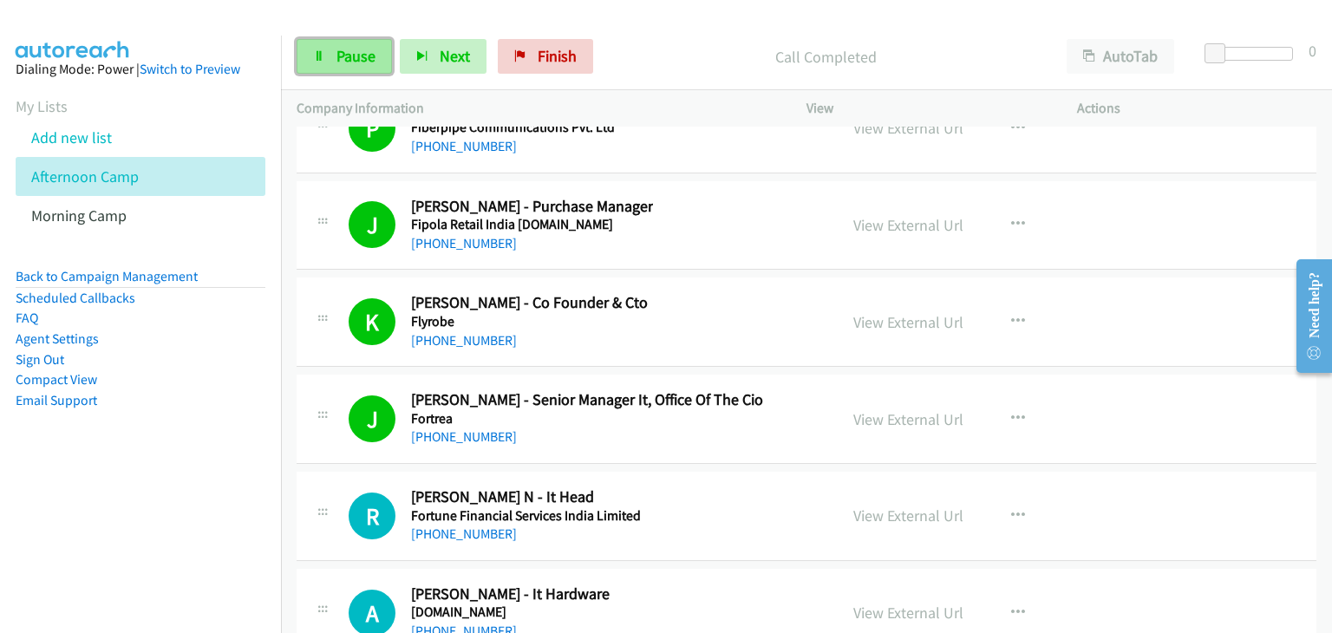
click at [347, 49] on span "Pause" at bounding box center [356, 56] width 39 height 20
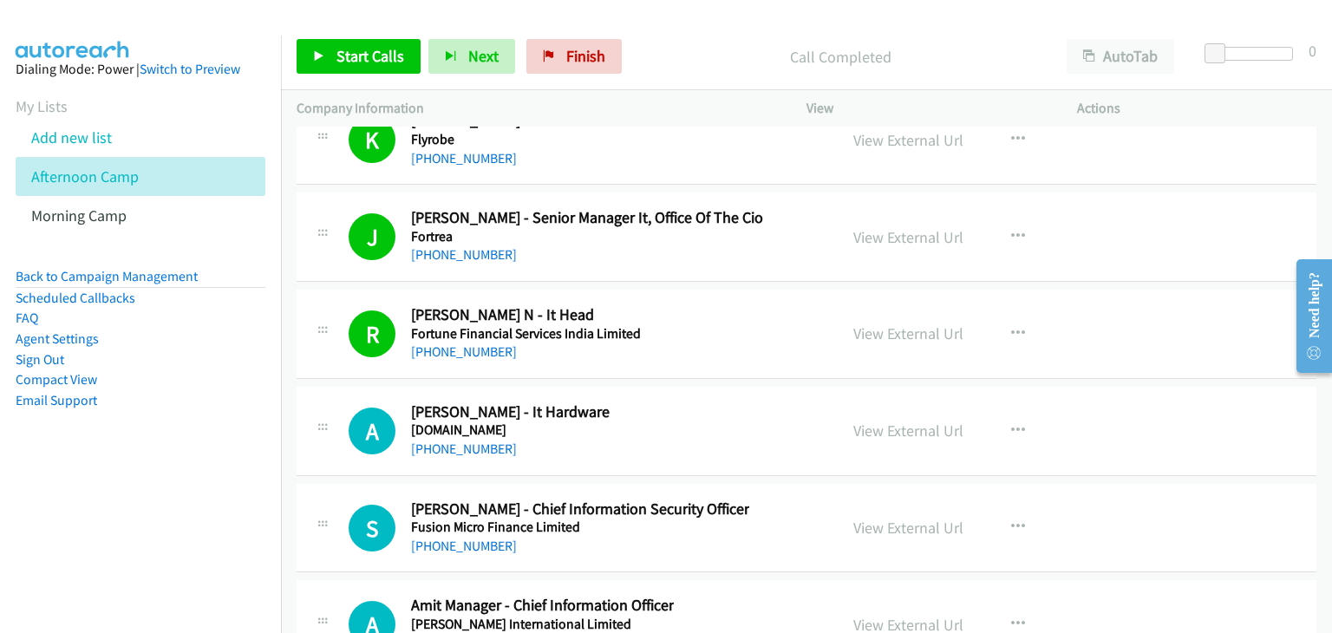
scroll to position [24029, 0]
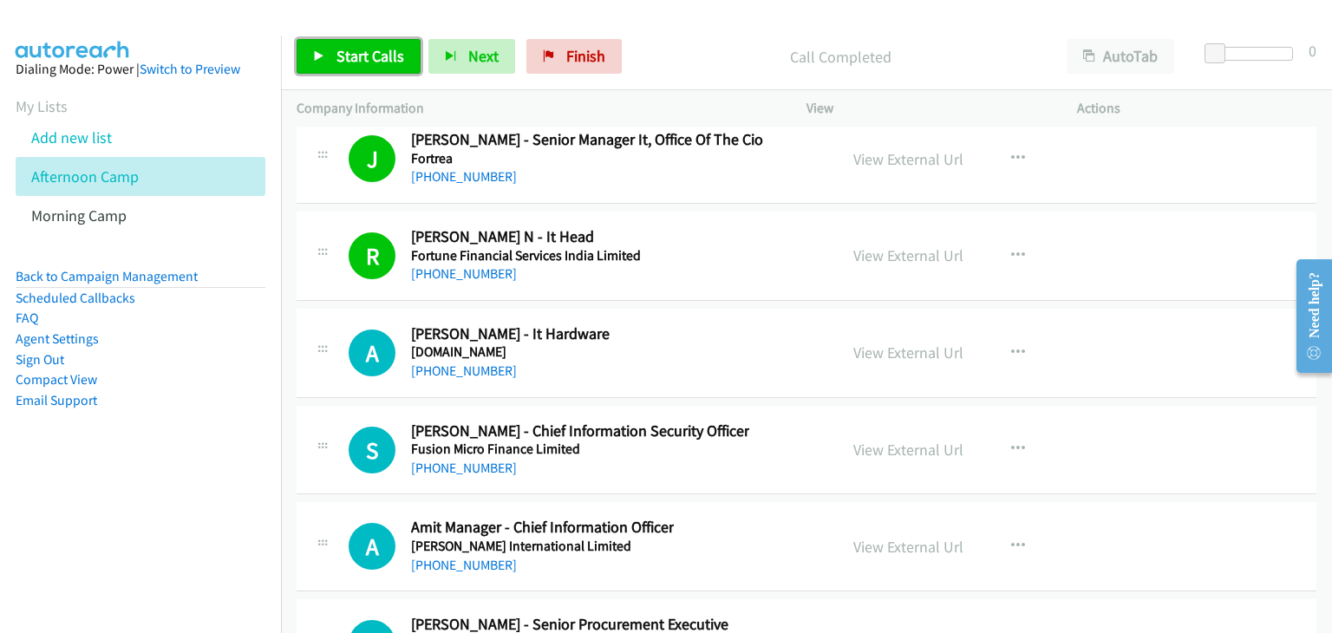
click at [392, 52] on span "Start Calls" at bounding box center [371, 56] width 68 height 20
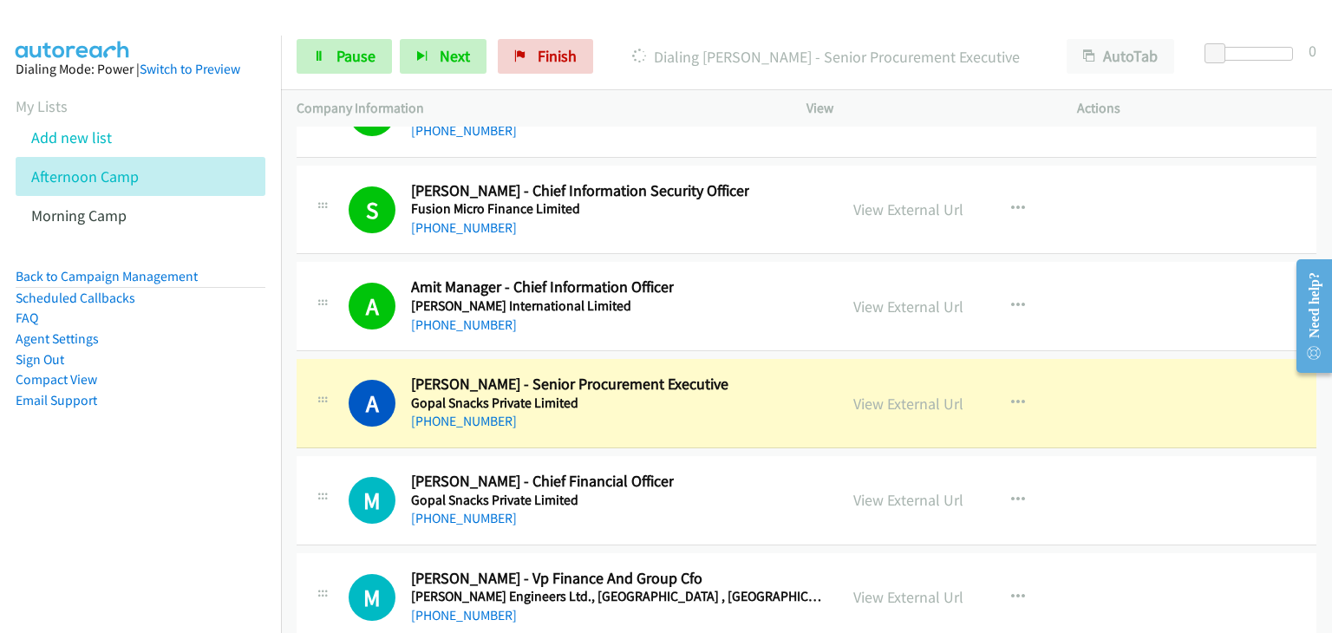
scroll to position [24376, 0]
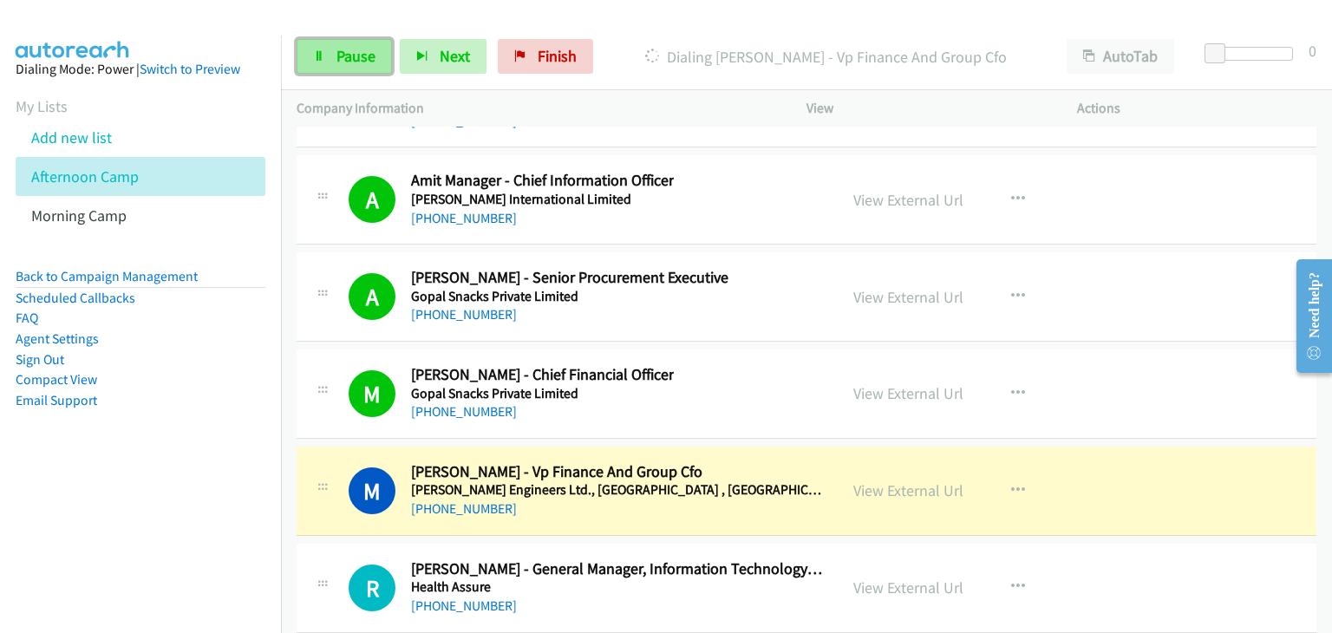
click at [354, 50] on span "Pause" at bounding box center [356, 56] width 39 height 20
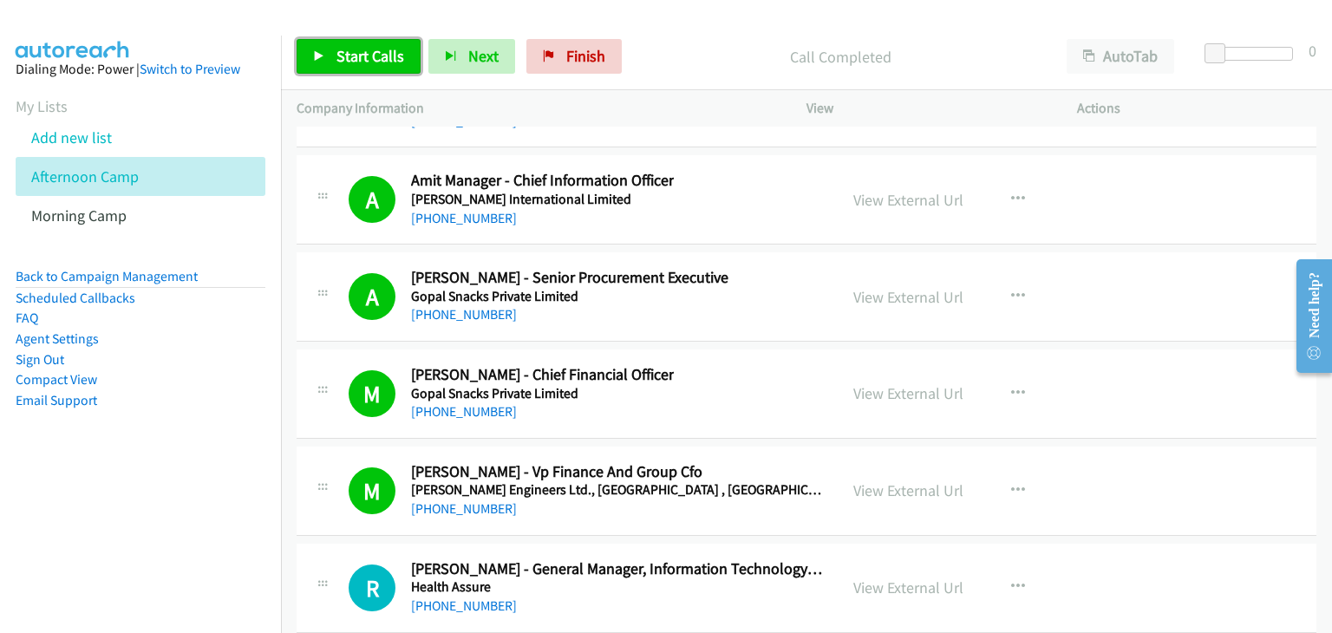
click at [368, 50] on span "Start Calls" at bounding box center [371, 56] width 68 height 20
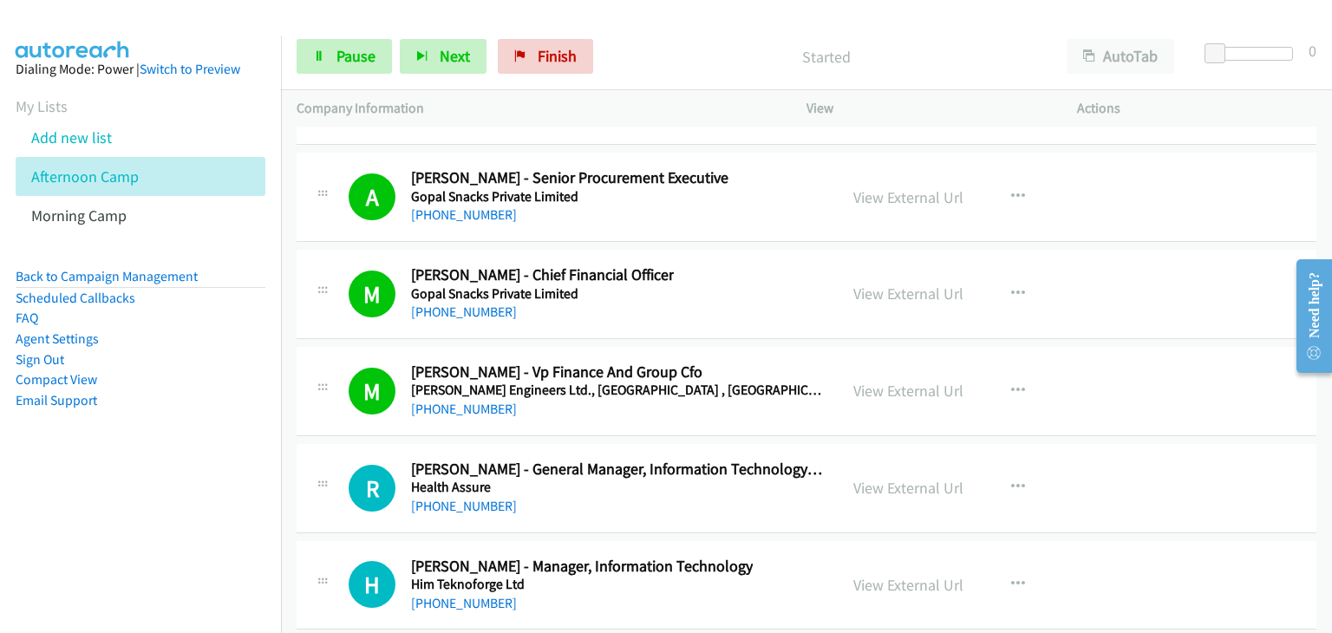
scroll to position [24549, 0]
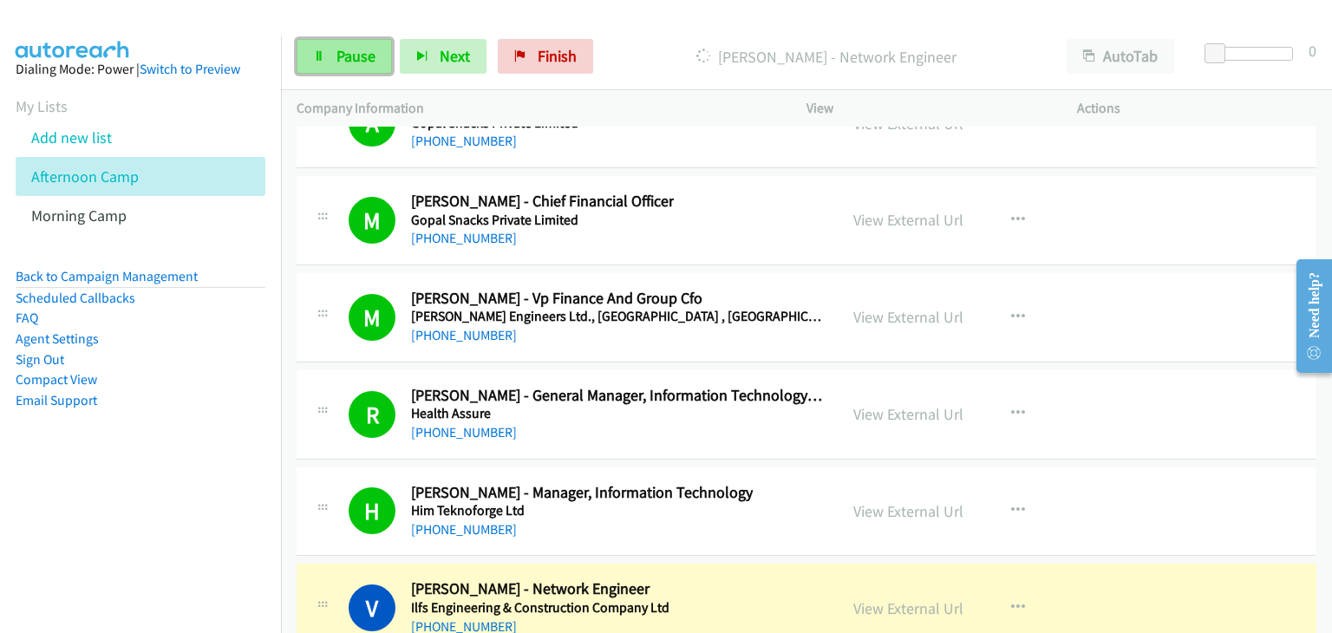
click at [357, 59] on span "Pause" at bounding box center [356, 56] width 39 height 20
